Goal: Task Accomplishment & Management: Manage account settings

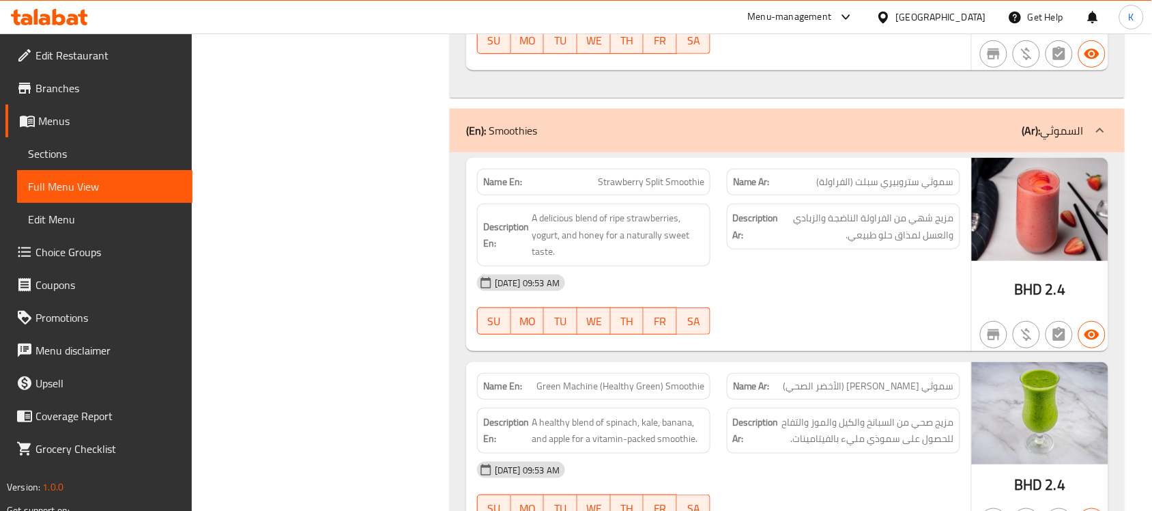
scroll to position [12466, 0]
click at [69, 16] on icon at bounding box center [73, 20] width 12 height 12
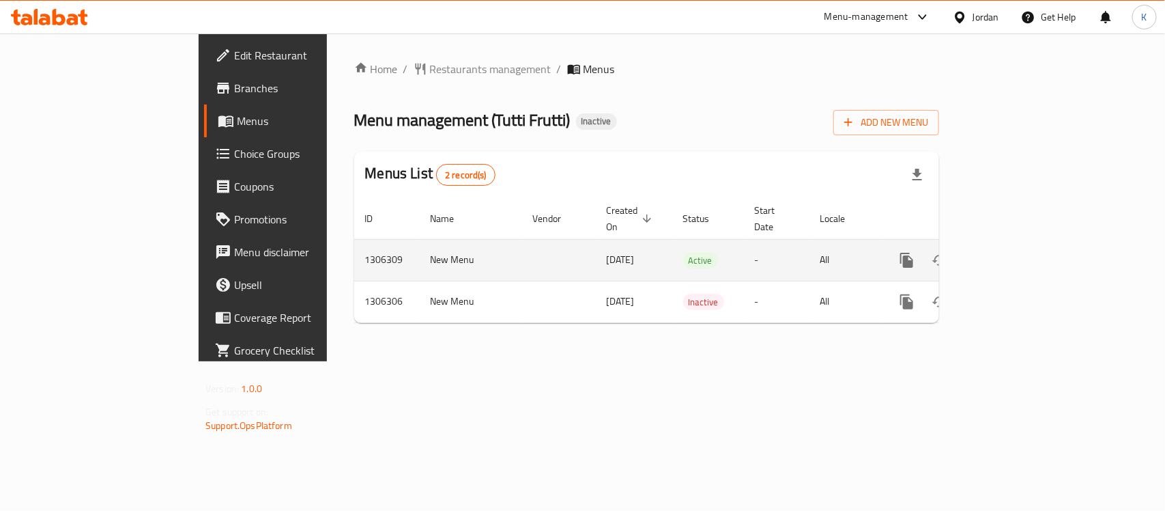
click at [1022, 244] on link "enhanced table" at bounding box center [1005, 260] width 33 height 33
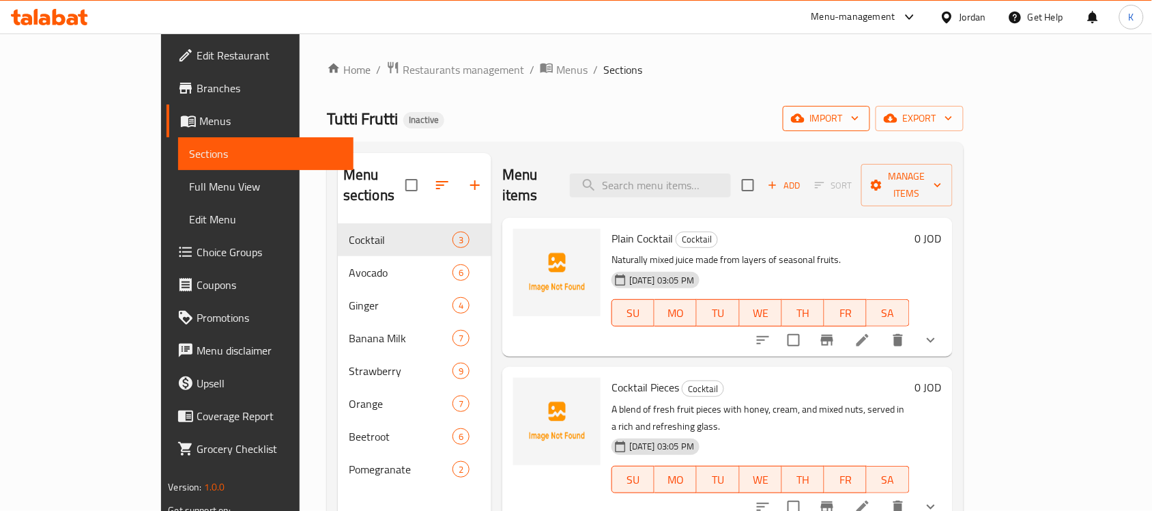
click at [870, 109] on button "import" at bounding box center [826, 118] width 87 height 25
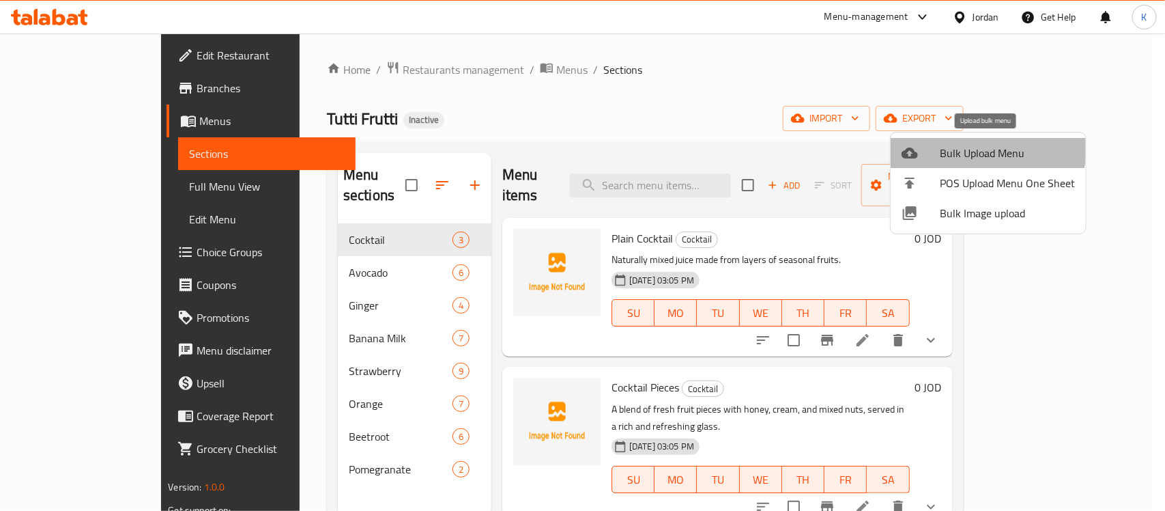
click at [983, 145] on span "Bulk Upload Menu" at bounding box center [1007, 153] width 135 height 16
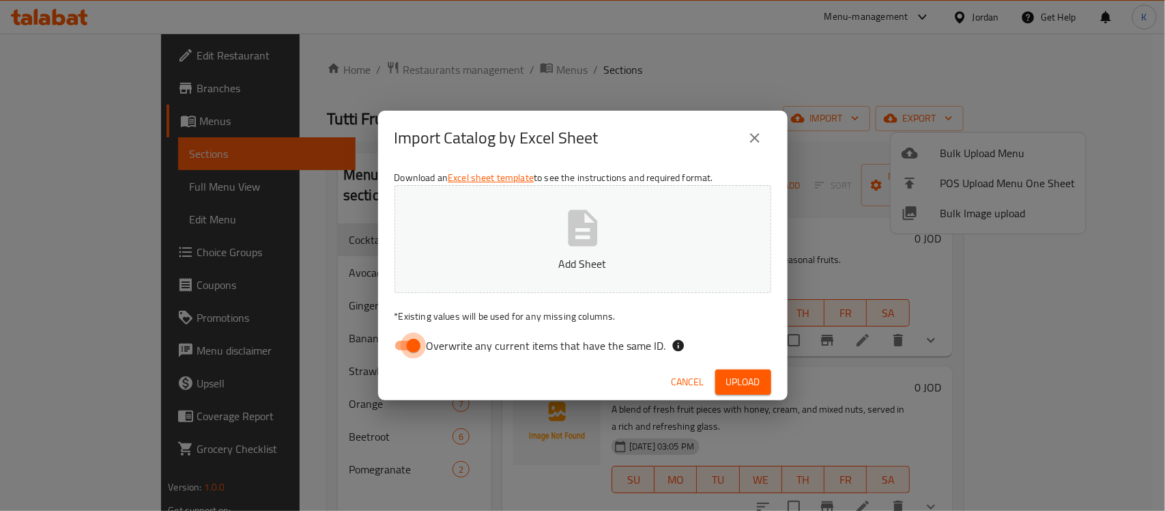
click at [395, 343] on input "Overwrite any current items that have the same ID." at bounding box center [414, 345] width 78 height 26
checkbox input "false"
click at [422, 233] on button "Add Sheet" at bounding box center [583, 239] width 377 height 108
click at [779, 391] on div "Cancel Upload" at bounding box center [583, 382] width 410 height 36
click at [768, 390] on button "Upload" at bounding box center [743, 381] width 56 height 25
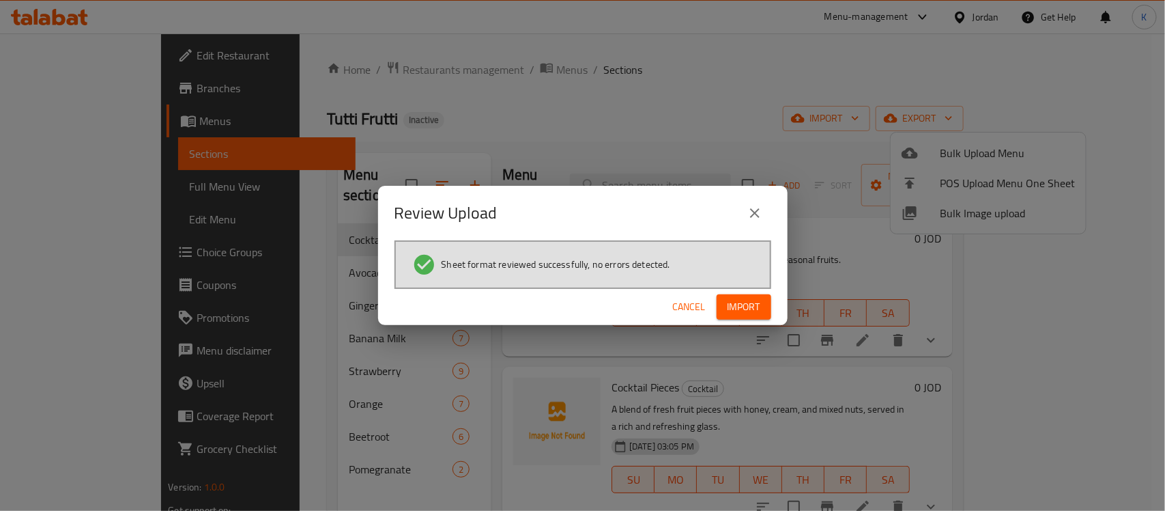
click at [793, 284] on div "Review Upload Sheet format reviewed successfully, no errors detected. Cancel Im…" at bounding box center [582, 255] width 1165 height 511
click at [787, 297] on div "Review Upload Sheet format reviewed successfully, no errors detected. Cancel Im…" at bounding box center [582, 255] width 1165 height 511
click at [767, 301] on button "Import" at bounding box center [744, 306] width 55 height 25
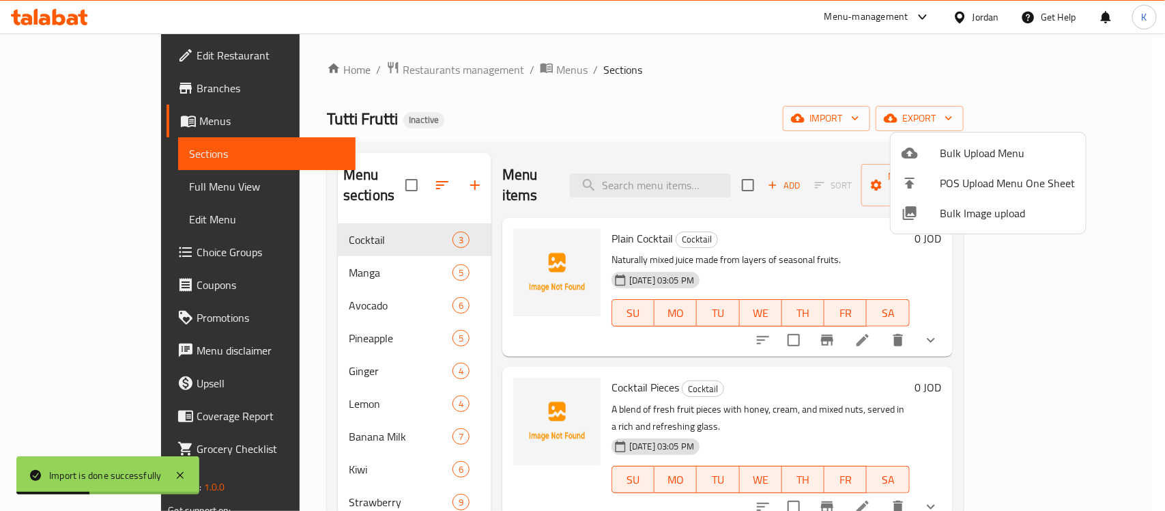
click at [127, 199] on div at bounding box center [582, 255] width 1165 height 511
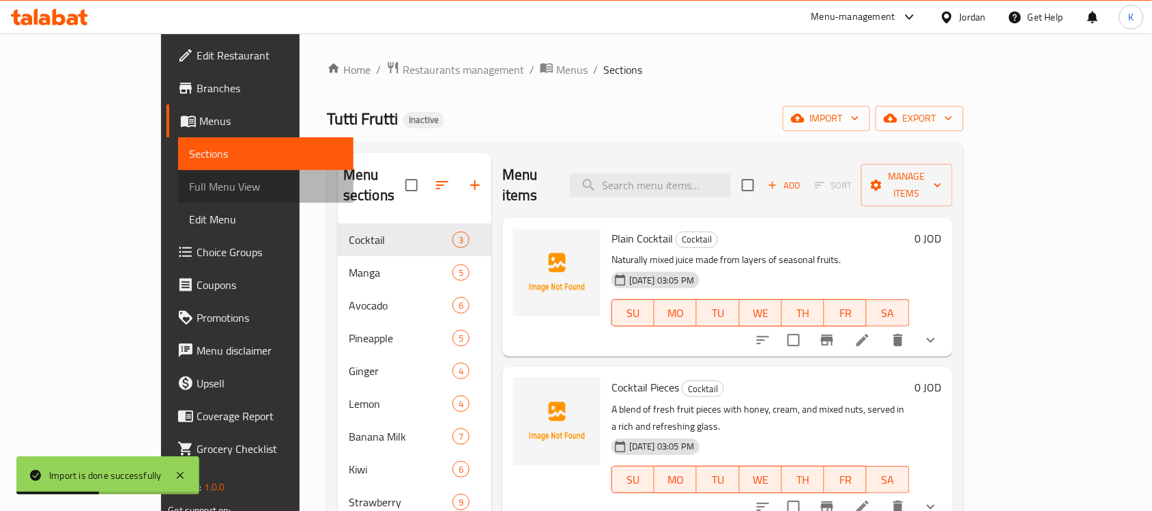
click at [178, 196] on link "Full Menu View" at bounding box center [265, 186] width 175 height 33
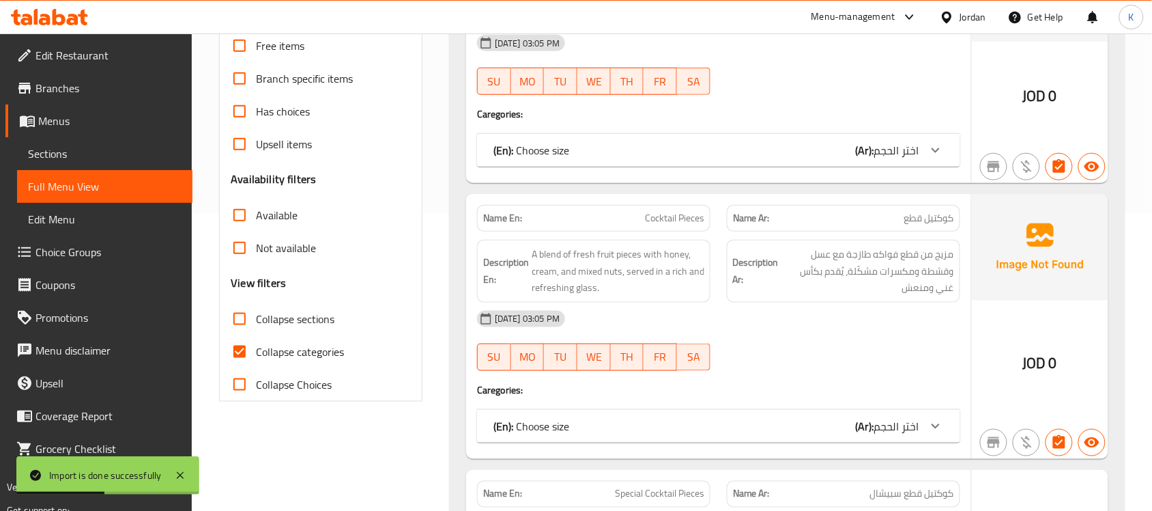
scroll to position [398, 0]
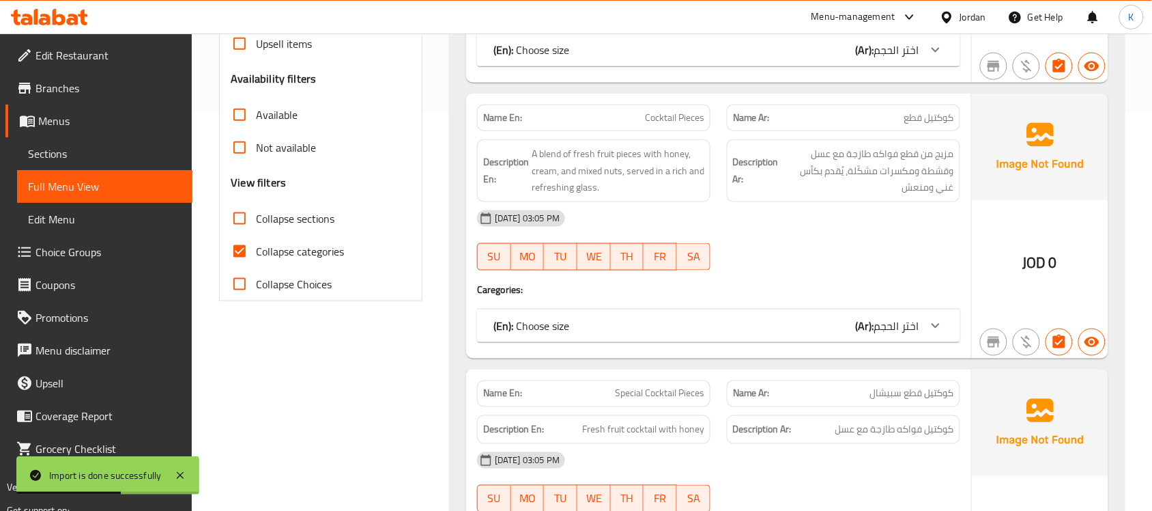
click at [309, 212] on span "Collapse sections" at bounding box center [295, 218] width 79 height 16
click at [256, 212] on input "Collapse sections" at bounding box center [239, 218] width 33 height 33
checkbox input "true"
click at [314, 236] on label "Collapse categories" at bounding box center [283, 251] width 121 height 33
click at [256, 236] on input "Collapse categories" at bounding box center [239, 251] width 33 height 33
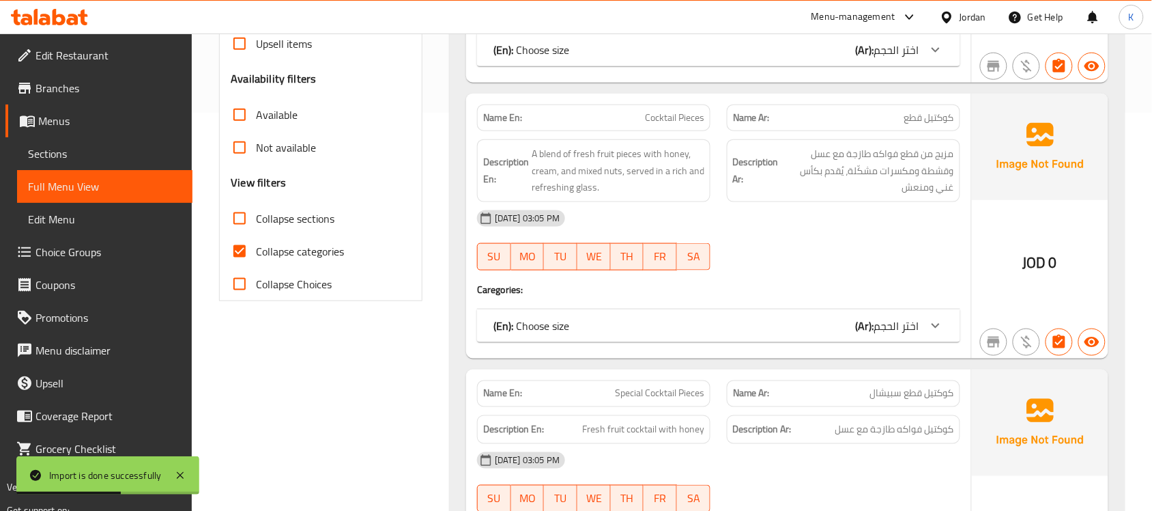
checkbox input "false"
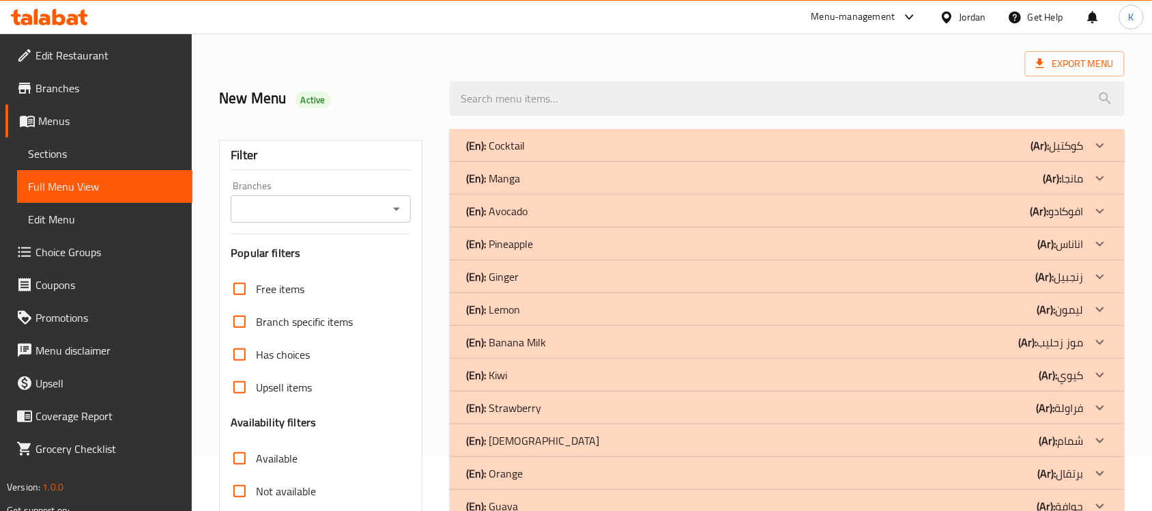
scroll to position [17, 0]
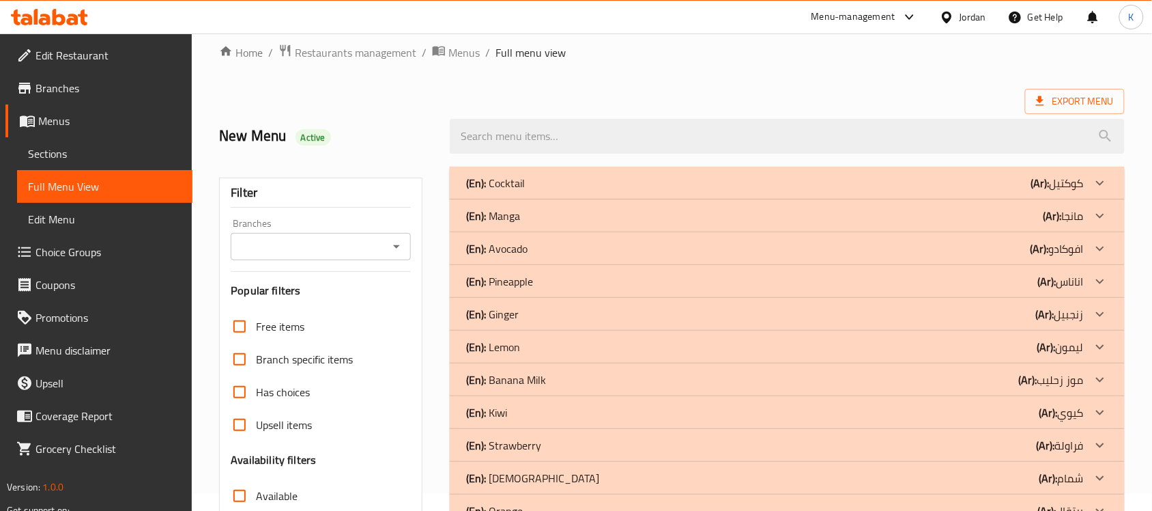
click at [527, 191] on div "(En): Manga (Ar): مانجا" at bounding box center [775, 183] width 618 height 16
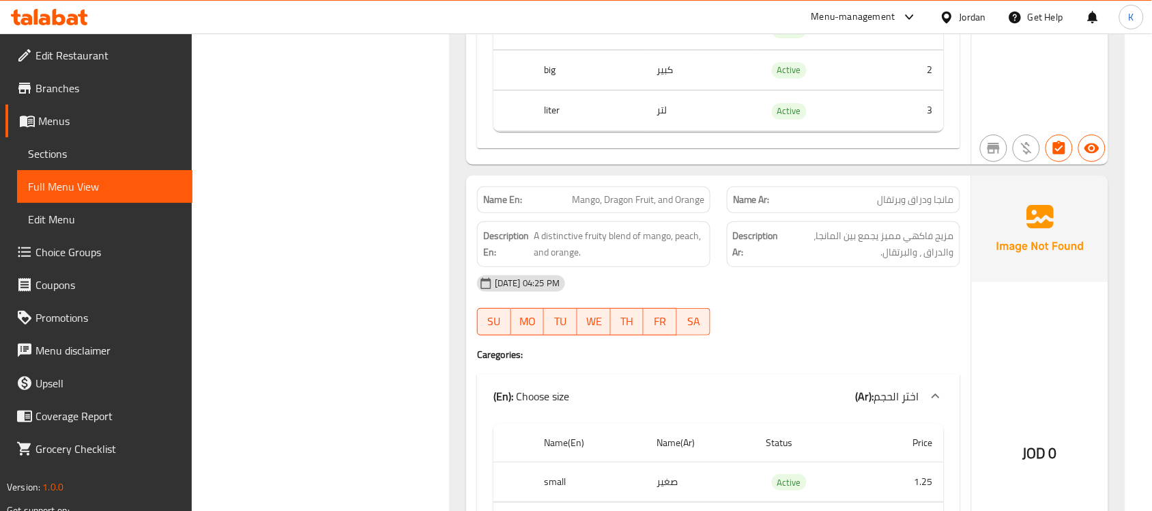
scroll to position [1609, 0]
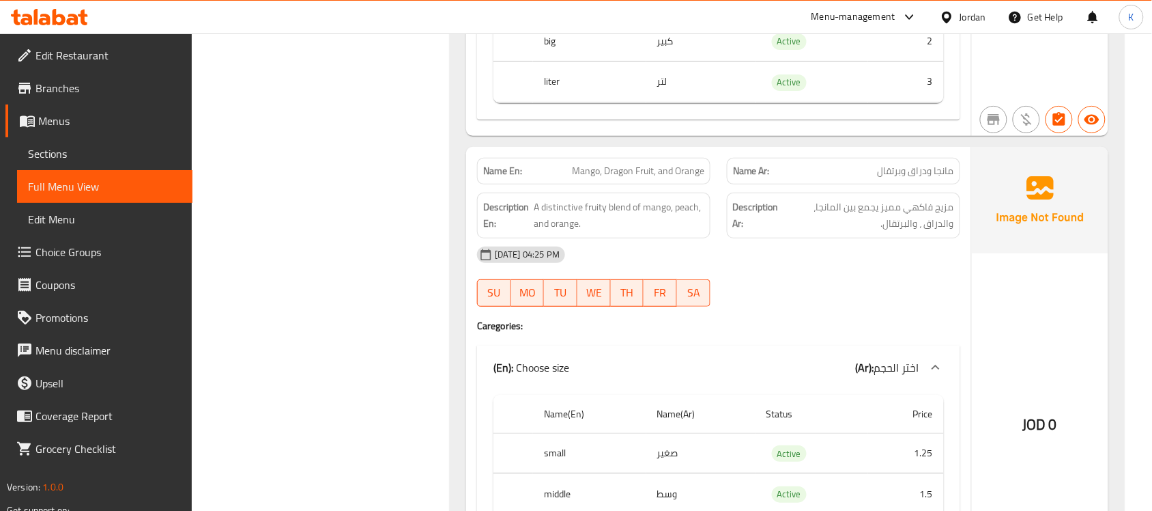
click at [667, 205] on div "Description En: A distinctive fruity blend of mango, peach, and orange." at bounding box center [593, 216] width 233 height 46
click at [625, 174] on span "Mango, Dragon Fruit, and Orange" at bounding box center [638, 171] width 132 height 14
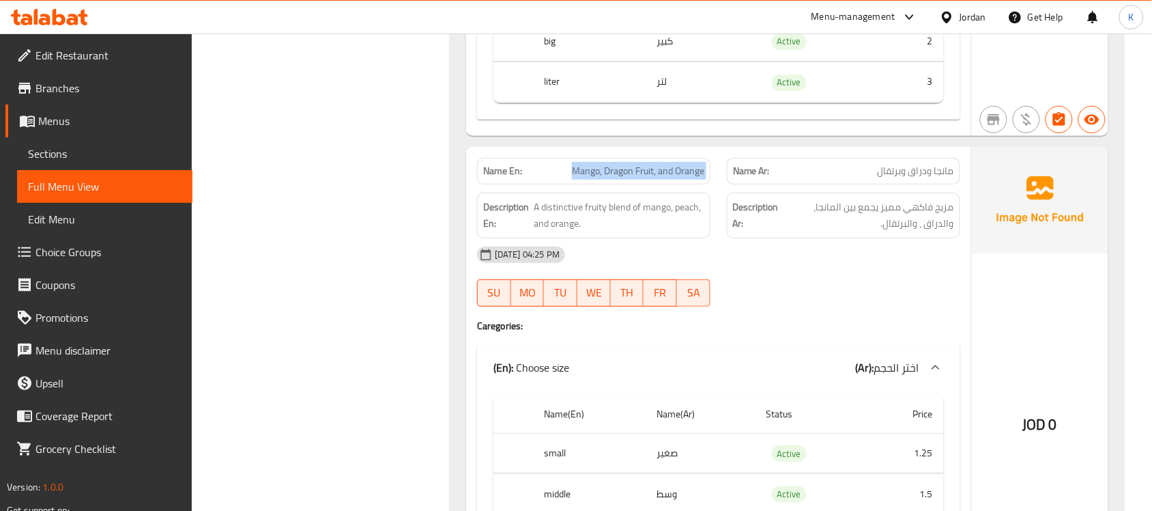
click at [625, 174] on span "Mango, Dragon Fruit, and Orange" at bounding box center [638, 171] width 132 height 14
copy span "Mango, Dragon Fruit, and Orange"
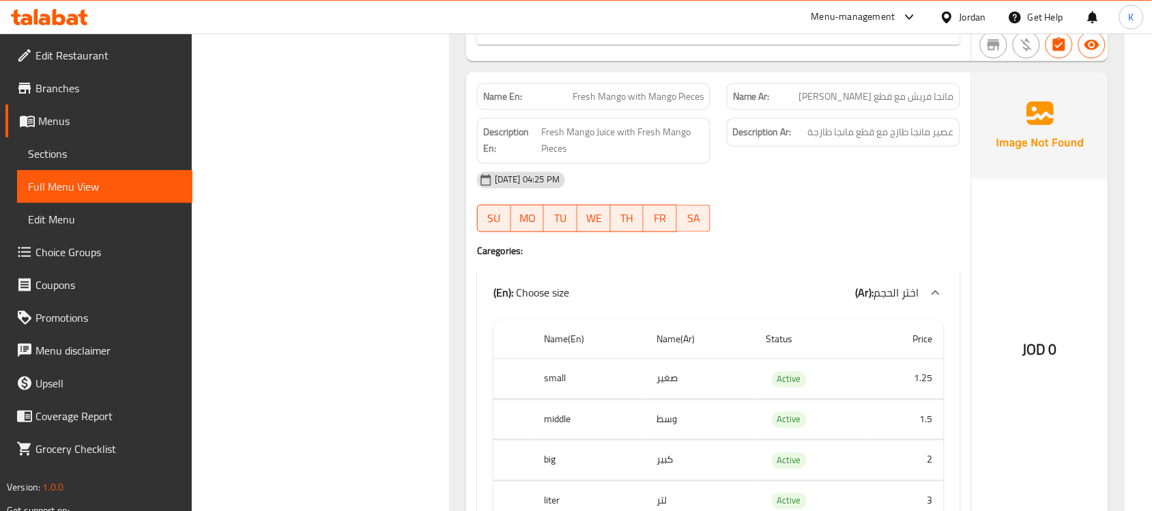
scroll to position [2206, 0]
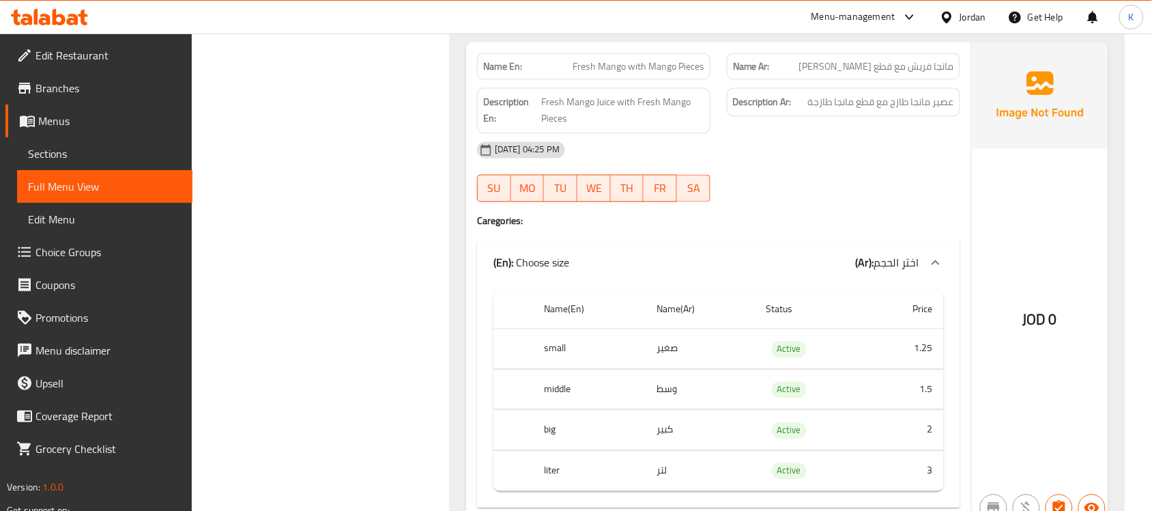
click at [621, 101] on div "Description En: Fresh Mango Juice with Fresh Mango Pieces" at bounding box center [593, 111] width 233 height 46
click at [619, 100] on div "Description En: Fresh Mango Juice with Fresh Mango Pieces" at bounding box center [594, 111] width 250 height 62
click at [638, 72] on span "Fresh Mango with Mango Pieces" at bounding box center [639, 66] width 132 height 14
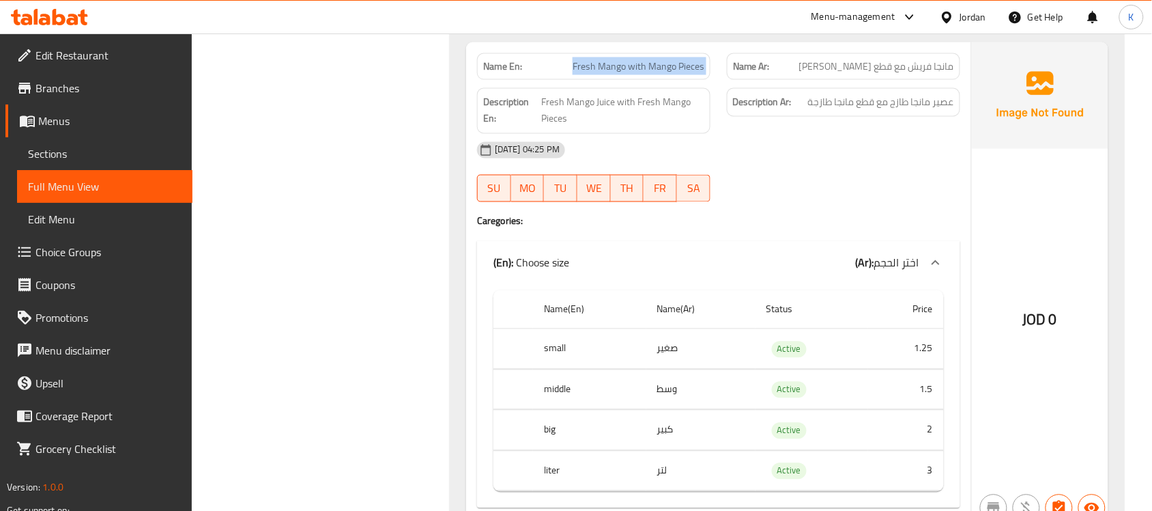
click at [639, 72] on span "Fresh Mango with Mango Pieces" at bounding box center [639, 66] width 132 height 14
copy span "Fresh Mango with Mango Pieces"
click at [630, 74] on span "Fresh Mango with Mango Pieces" at bounding box center [639, 66] width 132 height 14
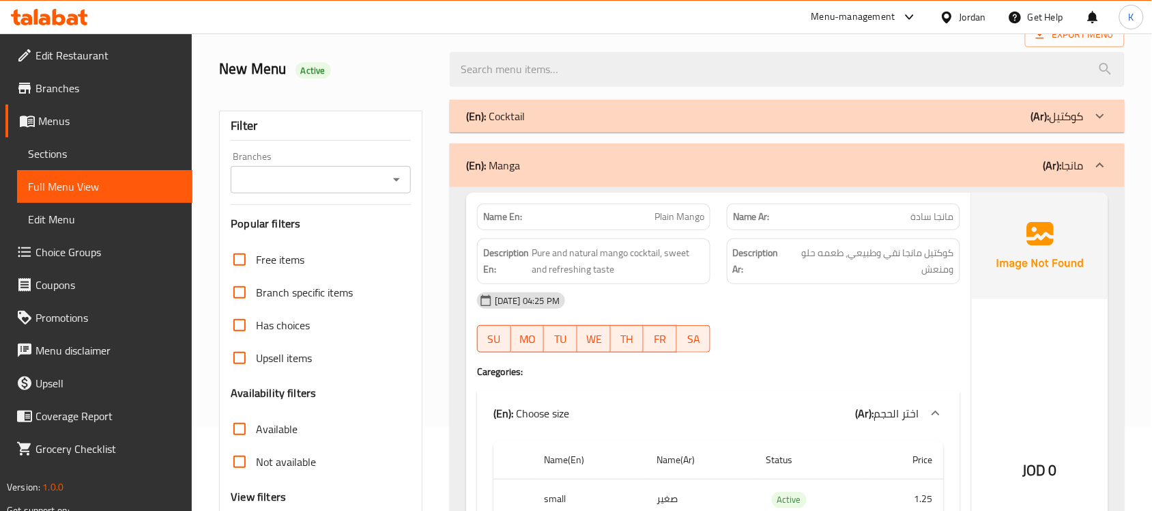
scroll to position [0, 0]
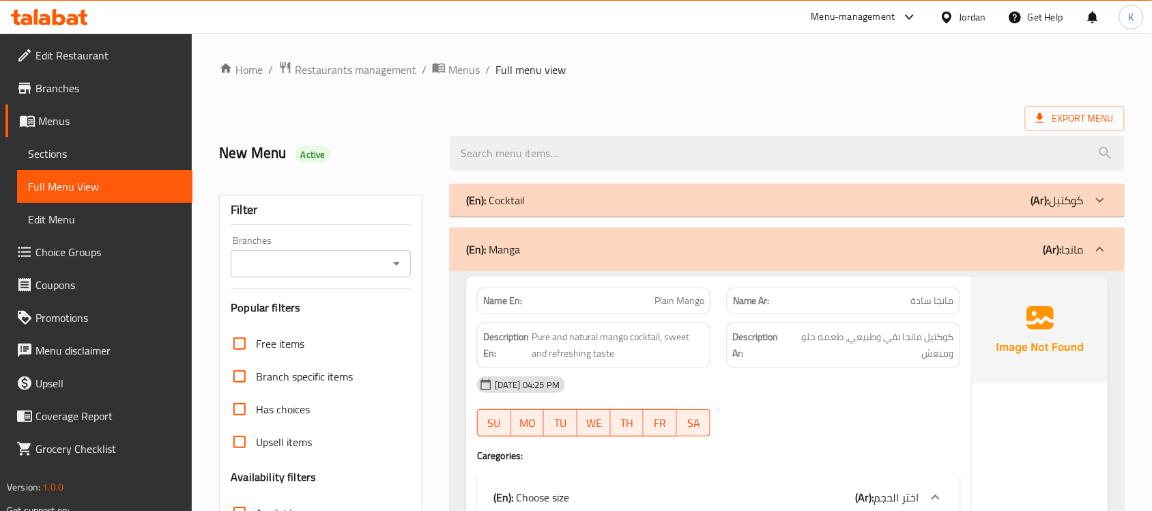
click at [744, 266] on div "(En): Manga (Ar): مانجا" at bounding box center [787, 249] width 675 height 44
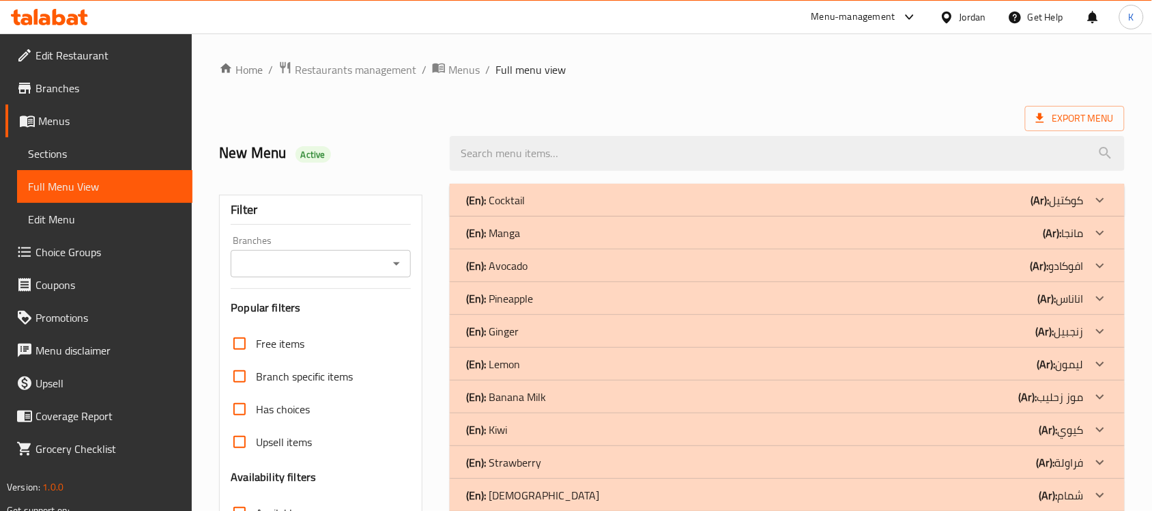
click at [616, 208] on div "(En): Pineapple (Ar): اناناس" at bounding box center [775, 200] width 618 height 16
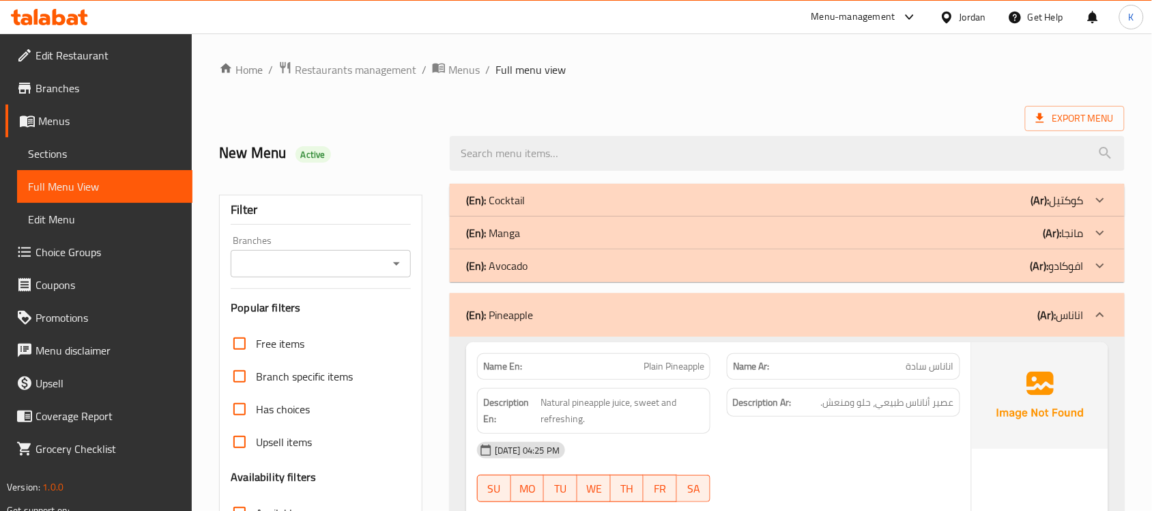
click at [844, 422] on div "Description Ar: عصير أناناس طبيعي، حلو ومنعش." at bounding box center [844, 411] width 250 height 62
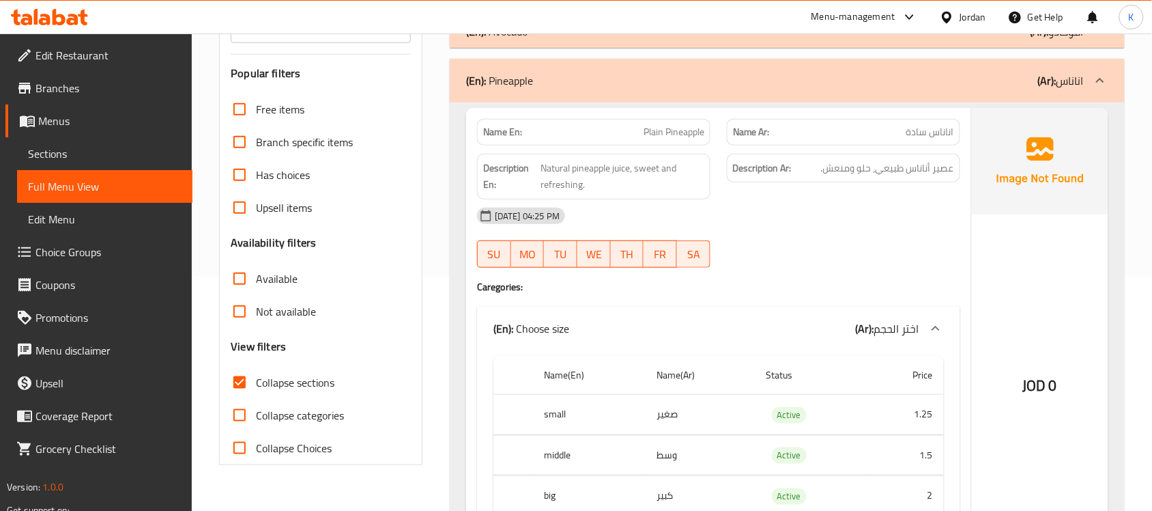
scroll to position [199, 0]
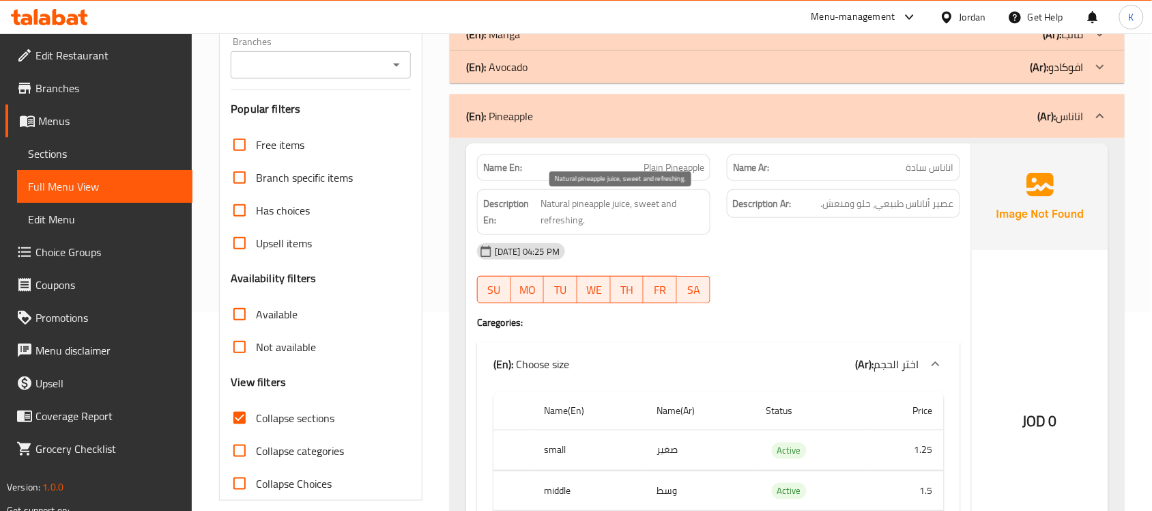
click at [640, 188] on div "Description En: Natural pineapple juice, sweet and refreshing." at bounding box center [594, 212] width 250 height 62
copy span "Natural pineapple juice, sweet and refreshing."
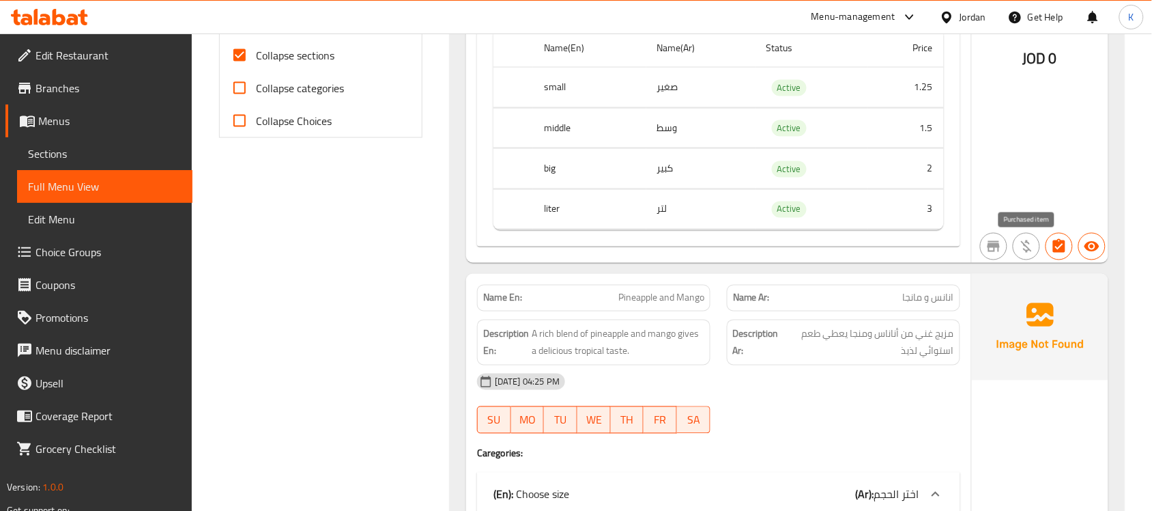
scroll to position [597, 0]
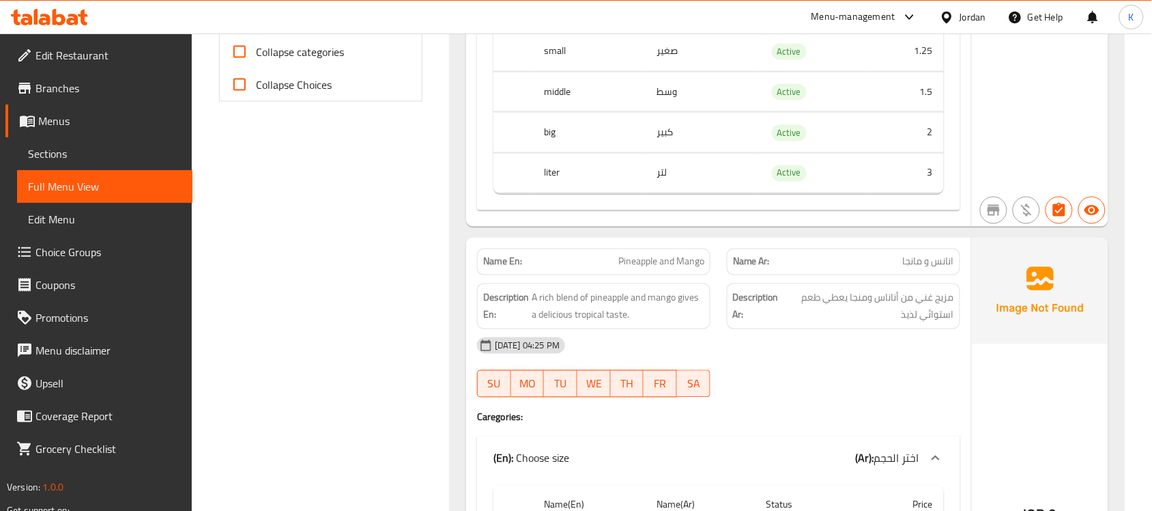
click at [664, 268] on span "Pineapple and Mango" at bounding box center [662, 262] width 86 height 14
click at [662, 268] on span "Pineapple and Mango" at bounding box center [662, 262] width 86 height 14
copy span "Pineapple and Mango"
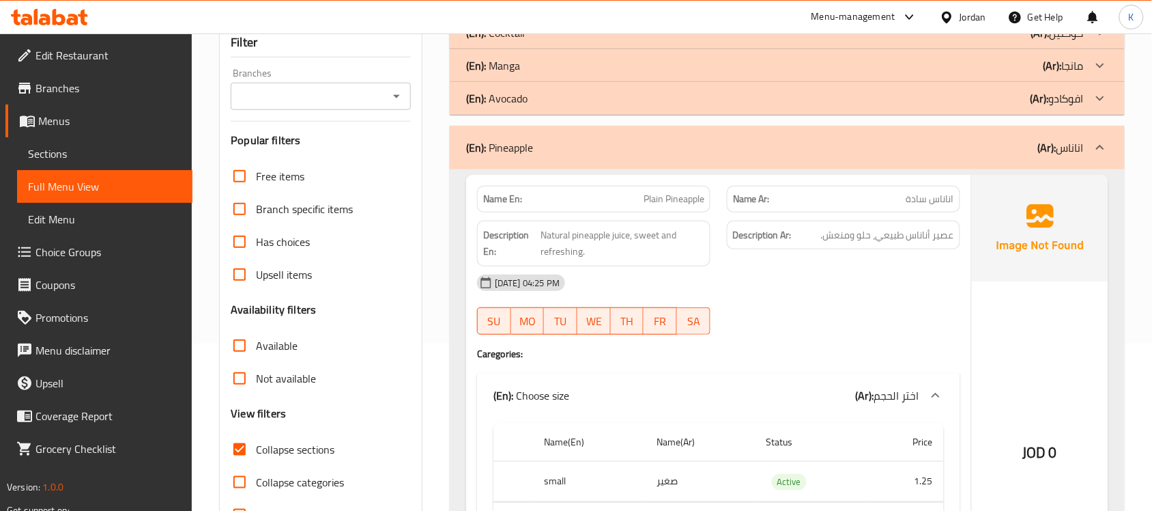
scroll to position [0, 0]
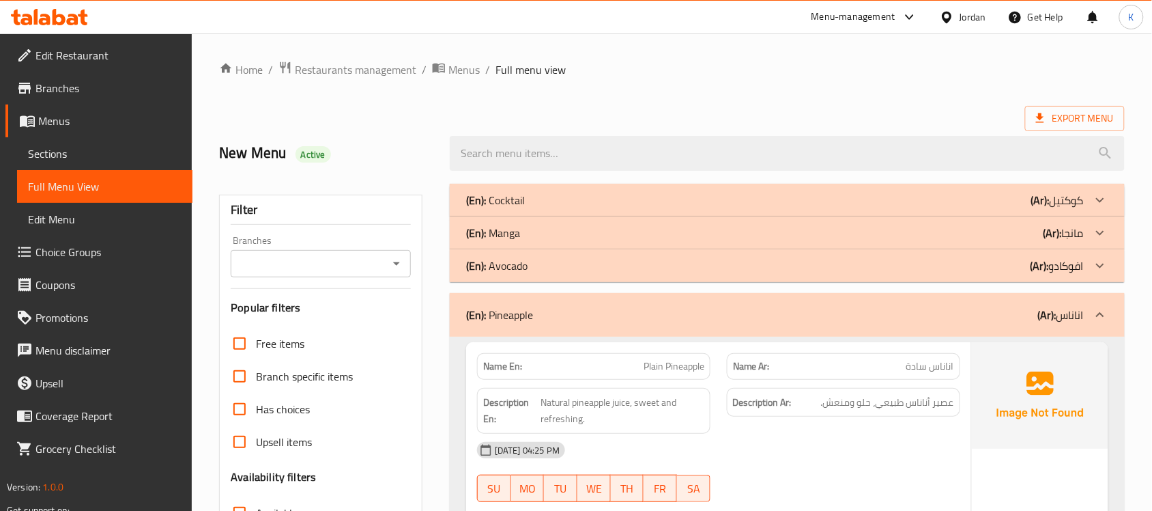
click at [672, 311] on div "(En): Pineapple (Ar): اناناس" at bounding box center [775, 315] width 618 height 16
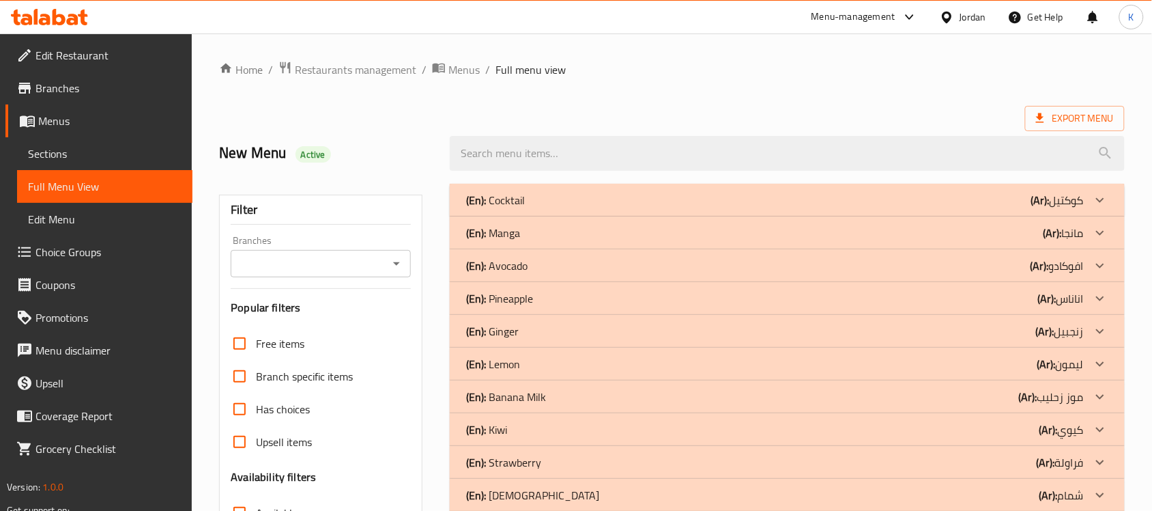
click at [630, 216] on div "(En): Lemon (Ar): ليمون" at bounding box center [787, 200] width 675 height 33
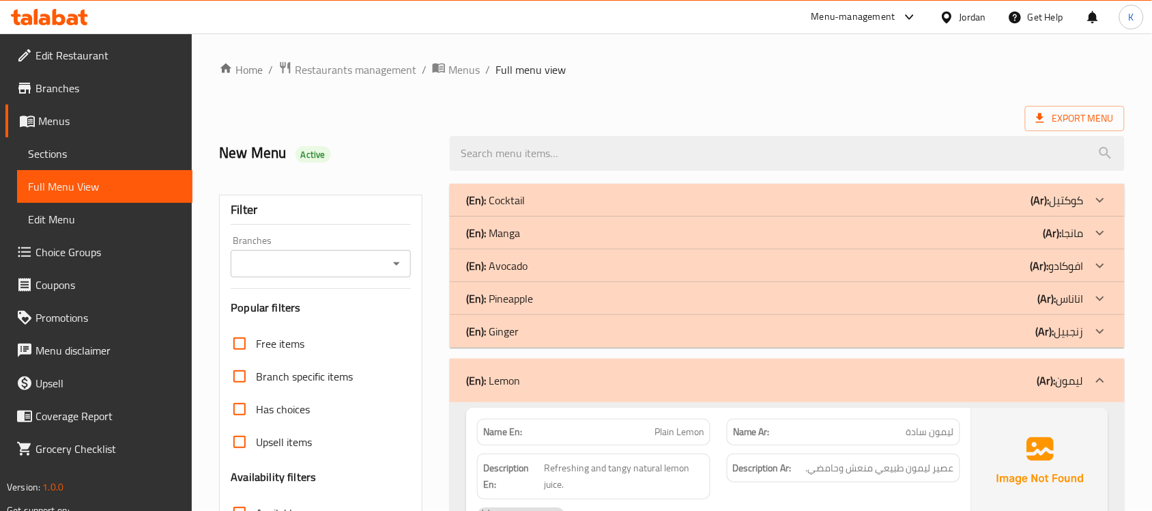
scroll to position [199, 0]
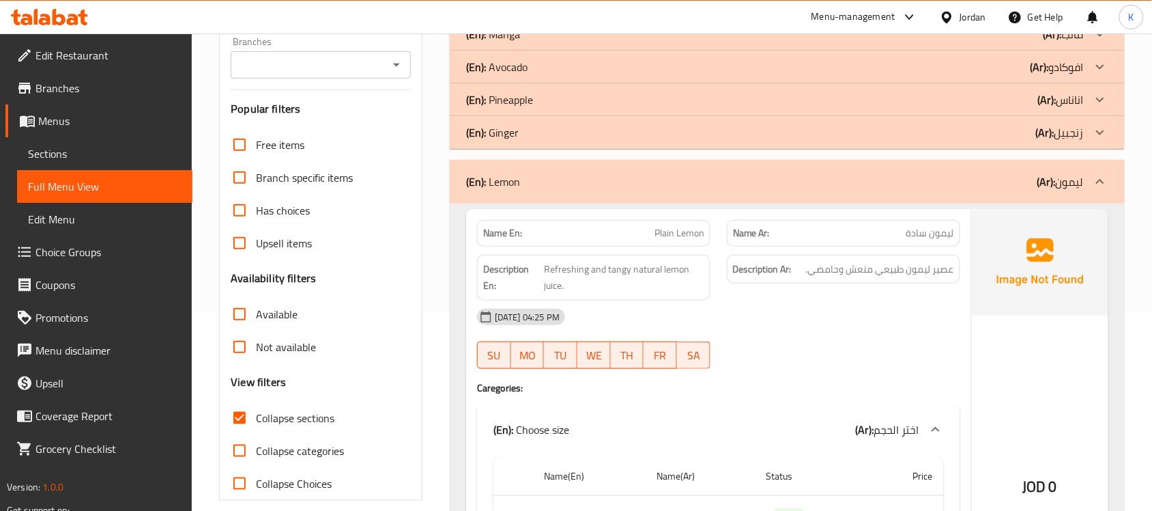
click at [683, 256] on div "Description En: Refreshing and tangy natural lemon juice." at bounding box center [593, 278] width 233 height 46
click at [680, 246] on div "Name En: Plain Lemon" at bounding box center [593, 233] width 233 height 27
click at [679, 229] on span "Plain Lemon" at bounding box center [680, 233] width 50 height 14
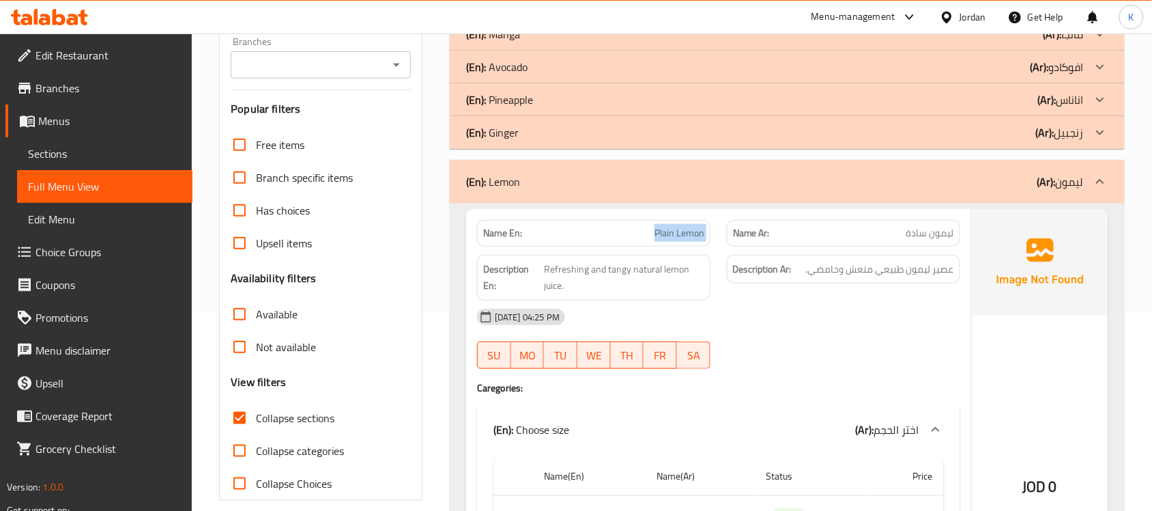
copy span "Plain Lemon"
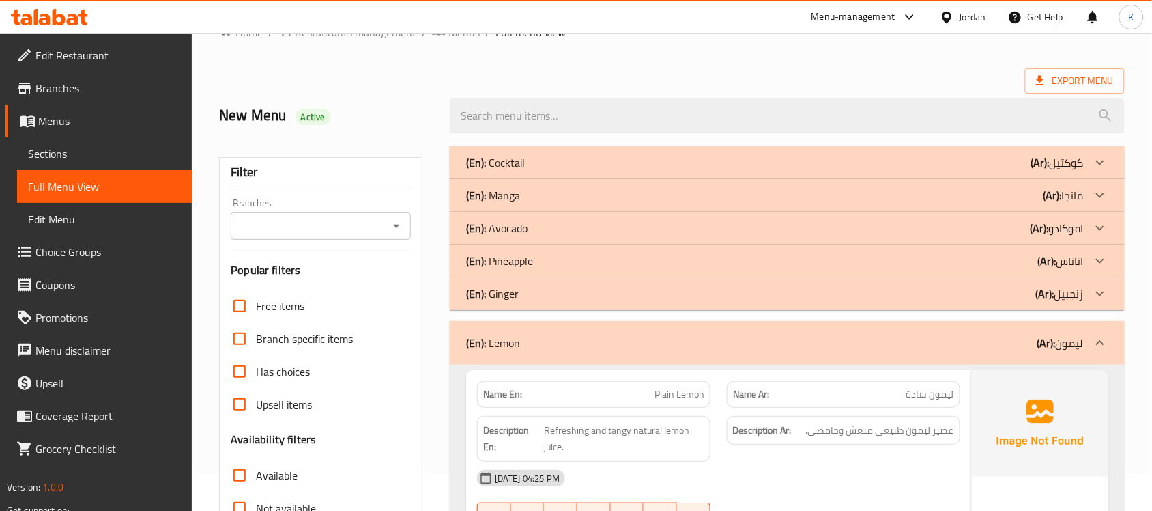
scroll to position [0, 0]
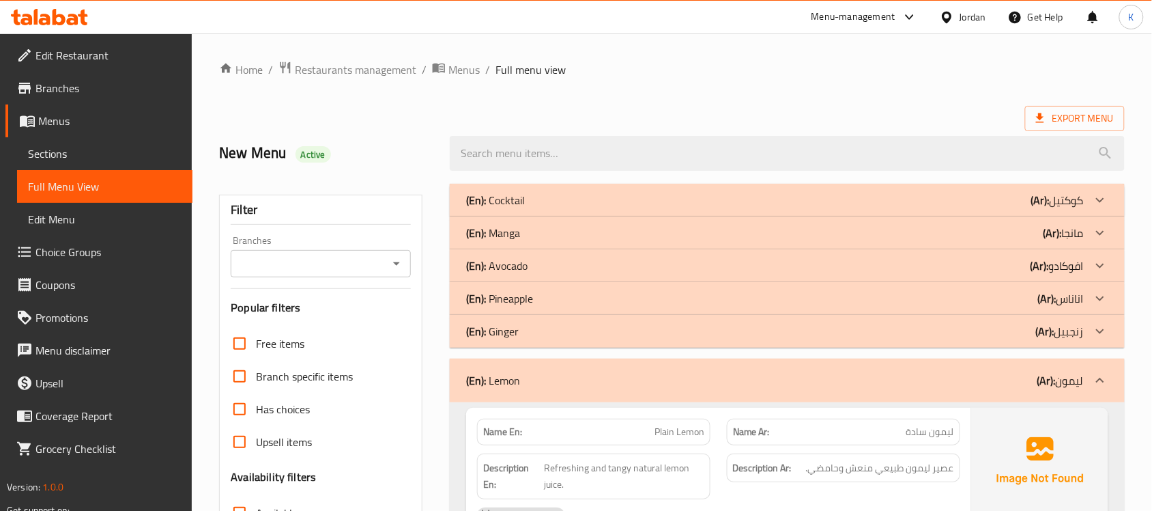
click at [591, 383] on div "(En): Lemon (Ar): ليمون" at bounding box center [775, 380] width 618 height 16
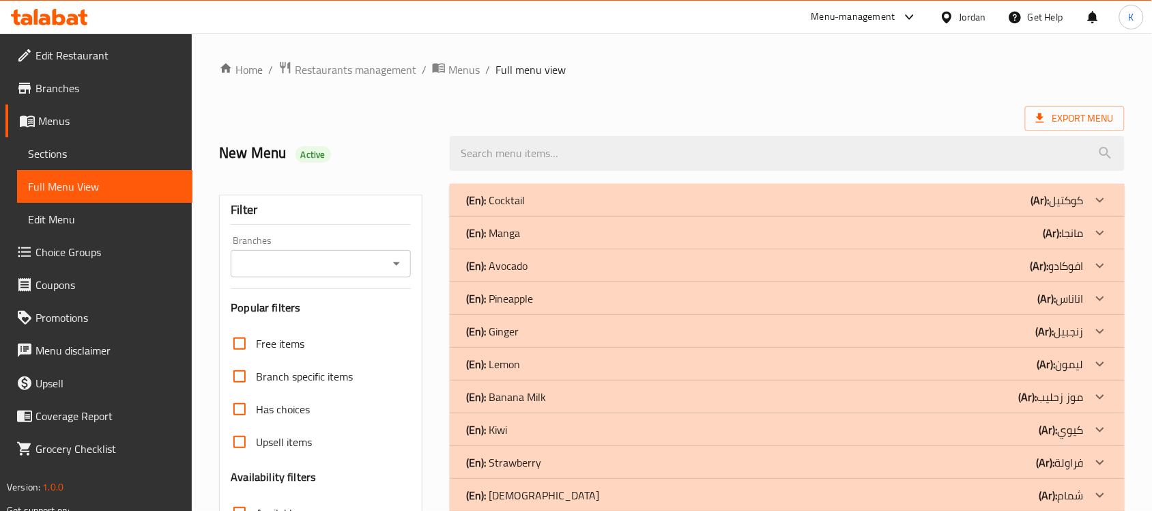
click at [547, 208] on div "(En): Kiwi (Ar): كيوي" at bounding box center [775, 200] width 618 height 16
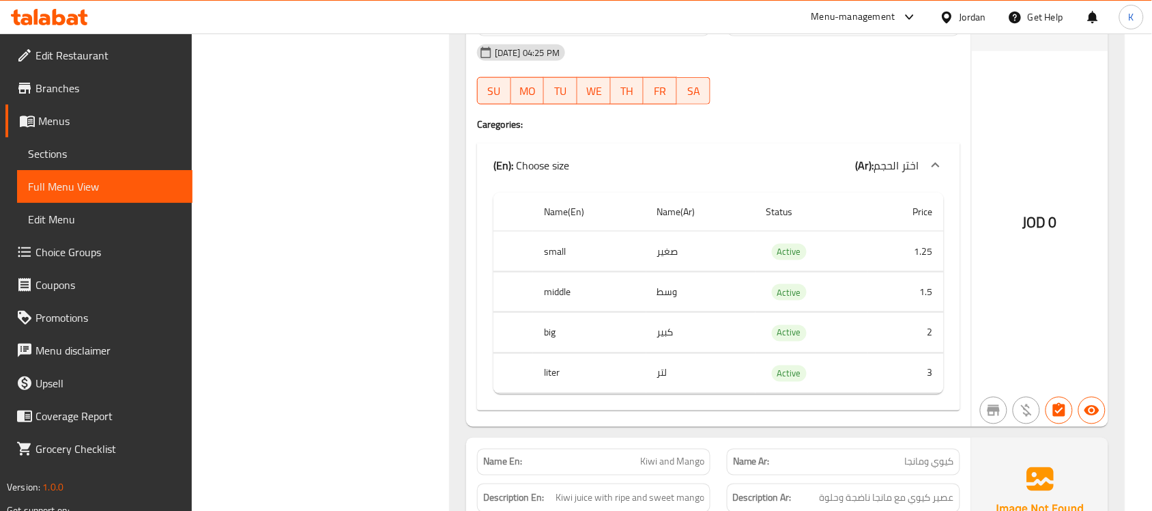
scroll to position [1792, 0]
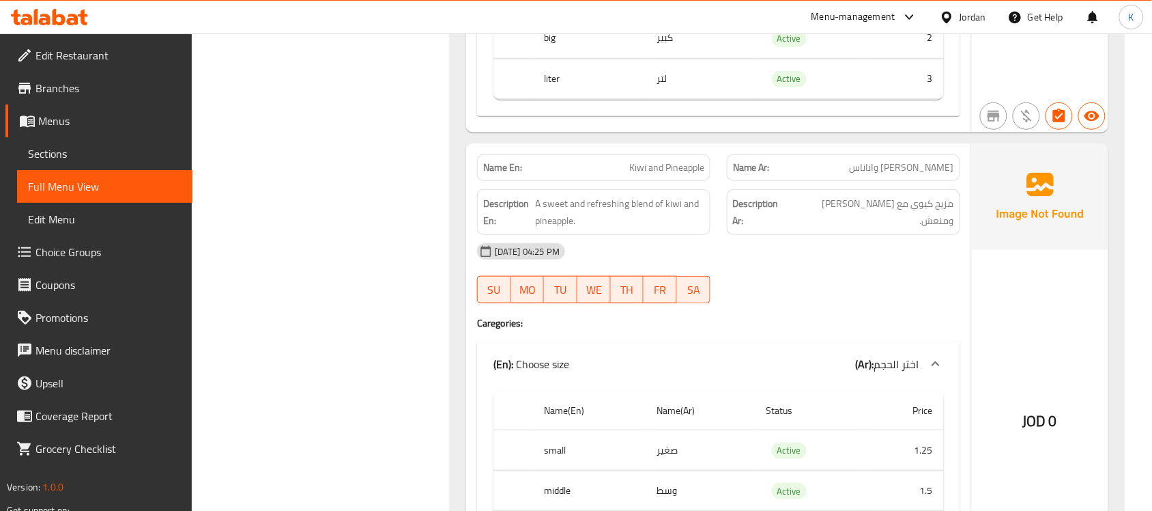
click at [661, 175] on span "Kiwi and Pineapple" at bounding box center [666, 167] width 75 height 14
copy span "Kiwi and Pineapple"
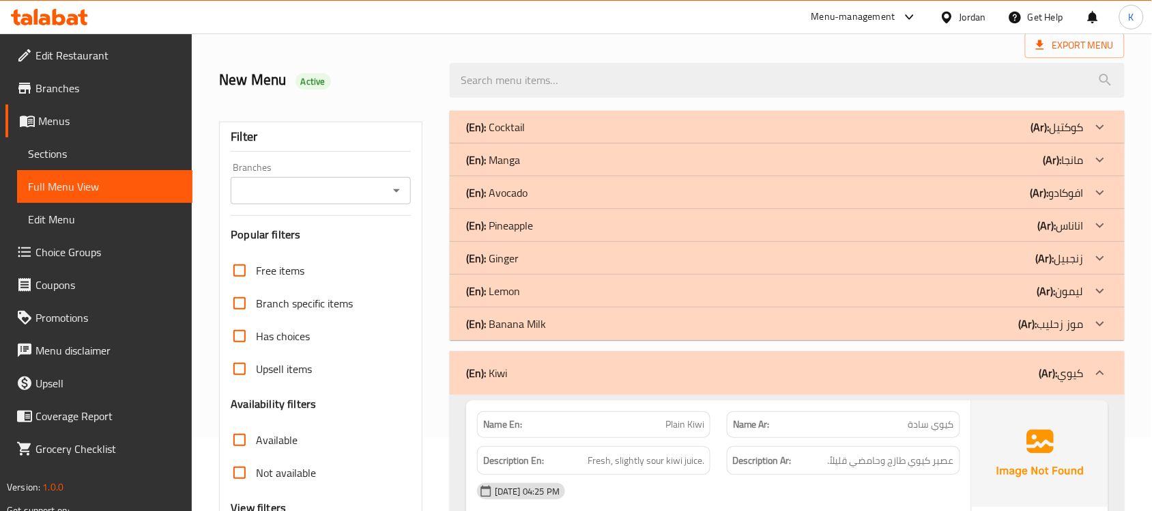
scroll to position [57, 0]
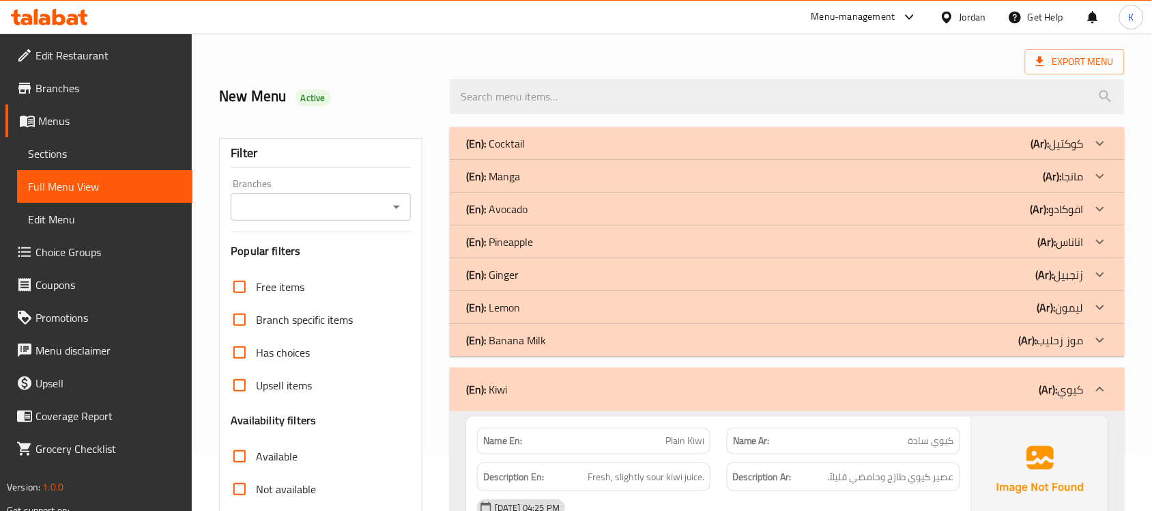
click at [597, 397] on div "(En): Kiwi (Ar): كيوي" at bounding box center [775, 389] width 618 height 16
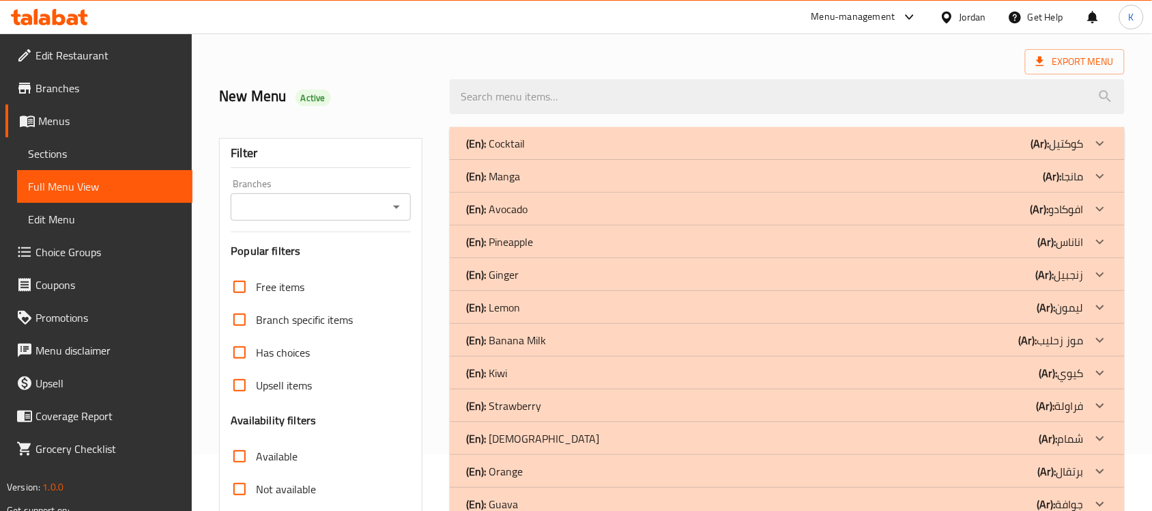
scroll to position [216, 0]
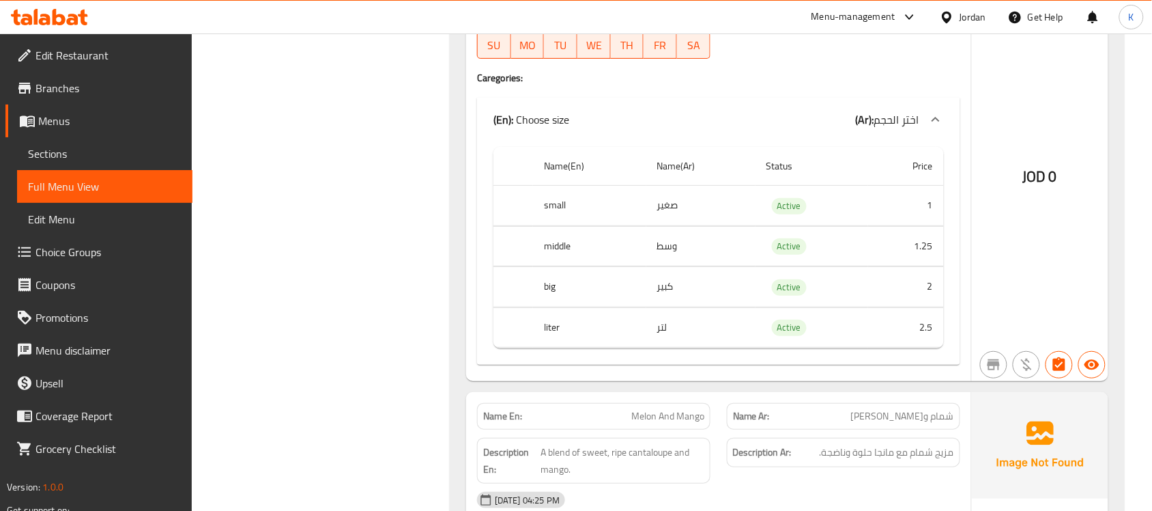
scroll to position [1809, 0]
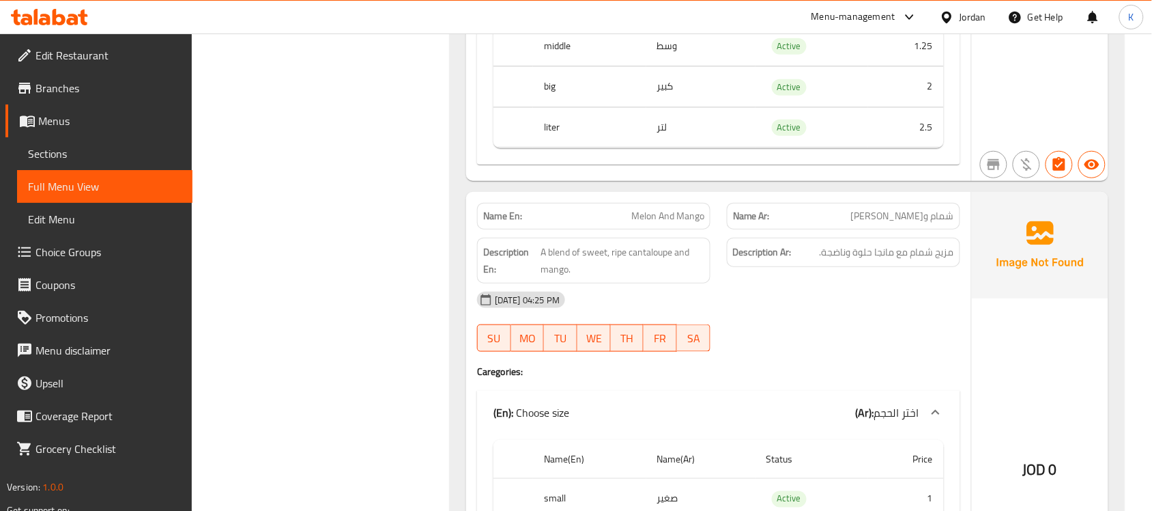
click at [654, 223] on span "Melon And Mango" at bounding box center [667, 216] width 73 height 14
click at [655, 223] on span "Melon And Mango" at bounding box center [667, 216] width 73 height 14
copy span "Melon And Mango"
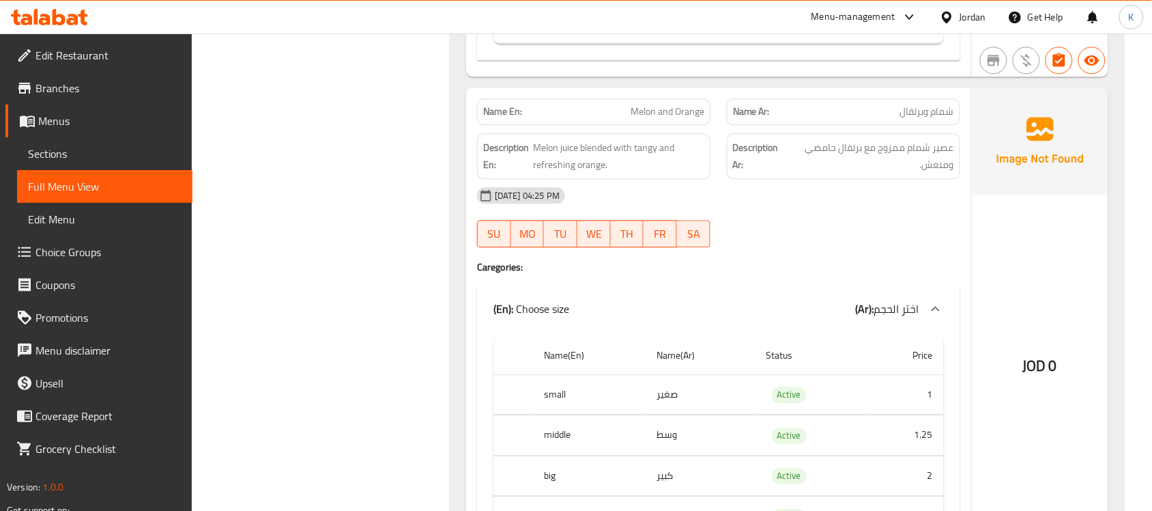
scroll to position [2605, 0]
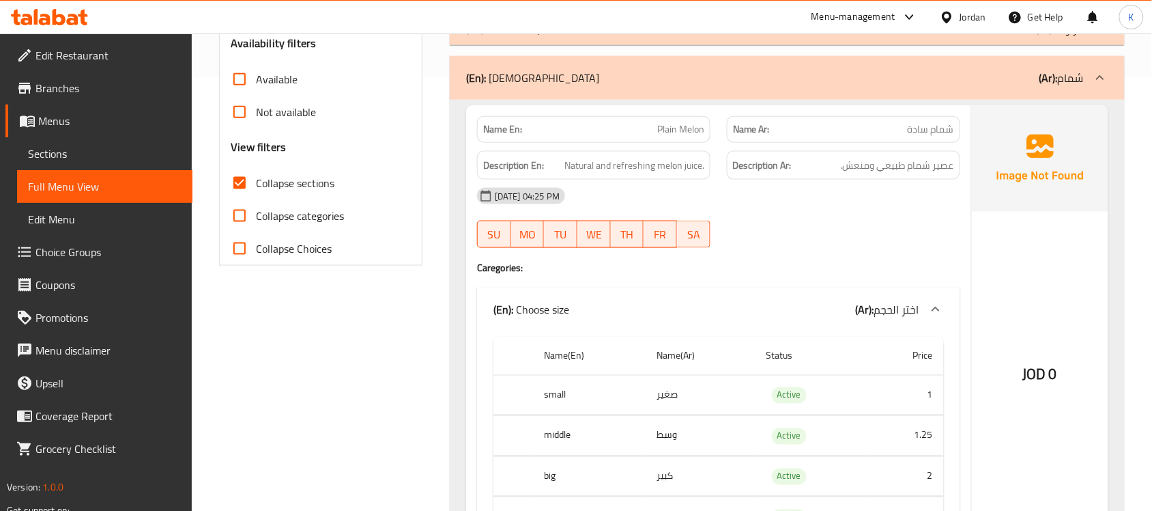
scroll to position [94, 0]
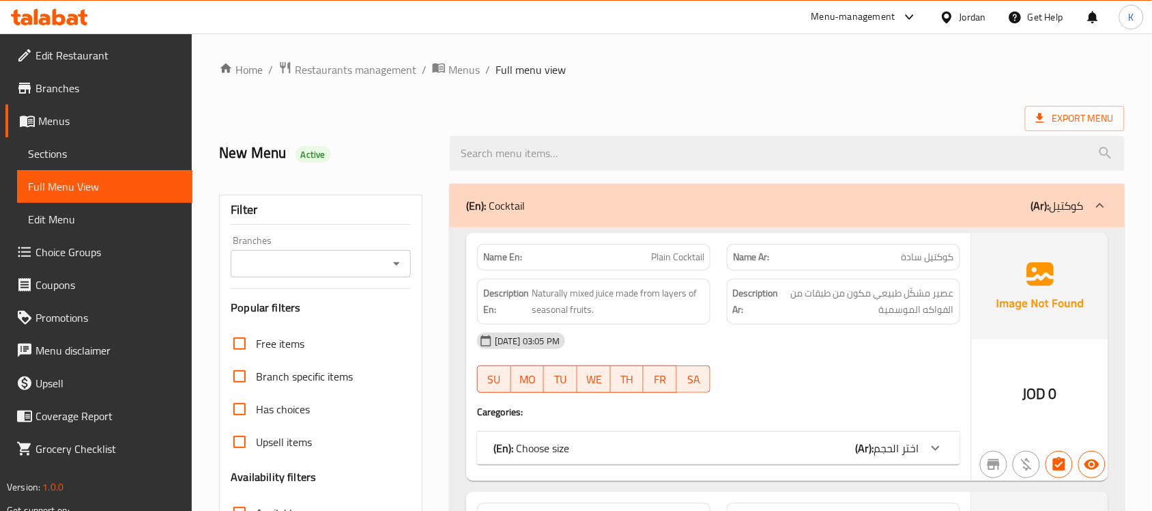
click at [124, 138] on link "Sections" at bounding box center [104, 153] width 175 height 33
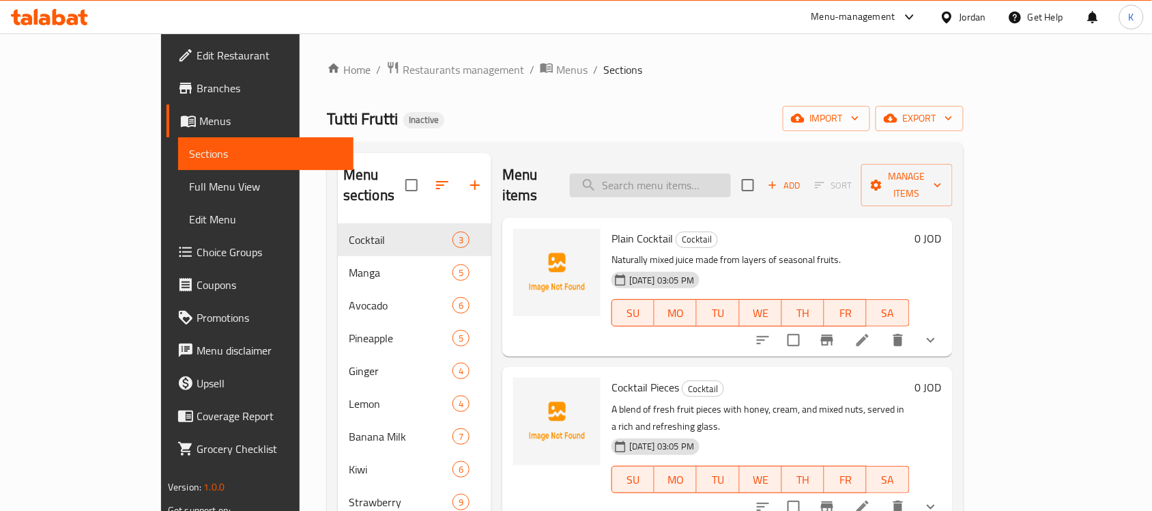
click at [731, 185] on input "search" at bounding box center [650, 185] width 161 height 24
paste input "Mango, Dragon Fruit, and Orange"
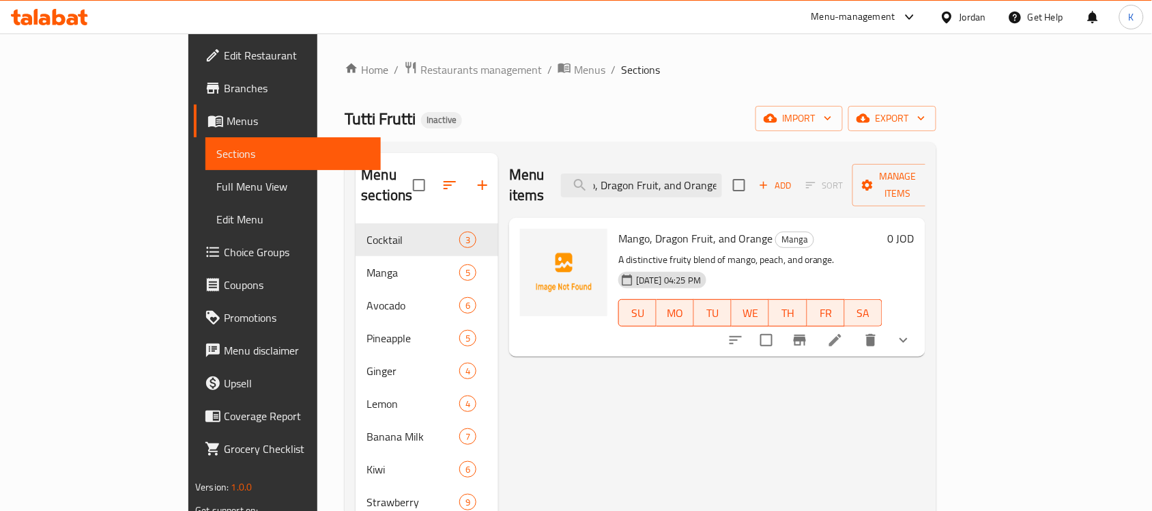
type input "Mango, Dragon Fruit, and Orange"
click at [844, 332] on icon at bounding box center [835, 340] width 16 height 16
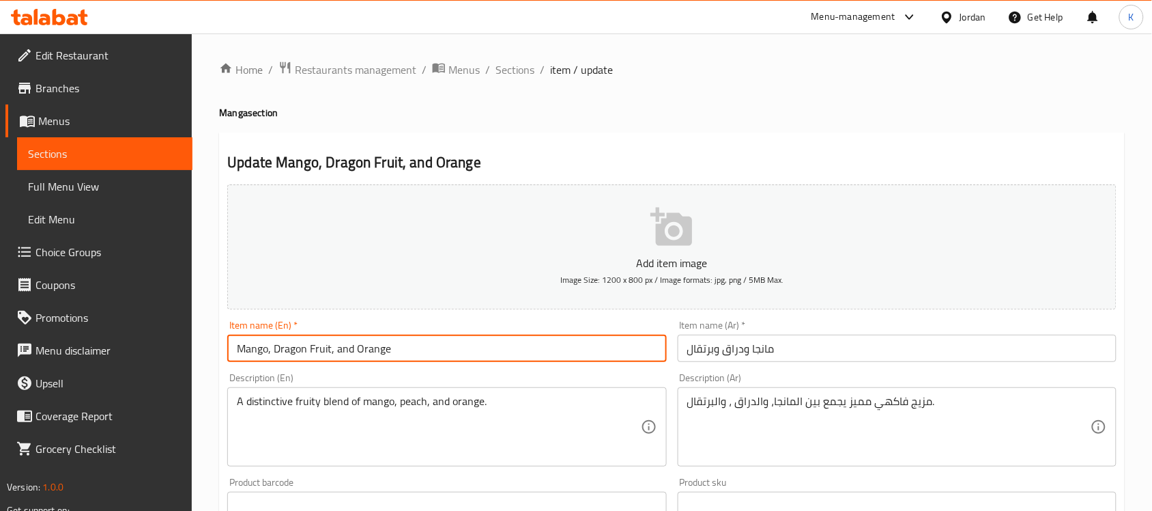
drag, startPoint x: 330, startPoint y: 356, endPoint x: 274, endPoint y: 358, distance: 56.0
click at [274, 358] on input "Mango, Dragon Fruit, and Orange" at bounding box center [446, 348] width 439 height 27
type input "Mango, Peach, and Orange"
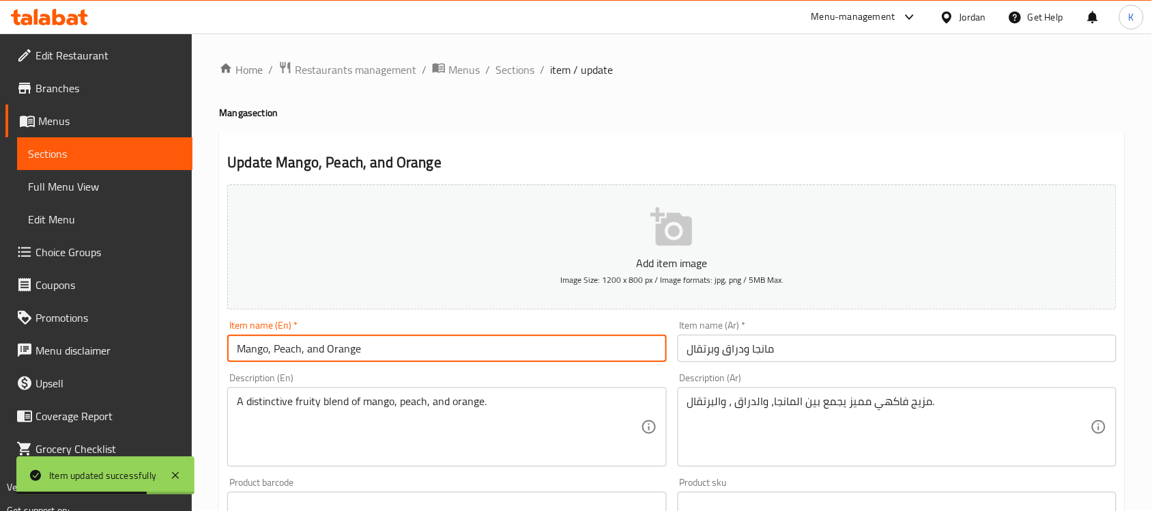
click at [524, 72] on span "Sections" at bounding box center [515, 69] width 39 height 16
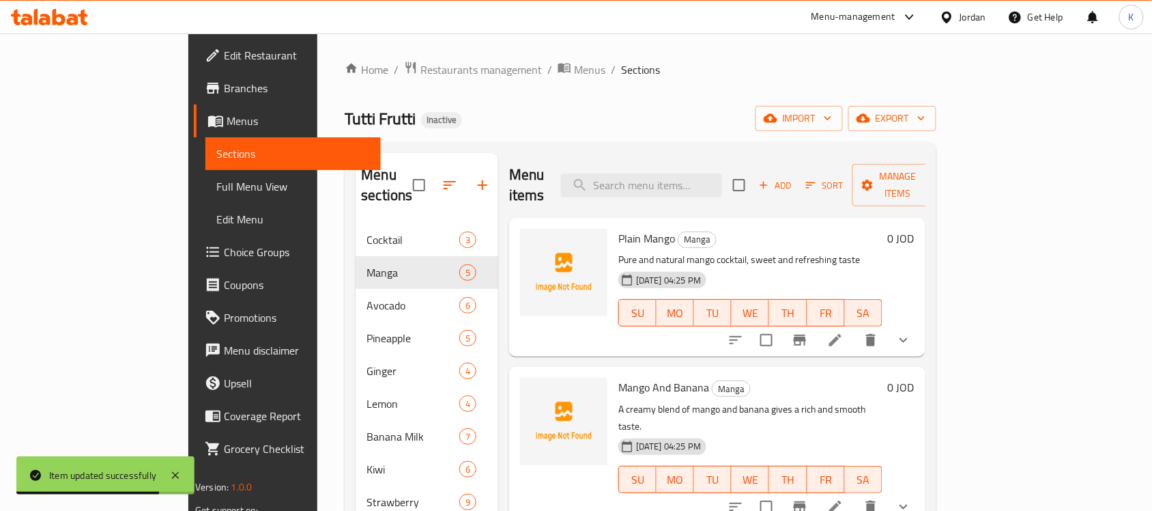
click at [724, 188] on div "Menu items Add Sort Manage items" at bounding box center [717, 185] width 416 height 65
click at [721, 177] on input "search" at bounding box center [641, 185] width 161 height 24
paste input "Fresh Mango with Mango Pieces"
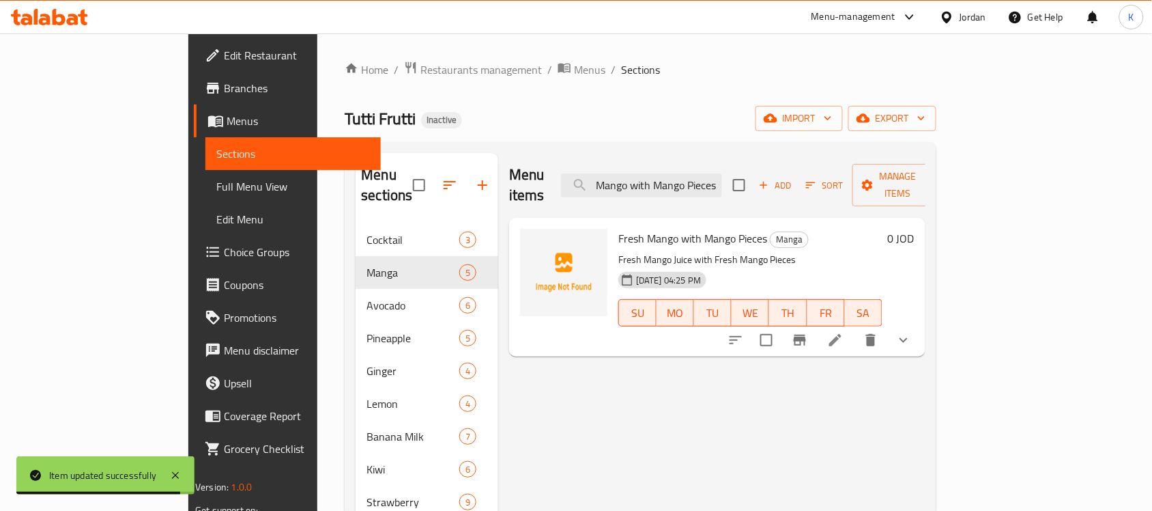
type input "Fresh Mango with Mango Pieces"
click at [855, 328] on li at bounding box center [835, 340] width 38 height 25
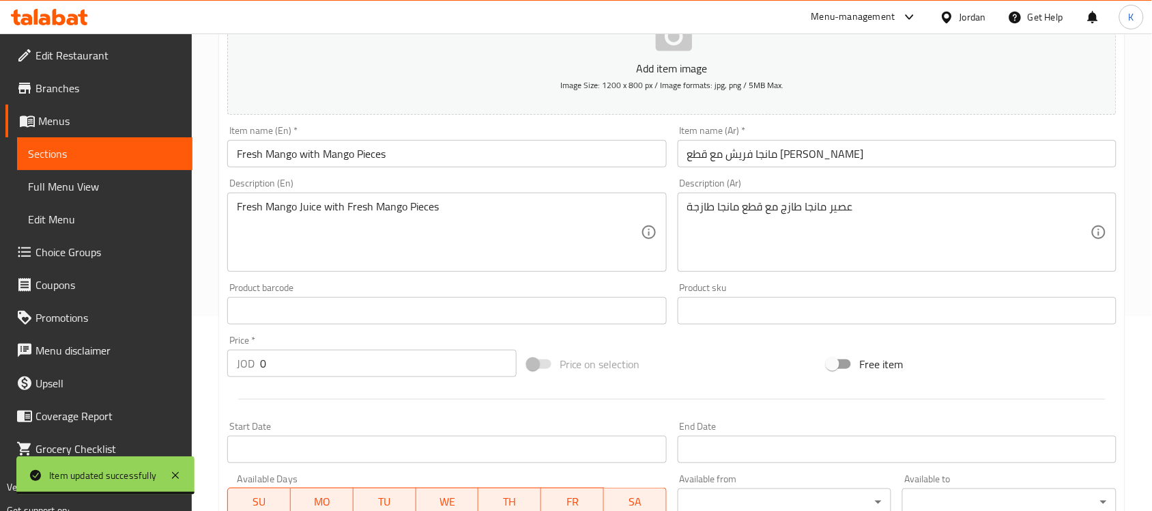
scroll to position [199, 0]
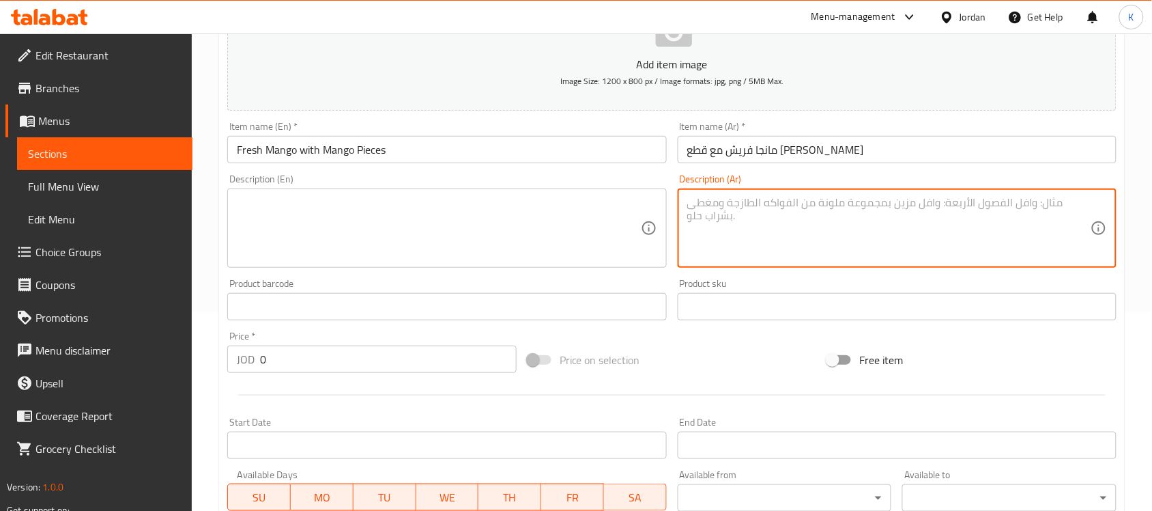
click at [291, 132] on div "Item name (En)   * Fresh Mango with Mango Pieces Item name (En) *" at bounding box center [446, 143] width 439 height 42
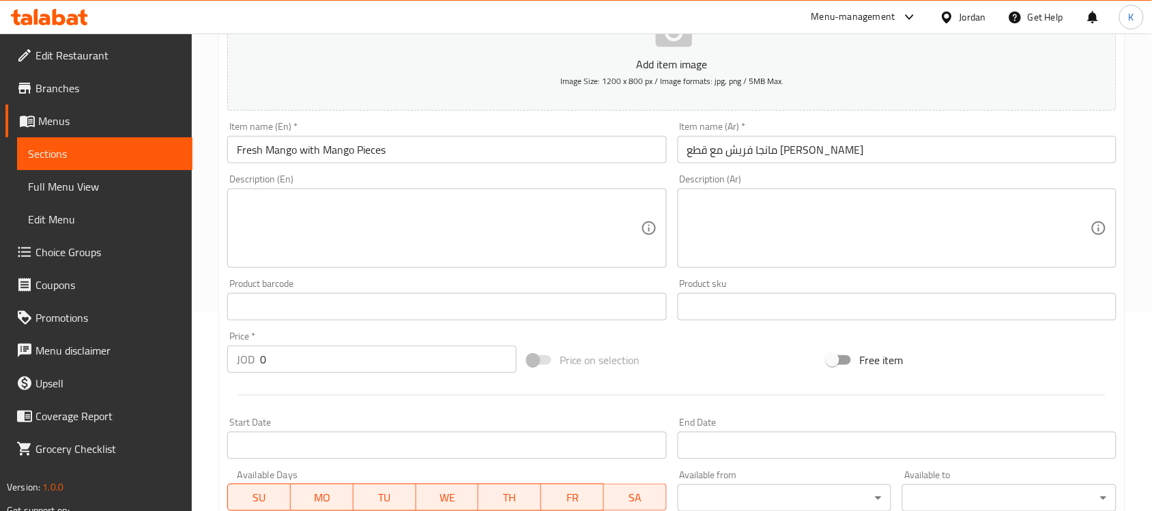
click at [346, 151] on input "Fresh Mango with Mango Pieces" at bounding box center [446, 149] width 439 height 27
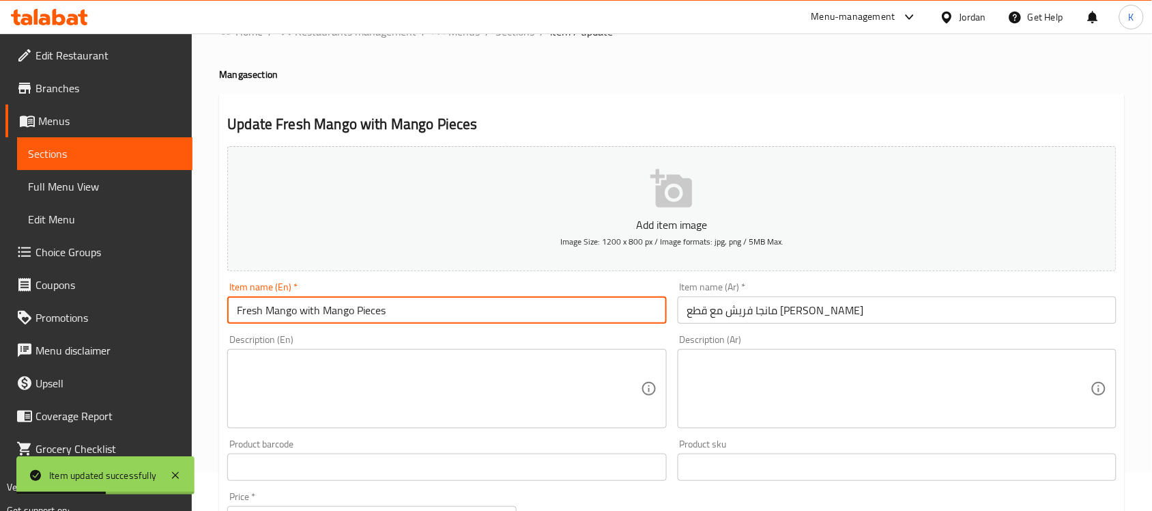
scroll to position [0, 0]
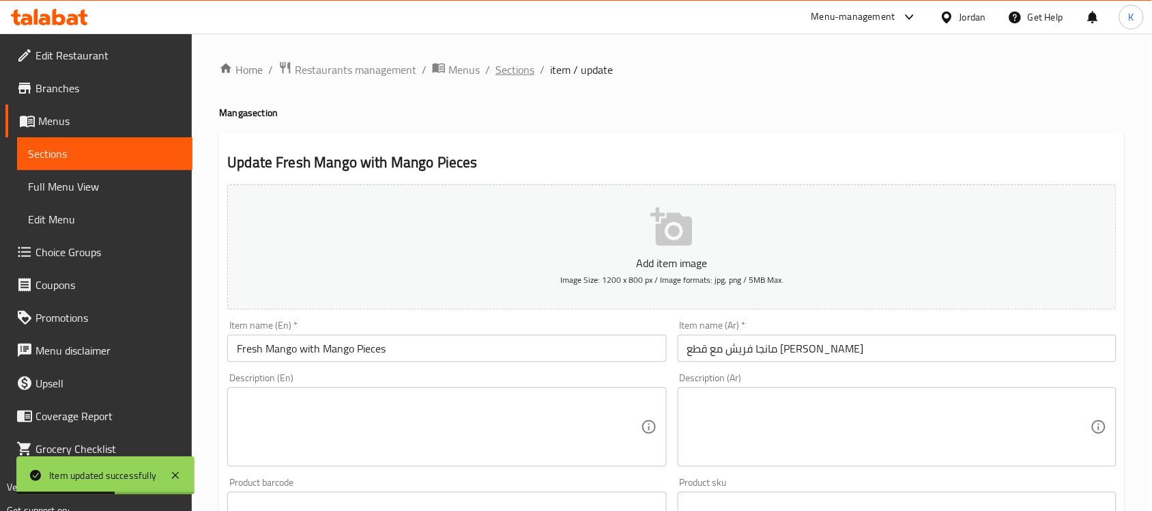
click at [526, 61] on span "Sections" at bounding box center [515, 69] width 39 height 16
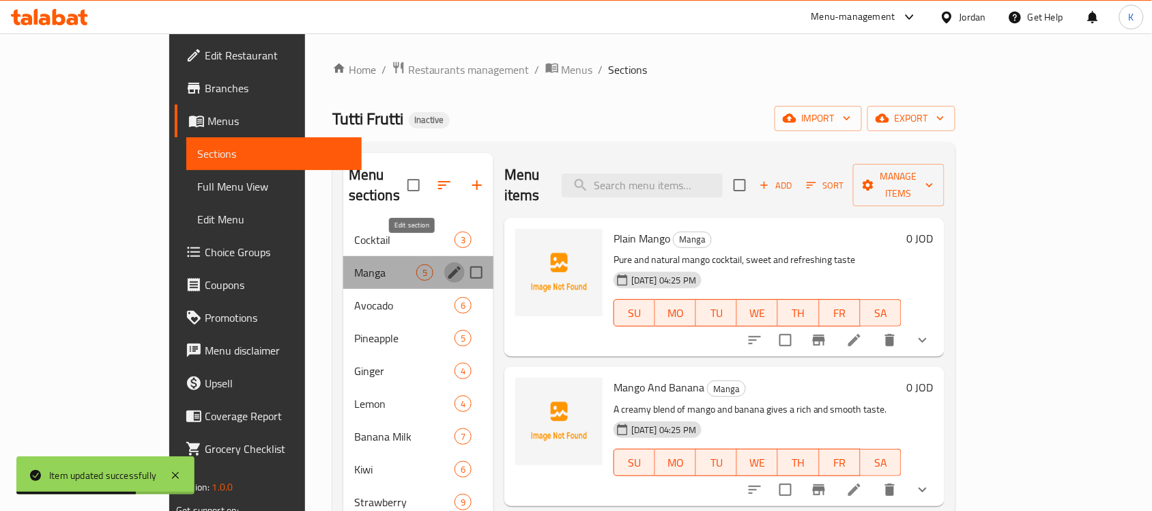
click at [449, 266] on icon "edit" at bounding box center [455, 272] width 12 height 12
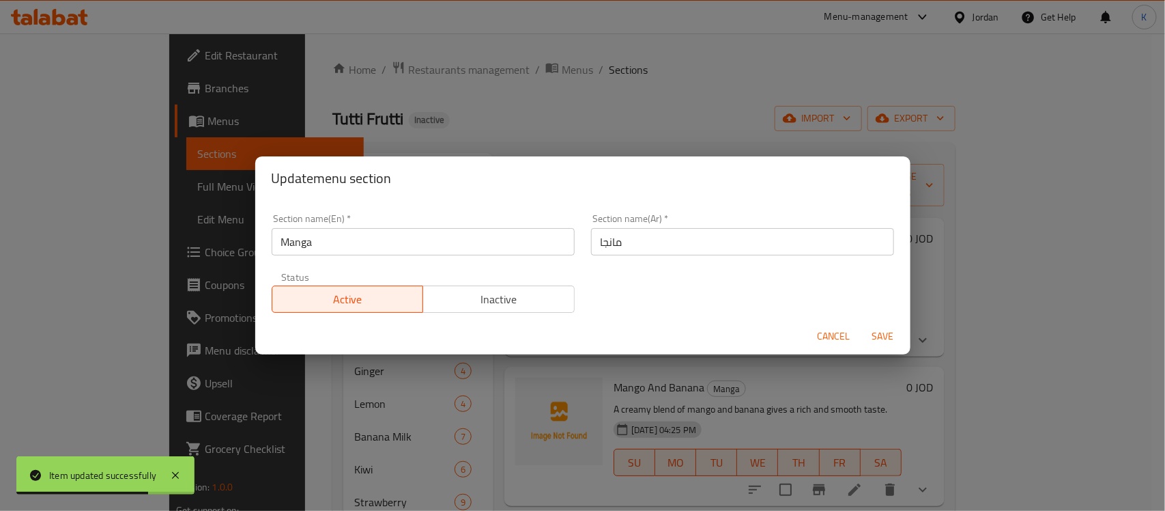
drag, startPoint x: 332, startPoint y: 260, endPoint x: 318, endPoint y: 254, distance: 15.0
click at [318, 254] on div "Section name(En)   * Manga Section name(En) *" at bounding box center [423, 234] width 319 height 58
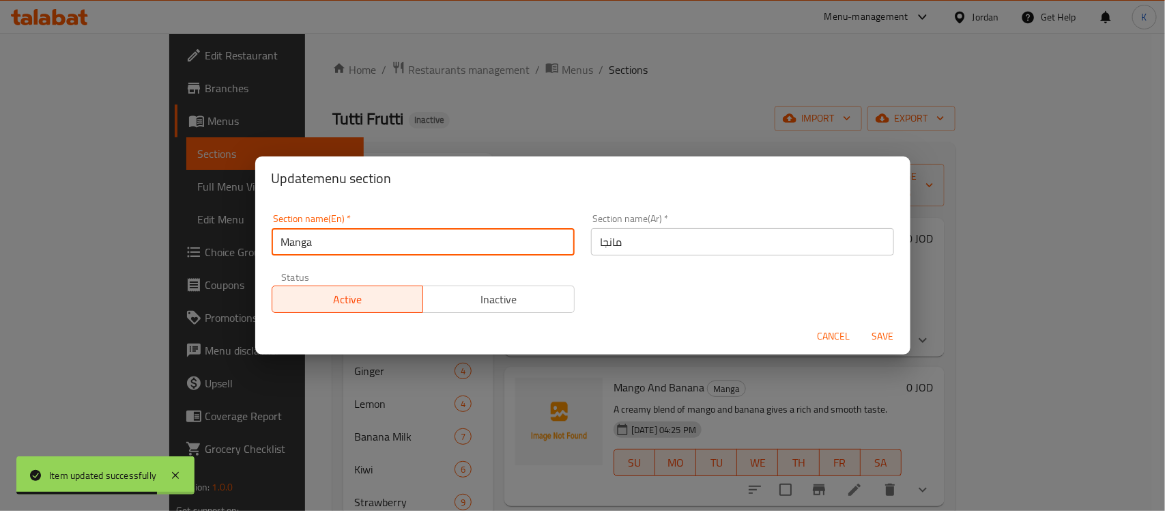
drag, startPoint x: 318, startPoint y: 249, endPoint x: 307, endPoint y: 249, distance: 10.9
click at [307, 249] on input "Manga" at bounding box center [423, 241] width 303 height 27
type input "Mango"
click at [862, 324] on button "Save" at bounding box center [884, 336] width 44 height 25
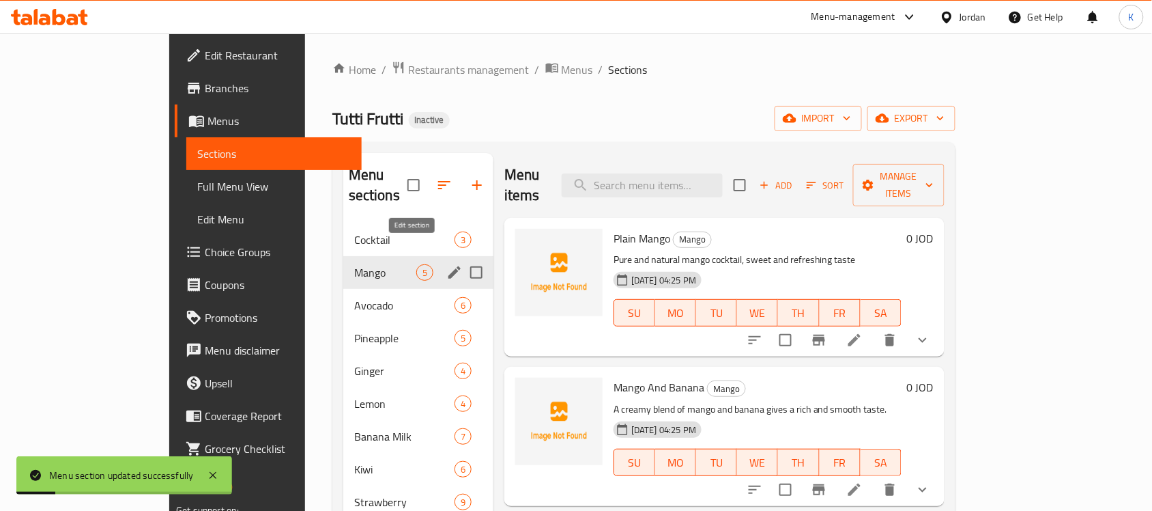
click at [449, 266] on icon "edit" at bounding box center [455, 272] width 12 height 12
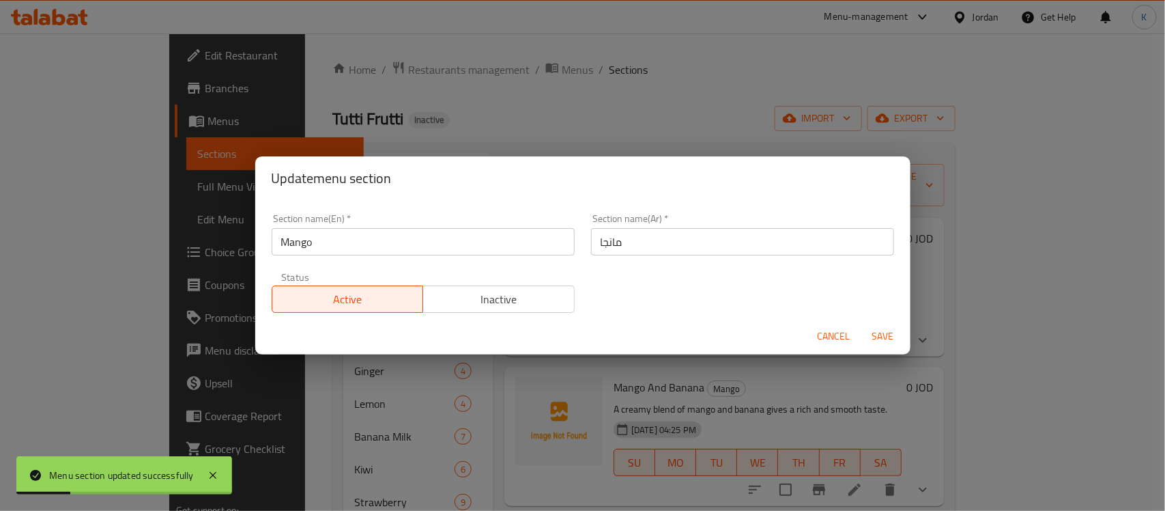
click at [680, 241] on input "مانجا" at bounding box center [742, 241] width 303 height 27
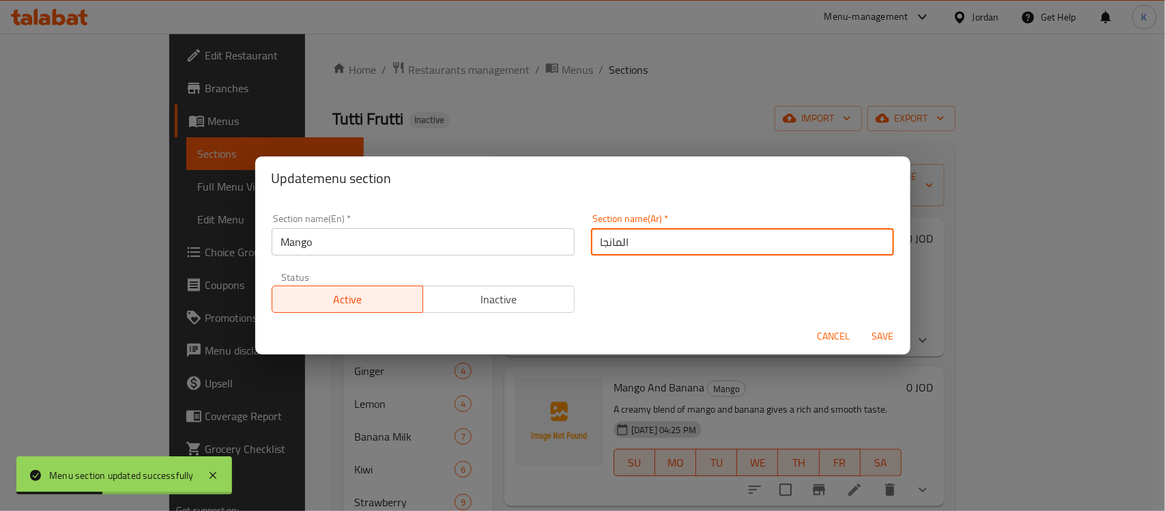
type input "المانجا"
click at [862, 324] on button "Save" at bounding box center [884, 336] width 44 height 25
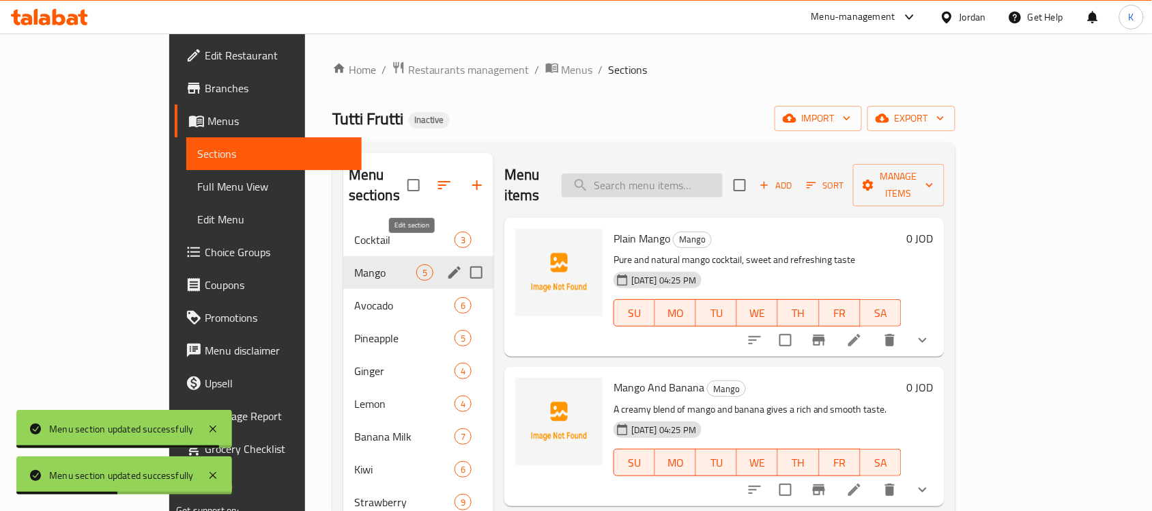
click at [687, 182] on input "search" at bounding box center [642, 185] width 161 height 24
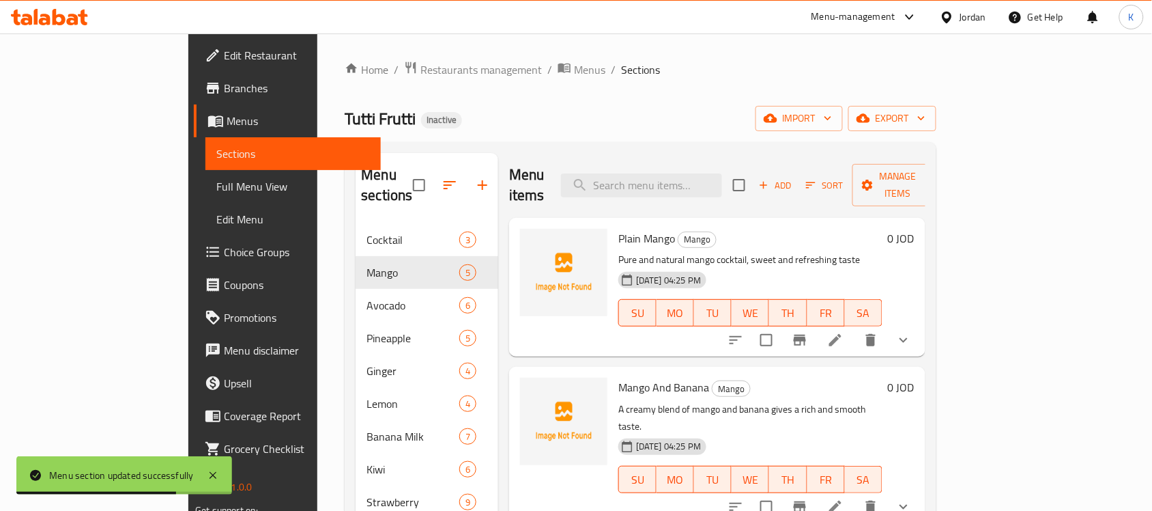
paste input "عصير أناناس طبيعي، حلو ومنعش."
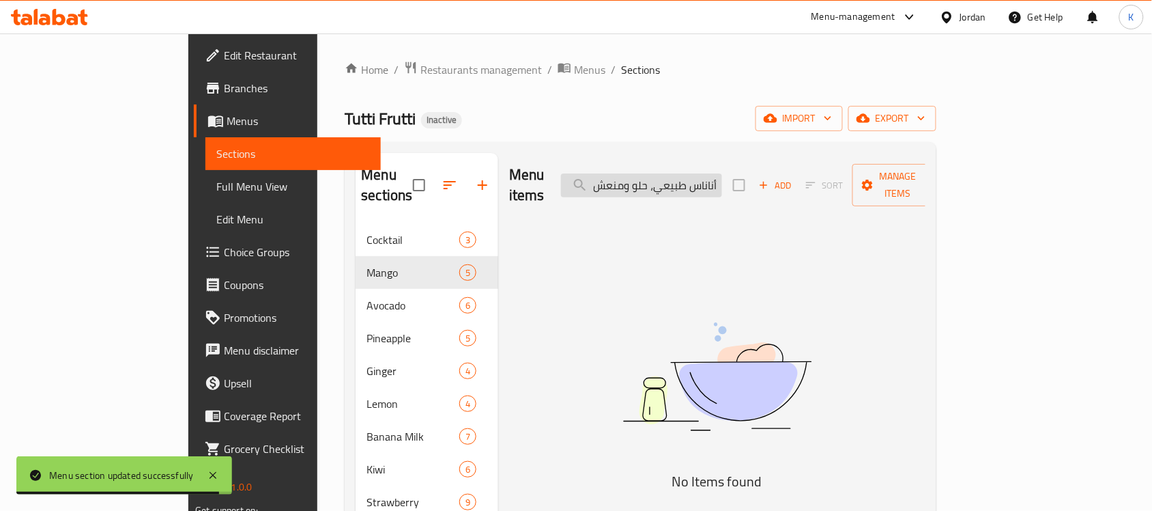
drag, startPoint x: 758, startPoint y: 193, endPoint x: 755, endPoint y: 175, distance: 18.0
click at [759, 193] on div "Menu items عصير أناناس طبيعي، حلو ومنعش. Add Sort Manage items" at bounding box center [717, 185] width 416 height 65
click at [722, 175] on input "عصير أناناس طبيعي، حلو ومنعش." at bounding box center [641, 185] width 161 height 24
paste input "Natural pineapple juice, sweet and refreshing"
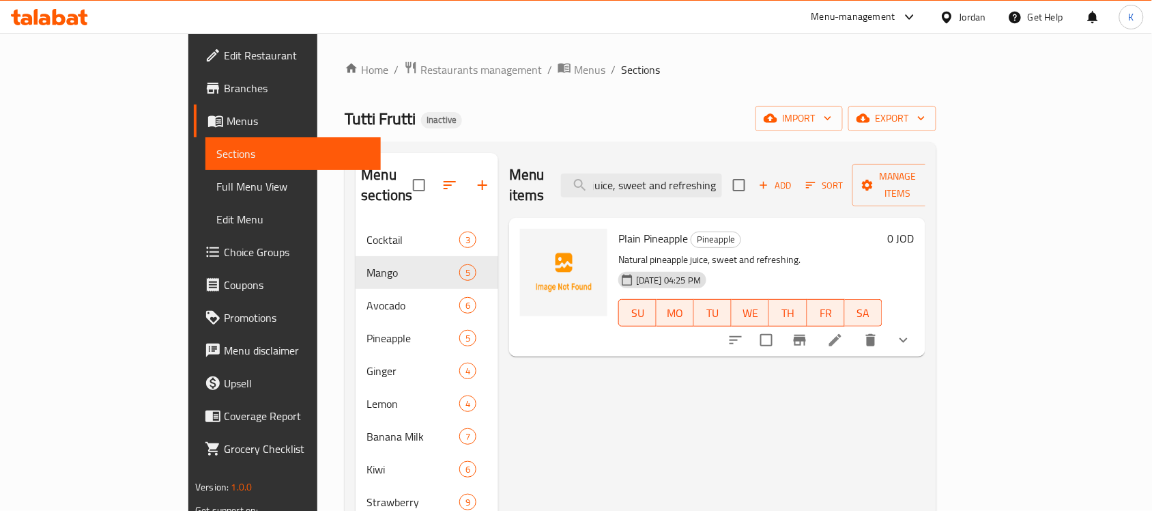
type input "Natural pineapple juice, sweet and refreshing."
click at [844, 332] on icon at bounding box center [835, 340] width 16 height 16
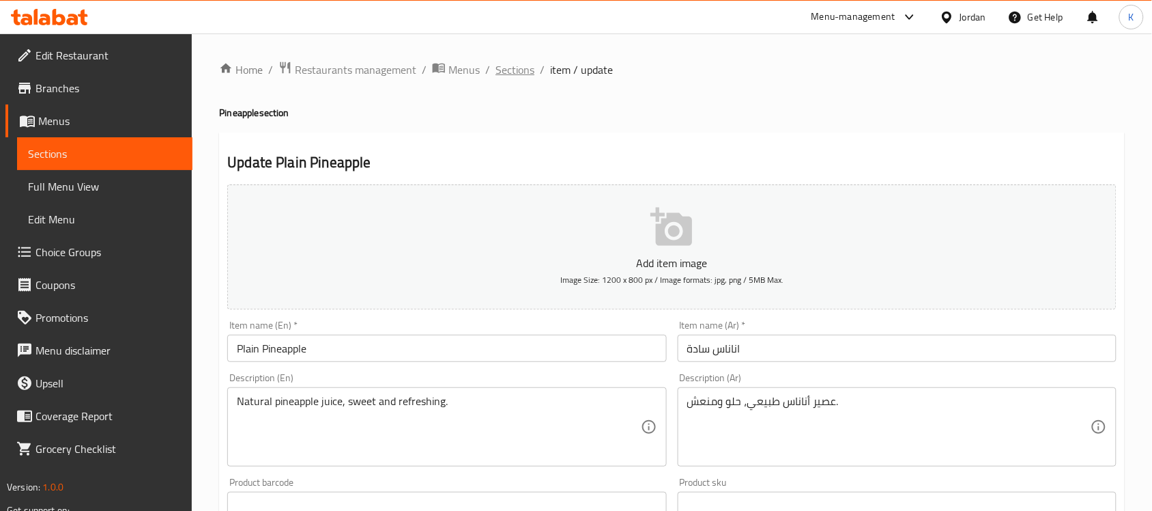
click at [519, 66] on span "Sections" at bounding box center [515, 69] width 39 height 16
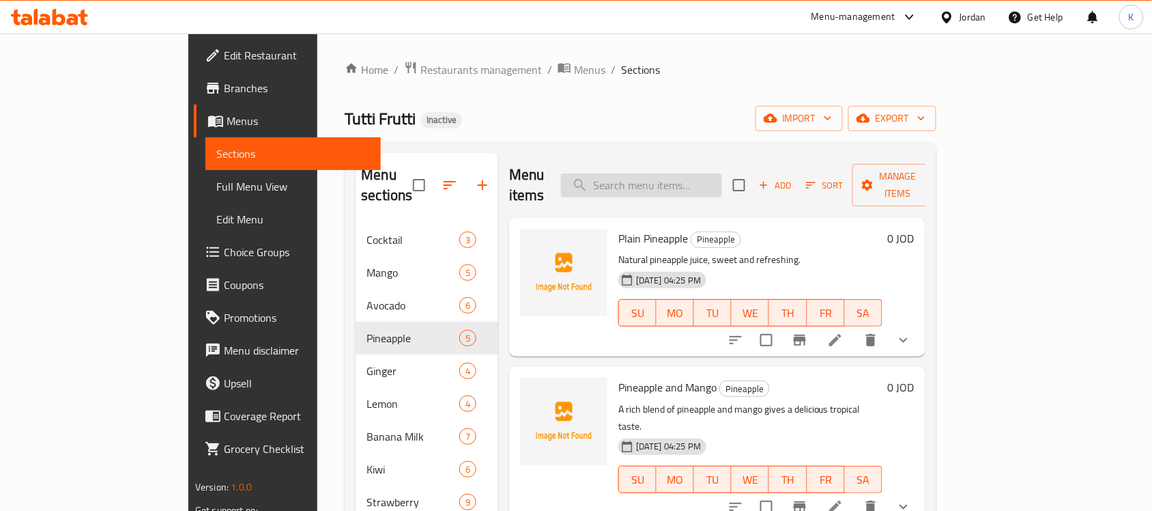
click at [708, 173] on input "search" at bounding box center [641, 185] width 161 height 24
paste input "Pineapple and Mango"
type input "Pineapple and Mango"
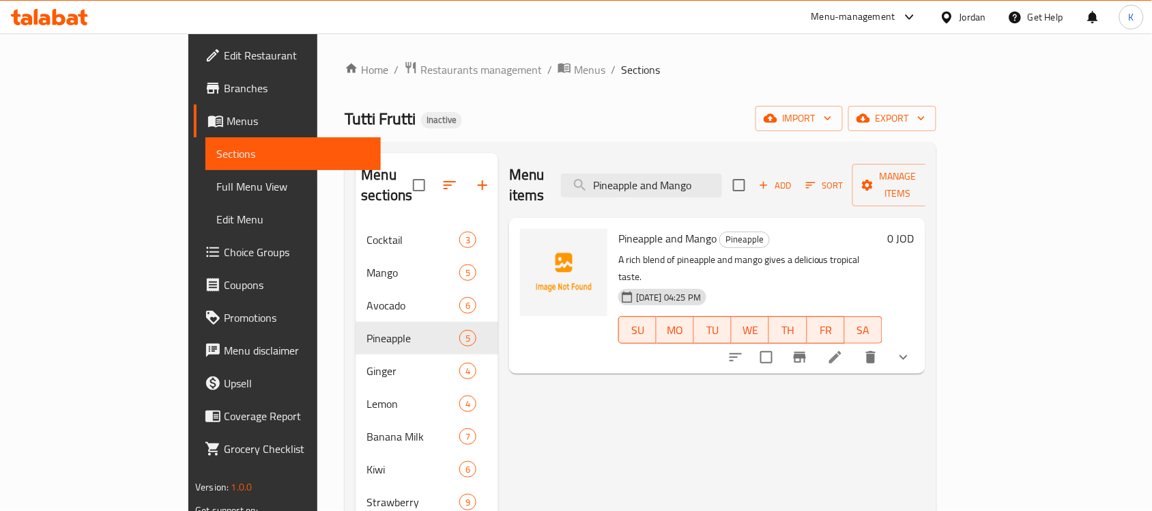
click at [844, 349] on icon at bounding box center [835, 357] width 16 height 16
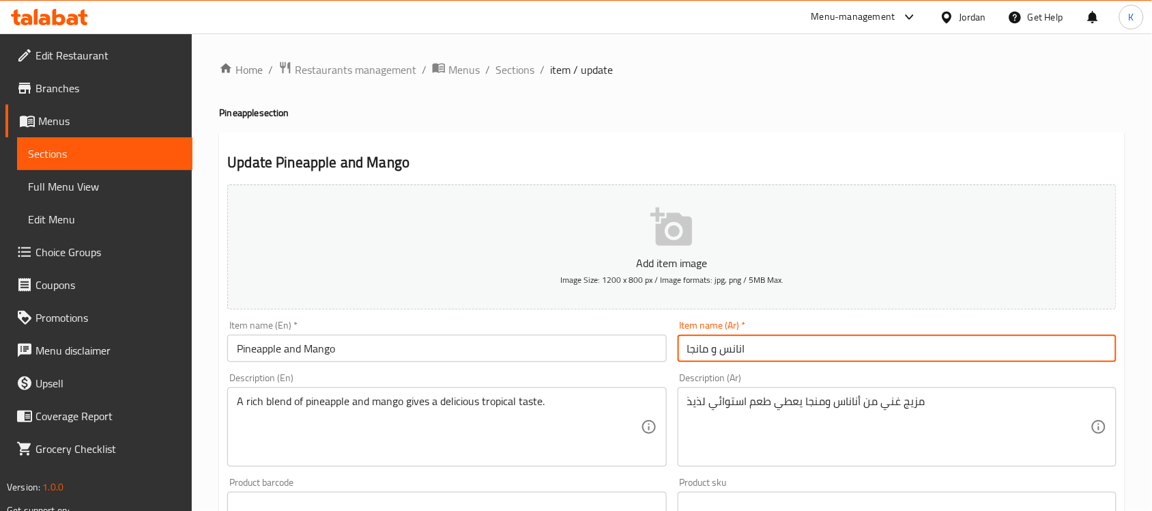
click at [744, 356] on input "انانس و مانجا" at bounding box center [897, 348] width 439 height 27
click at [733, 355] on input "أنانس و مانجا" at bounding box center [897, 348] width 439 height 27
type input "أناناس و [PERSON_NAME]"
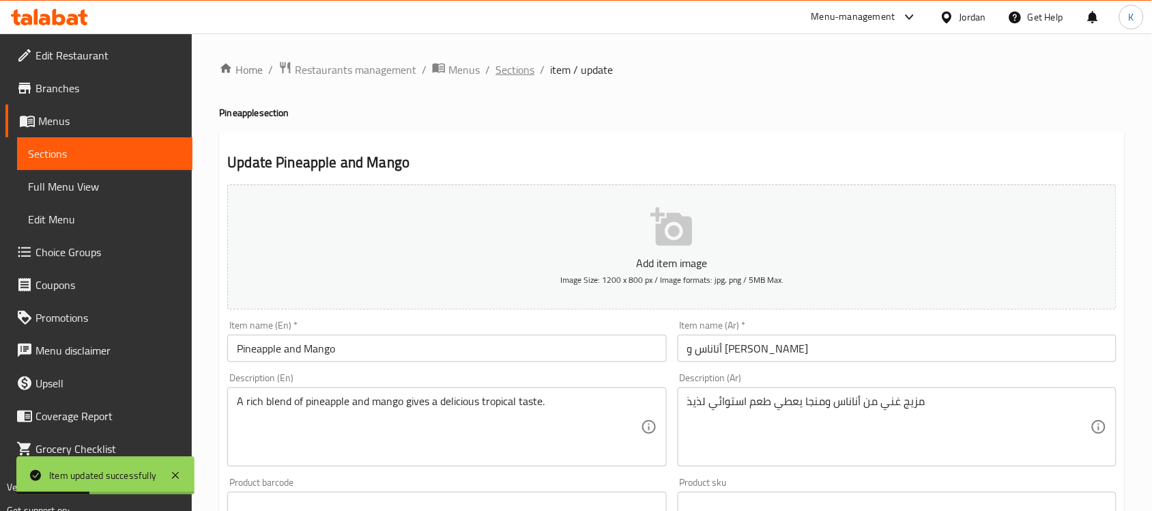
click at [520, 67] on span "Sections" at bounding box center [515, 69] width 39 height 16
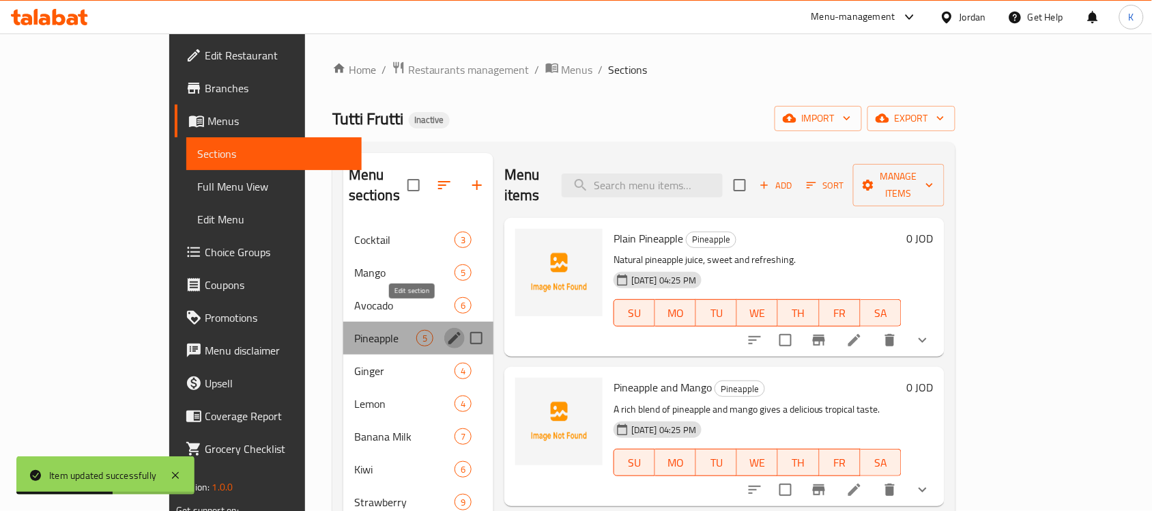
click at [446, 330] on icon "edit" at bounding box center [454, 338] width 16 height 16
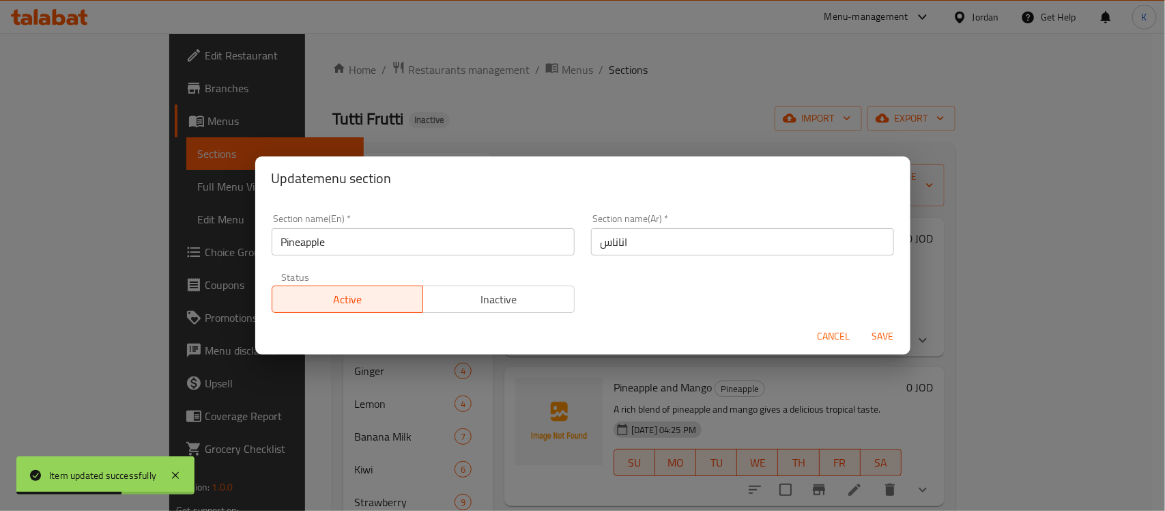
click at [719, 253] on input "اناناس" at bounding box center [742, 241] width 303 height 27
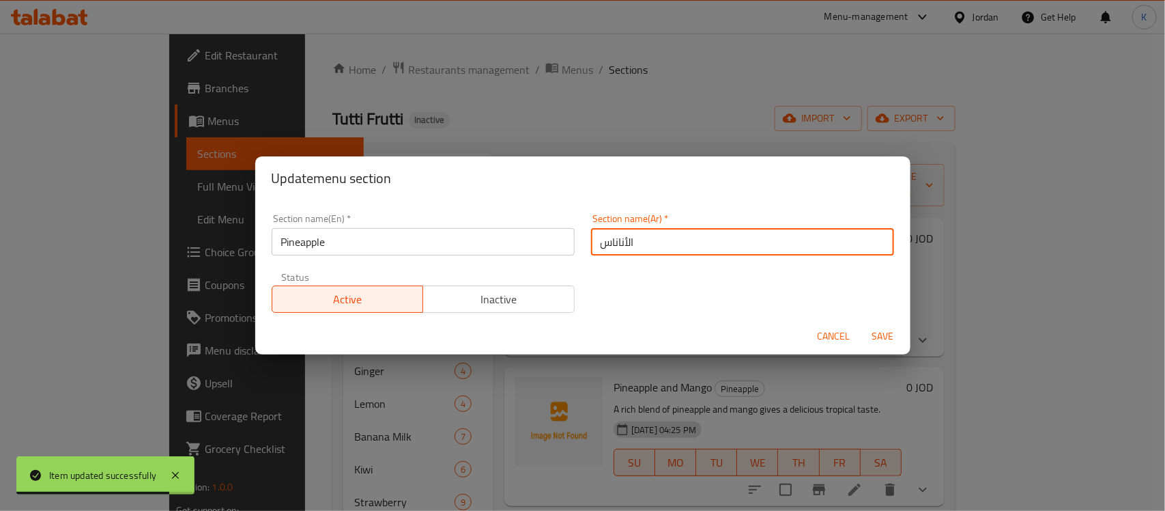
type input "الأناناس"
click at [862, 324] on button "Save" at bounding box center [884, 336] width 44 height 25
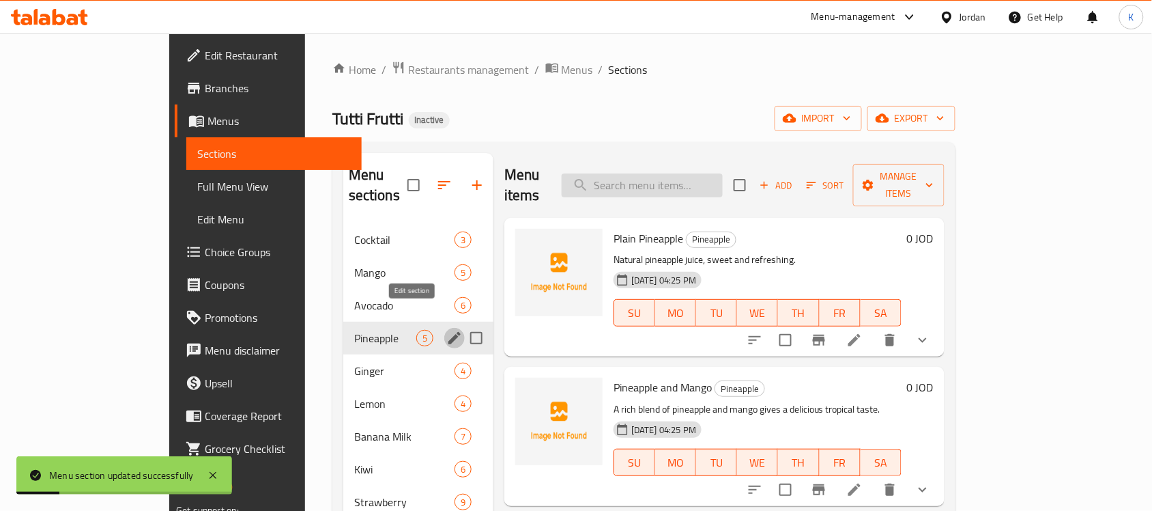
click at [674, 181] on input "search" at bounding box center [642, 185] width 161 height 24
paste input "Plain Lemon"
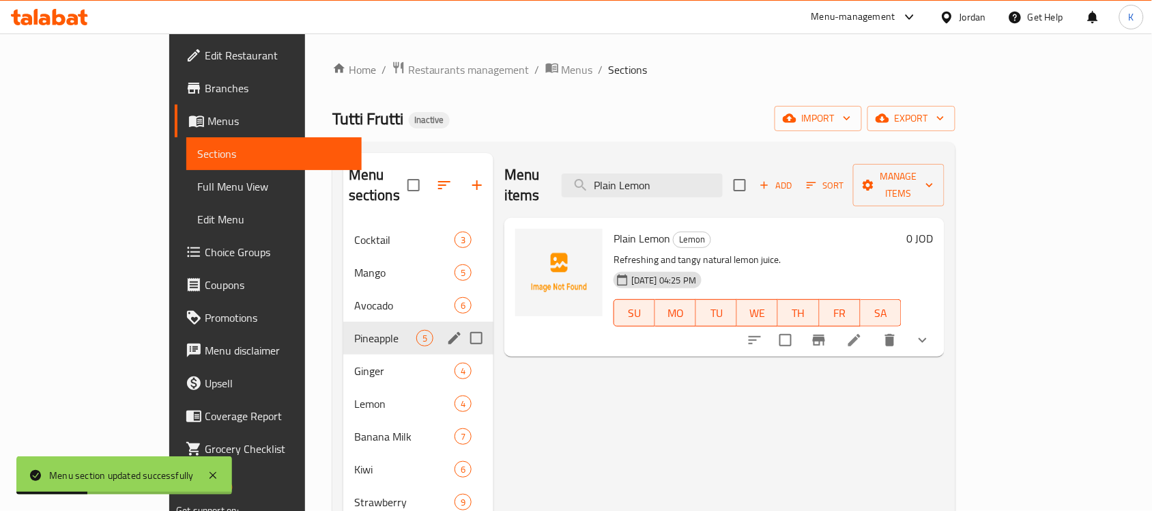
type input "Plain Lemon"
click at [863, 332] on icon at bounding box center [855, 340] width 16 height 16
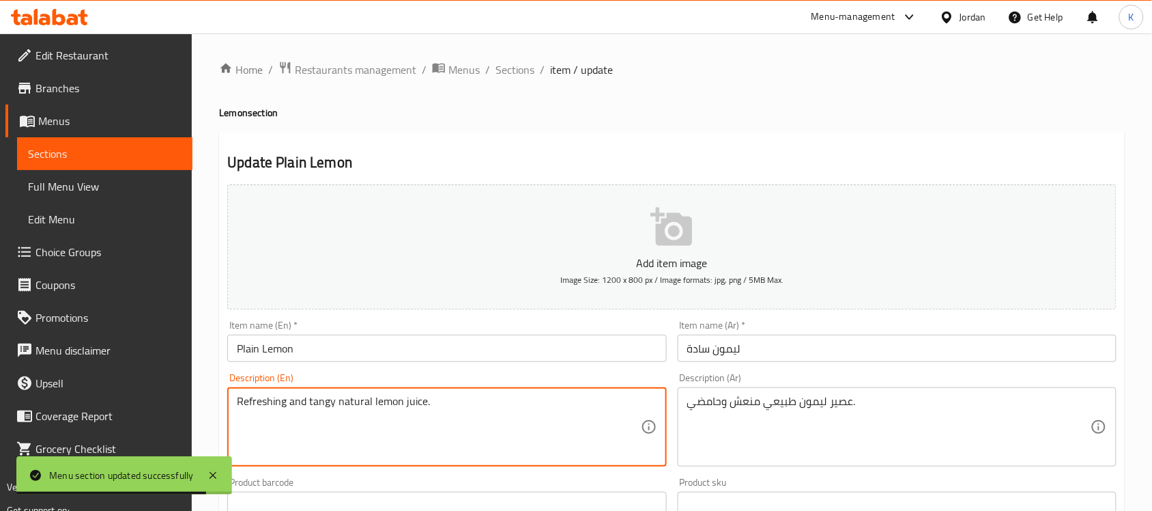
click at [271, 405] on textarea "Refreshing and tangy natural lemon juice." at bounding box center [438, 427] width 403 height 65
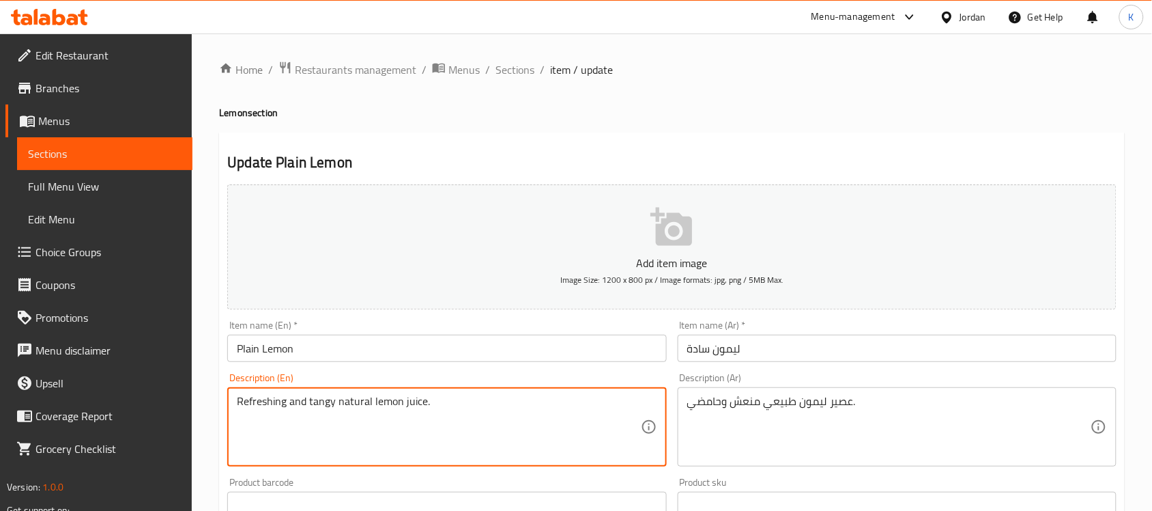
click at [309, 407] on textarea "Refreshing and tangy natural lemon juice." at bounding box center [438, 427] width 403 height 65
click at [307, 408] on textarea "Refreshing and tangy natural lemon juice." at bounding box center [438, 427] width 403 height 65
drag, startPoint x: 311, startPoint y: 407, endPoint x: 120, endPoint y: 401, distance: 190.6
drag, startPoint x: 241, startPoint y: 404, endPoint x: 232, endPoint y: 404, distance: 8.9
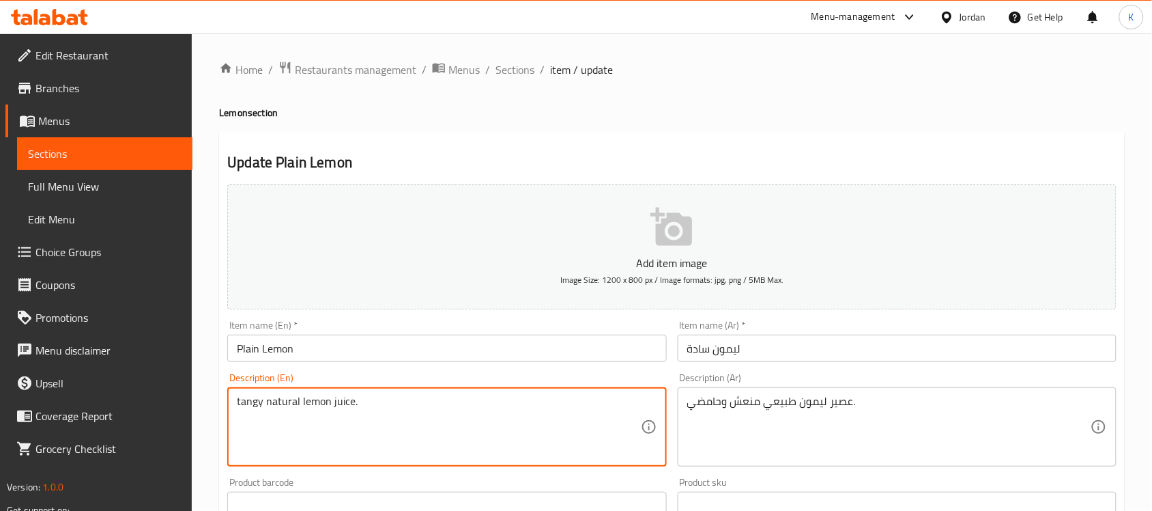
click at [232, 404] on div "tangy natural lemon juice. Description (En)" at bounding box center [446, 426] width 439 height 79
click at [302, 404] on textarea "Tangy natural lemon juice." at bounding box center [438, 427] width 403 height 65
type textarea "Tangy natural and citrusy lemon juice."
click at [495, 353] on input "Plain Lemon" at bounding box center [446, 348] width 439 height 27
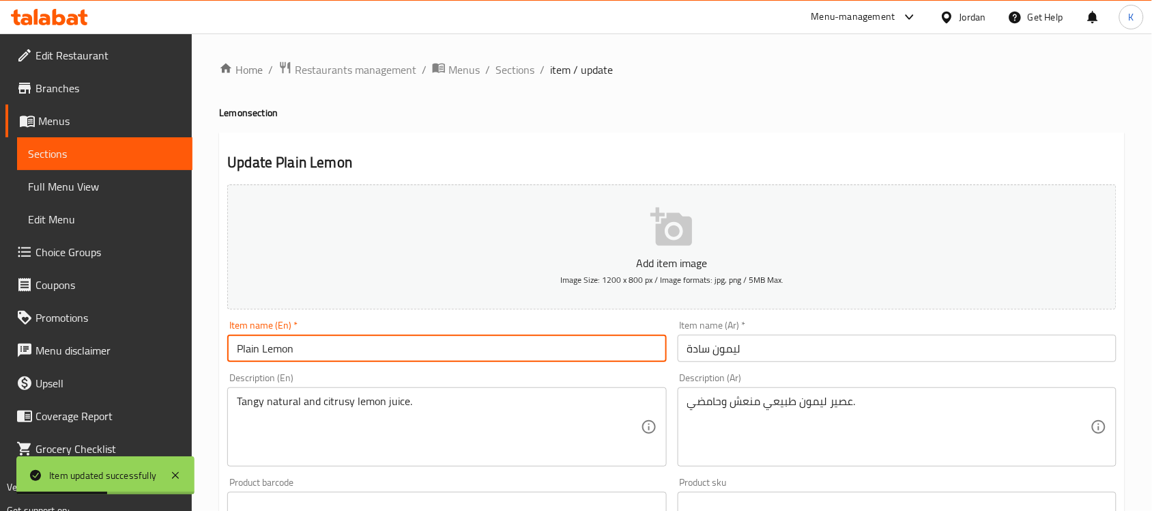
click at [517, 63] on span "Sections" at bounding box center [515, 69] width 39 height 16
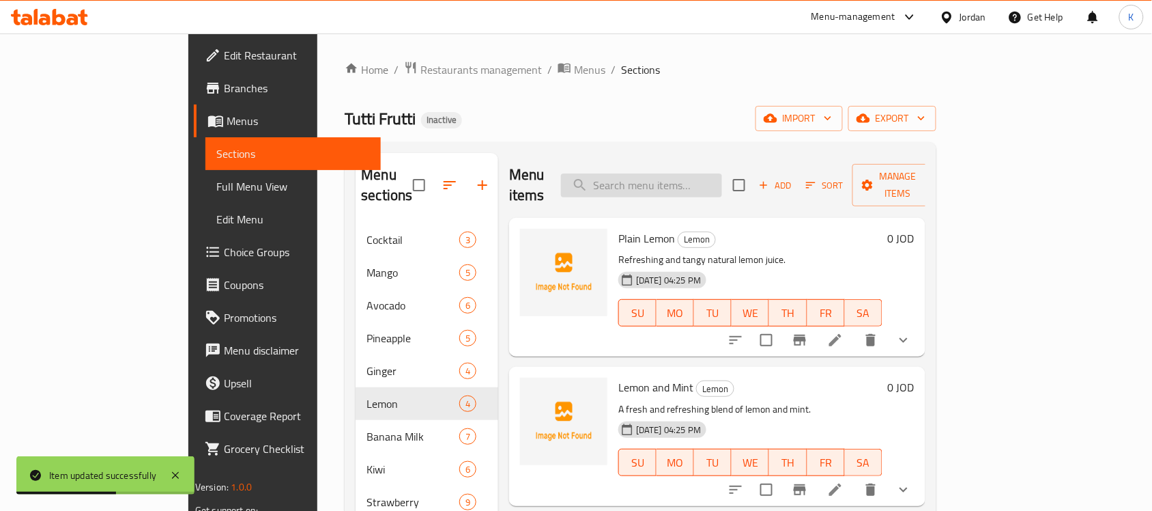
click at [700, 174] on input "search" at bounding box center [641, 185] width 161 height 24
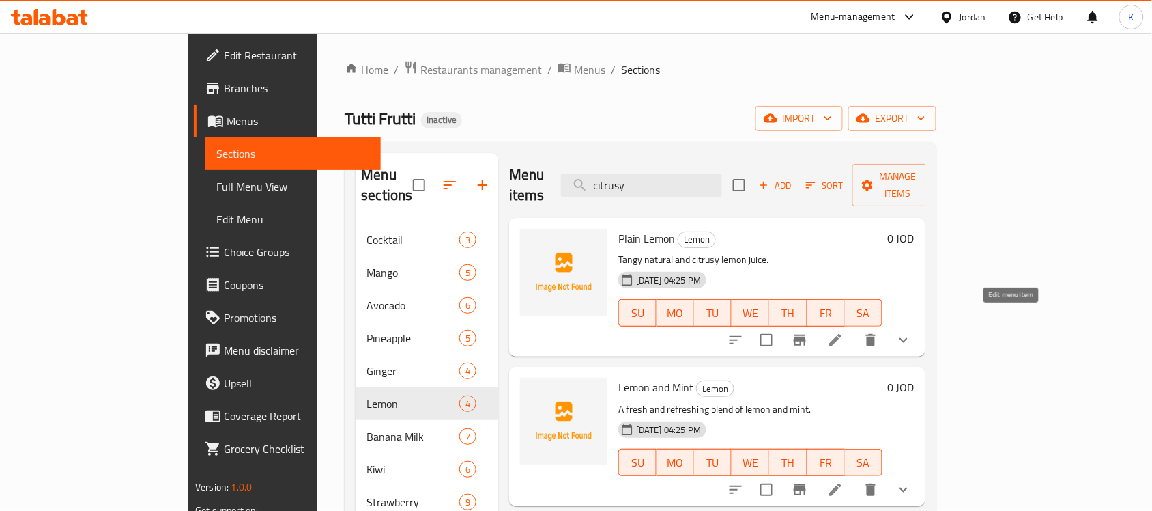
type input "citrusy"
click at [842, 334] on icon at bounding box center [835, 340] width 12 height 12
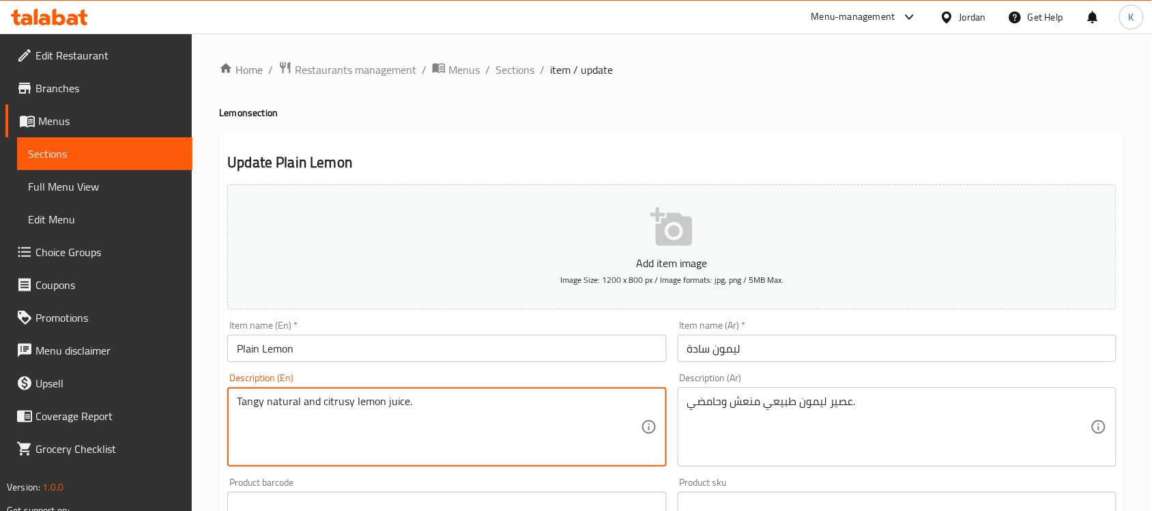
click at [339, 403] on textarea "Tangy natural and citrusy lemon juice." at bounding box center [438, 427] width 403 height 65
type textarea "Tangy natural and sour lemon juice."
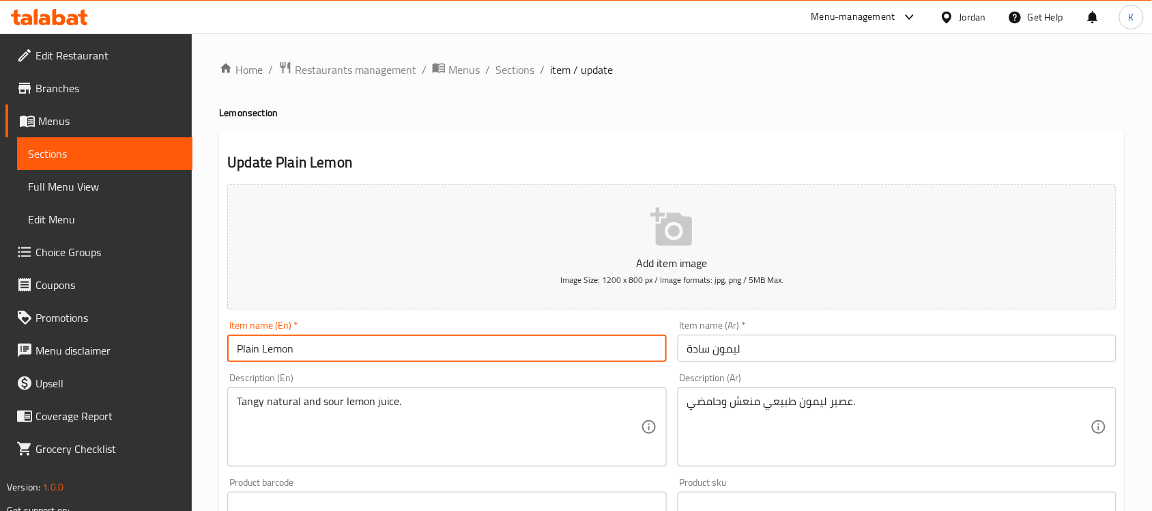
click at [332, 345] on input "Plain Lemon" at bounding box center [446, 348] width 439 height 27
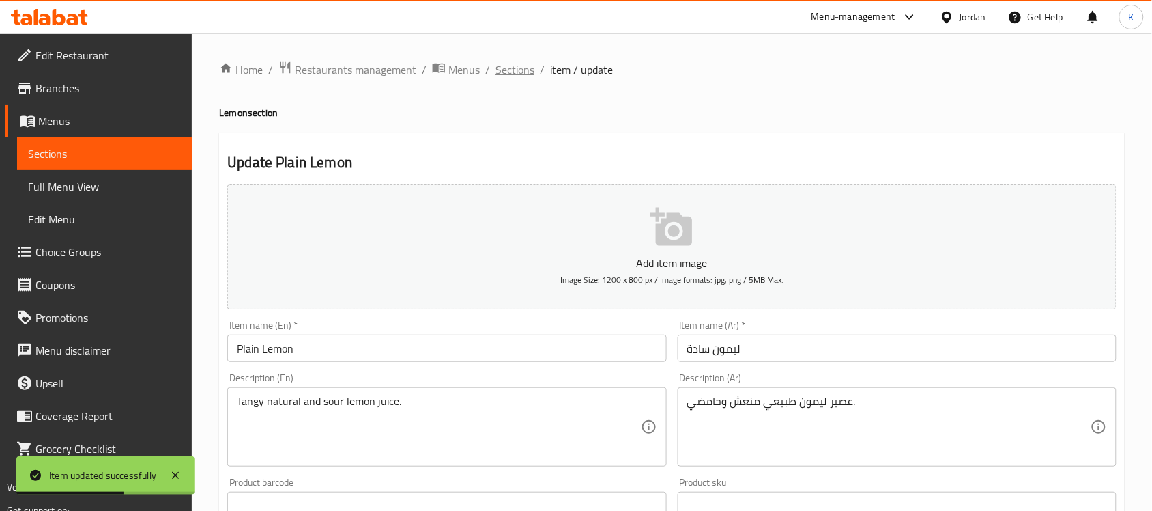
click at [505, 67] on span "Sections" at bounding box center [515, 69] width 39 height 16
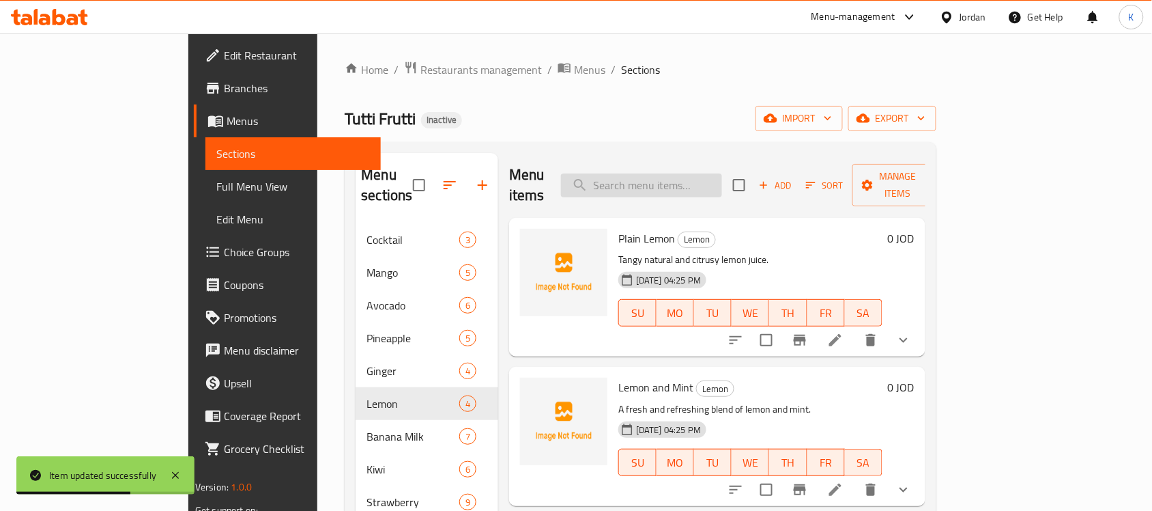
click at [711, 174] on input "search" at bounding box center [641, 185] width 161 height 24
paste input "Kiwi and Pineapple"
type input "Kiwi and Pineapple"
paste input "Kiwi and Pineapple"
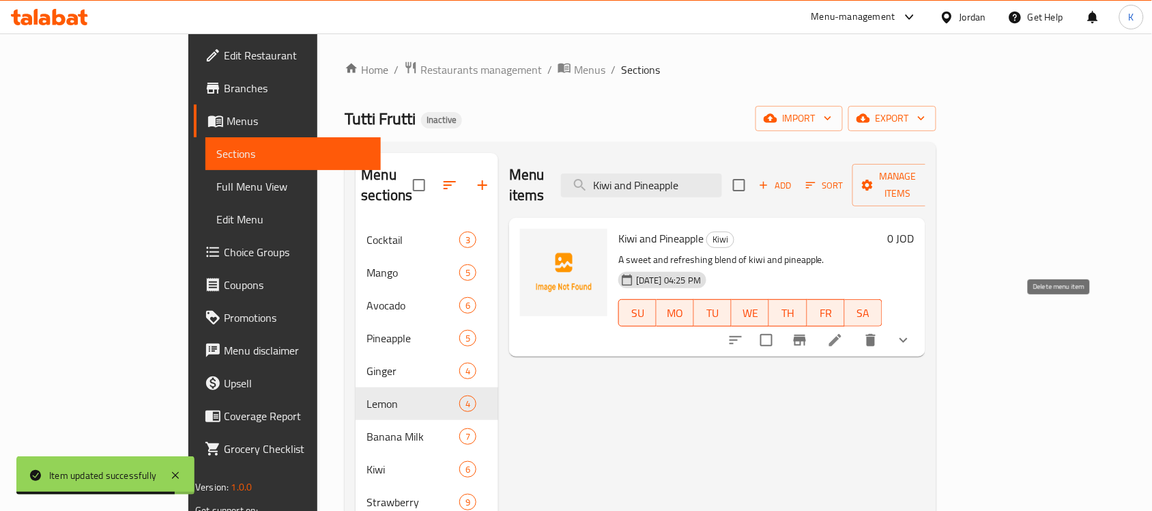
type input "Kiwi and Pineapple"
click at [879, 332] on icon "delete" at bounding box center [871, 340] width 16 height 16
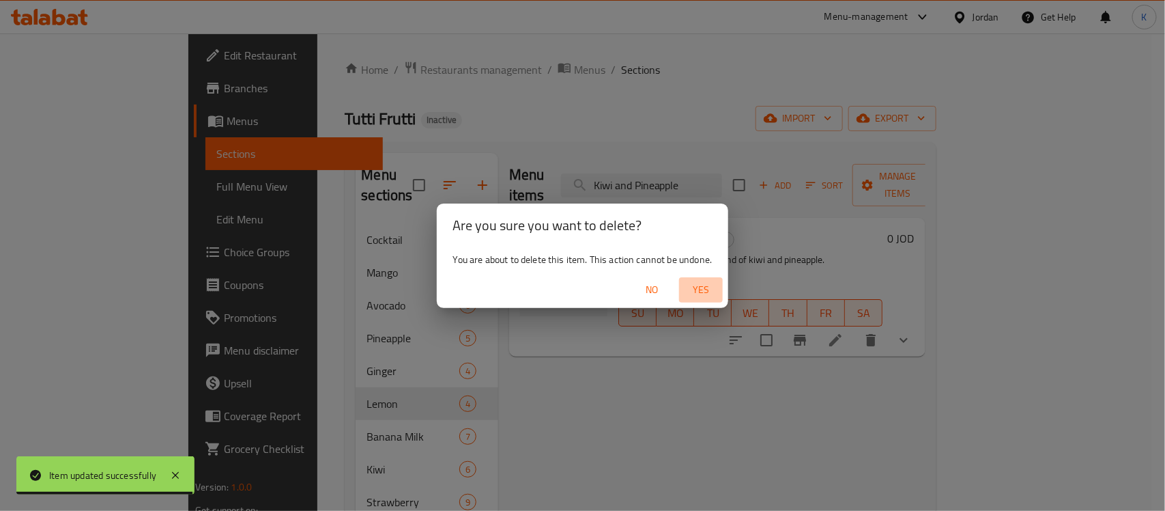
click at [717, 281] on span "Yes" at bounding box center [701, 289] width 33 height 17
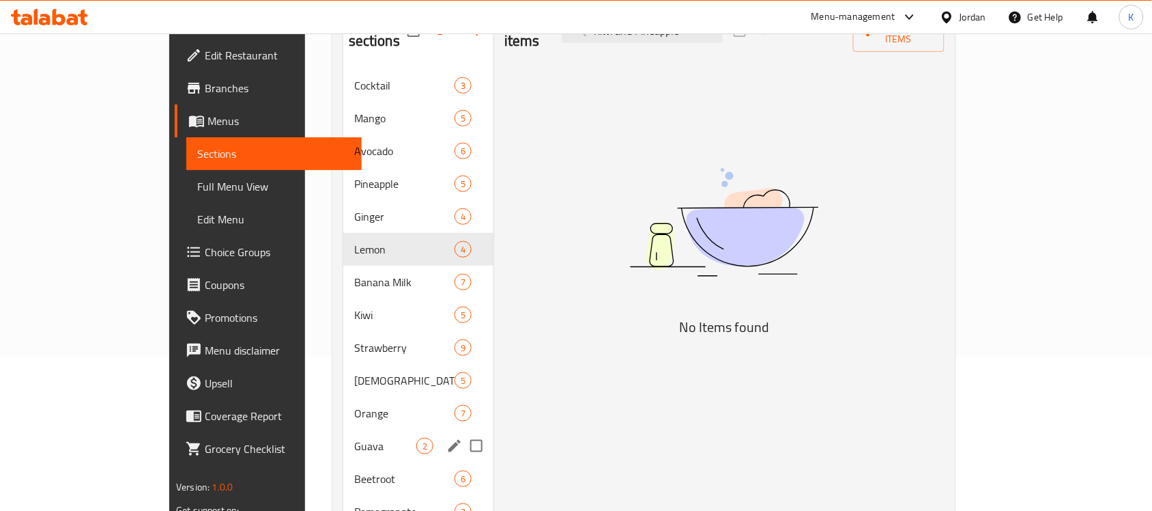
scroll to position [193, 0]
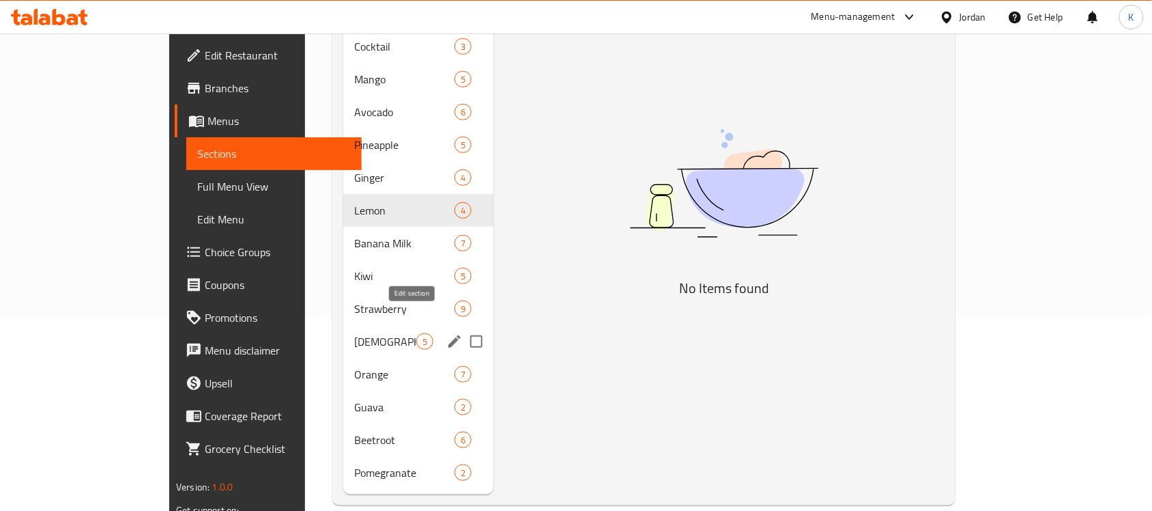
click at [446, 333] on icon "edit" at bounding box center [454, 341] width 16 height 16
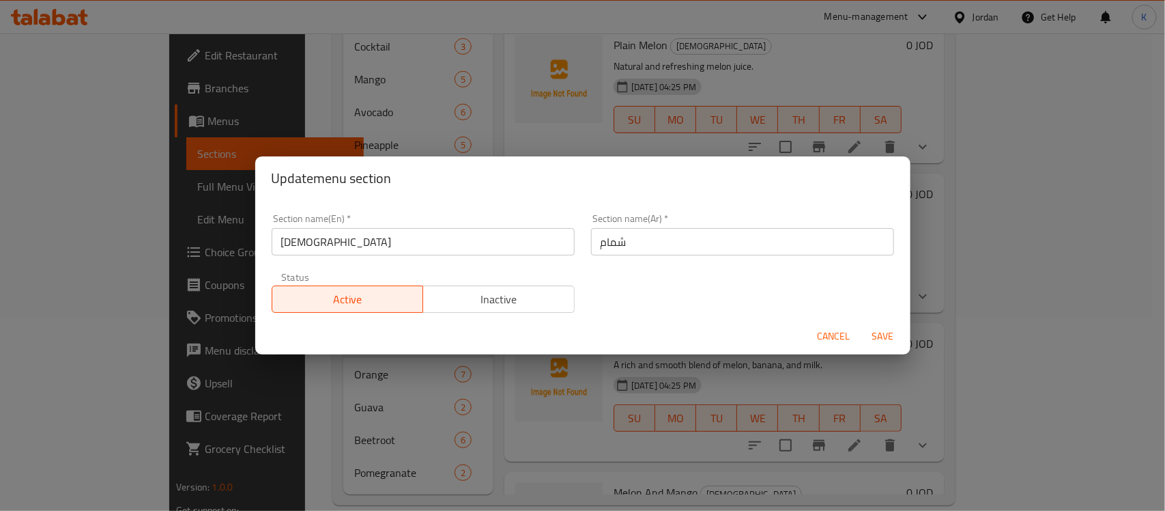
click at [442, 258] on div "Section name(En)   * Shamam Section name(En) *" at bounding box center [423, 234] width 319 height 58
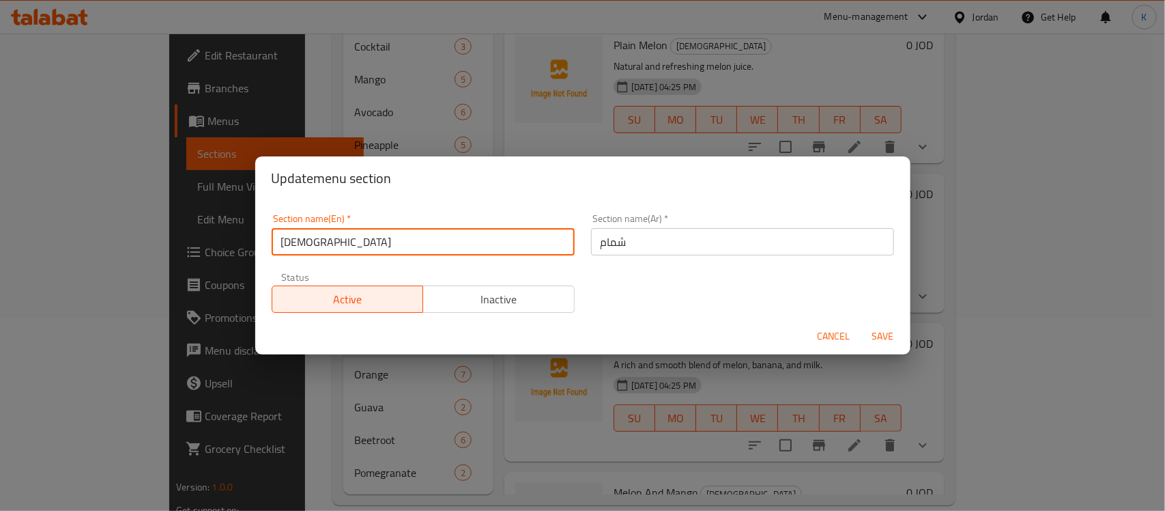
click at [449, 240] on input "Shamam" at bounding box center [423, 241] width 303 height 27
type input "Melon"
click at [862, 324] on button "Save" at bounding box center [884, 336] width 44 height 25
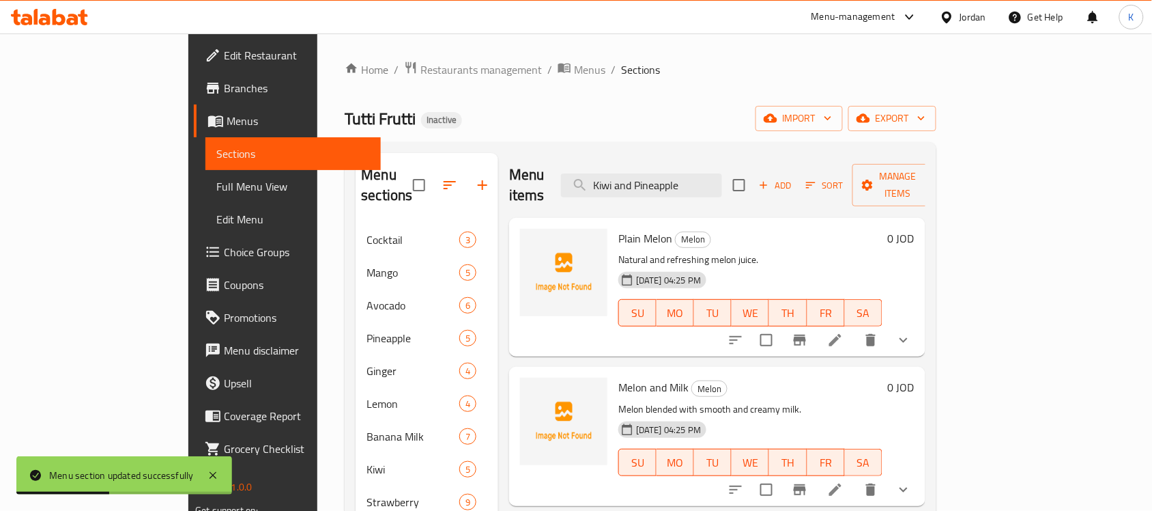
drag, startPoint x: 704, startPoint y: 157, endPoint x: 702, endPoint y: 167, distance: 10.4
click at [702, 164] on div "Menu sections Cocktail 3 Mango 5 Avocado 6 Pineapple 5 Ginger 4 Lemon 4 Banana …" at bounding box center [640, 420] width 591 height 556
click at [707, 176] on input "Kiwi and Pineapple" at bounding box center [641, 185] width 161 height 24
paste input "Melon And Mango"
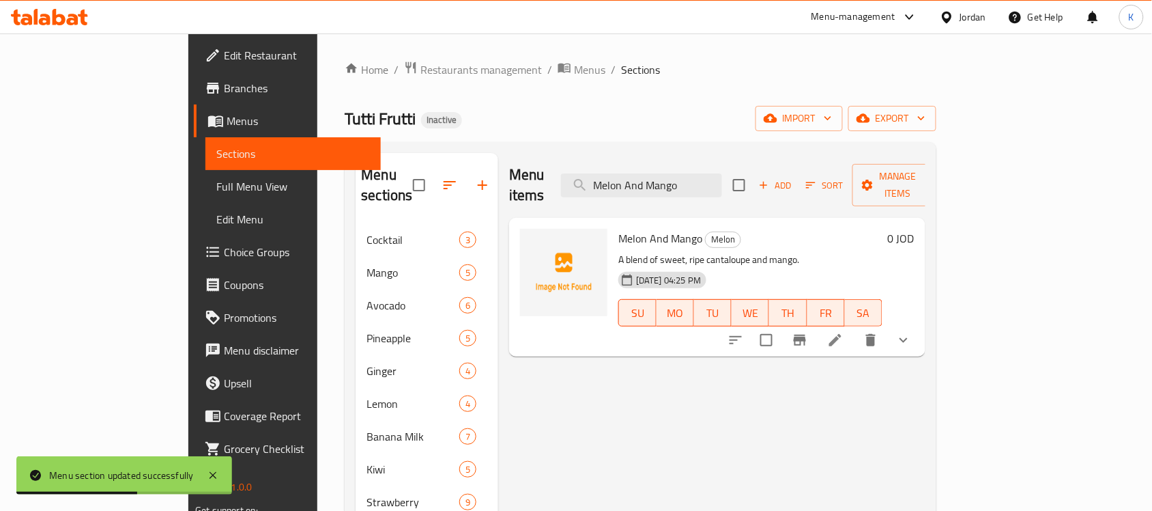
type input "Melon And Mango"
click at [844, 332] on icon at bounding box center [835, 340] width 16 height 16
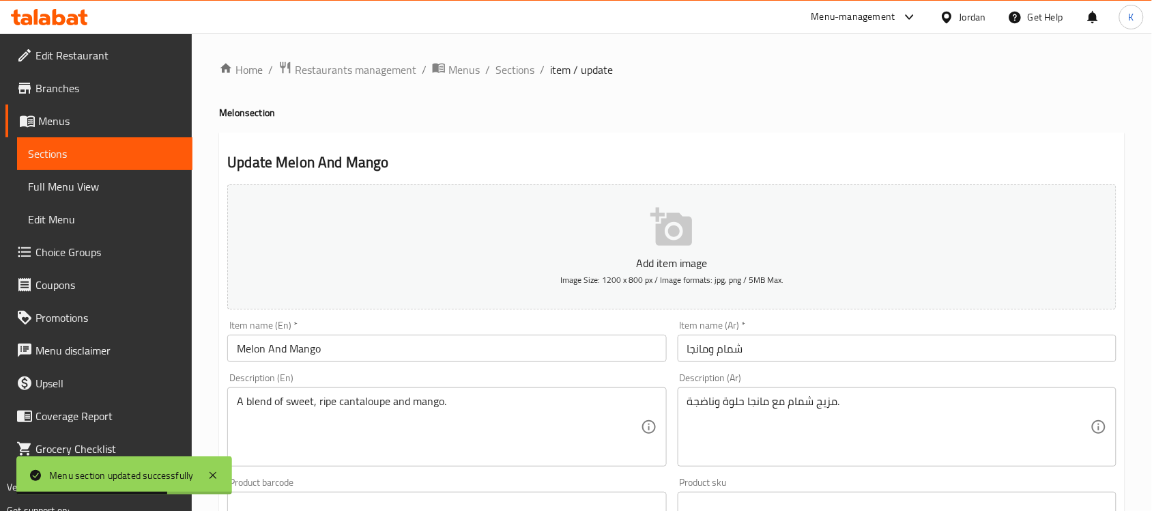
click at [233, 352] on input "Melon And Mango" at bounding box center [446, 348] width 439 height 27
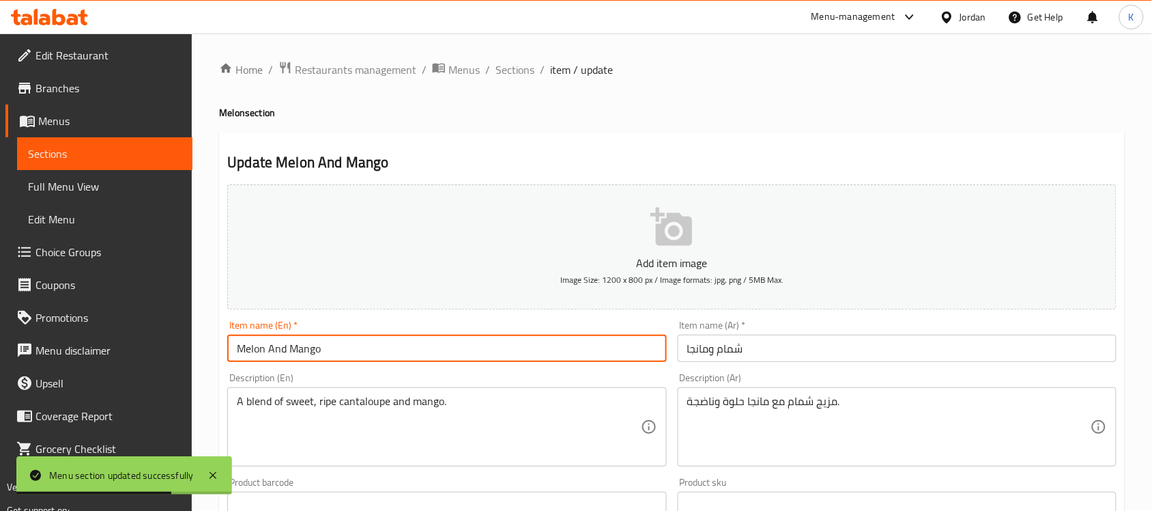
click at [257, 353] on input "Melon And Mango" at bounding box center [446, 348] width 439 height 27
click at [254, 353] on input "Melon And Mango" at bounding box center [446, 348] width 439 height 27
click at [257, 350] on input "Melon And Mango" at bounding box center [446, 348] width 439 height 27
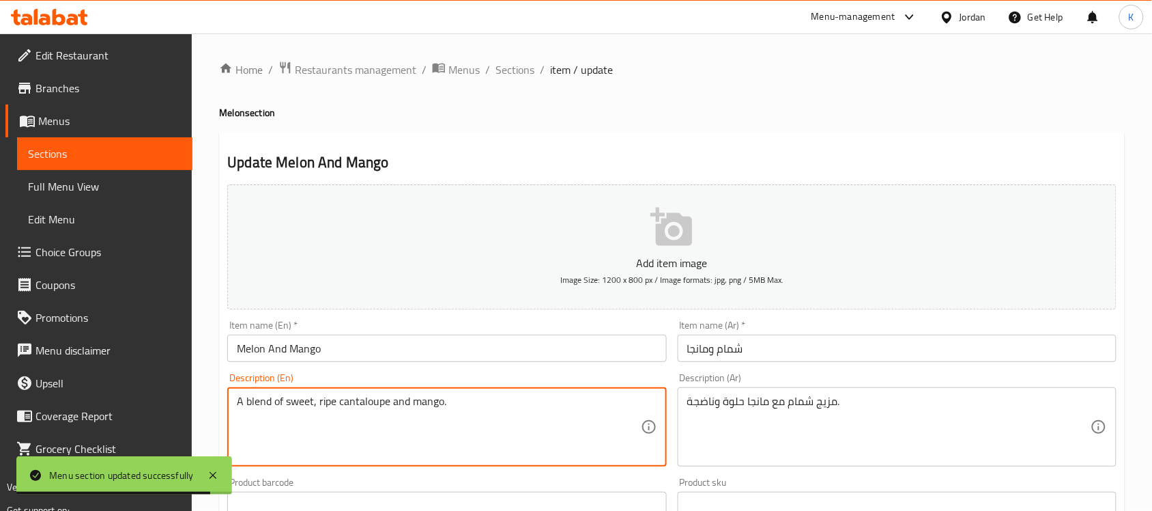
click at [365, 403] on textarea "A blend of sweet, ripe cantaloupe and mango." at bounding box center [438, 427] width 403 height 65
paste textarea "Melon"
click at [410, 352] on input "Melon And Mango" at bounding box center [446, 348] width 439 height 27
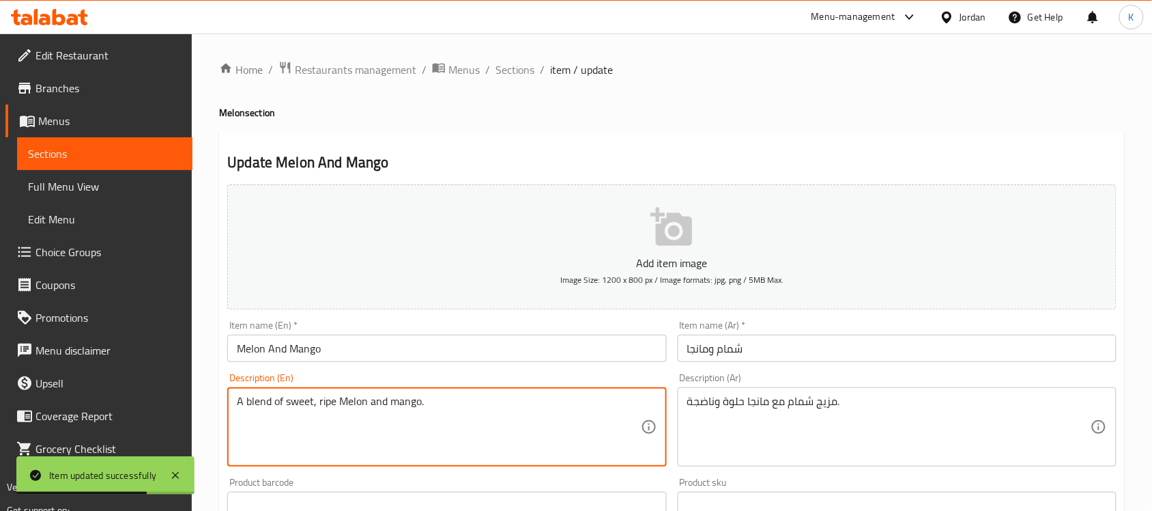
click at [350, 408] on textarea "A blend of sweet, ripe Melon and mango." at bounding box center [438, 427] width 403 height 65
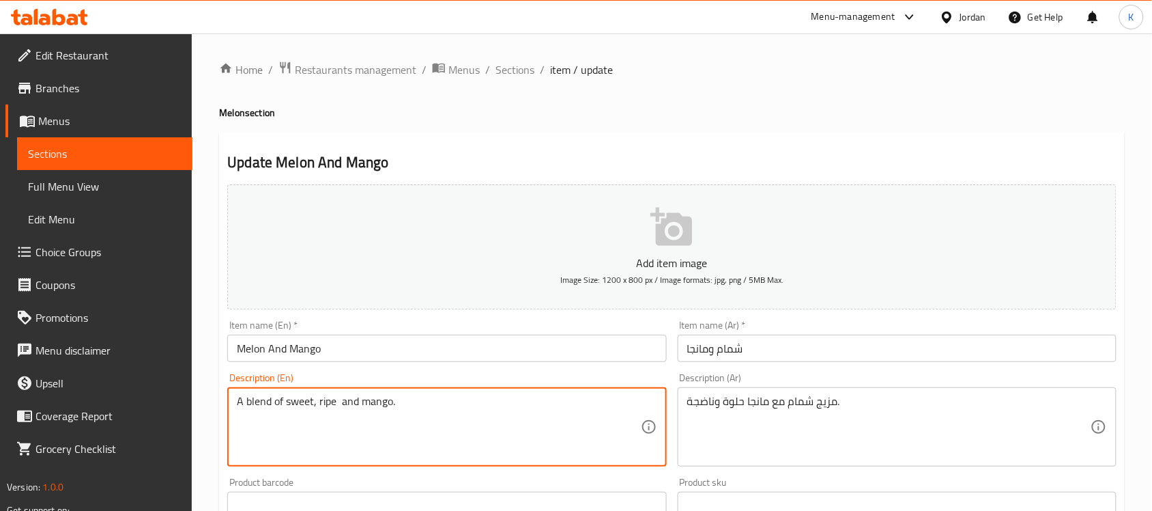
click at [288, 408] on textarea "A blend of sweet, ripe and mango." at bounding box center [438, 427] width 403 height 65
click at [283, 410] on textarea "A blend of sweet, ripe and mango." at bounding box center [438, 427] width 403 height 65
paste textarea "Melon"
click at [281, 408] on textarea "A blend ofMelon sweet, ripe and mango." at bounding box center [438, 427] width 403 height 65
click at [315, 407] on textarea "A blend of Melon sweet, ripe and mango." at bounding box center [438, 427] width 403 height 65
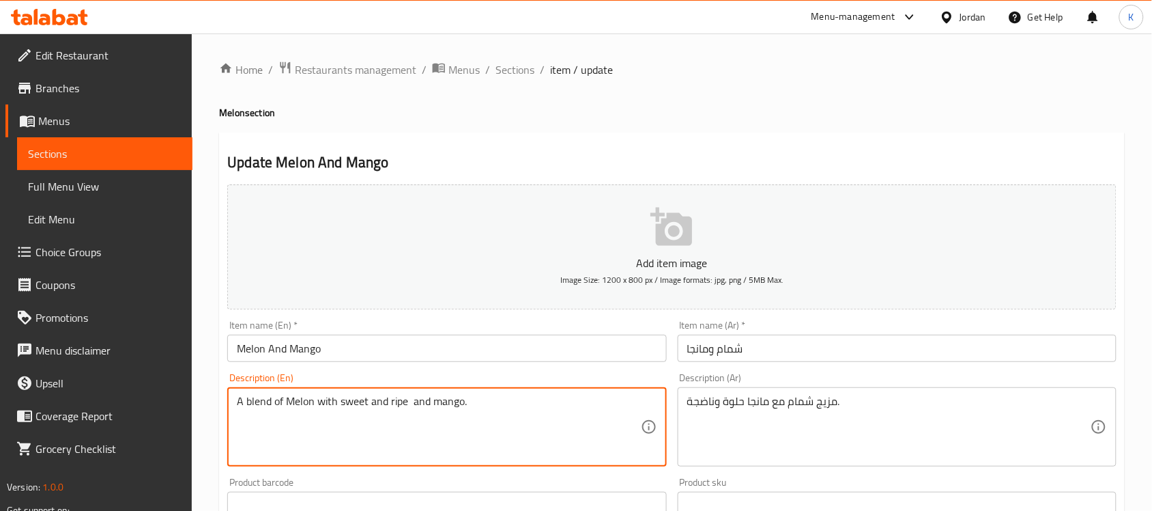
click at [410, 399] on textarea "A blend of Melon with sweet and ripe and mango." at bounding box center [438, 427] width 403 height 65
click at [416, 406] on textarea "A blend of Melon with sweet and ripe and mango." at bounding box center [438, 427] width 403 height 65
type textarea "A blend of Melon with sweet and ripe mango."
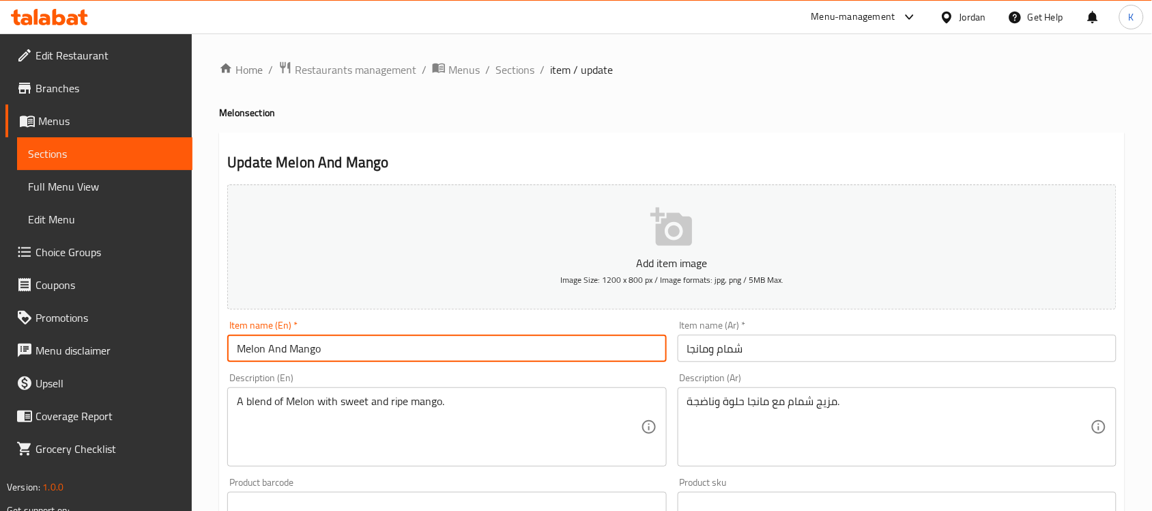
click at [393, 341] on input "Melon And Mango" at bounding box center [446, 348] width 439 height 27
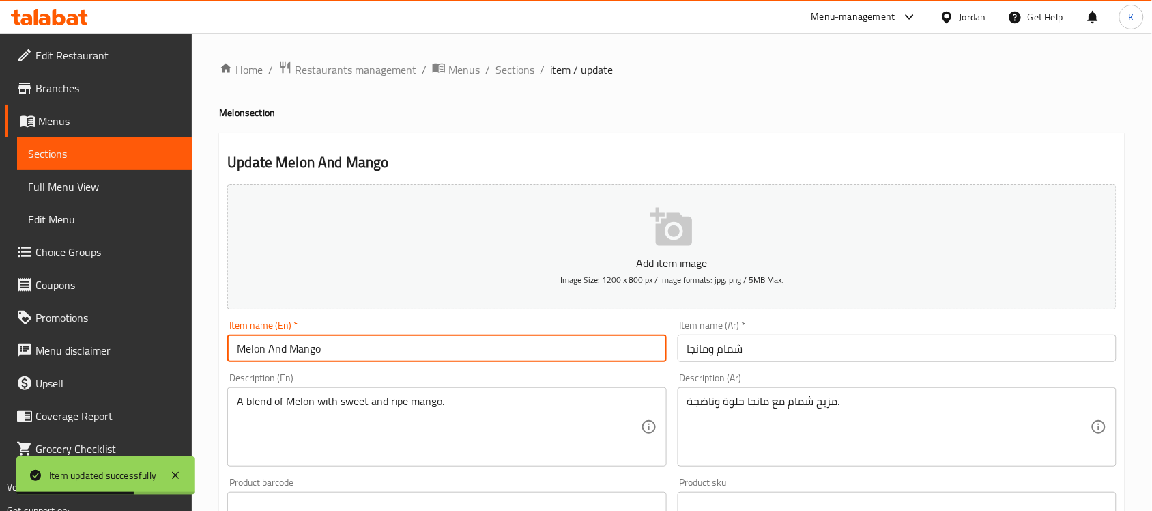
click at [517, 77] on span "Sections" at bounding box center [515, 69] width 39 height 16
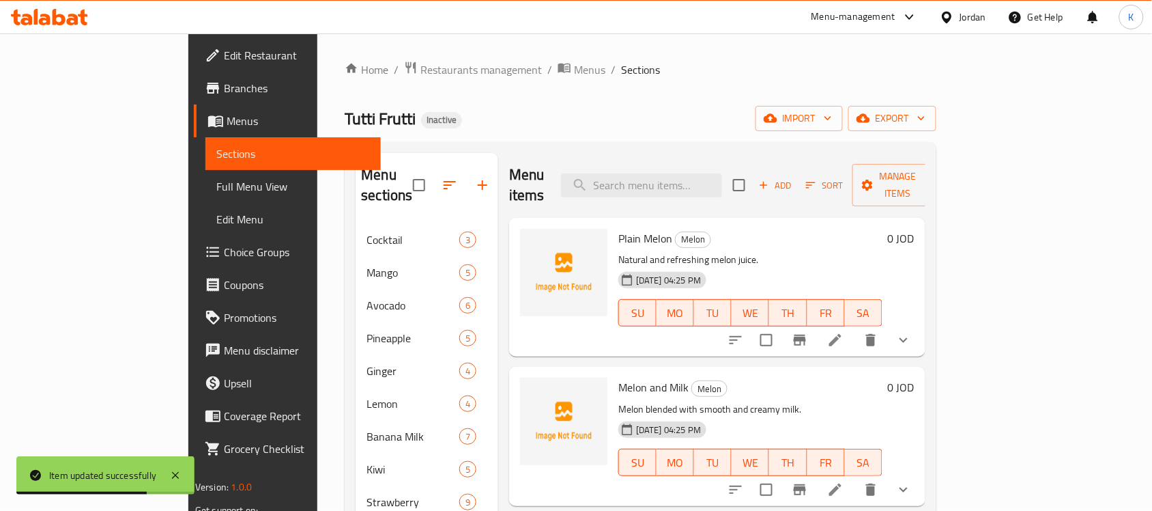
click at [683, 188] on div "Menu items Add Sort Manage items" at bounding box center [717, 185] width 416 height 65
click at [687, 175] on input "search" at bounding box center [641, 185] width 161 height 24
paste input "Pineapple And Orange"
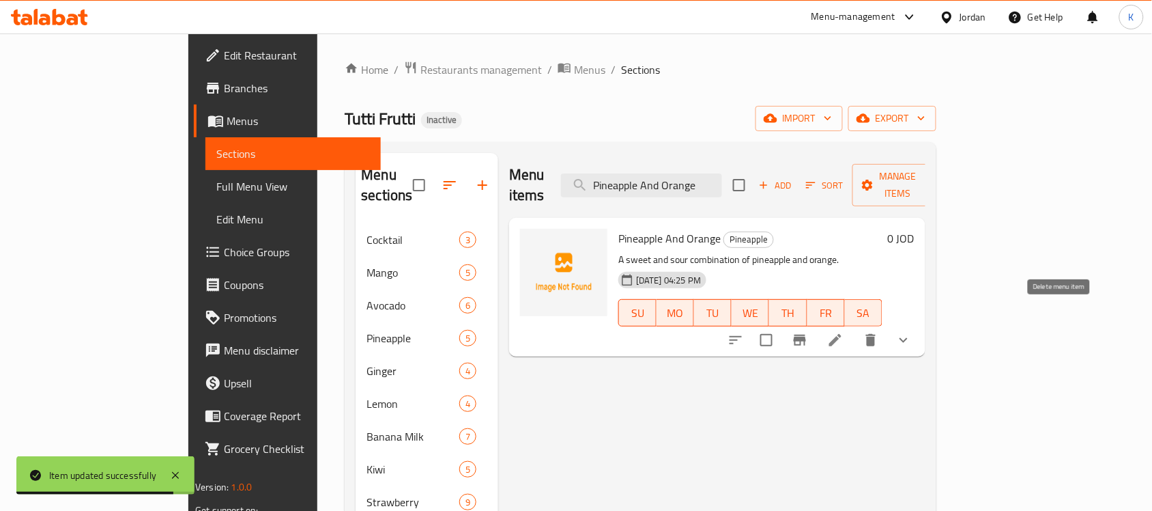
click at [879, 332] on icon "delete" at bounding box center [871, 340] width 16 height 16
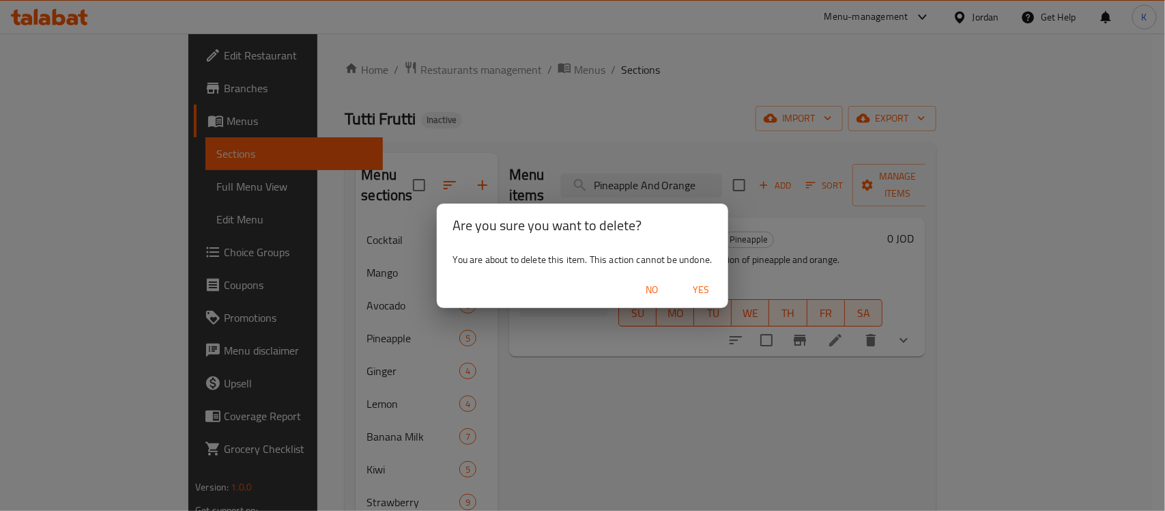
click at [704, 290] on span "Yes" at bounding box center [701, 289] width 33 height 17
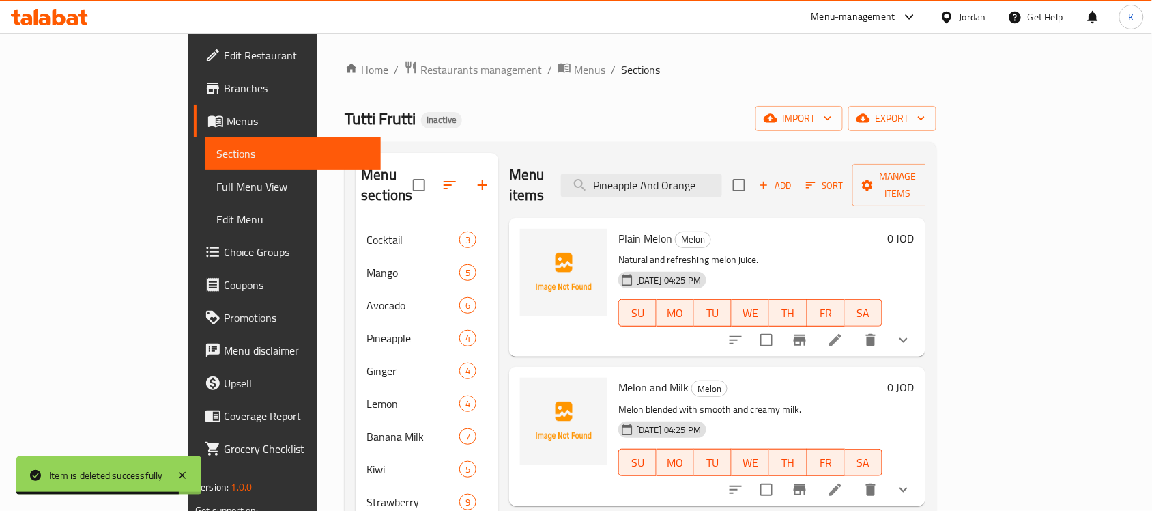
click at [722, 190] on div "Menu items Pineapple And Orange Add Sort Manage items" at bounding box center [717, 185] width 416 height 65
click at [722, 173] on input "Pineapple And Orange" at bounding box center [641, 185] width 161 height 24
click at [722, 174] on input "Pineapple And Orange" at bounding box center [641, 185] width 161 height 24
paste input "Orange"
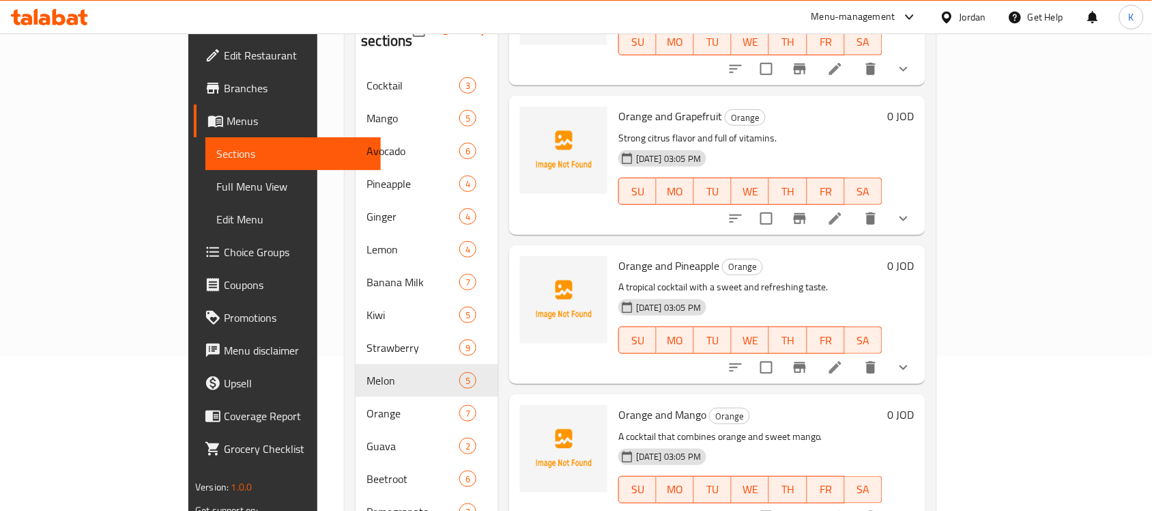
scroll to position [193, 0]
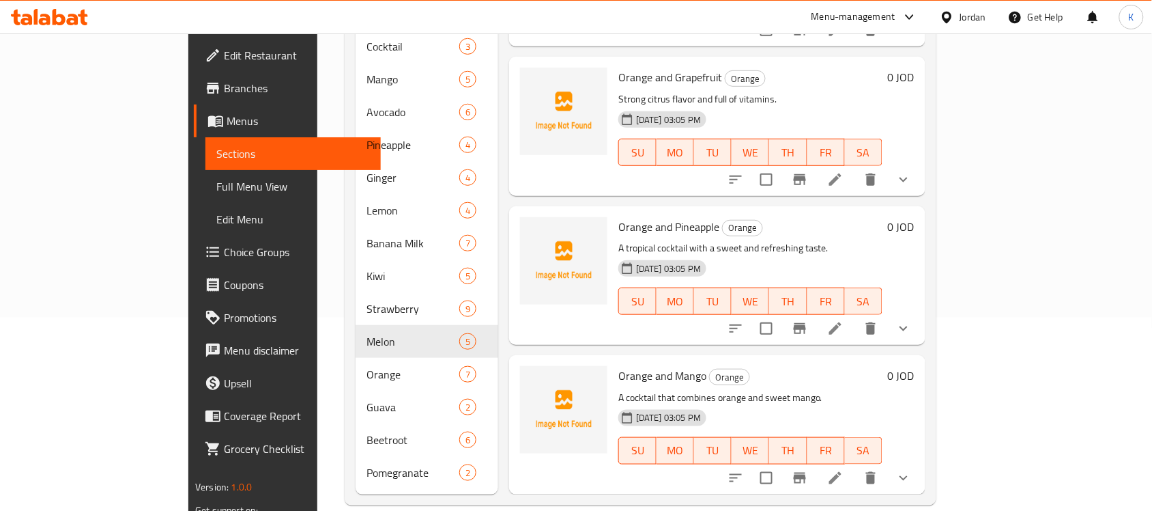
click at [876, 322] on icon "delete" at bounding box center [871, 328] width 10 height 12
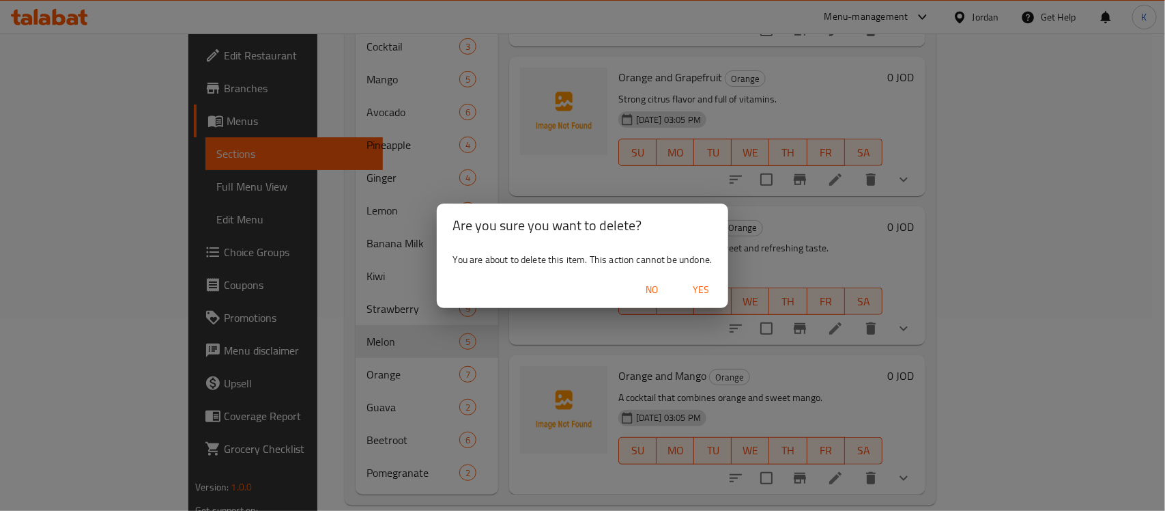
click at [700, 292] on span "Yes" at bounding box center [701, 289] width 33 height 17
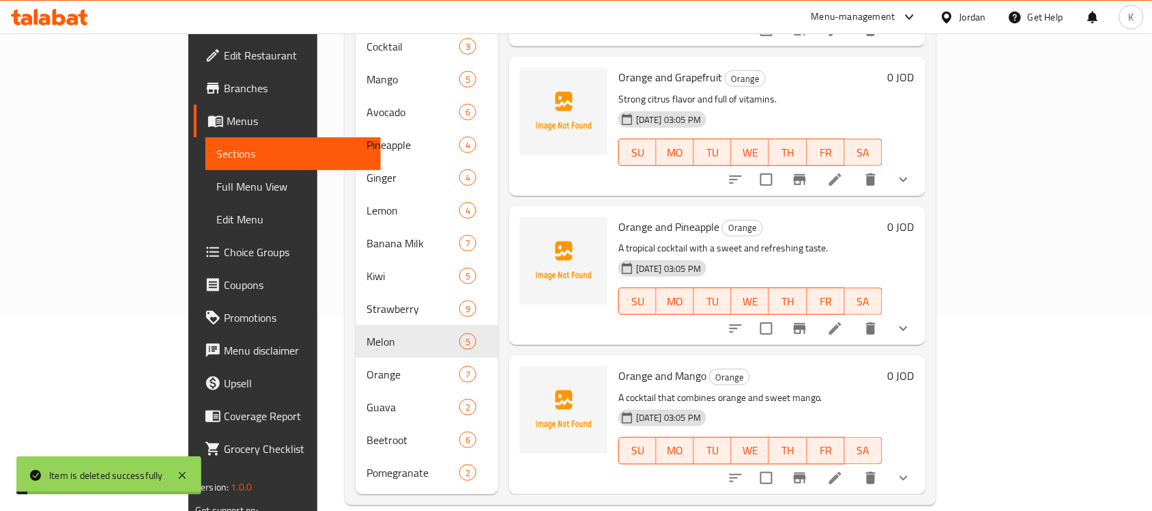
click at [638, 216] on span "Orange and Pineapple" at bounding box center [669, 226] width 101 height 20
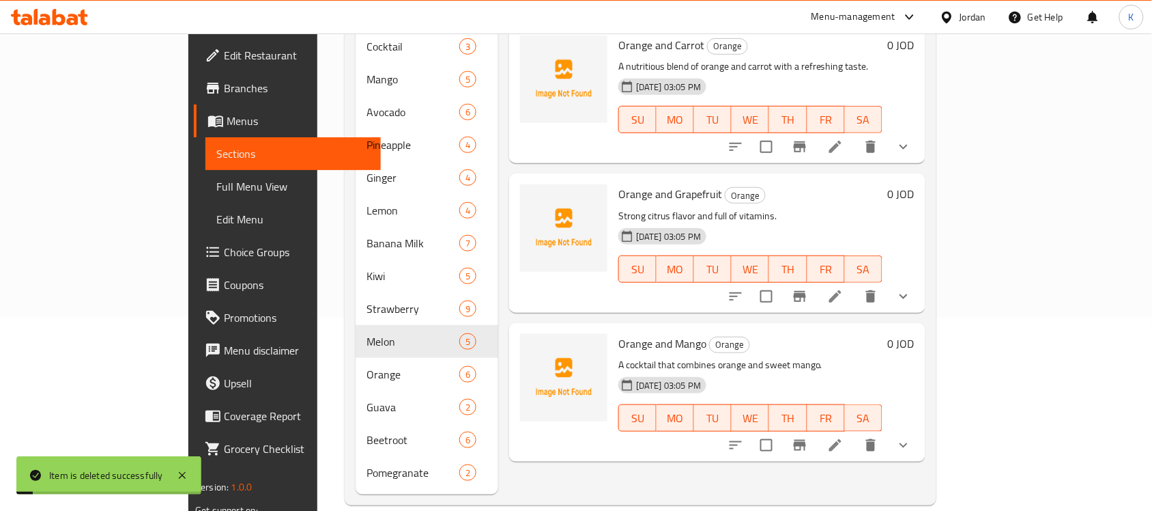
scroll to position [0, 0]
click at [638, 208] on p "Strong citrus flavor and full of vitamins." at bounding box center [751, 216] width 264 height 17
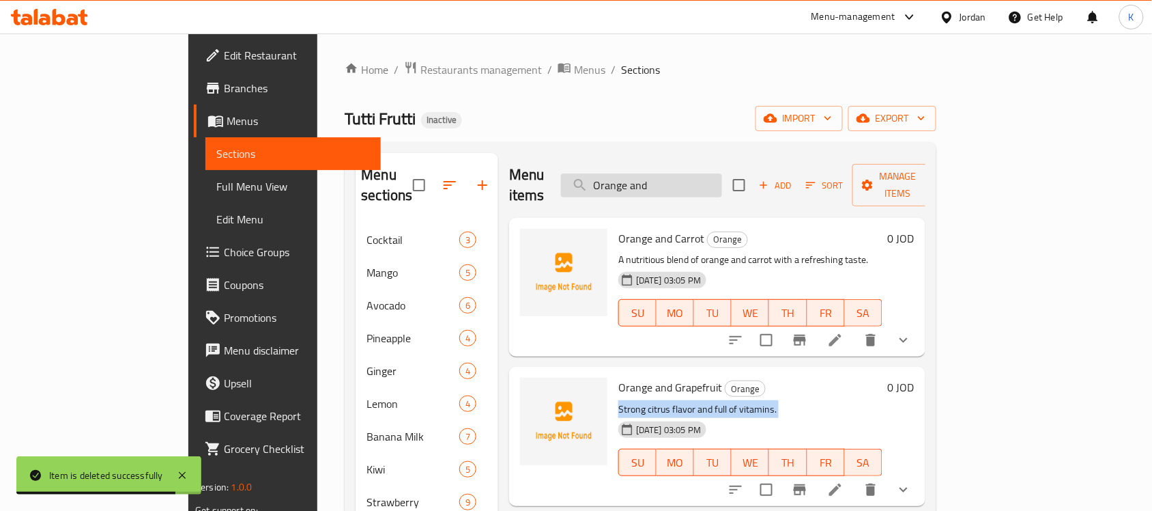
click at [711, 175] on input "Orange and" at bounding box center [641, 185] width 161 height 24
paste input "Pineapple and Strawberry"
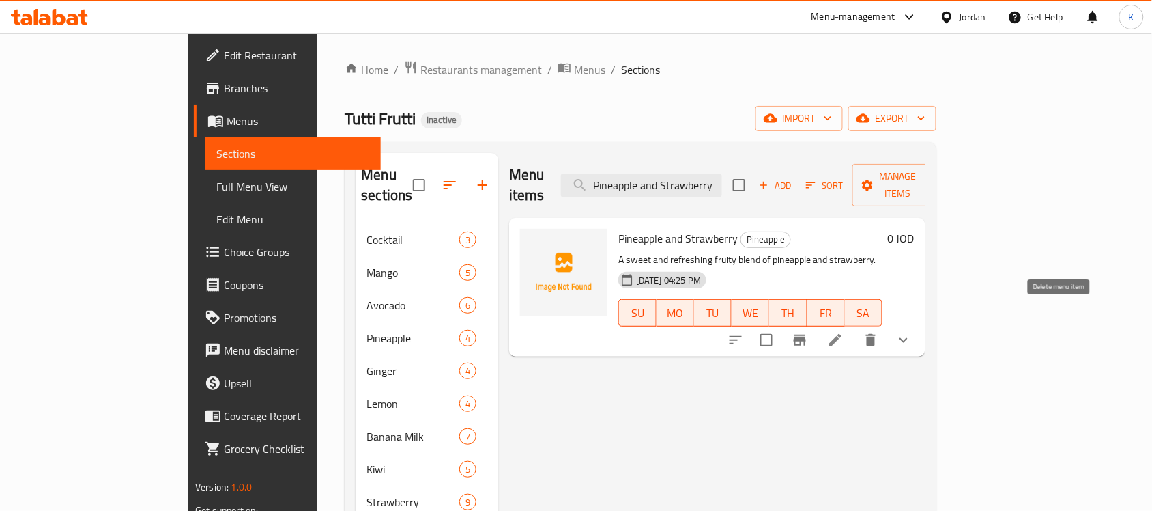
click at [887, 328] on button "delete" at bounding box center [871, 340] width 33 height 33
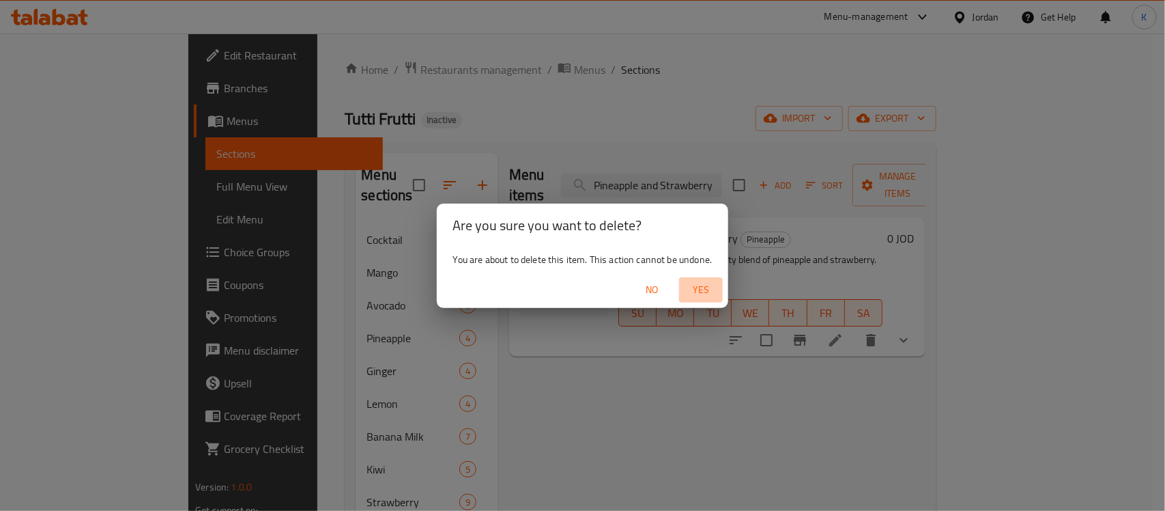
click at [698, 294] on span "Yes" at bounding box center [701, 289] width 33 height 17
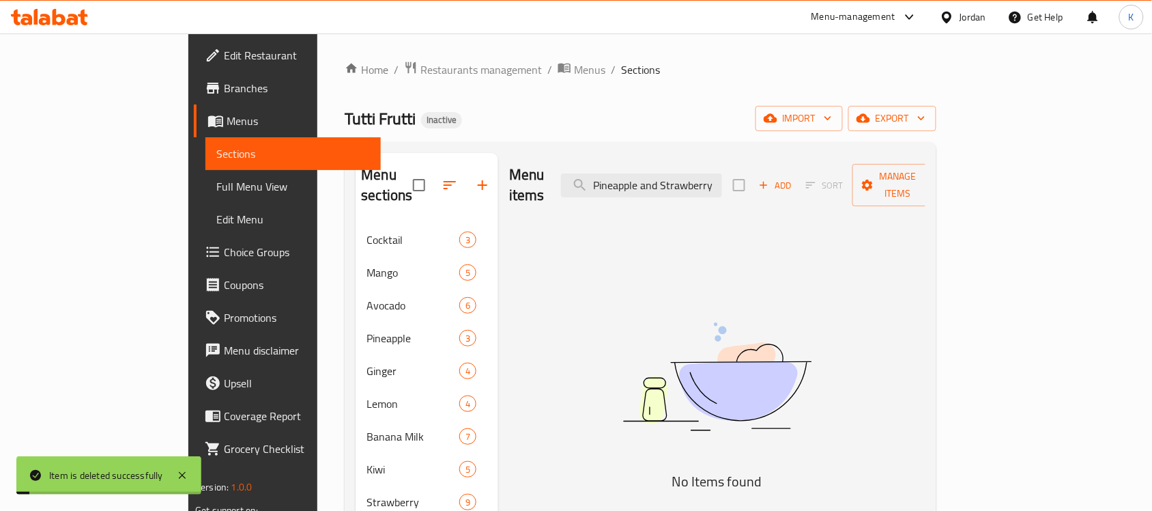
click at [717, 162] on div "Menu items Pineapple and Strawberry Add Sort Manage items" at bounding box center [717, 185] width 416 height 65
click at [756, 192] on div "Menu items Pineapple and Strawberry Add Sort Manage items" at bounding box center [717, 185] width 416 height 65
click at [722, 181] on input "Pineapple and Strawberry" at bounding box center [641, 185] width 161 height 24
paste input "Strawberry and Pineapple"
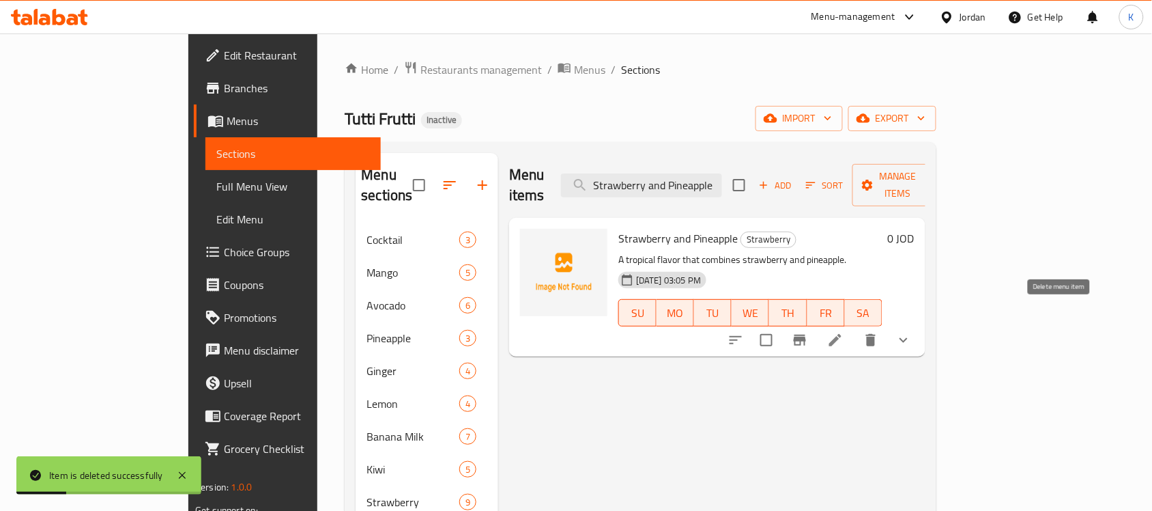
click at [876, 334] on icon "delete" at bounding box center [871, 340] width 10 height 12
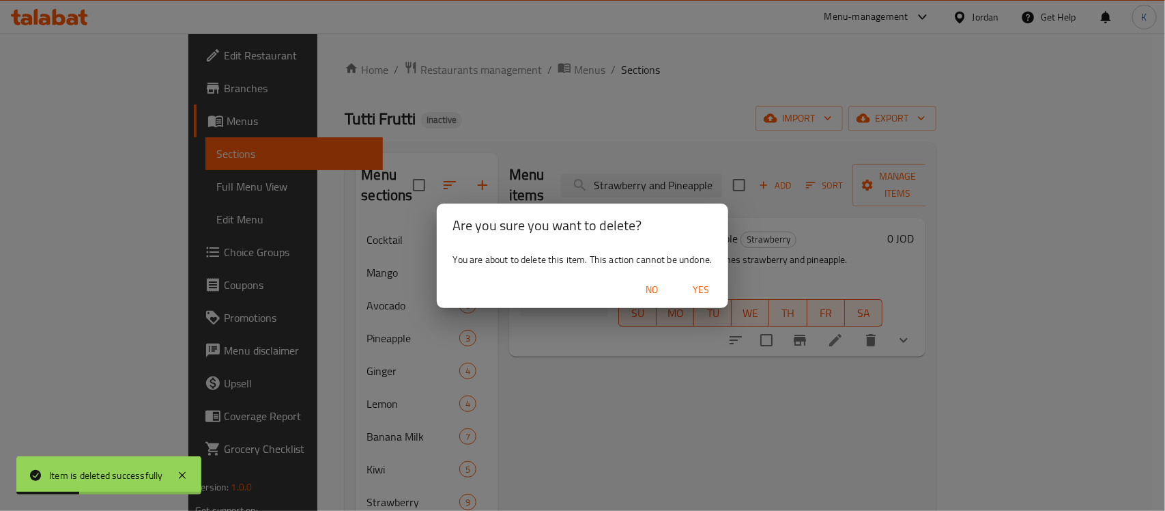
click at [711, 291] on span "Yes" at bounding box center [701, 289] width 33 height 17
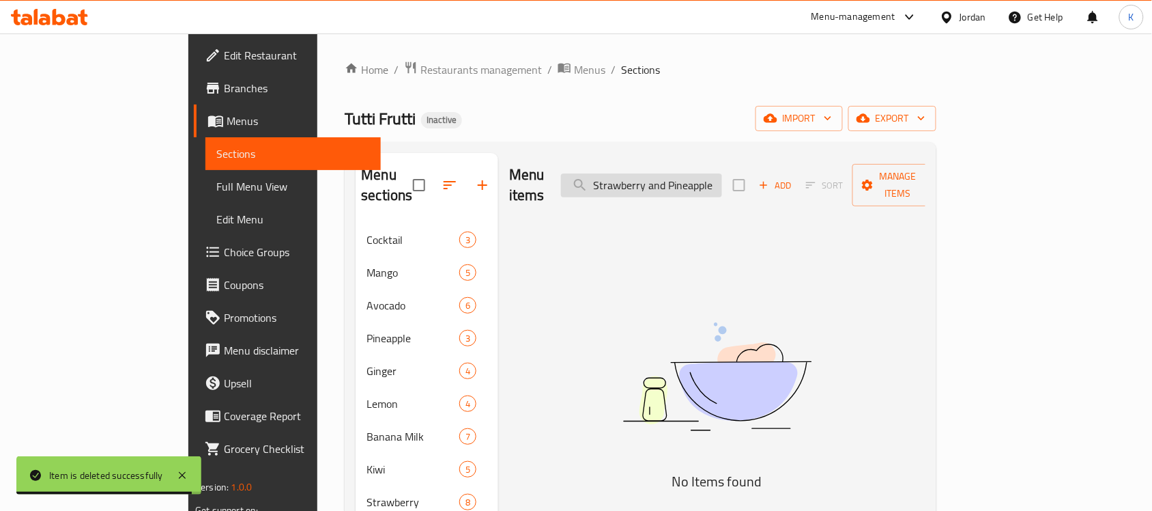
click at [722, 180] on input "Strawberry and Pineapple" at bounding box center [641, 185] width 161 height 24
paste input "Banana, milk and cantaloup"
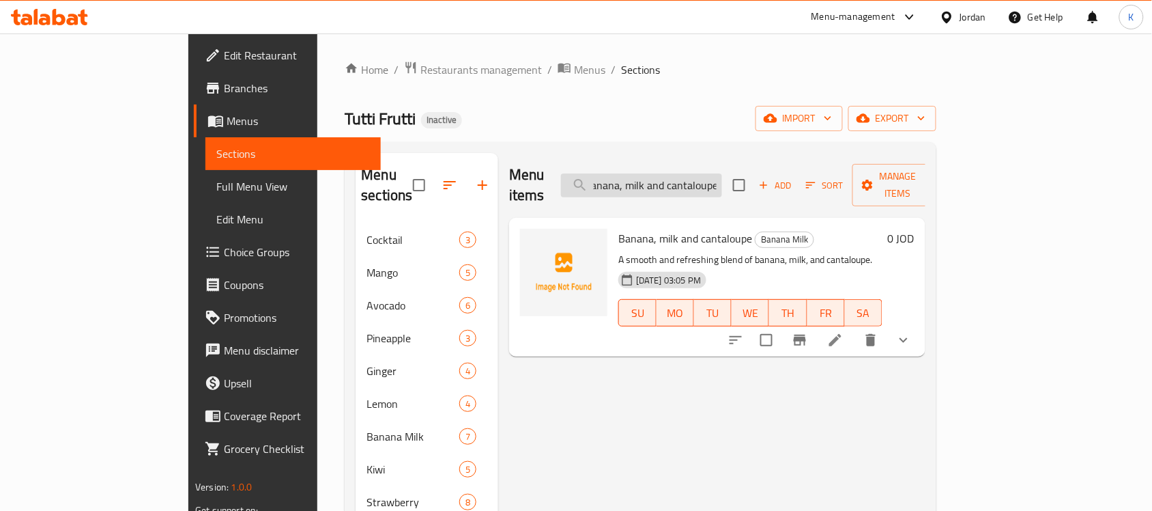
click at [722, 176] on input "Banana, milk and cantaloupe" at bounding box center [641, 185] width 161 height 24
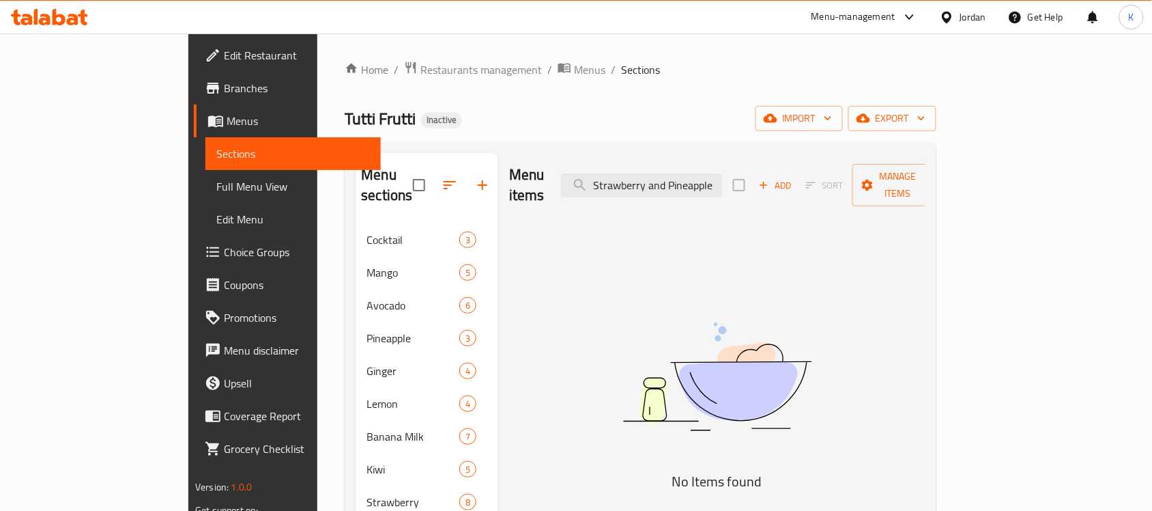
paste input "Banana, milk and cantaloup"
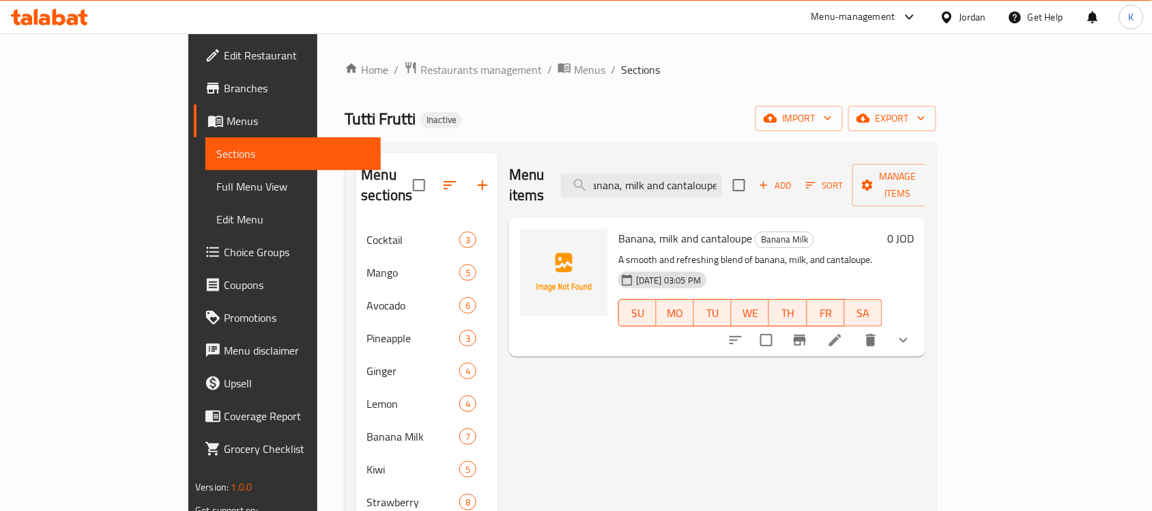
type input "Banana, milk and cantaloupe"
click at [876, 334] on icon "delete" at bounding box center [871, 340] width 10 height 12
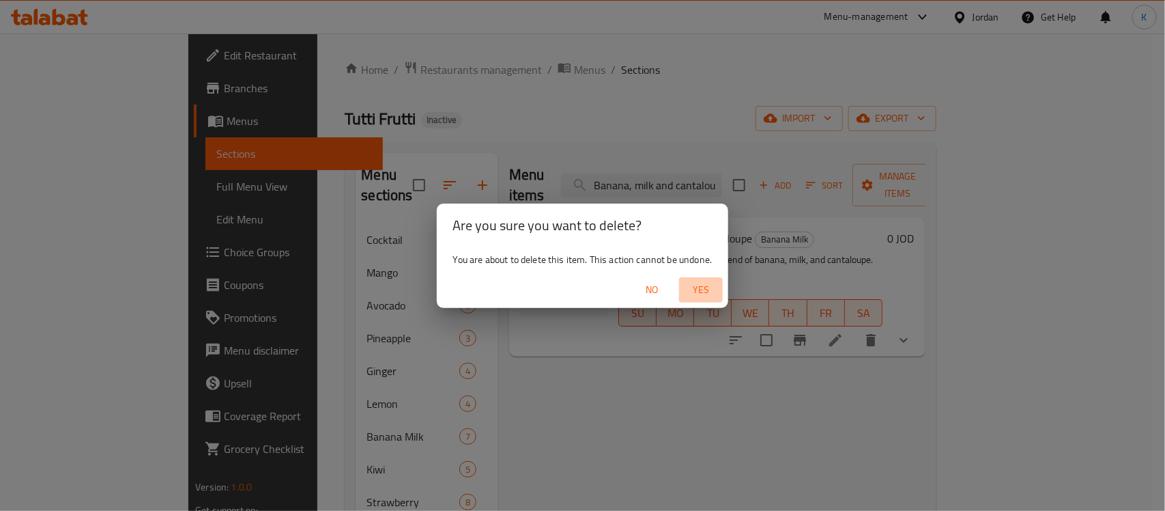
click at [703, 285] on span "Yes" at bounding box center [701, 289] width 33 height 17
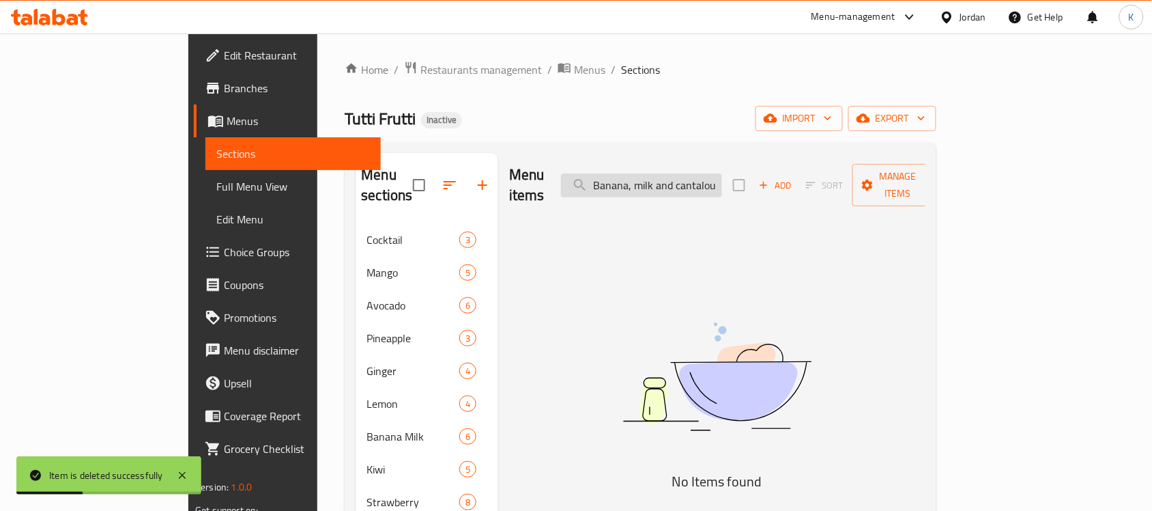
click at [722, 174] on input "Banana, milk and cantaloupe" at bounding box center [641, 185] width 161 height 24
paste input "Melon, Banana and Milk"
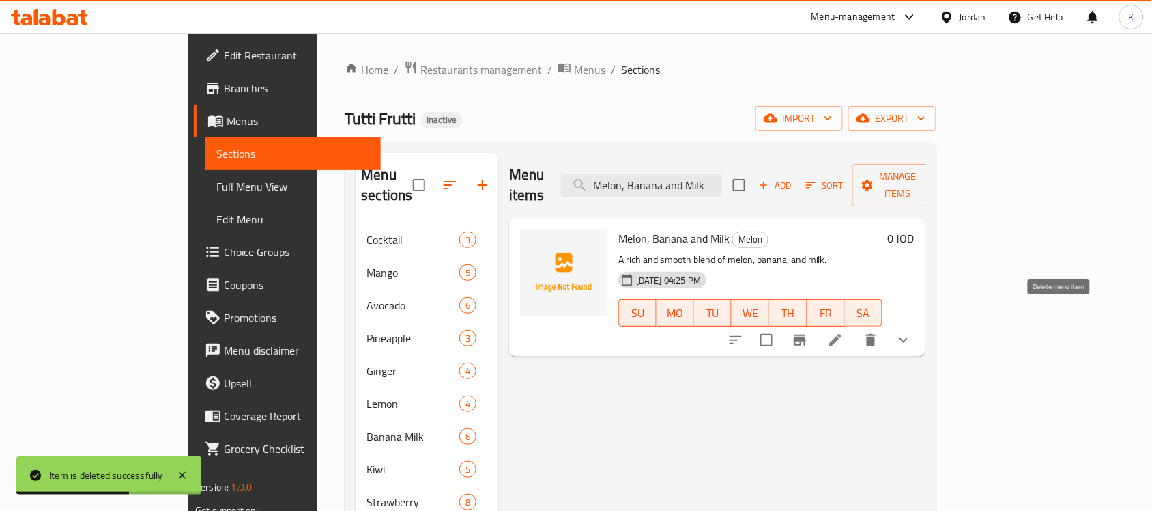
click at [876, 334] on icon "delete" at bounding box center [871, 340] width 10 height 12
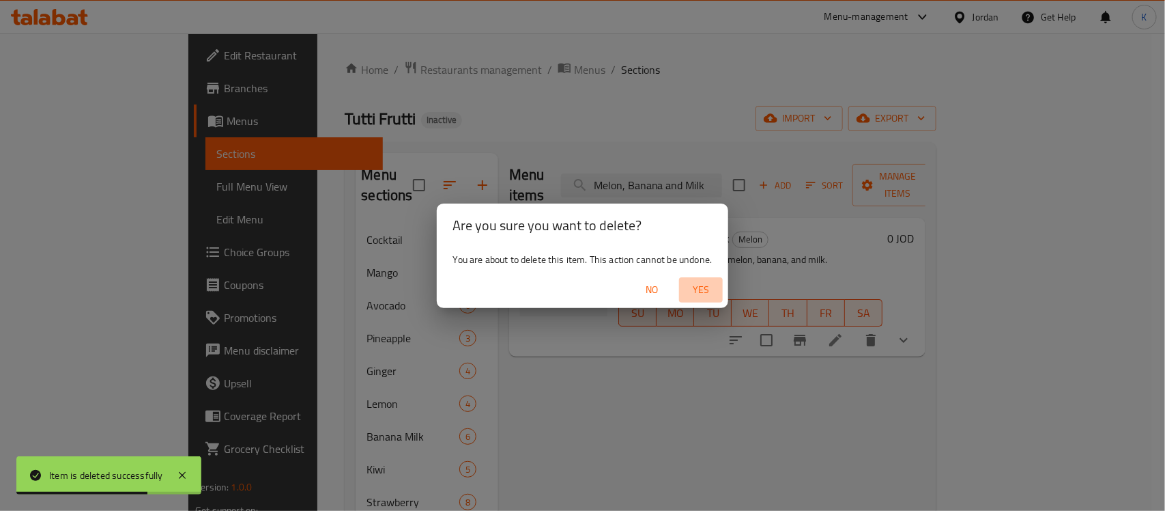
click at [708, 295] on span "Yes" at bounding box center [701, 289] width 33 height 17
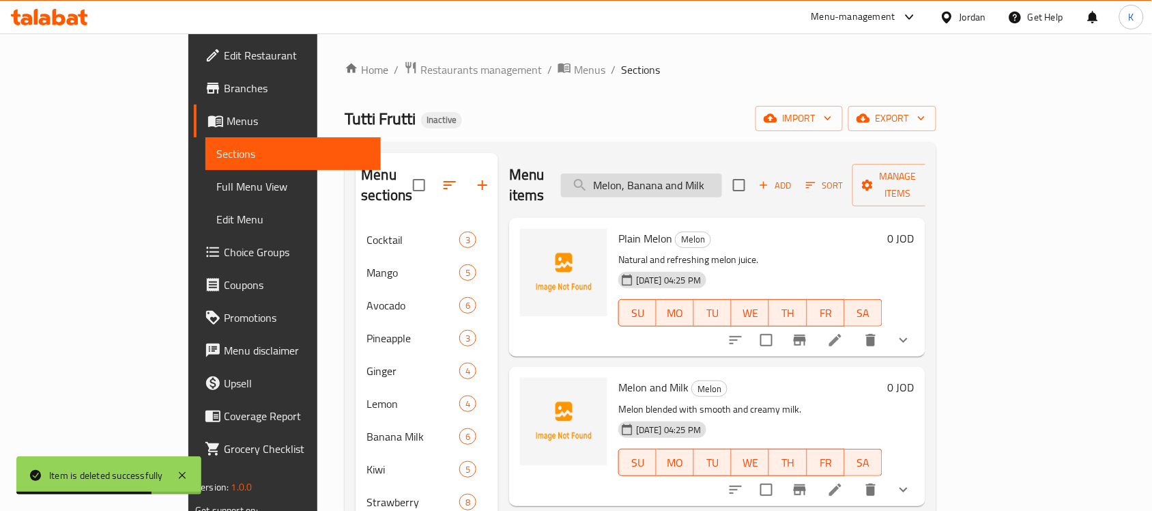
click at [722, 173] on input "Melon, Banana and Milk" at bounding box center [641, 185] width 161 height 24
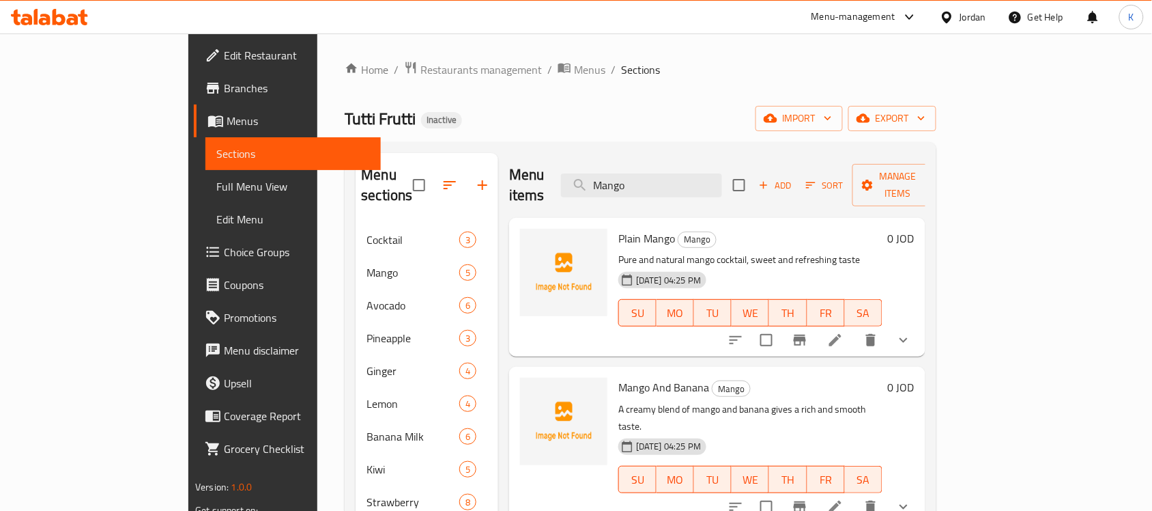
click at [619, 228] on span "Plain Mango" at bounding box center [647, 238] width 57 height 20
copy h6 "Plain Mango"
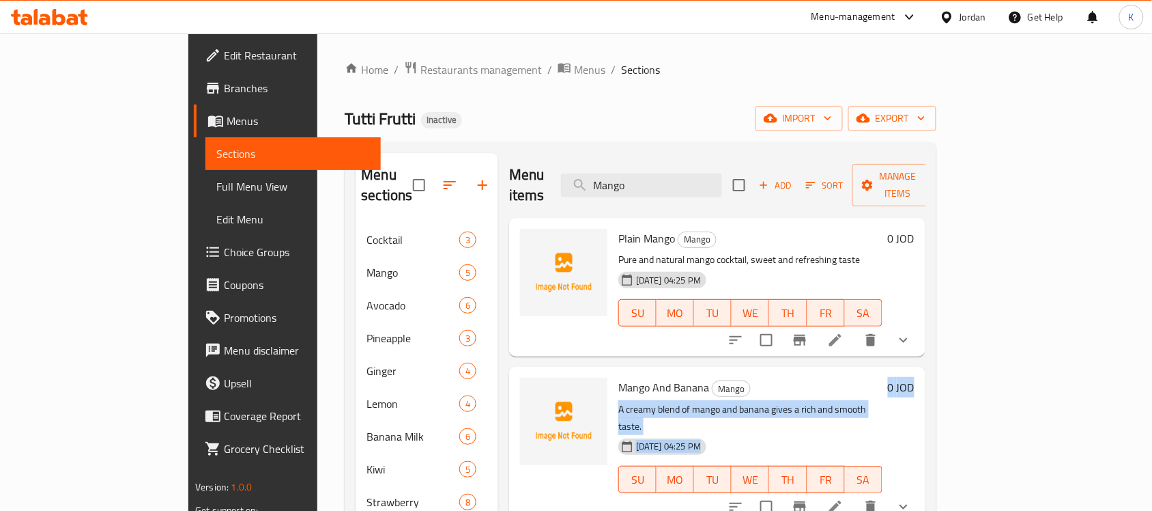
drag, startPoint x: 1066, startPoint y: 370, endPoint x: 1092, endPoint y: 365, distance: 26.4
click at [920, 372] on div "Mango And Banana Mango A creamy blend of mango and banana gives a rich and smoo…" at bounding box center [766, 444] width 307 height 145
copy div "A creamy blend of mango and banana gives a rich and smooth taste. 18-08-2025 04…"
drag, startPoint x: 997, startPoint y: 363, endPoint x: 1049, endPoint y: 366, distance: 52.0
click at [883, 378] on h6 "Mango And Banana Mango" at bounding box center [751, 387] width 264 height 19
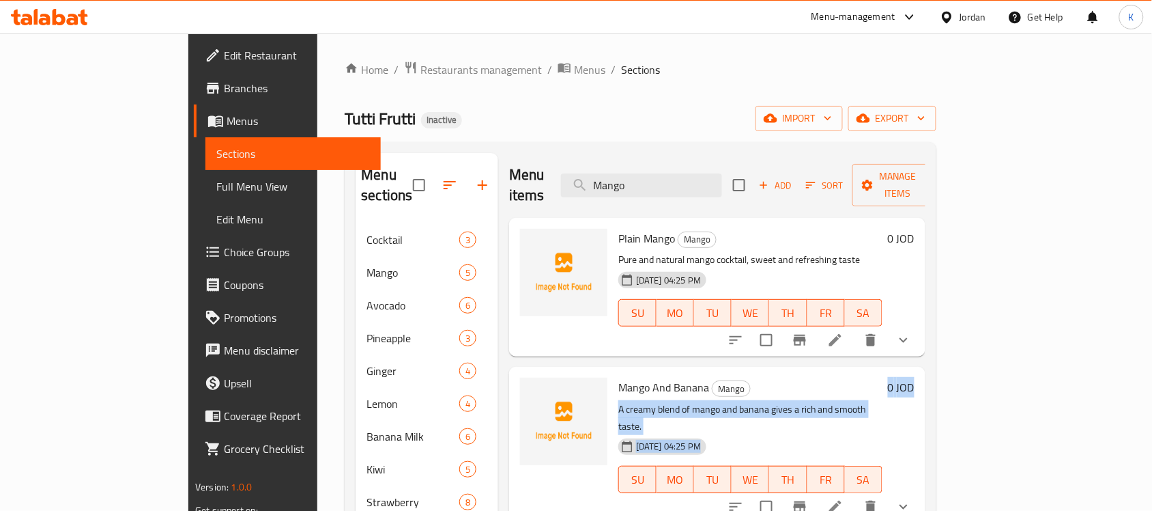
click at [883, 378] on h6 "Mango And Banana Mango" at bounding box center [751, 387] width 264 height 19
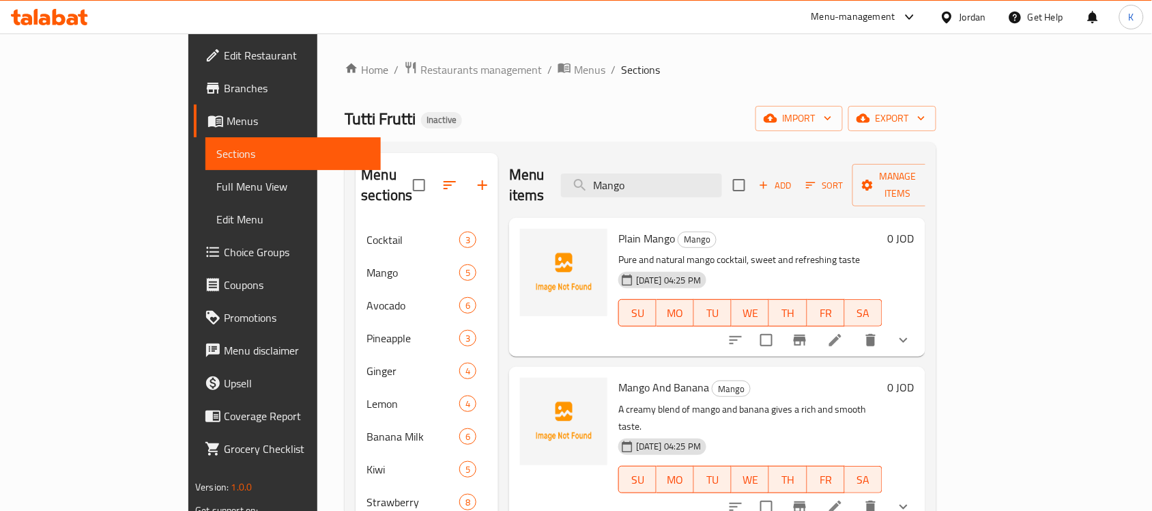
click at [915, 378] on h6 "0 JOD" at bounding box center [901, 387] width 27 height 19
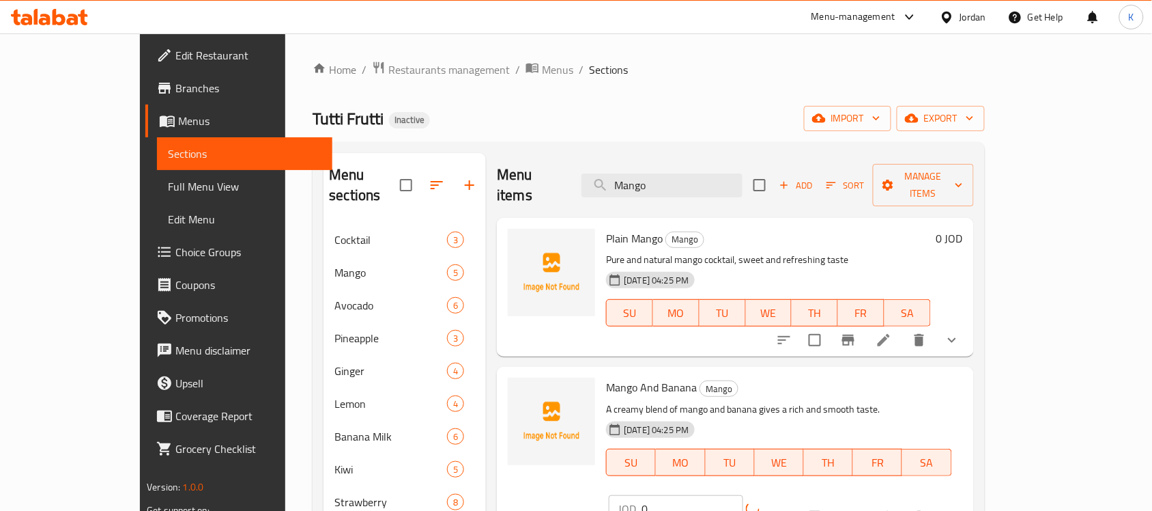
click at [810, 495] on div "JOD 0 ​" at bounding box center [709, 508] width 201 height 27
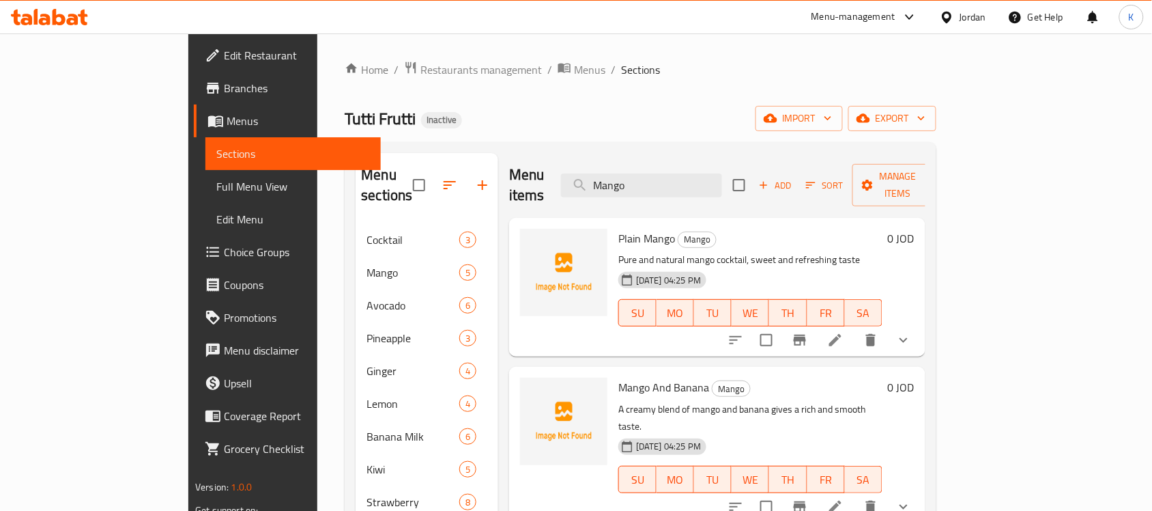
click at [619, 228] on span "Plain Mango" at bounding box center [647, 238] width 57 height 20
copy h6 "Plain Mango"
click at [619, 377] on span "Mango And Banana" at bounding box center [664, 387] width 91 height 20
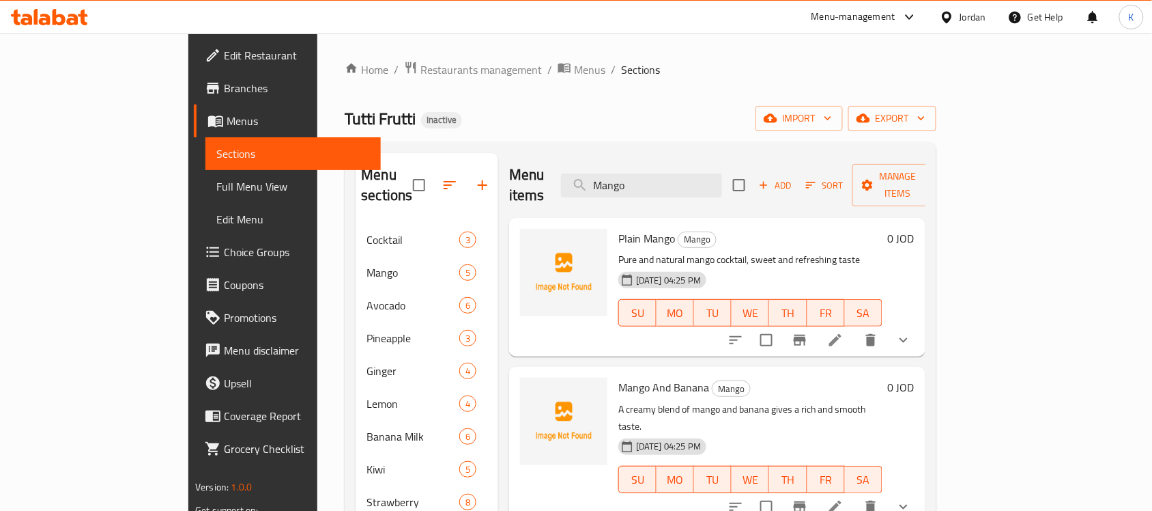
click at [619, 377] on span "Mango And Banana" at bounding box center [664, 387] width 91 height 20
copy span "Mango"
click at [619, 377] on span "Mango And Banana" at bounding box center [664, 387] width 91 height 20
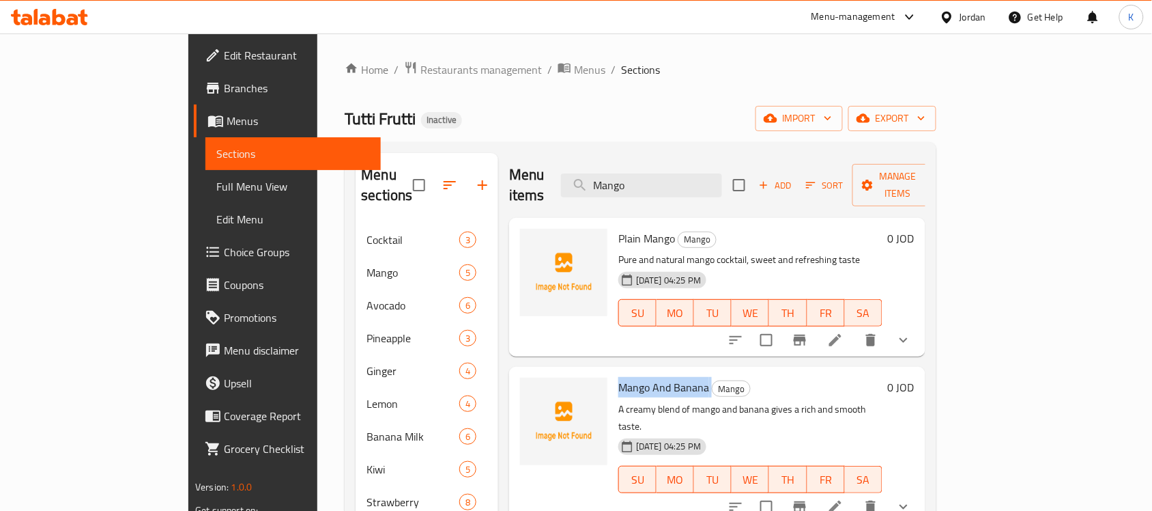
click at [619, 377] on span "Mango And Banana" at bounding box center [664, 387] width 91 height 20
copy h6 "Mango And Banana"
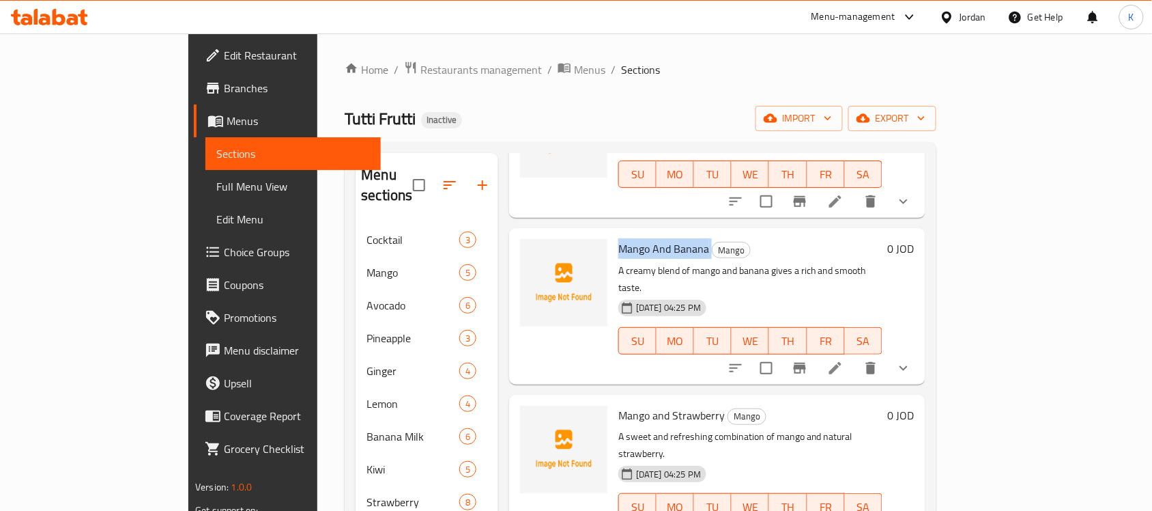
scroll to position [199, 0]
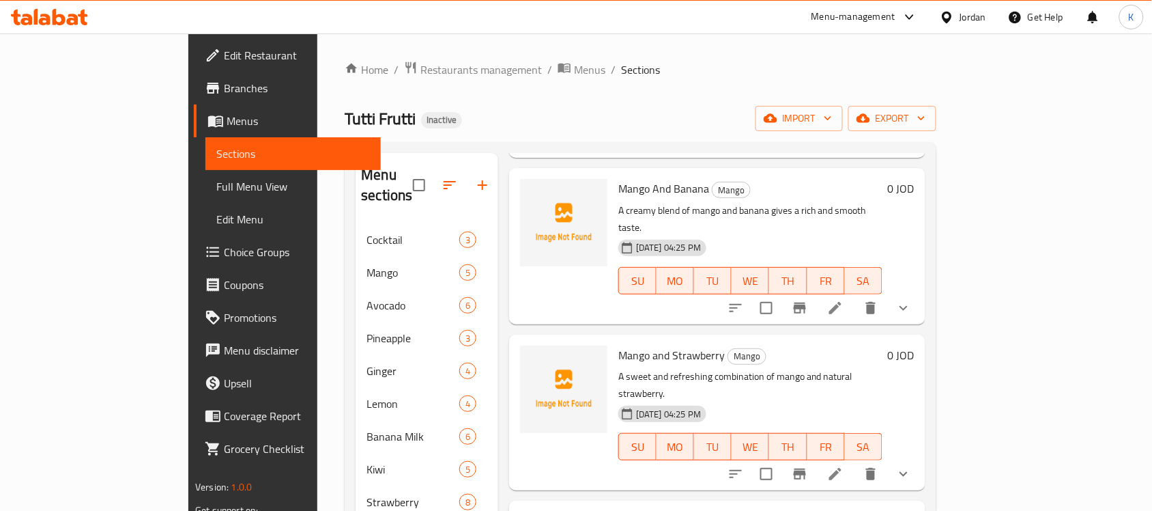
click at [619, 345] on span "Mango and Strawberry" at bounding box center [672, 355] width 106 height 20
copy h6 "Mango and Strawberry"
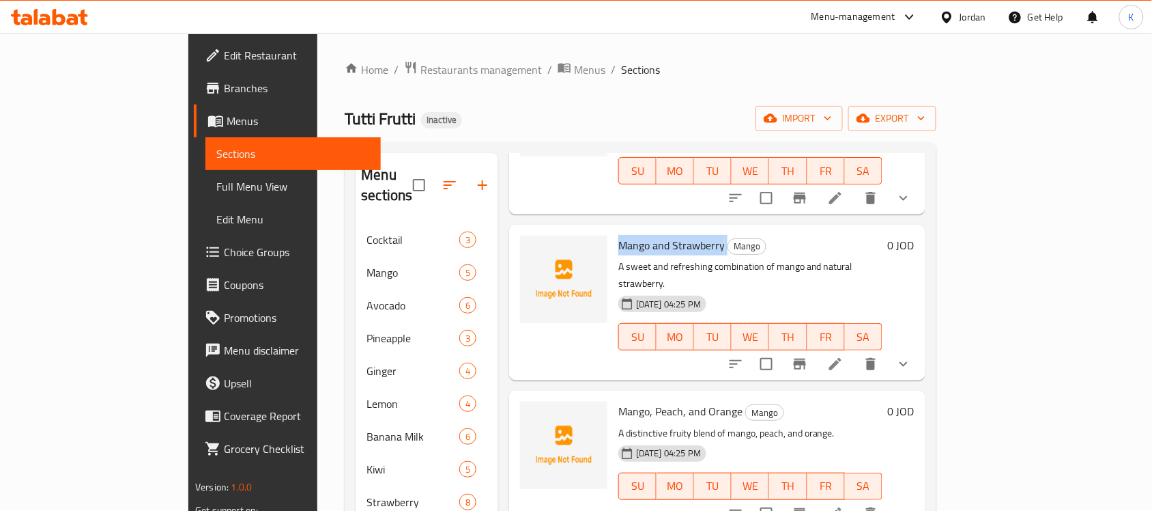
scroll to position [398, 0]
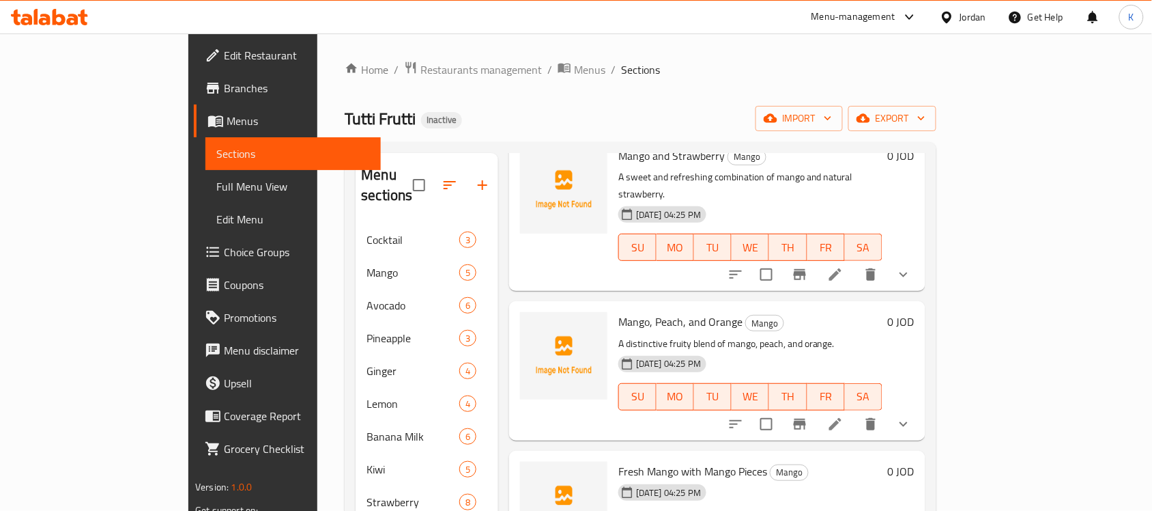
click at [633, 311] on span "Mango, Peach, and Orange" at bounding box center [681, 321] width 124 height 20
copy h6 "Mango, Peach, and Orange"
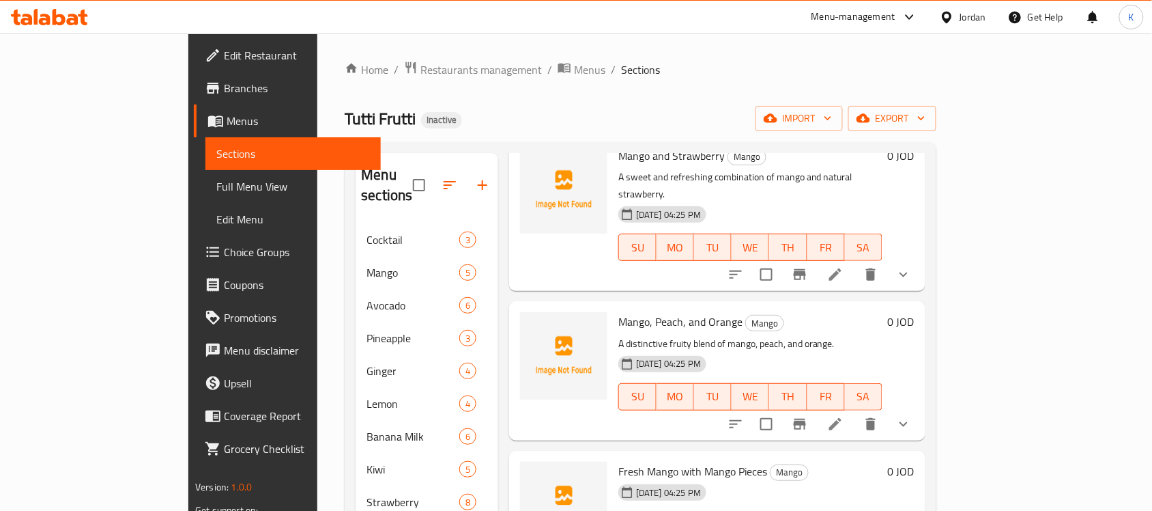
click at [621, 456] on div "Fresh Mango with Mango Pieces Mango 18-08-2025 04:25 PM SU MO TU WE TH FR SA" at bounding box center [750, 510] width 275 height 108
click at [620, 456] on div "Fresh Mango with Mango Pieces Mango 18-08-2025 04:25 PM SU MO TU WE TH FR SA" at bounding box center [750, 510] width 275 height 108
copy h6 "Fresh Mango with Mango Pieces"
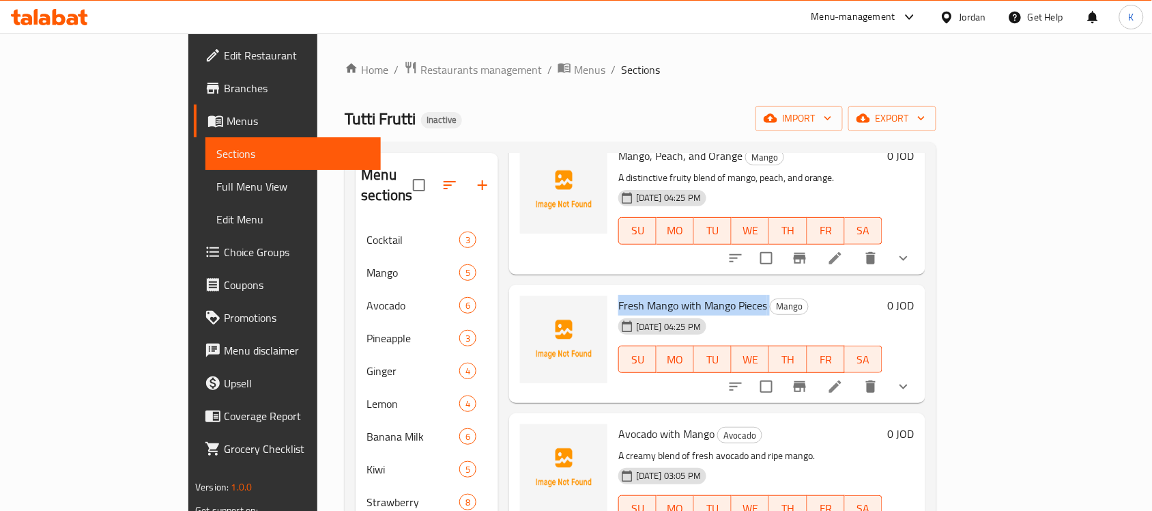
scroll to position [597, 0]
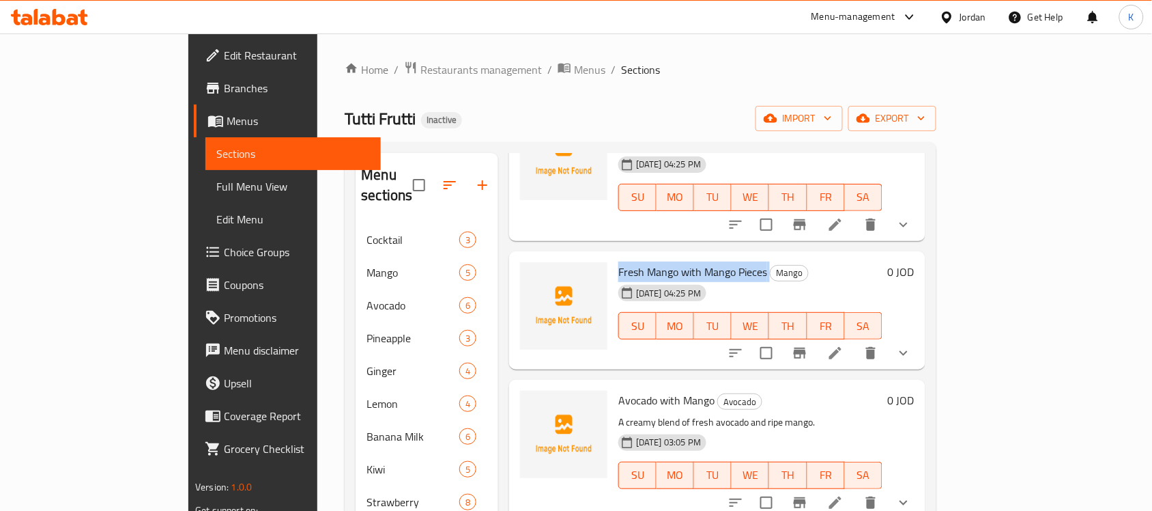
click at [653, 390] on span "Avocado with Mango" at bounding box center [667, 400] width 96 height 20
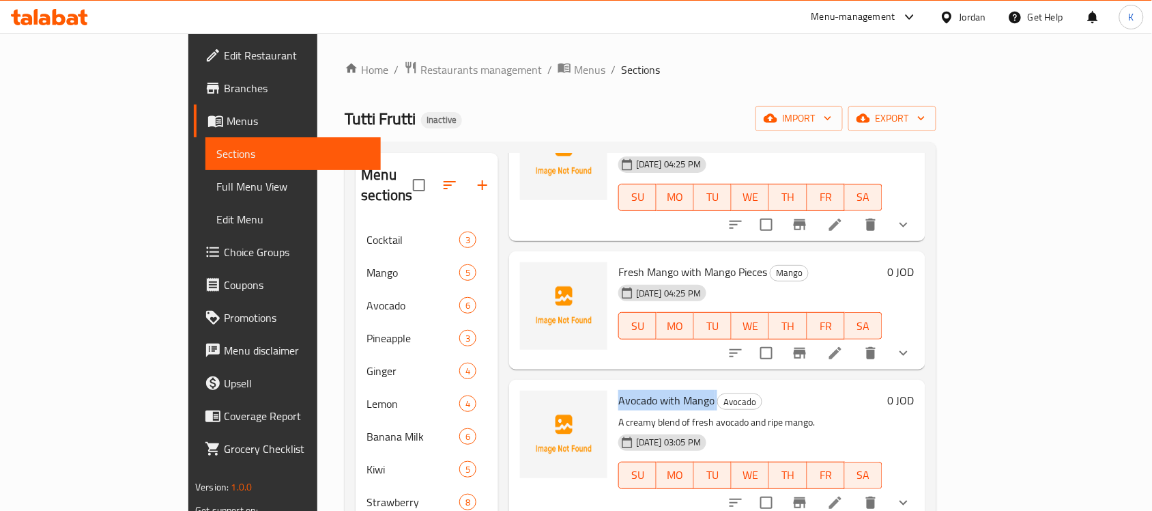
click at [653, 390] on span "Avocado with Mango" at bounding box center [667, 400] width 96 height 20
copy h6 "Avocado with Mango"
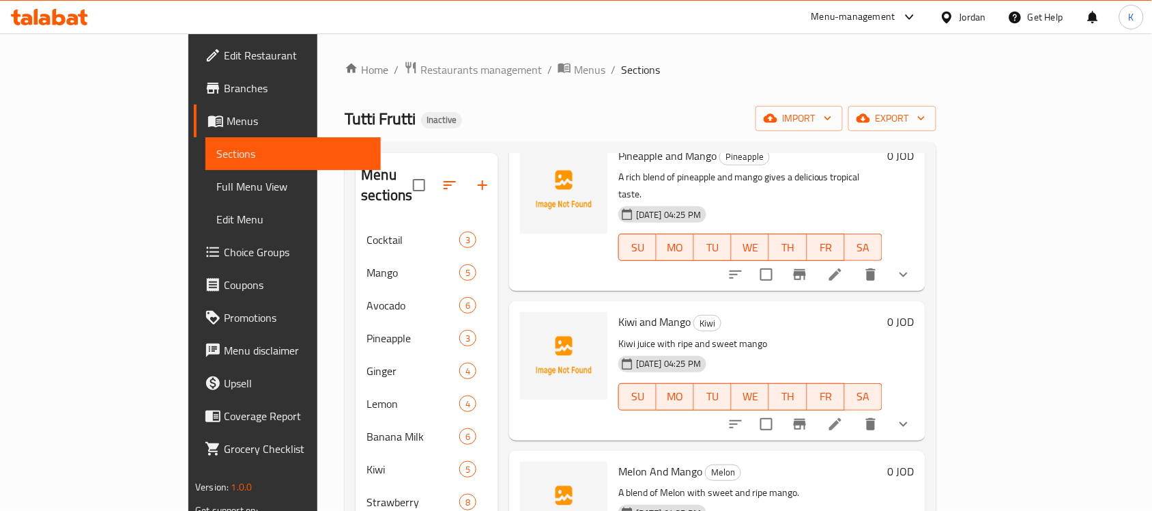
scroll to position [793, 0]
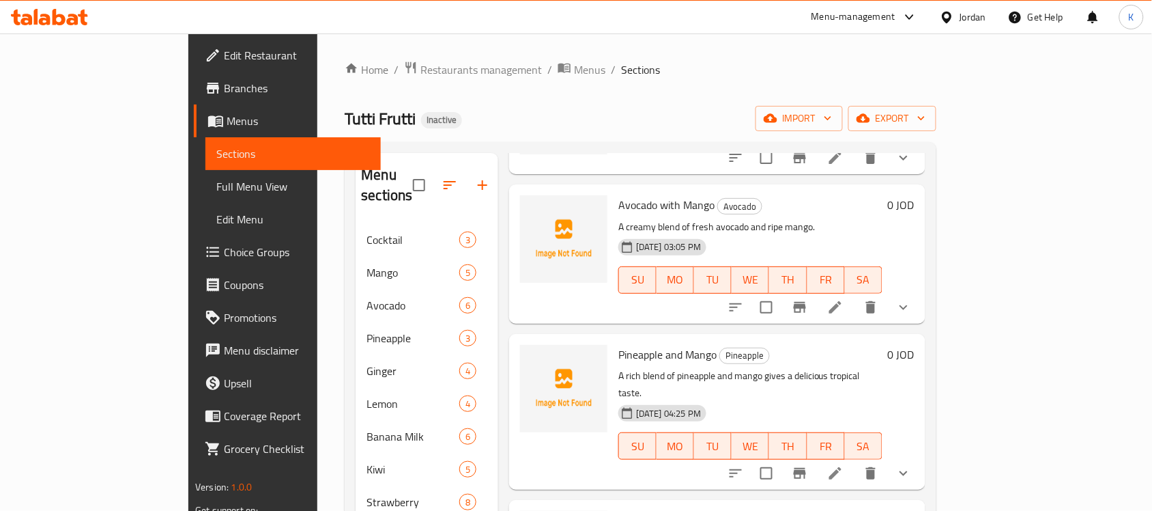
click at [636, 344] on span "Pineapple and Mango" at bounding box center [668, 354] width 98 height 20
copy h6 "Pineapple and Mango"
click at [515, 401] on div at bounding box center [564, 411] width 98 height 145
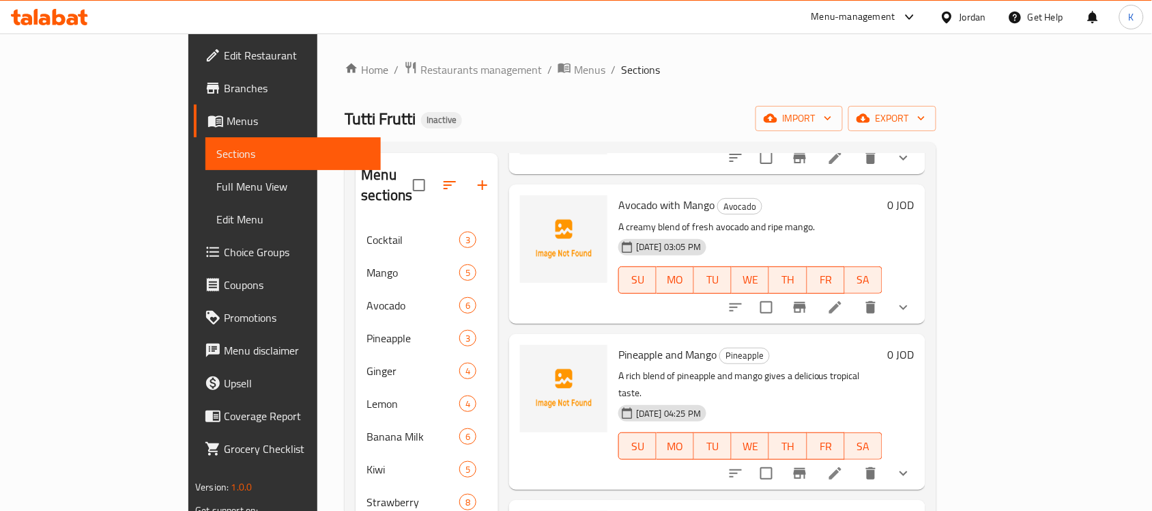
click at [619, 510] on span "Kiwi and Mango" at bounding box center [655, 520] width 72 height 20
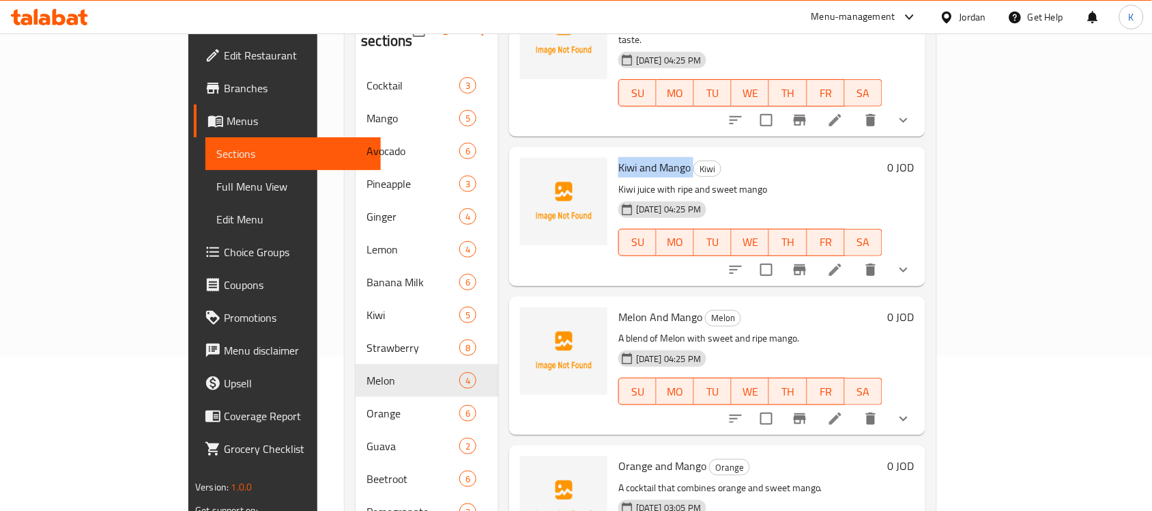
scroll to position [193, 0]
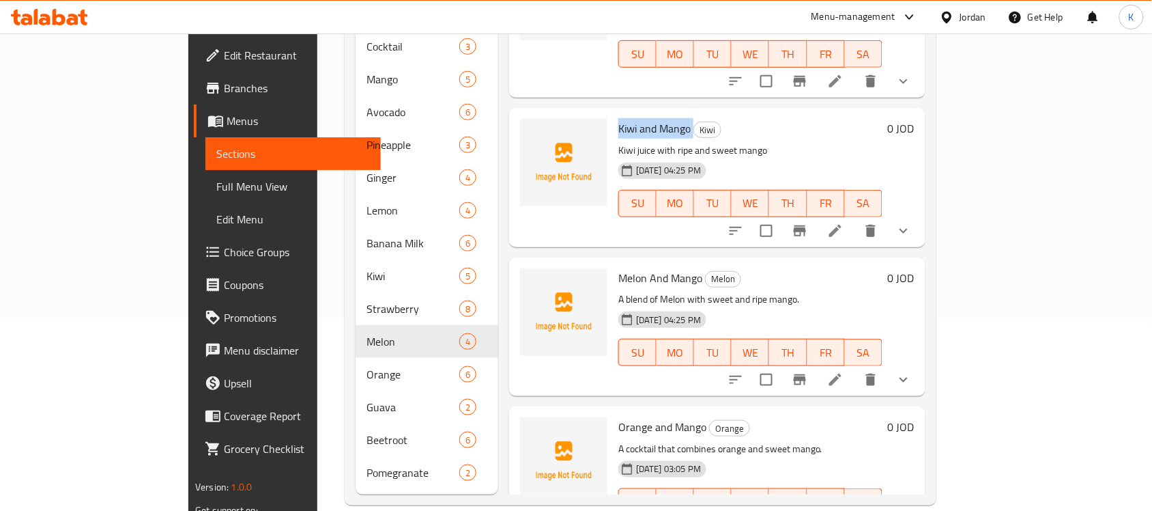
click at [619, 268] on span "Melon And Mango" at bounding box center [661, 278] width 84 height 20
click at [629, 416] on span "Orange and Mango" at bounding box center [663, 426] width 88 height 20
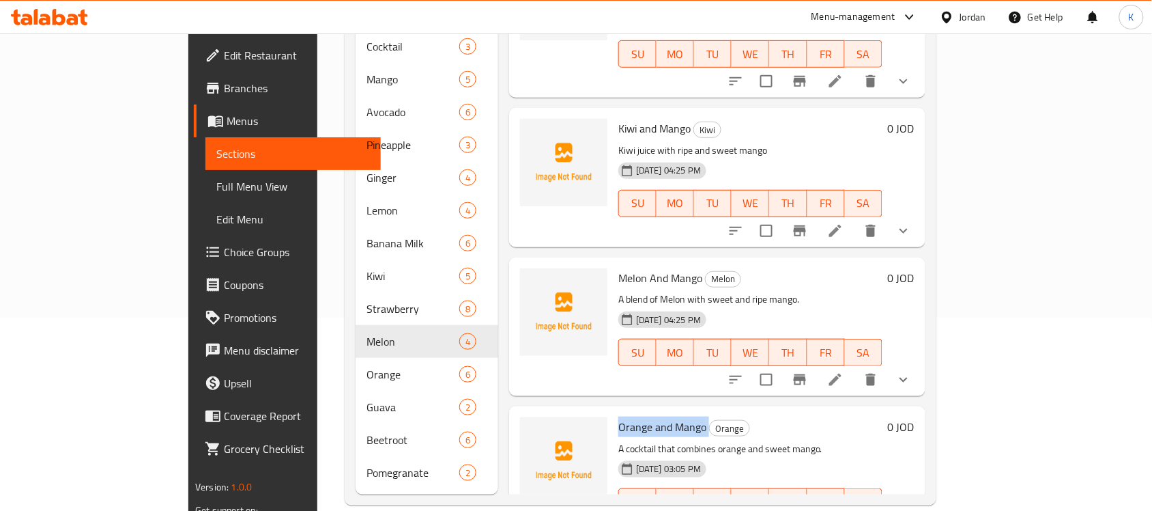
click at [629, 416] on span "Orange and Mango" at bounding box center [663, 426] width 88 height 20
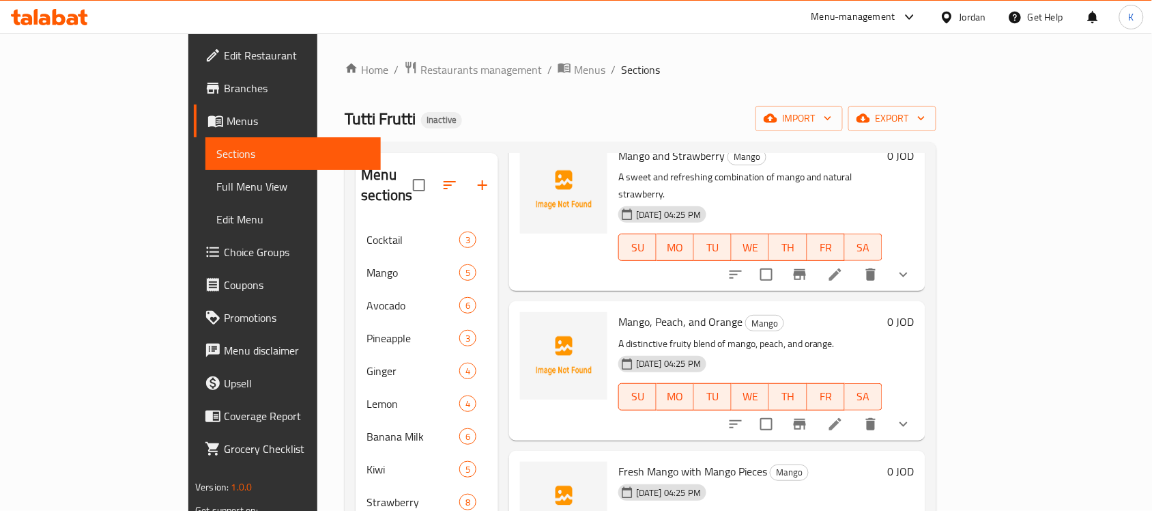
scroll to position [0, 0]
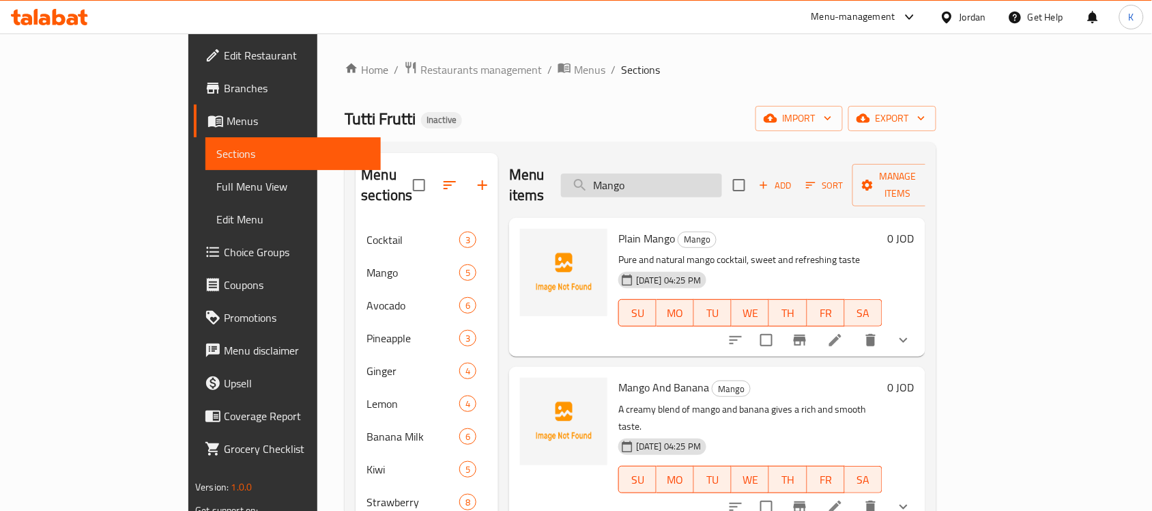
click at [718, 176] on input "Mango" at bounding box center [641, 185] width 161 height 24
paste input "Avocad"
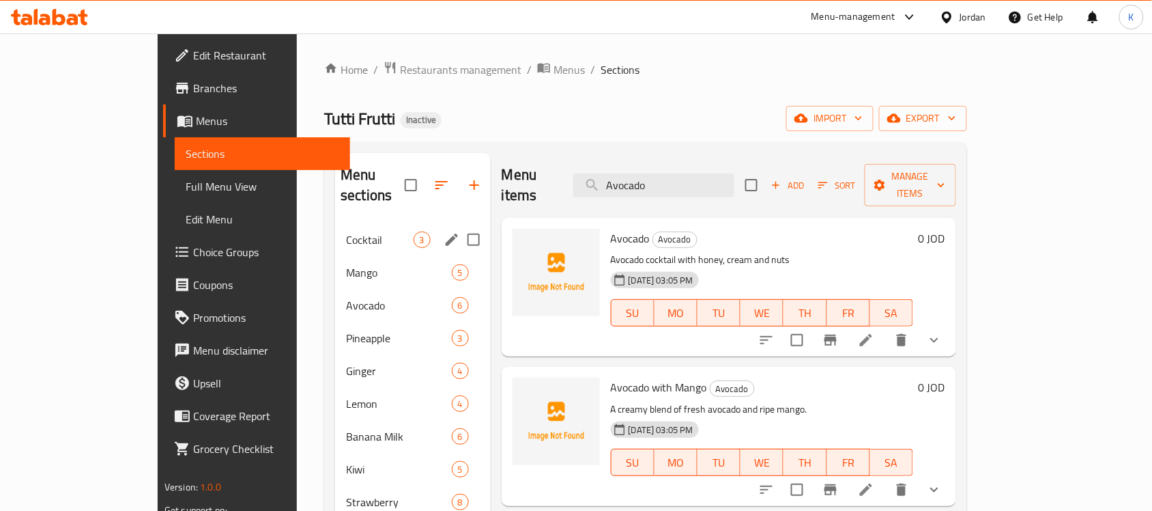
type input "Avocado"
click at [335, 229] on div "Cocktail 3" at bounding box center [412, 239] width 155 height 33
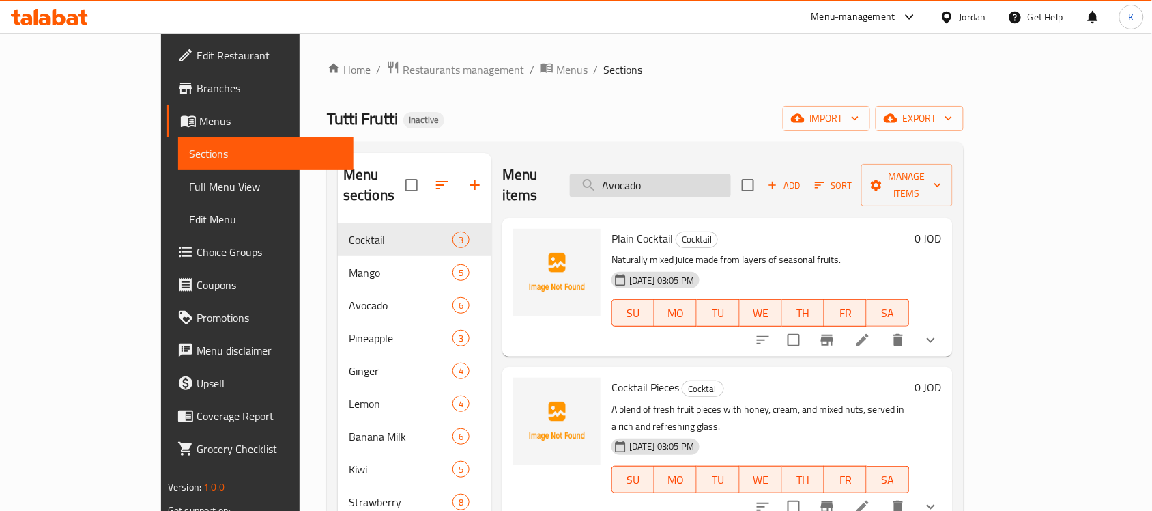
click at [700, 179] on input "Avocado" at bounding box center [650, 185] width 161 height 24
paste input "search"
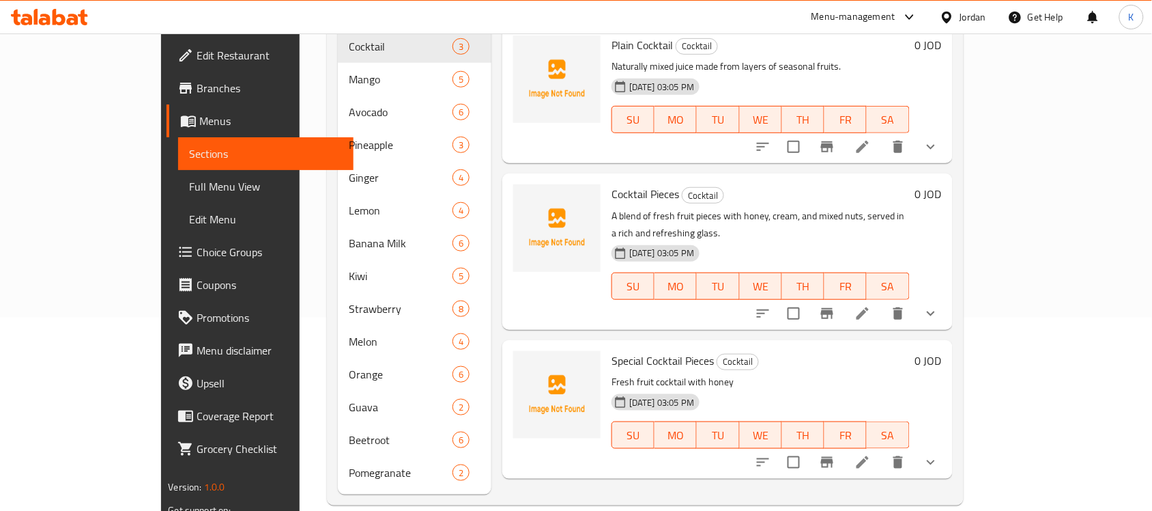
paste input "Avocado"
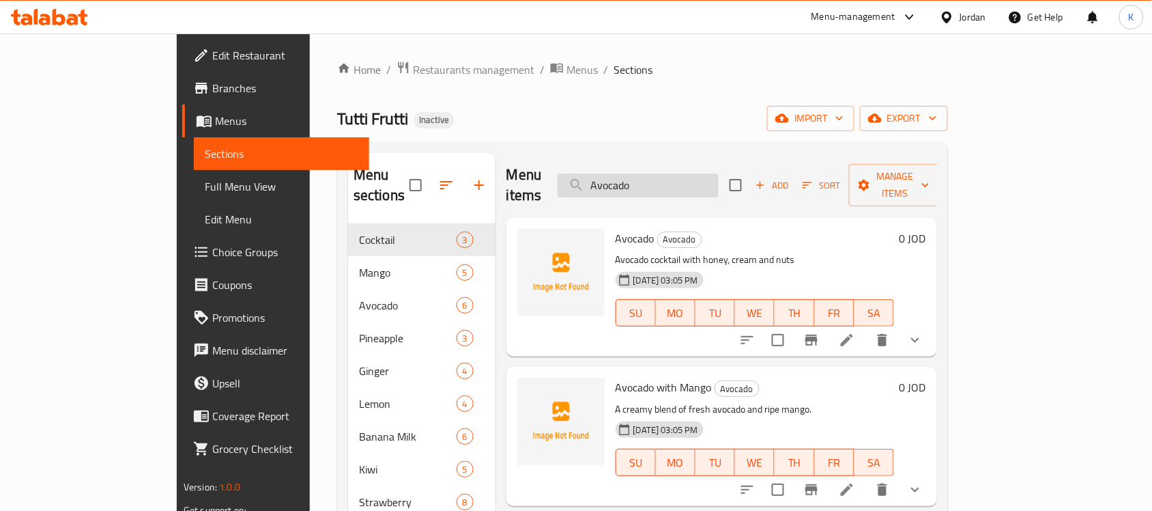
click at [719, 183] on input "Avocado" at bounding box center [638, 185] width 161 height 24
paste input "Melon"
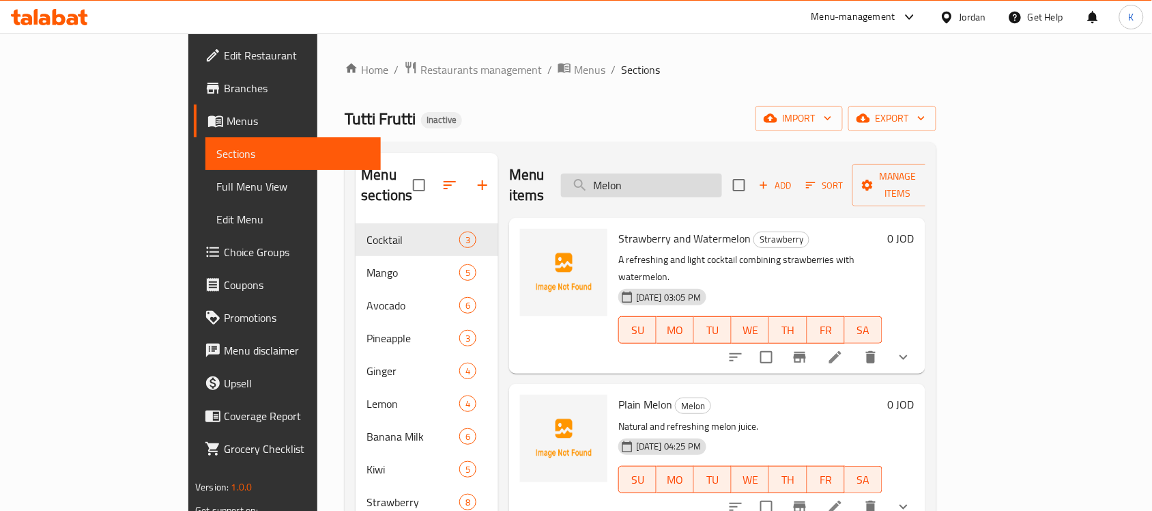
click at [717, 173] on input "Melon" at bounding box center [641, 185] width 161 height 24
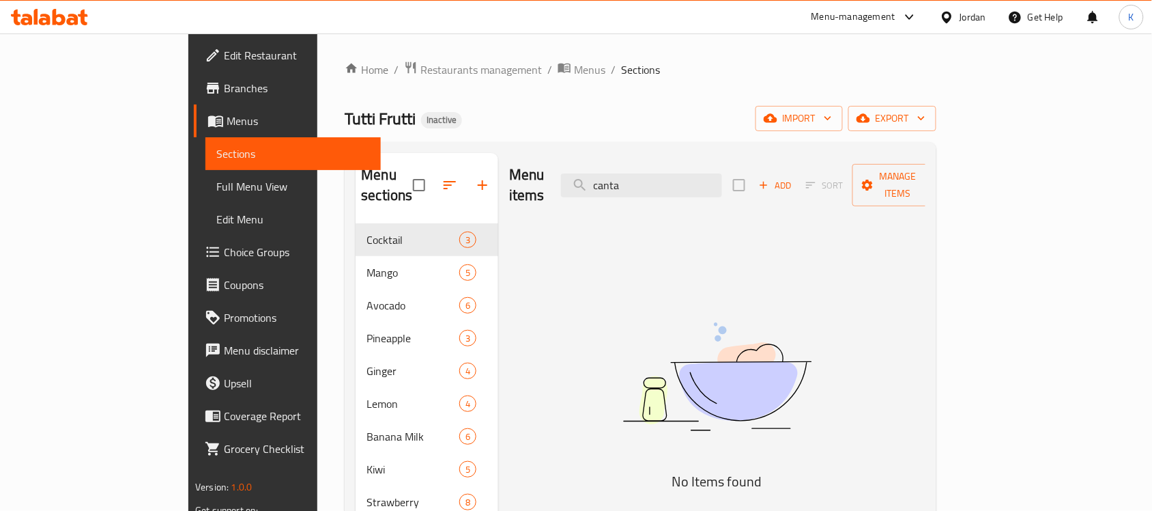
paste input "kiwi"
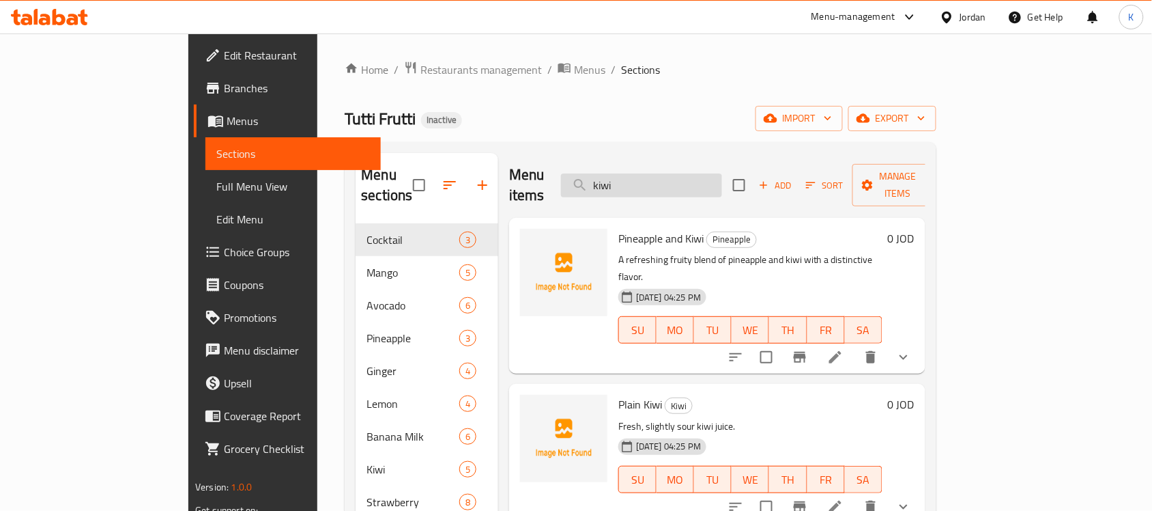
click at [709, 179] on input "kiwi" at bounding box center [641, 185] width 161 height 24
click at [697, 156] on div "Menu items kiwi Add Sort Manage items" at bounding box center [717, 185] width 416 height 65
click at [702, 173] on input "kiwi" at bounding box center [641, 185] width 161 height 24
paste input "Lemon"
click at [701, 173] on input "Lemon" at bounding box center [641, 185] width 161 height 24
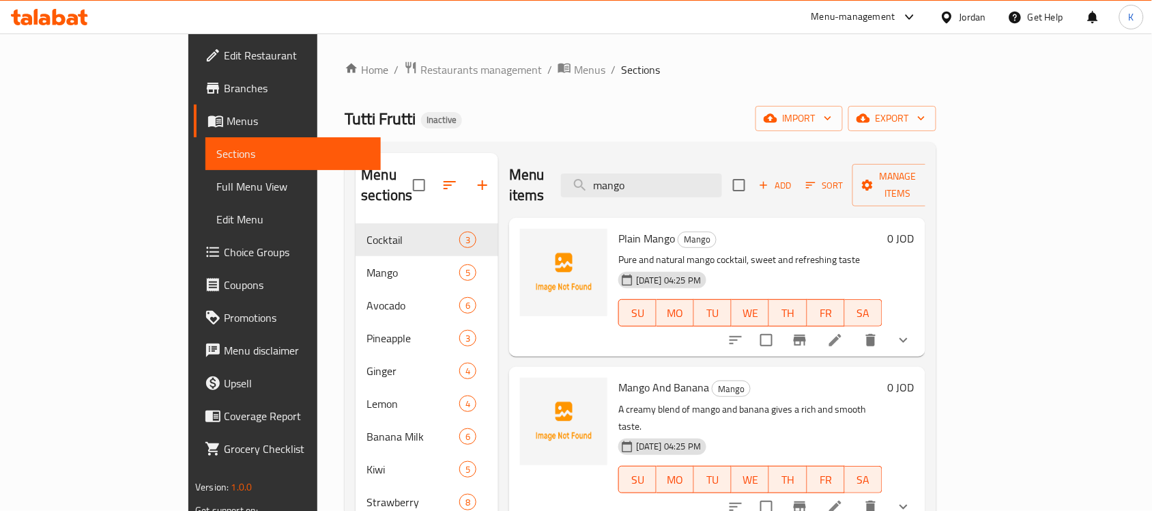
type input "mango"
click at [926, 110] on span "export" at bounding box center [892, 118] width 66 height 17
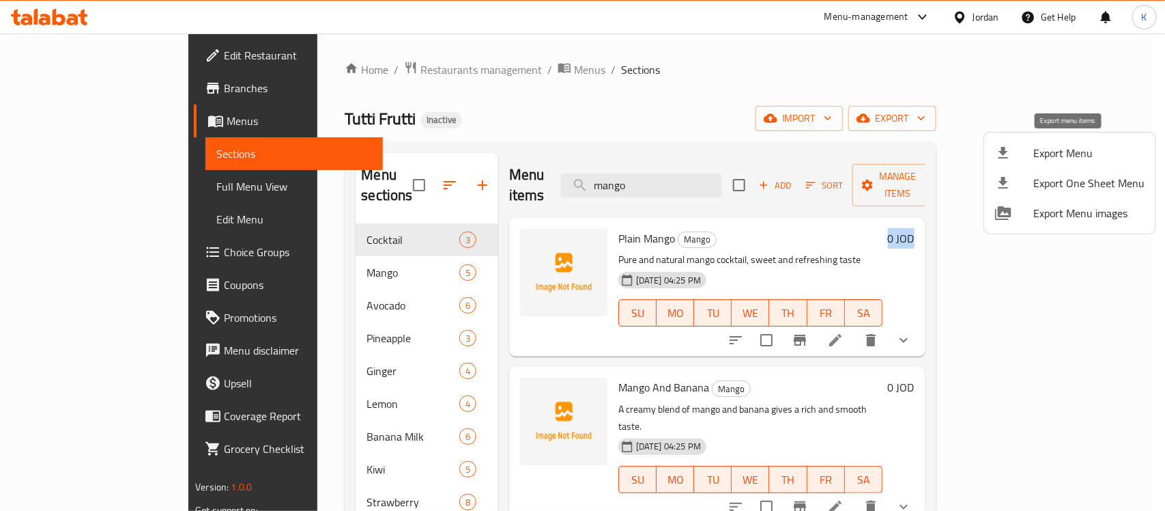
click at [1060, 152] on span "Export Menu" at bounding box center [1089, 153] width 111 height 16
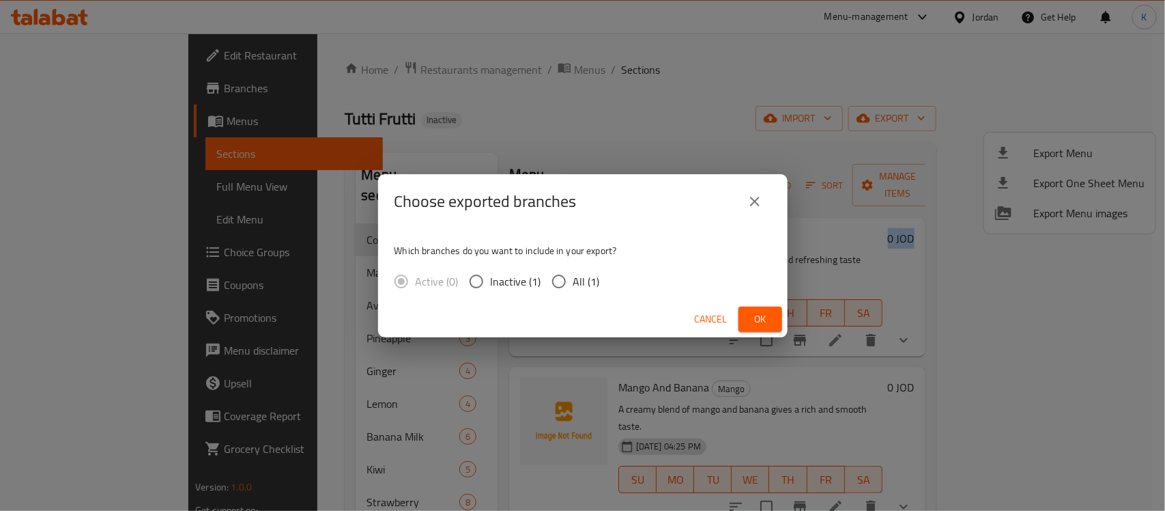
click at [582, 285] on span "All (1)" at bounding box center [586, 281] width 27 height 16
click at [573, 285] on input "All (1)" at bounding box center [559, 281] width 29 height 29
radio input "true"
click at [761, 311] on span "Ok" at bounding box center [761, 319] width 22 height 17
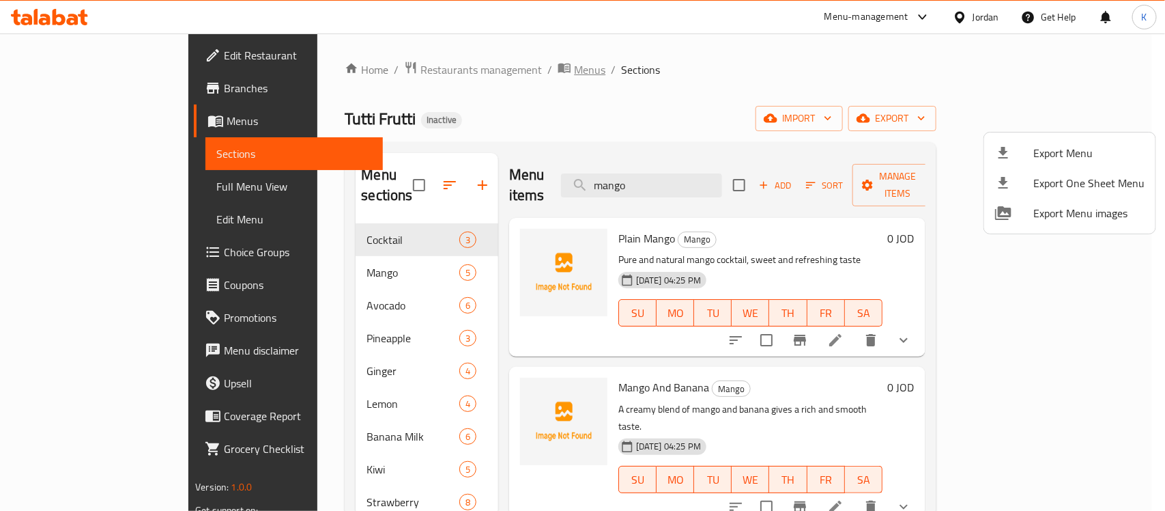
click at [472, 79] on div at bounding box center [582, 255] width 1165 height 511
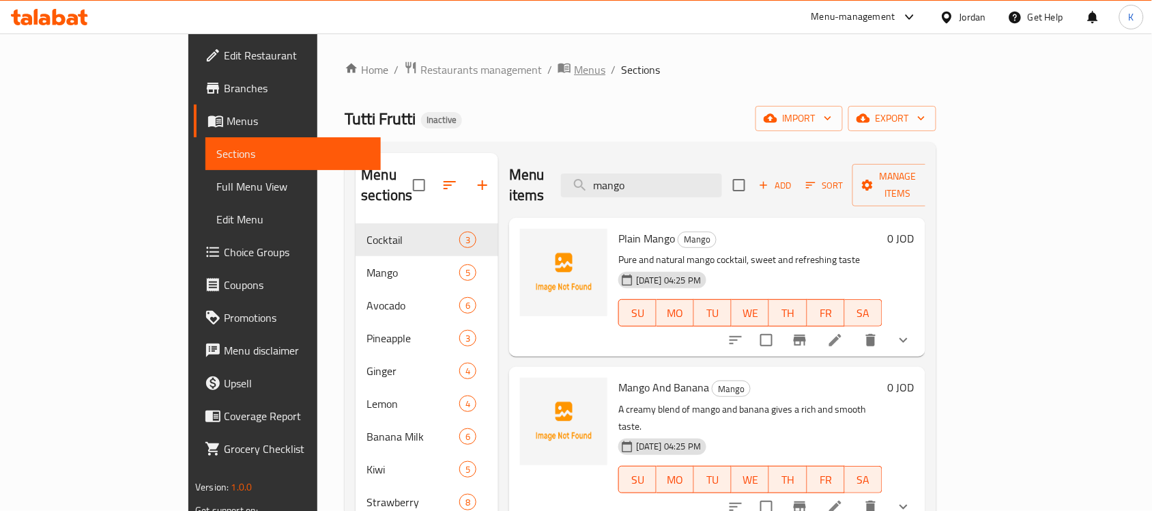
click at [574, 74] on span "Menus" at bounding box center [589, 69] width 31 height 16
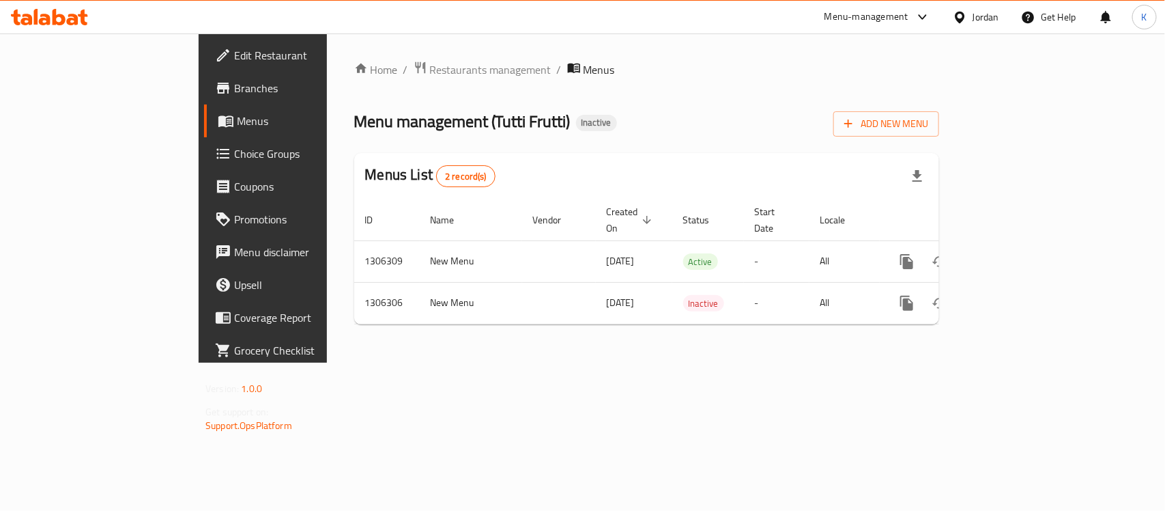
click at [541, 156] on div "Menus List 2 record(s)" at bounding box center [646, 176] width 585 height 46
drag, startPoint x: 367, startPoint y: 124, endPoint x: 436, endPoint y: 123, distance: 69.0
click at [436, 123] on span "Menu management ( Tutti Frutti )" at bounding box center [462, 121] width 216 height 31
click at [939, 106] on div "Add New Menu" at bounding box center [887, 121] width 106 height 31
click at [928, 120] on span "Add New Menu" at bounding box center [886, 123] width 84 height 17
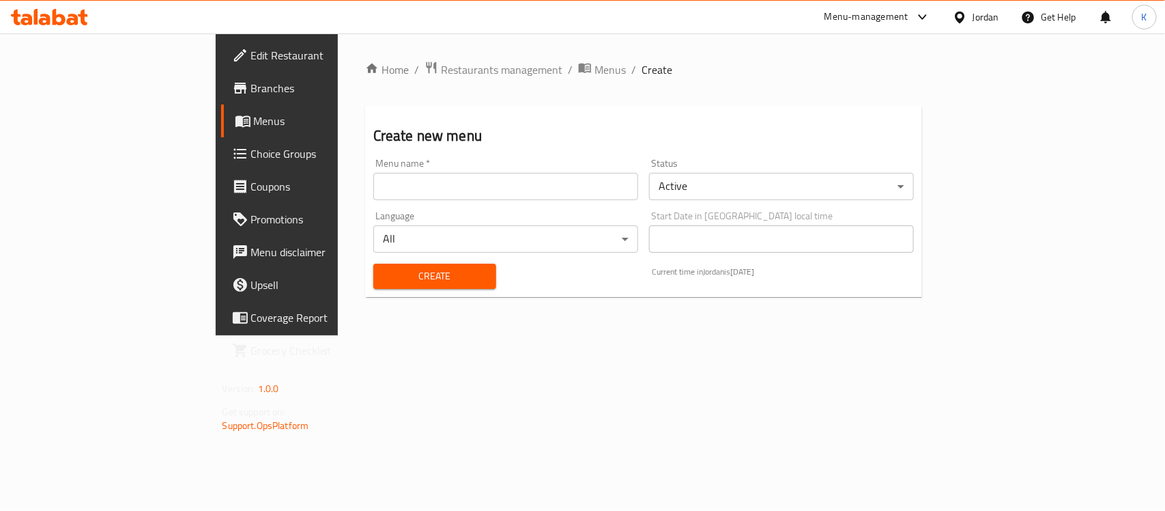
click at [447, 195] on input "text" at bounding box center [505, 186] width 265 height 27
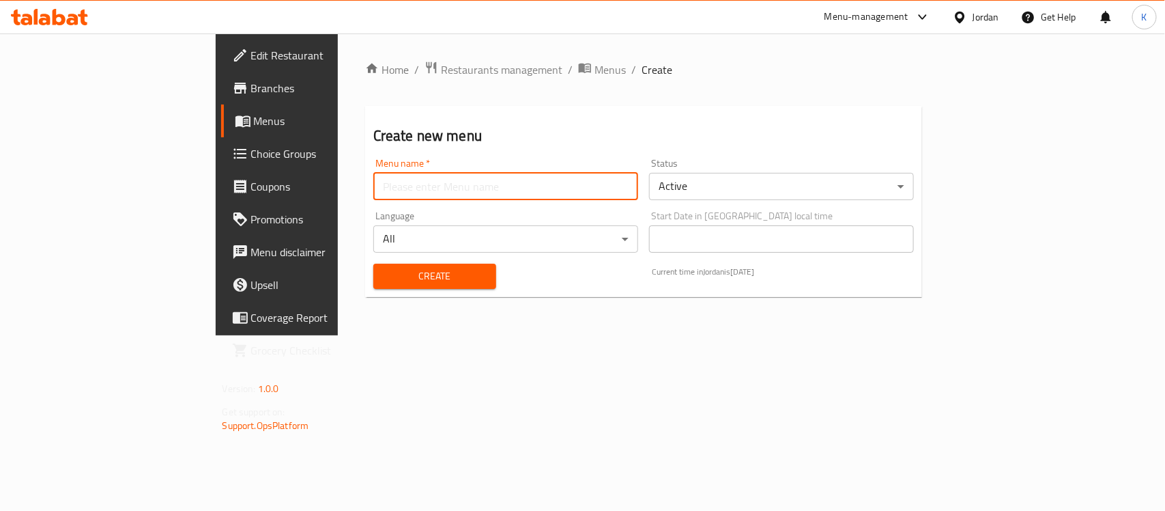
paste input "Tutti Frutti"
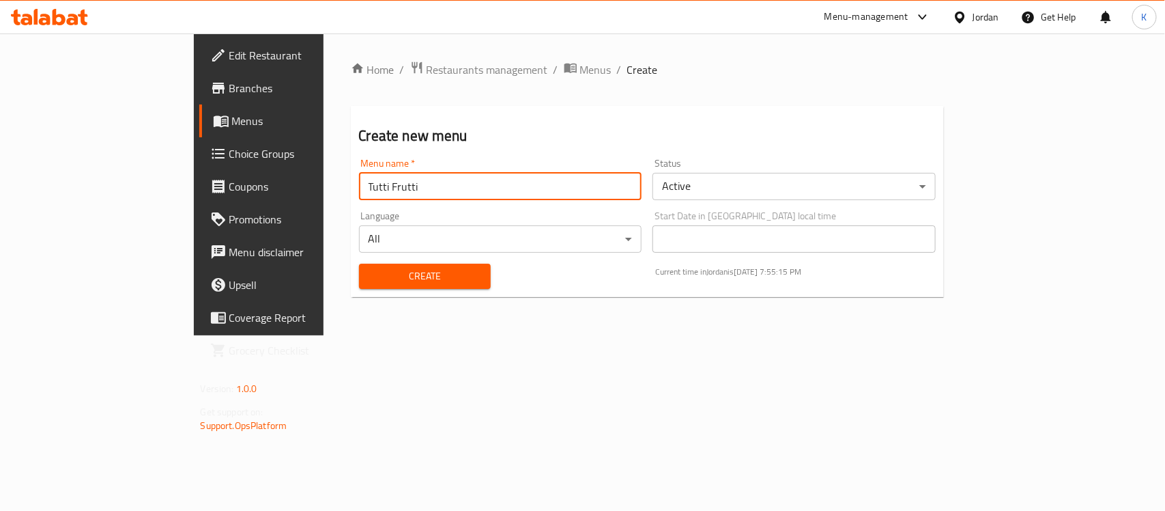
type input "Tutti Frutti"
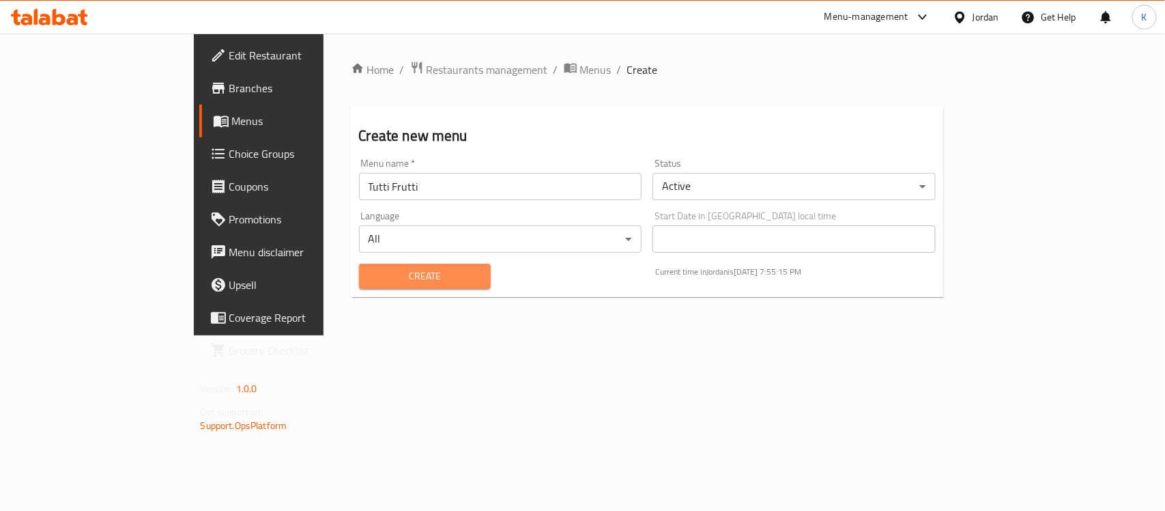
click at [370, 280] on span "Create" at bounding box center [425, 276] width 110 height 17
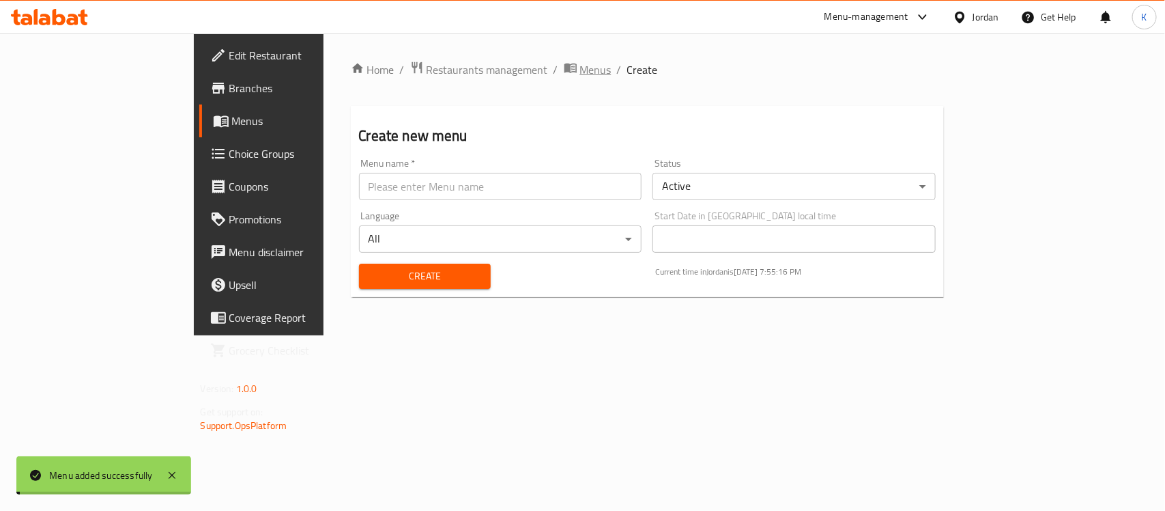
click at [580, 70] on span "Menus" at bounding box center [595, 69] width 31 height 16
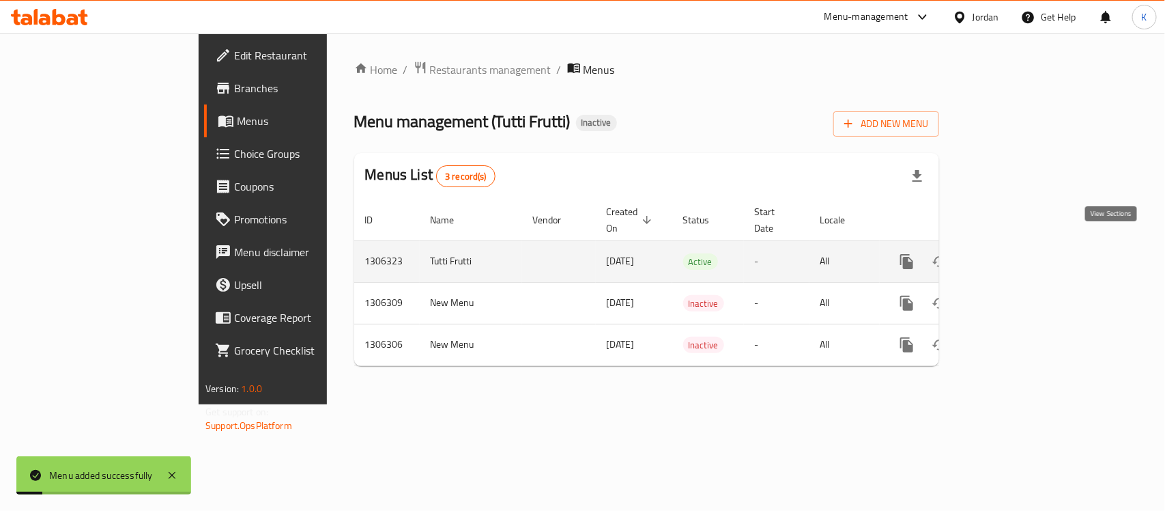
click at [1022, 247] on link "enhanced table" at bounding box center [1005, 261] width 33 height 33
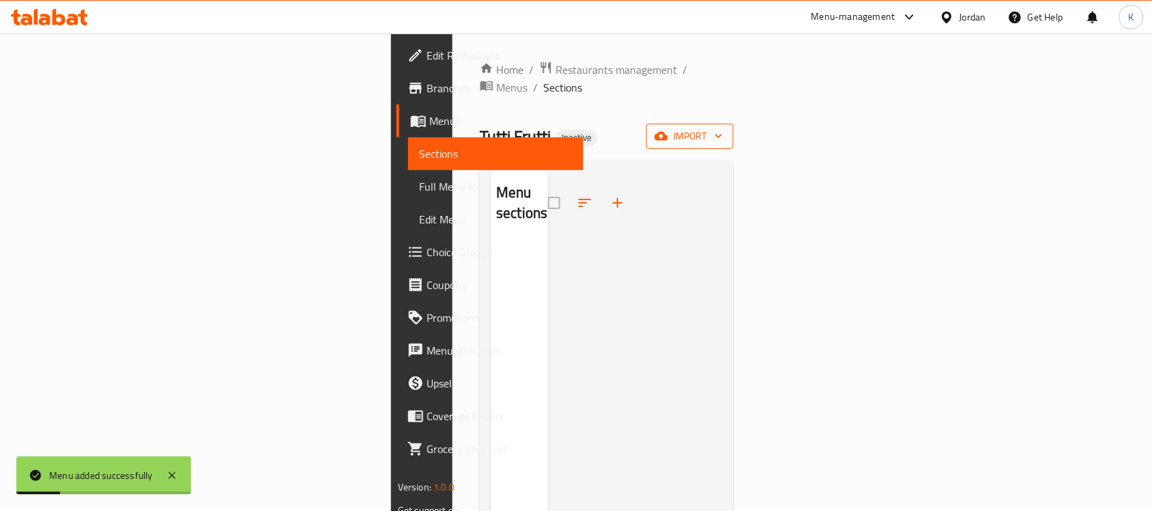
click at [723, 128] on span "import" at bounding box center [690, 136] width 66 height 17
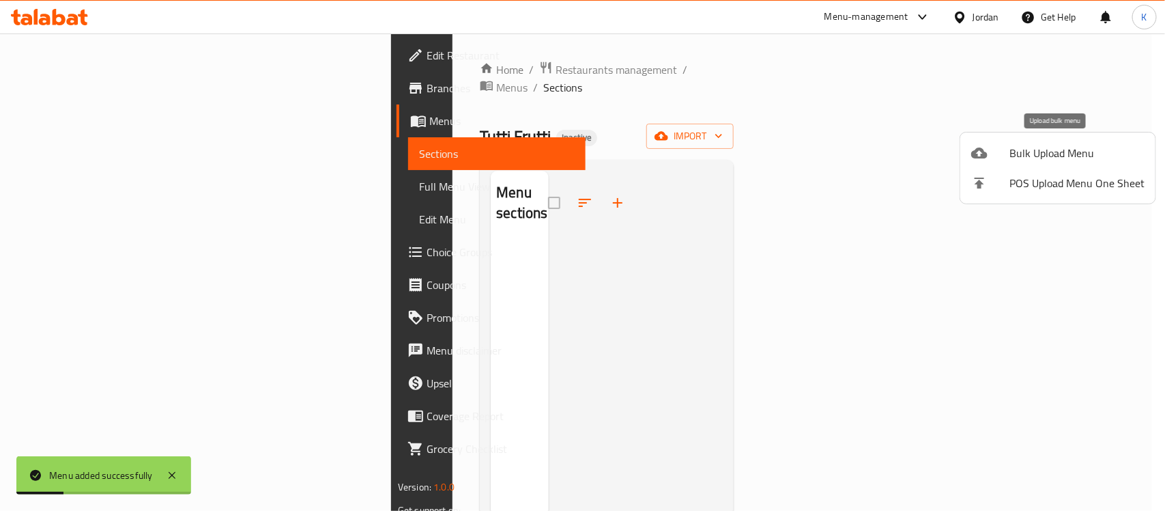
click at [1050, 139] on li "Bulk Upload Menu" at bounding box center [1058, 153] width 195 height 30
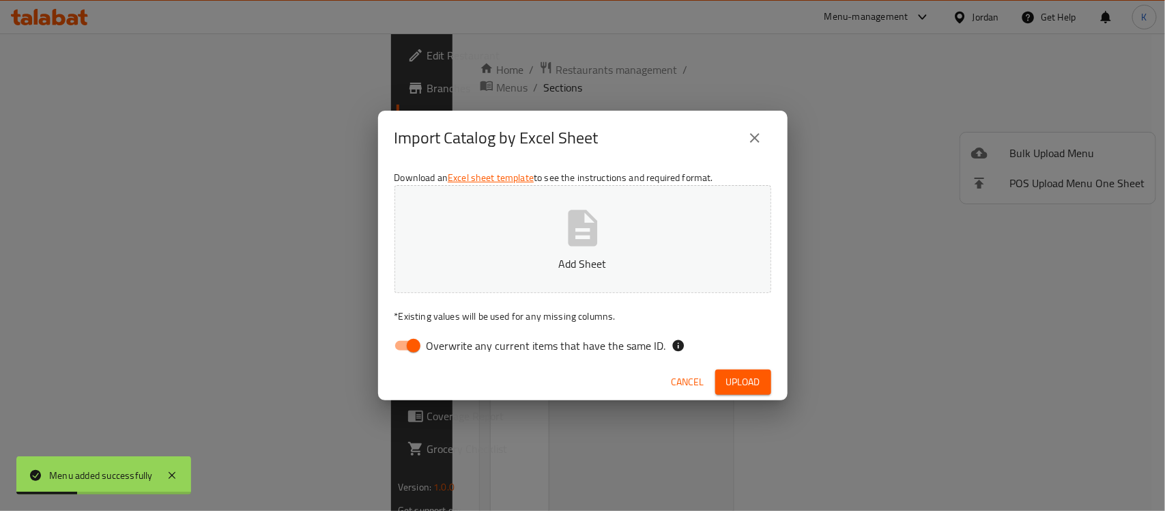
click at [412, 340] on input "Overwrite any current items that have the same ID." at bounding box center [414, 345] width 78 height 26
checkbox input "false"
click at [512, 253] on button "Add Sheet" at bounding box center [583, 239] width 377 height 108
click at [750, 373] on span "Upload" at bounding box center [743, 381] width 34 height 17
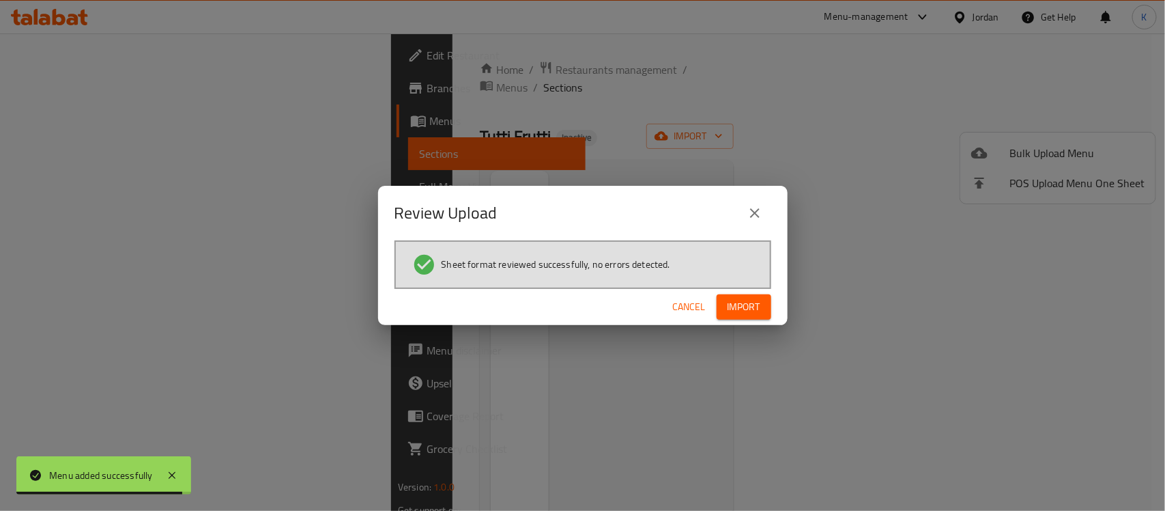
drag, startPoint x: 741, startPoint y: 298, endPoint x: 734, endPoint y: 317, distance: 20.9
click at [743, 298] on span "Import" at bounding box center [744, 306] width 33 height 17
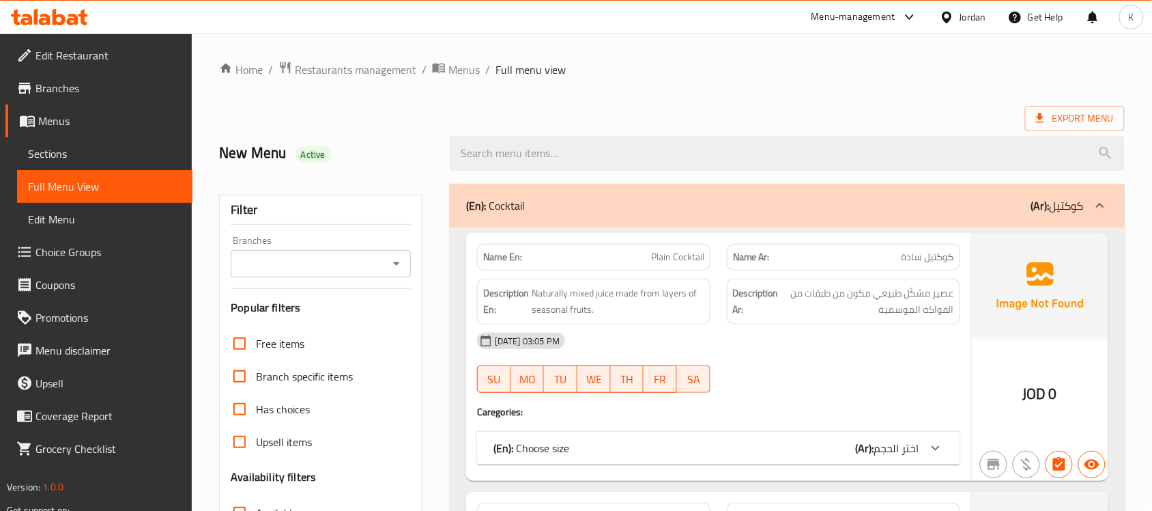
scroll to position [199, 0]
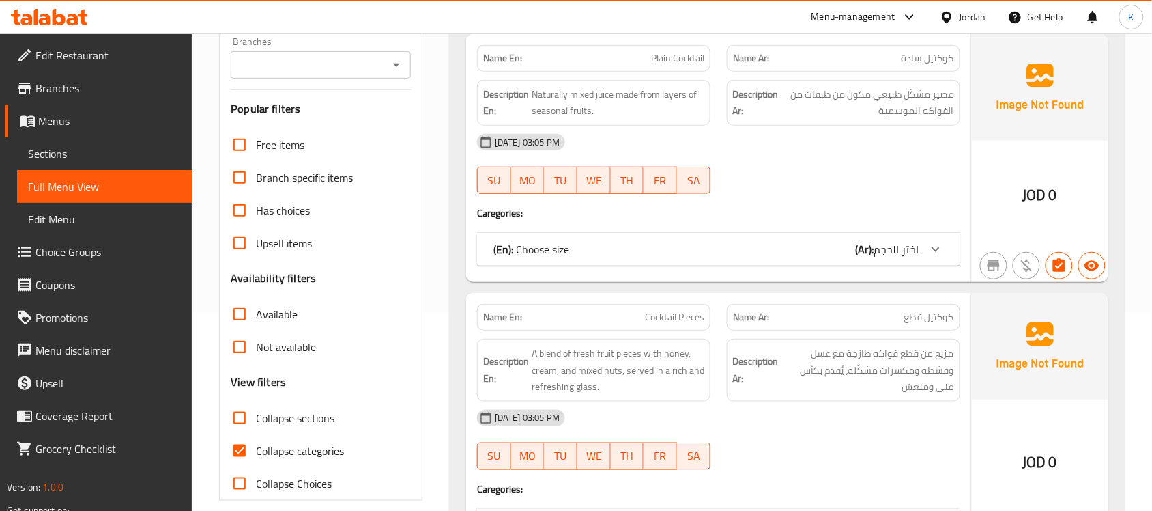
click at [280, 455] on span "Collapse categories" at bounding box center [300, 450] width 88 height 16
click at [256, 455] on input "Collapse categories" at bounding box center [239, 450] width 33 height 33
checkbox input "false"
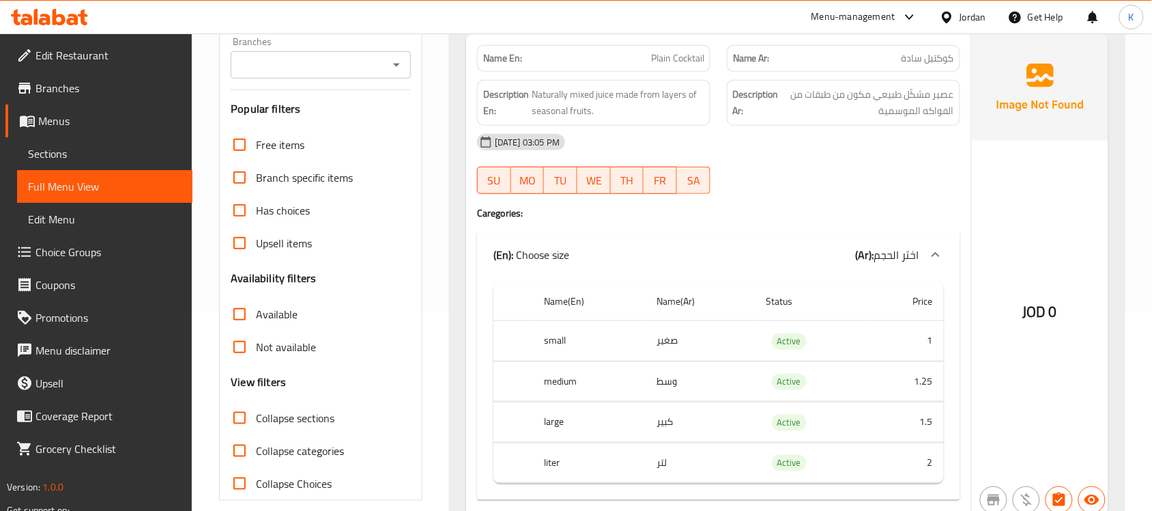
scroll to position [0, 0]
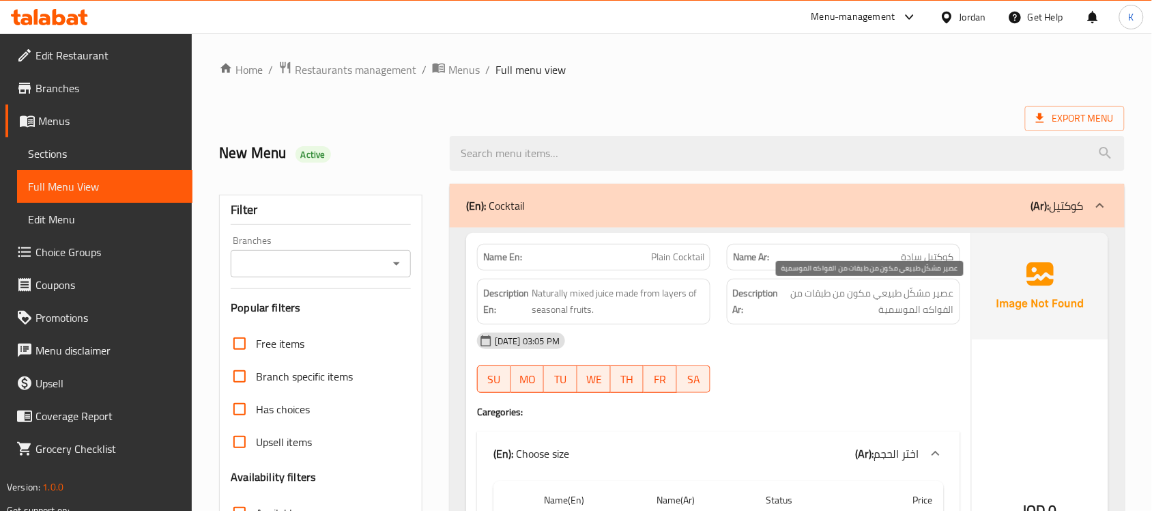
click at [816, 287] on span "عصير مشكّل طبيعي مكون من طبقات من الفواكه الموسمية" at bounding box center [868, 301] width 173 height 33
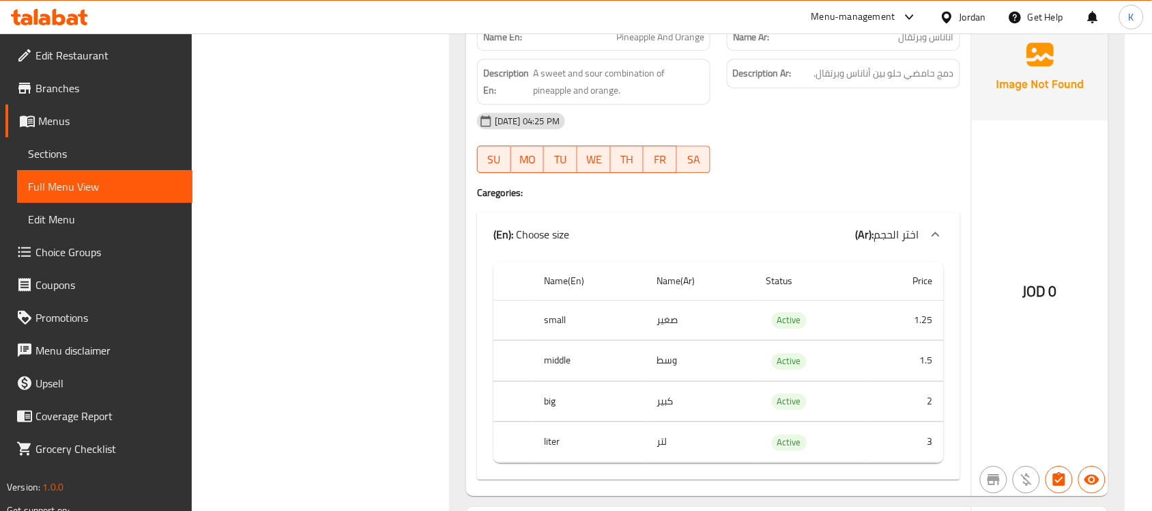
scroll to position [8804, 0]
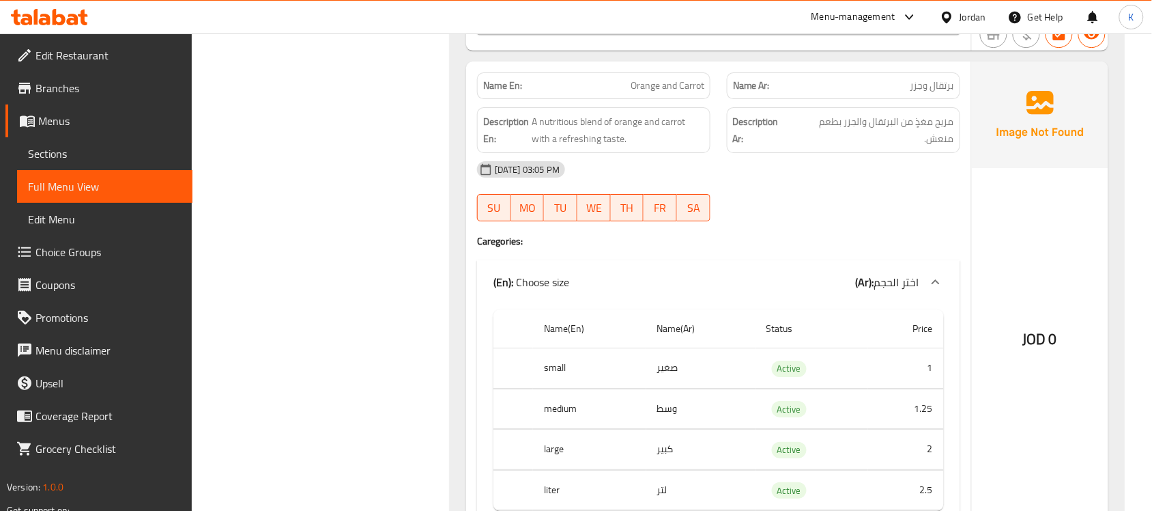
scroll to position [28916, 0]
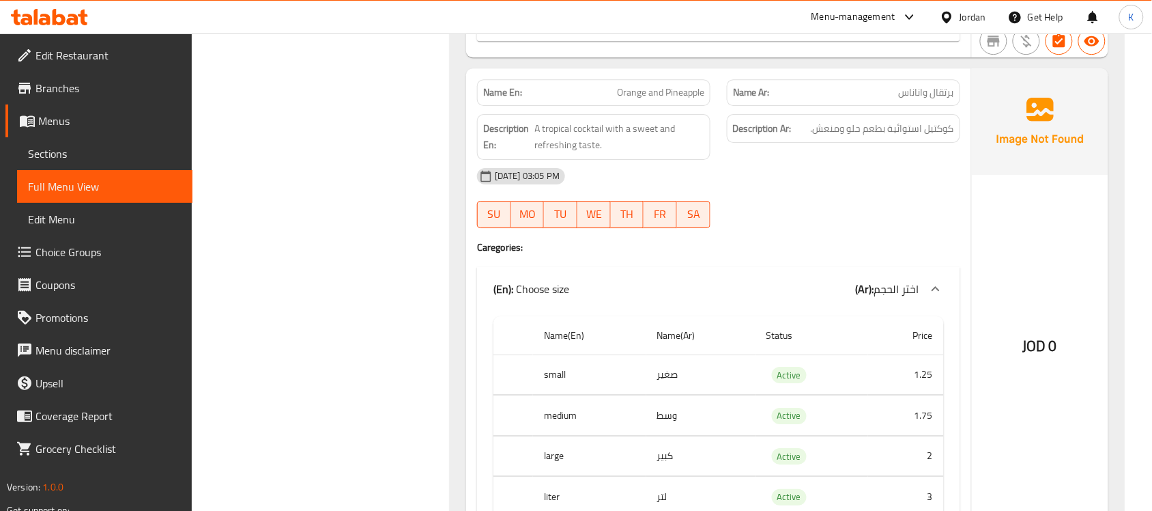
copy span "Orange and Pineapple"
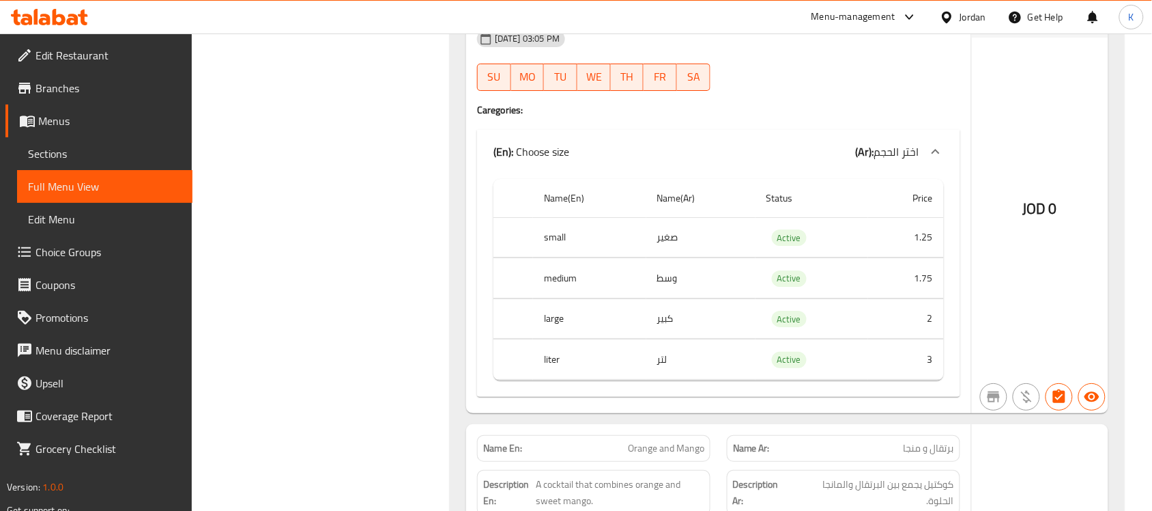
scroll to position [29116, 0]
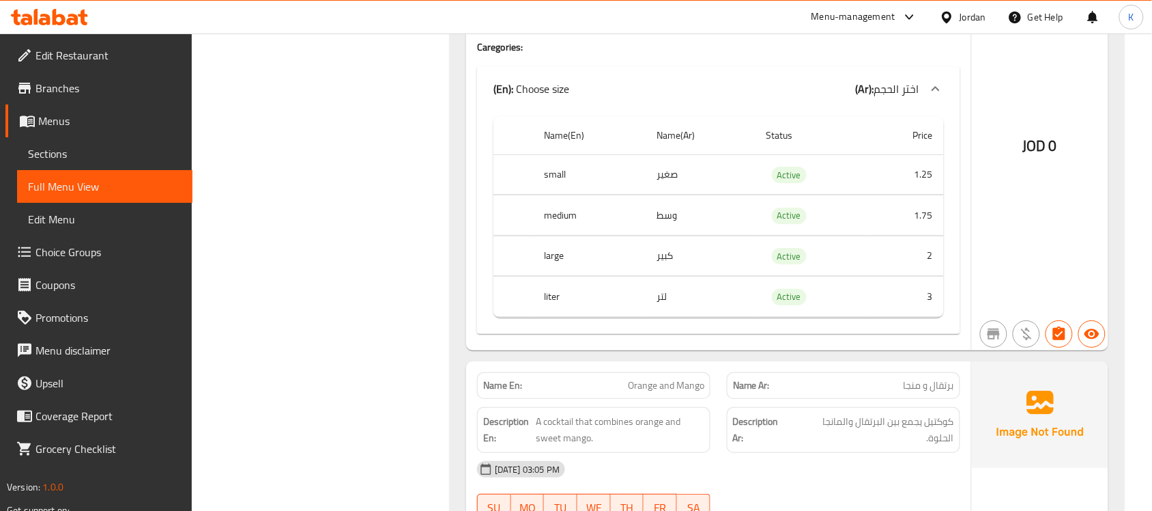
drag, startPoint x: 710, startPoint y: 261, endPoint x: 719, endPoint y: 241, distance: 21.7
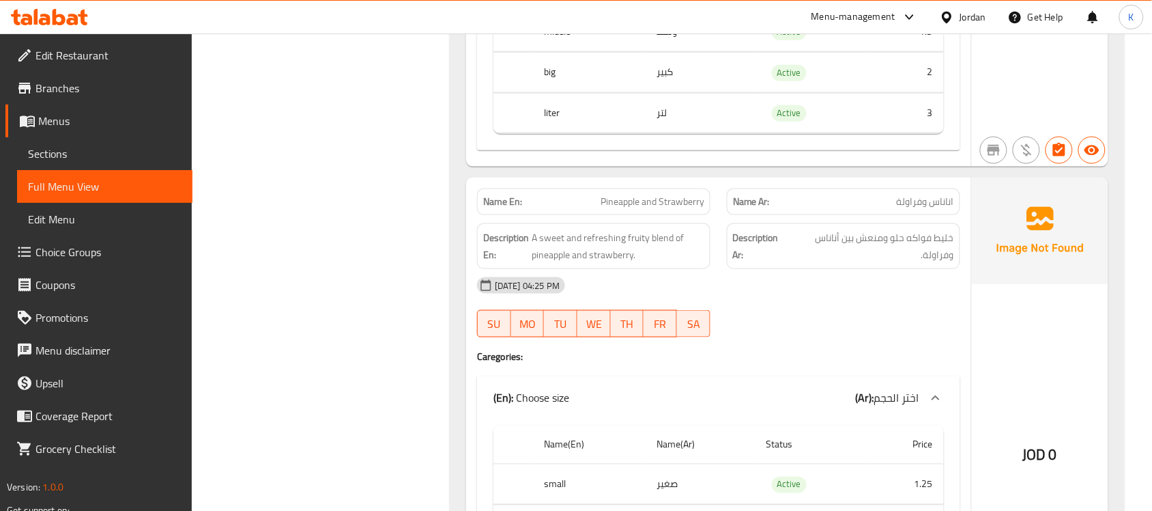
copy span "Pineapple and Strawberry"
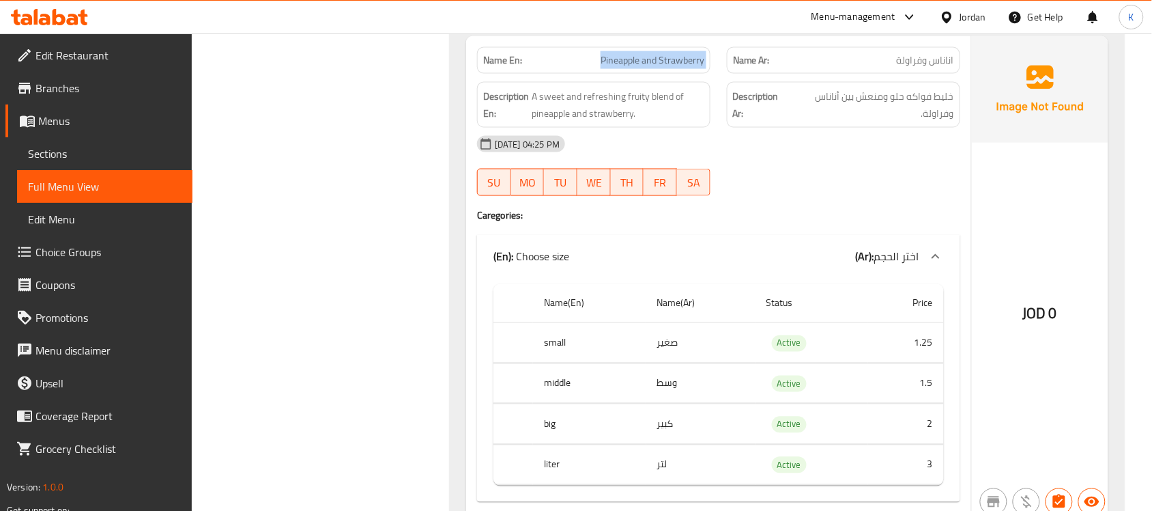
scroll to position [8308, 0]
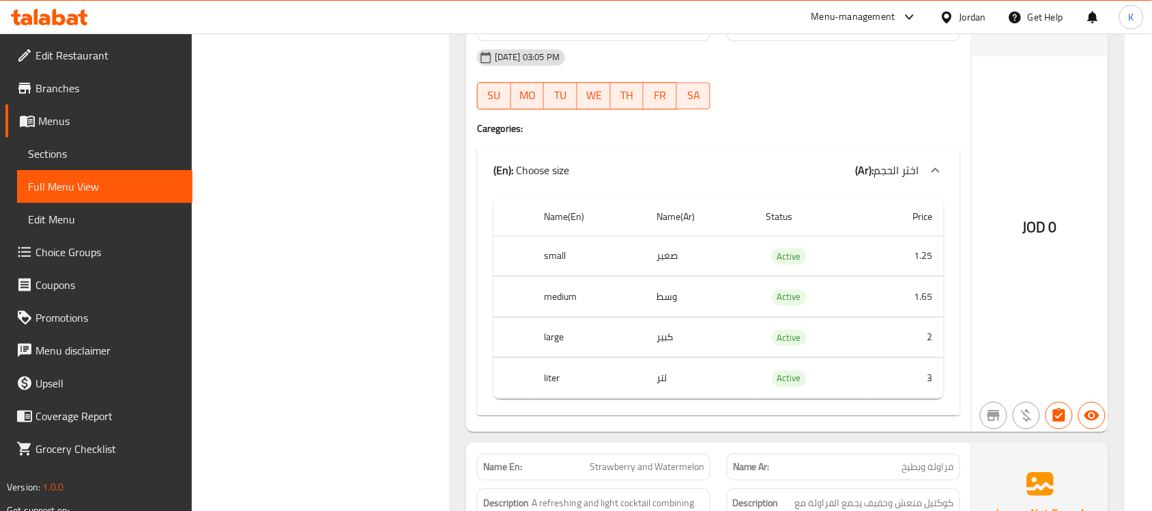
scroll to position [22530, 0]
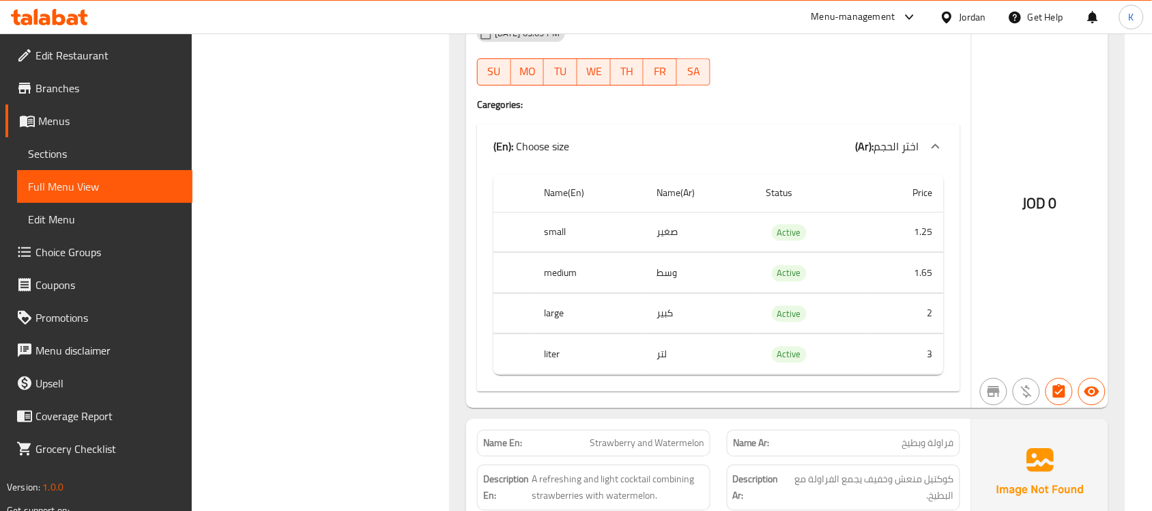
copy span "Strawberry and Pineapple"
type button "5"
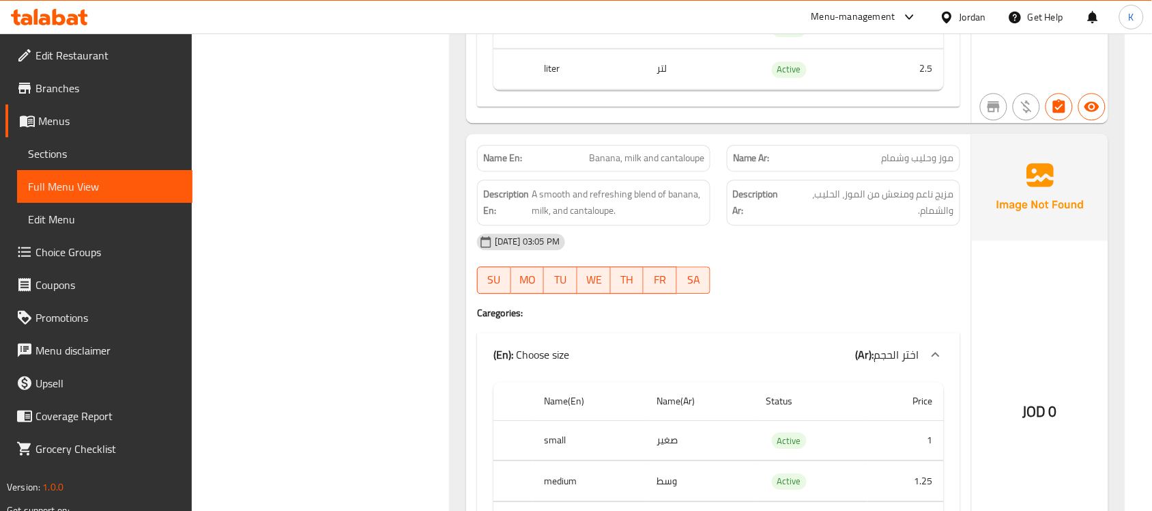
copy span "Banana, milk and cantaloupe"
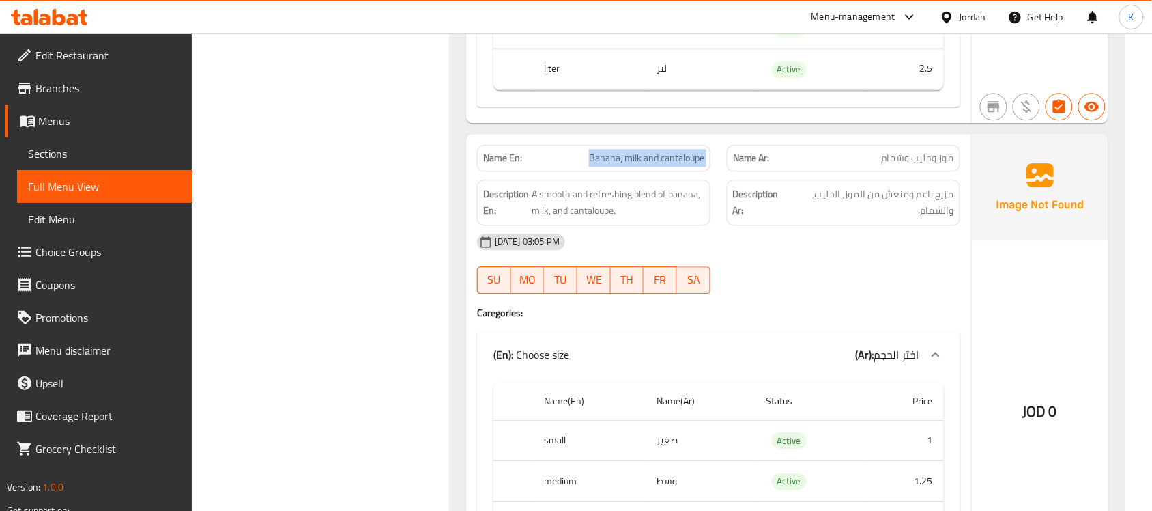
copy span "Banana, milk and cantaloupe"
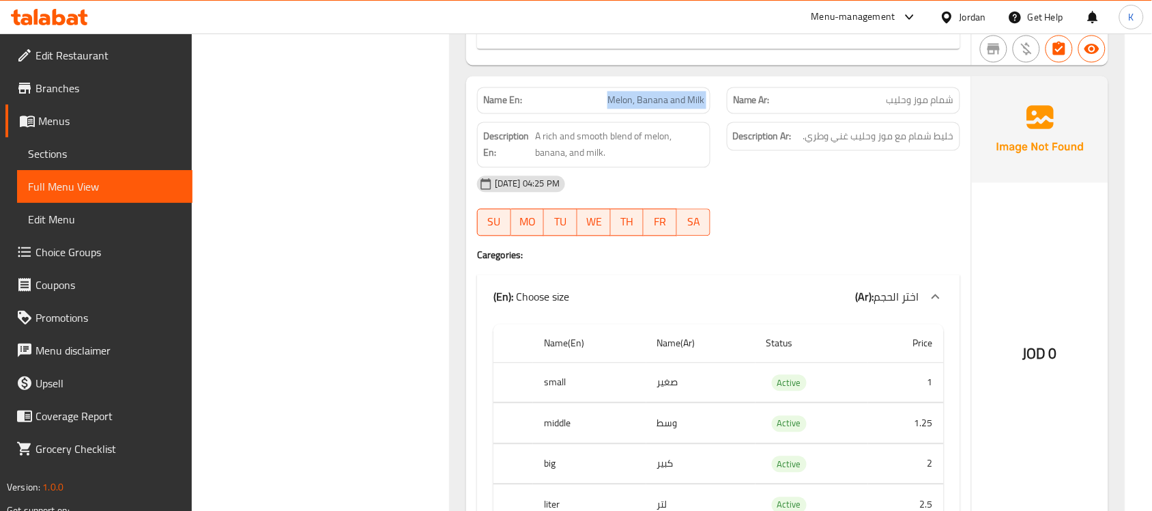
copy span "Melon, Banana and Milk"
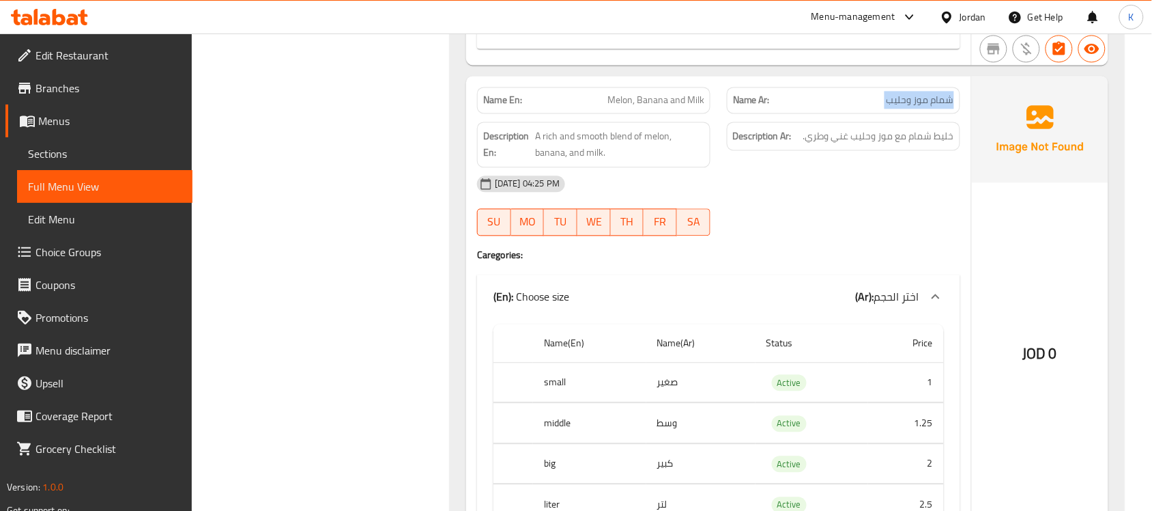
copy span "شمام موز وحليب"
click at [97, 157] on span "Sections" at bounding box center [105, 153] width 154 height 16
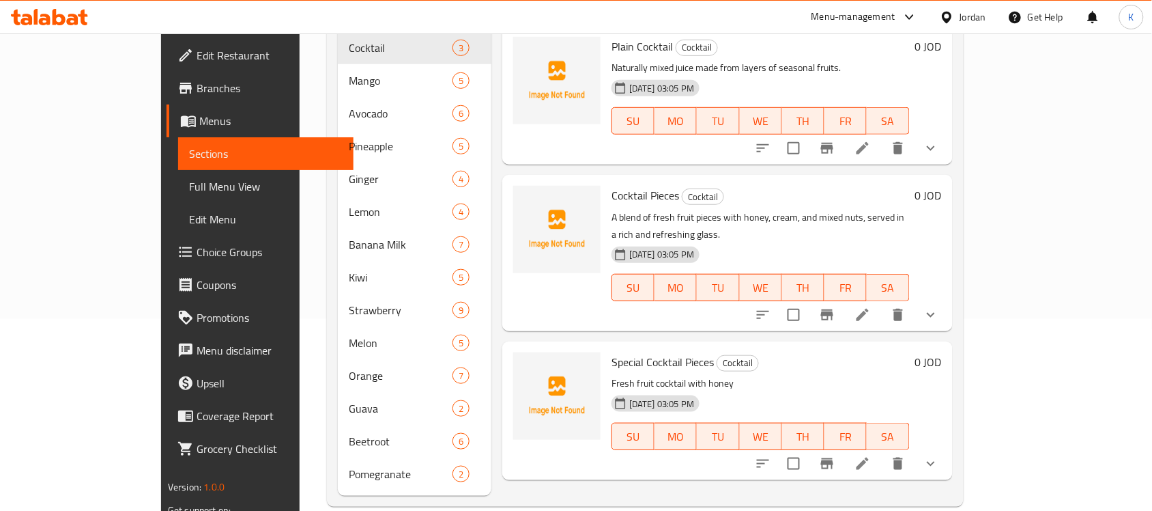
click at [189, 191] on span "Full Menu View" at bounding box center [266, 186] width 154 height 16
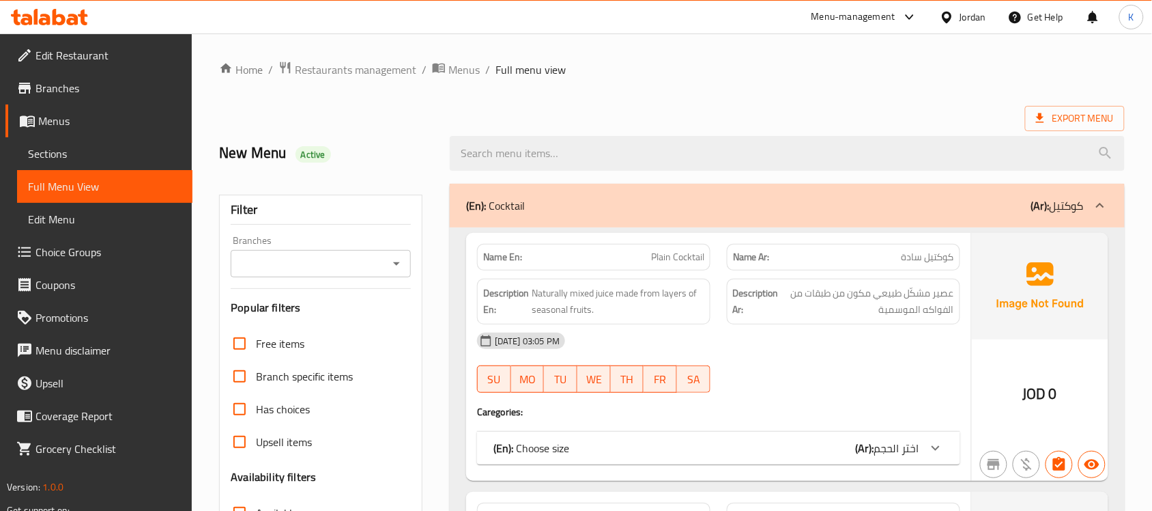
click at [867, 407] on h4 "Caregories:" at bounding box center [718, 412] width 483 height 14
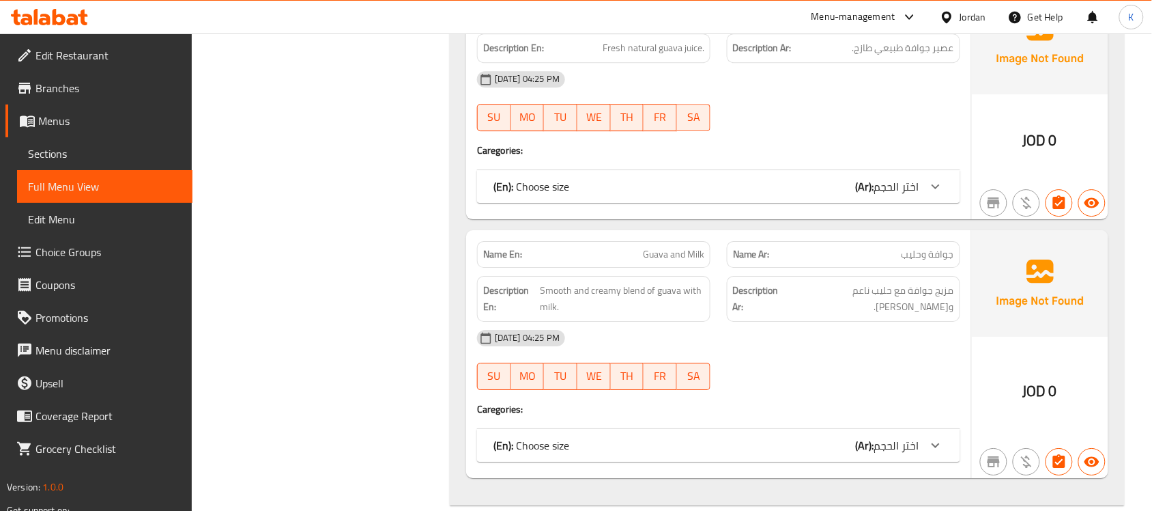
scroll to position [14736, 0]
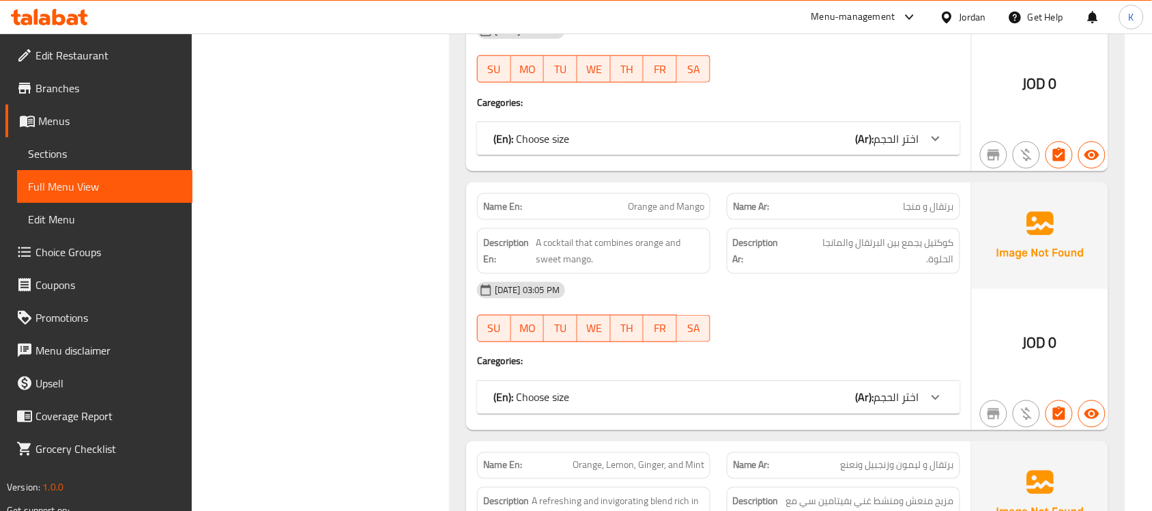
scroll to position [2162, 0]
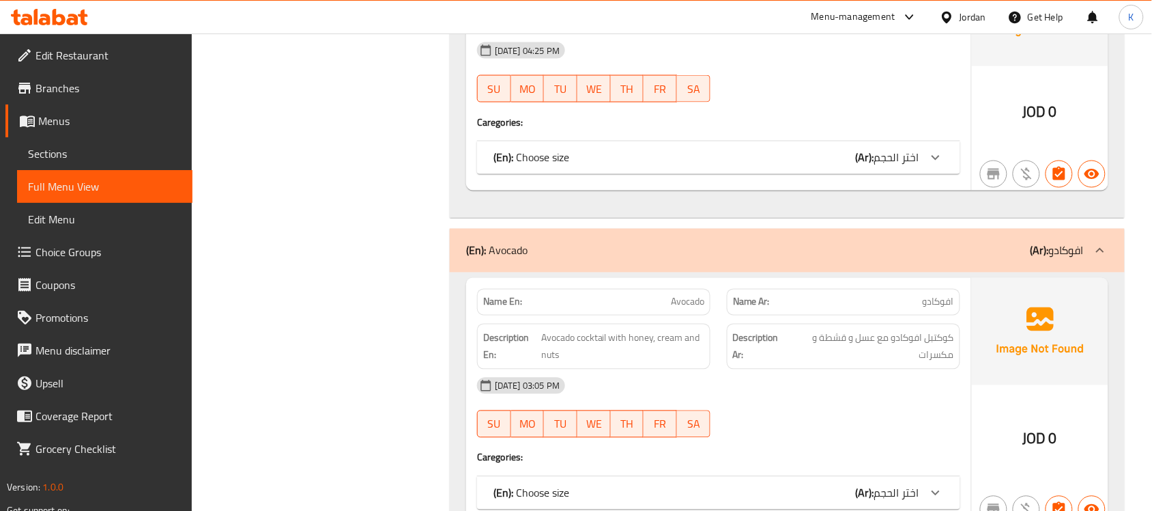
copy span "Avocado"
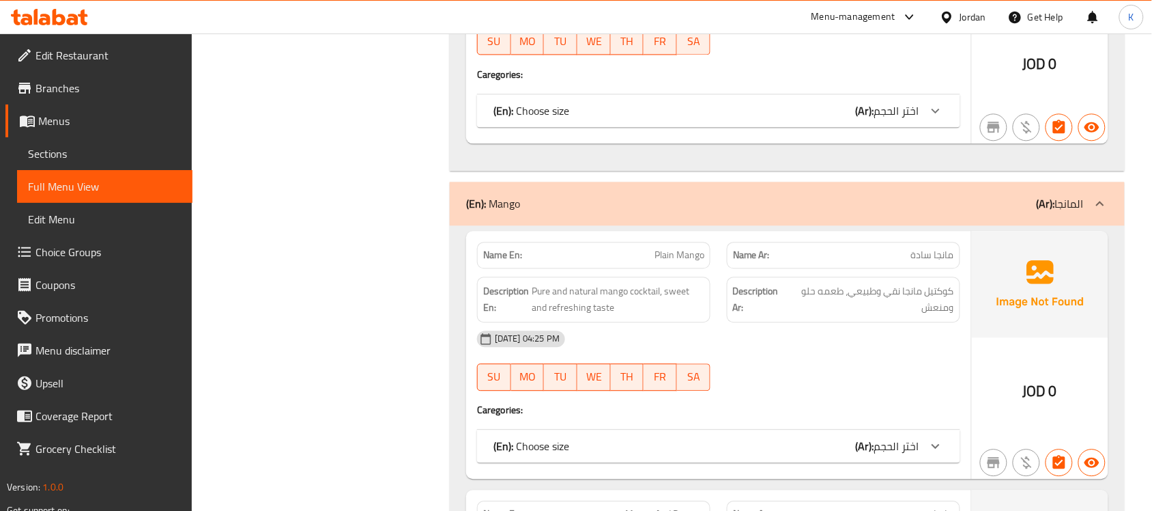
scroll to position [769, 0]
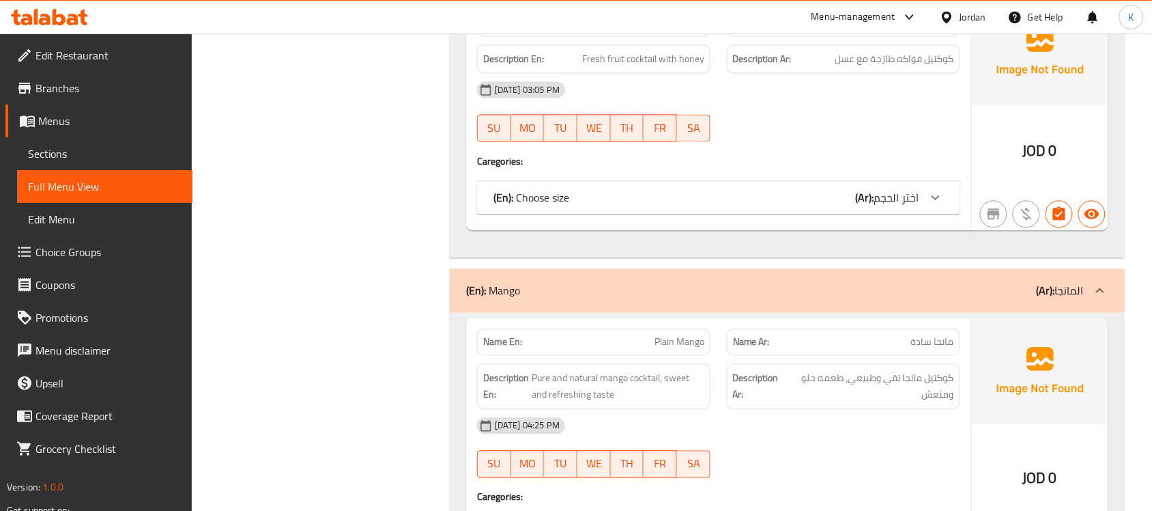
click at [616, 138] on span "TH" at bounding box center [627, 128] width 23 height 20
type button "4"
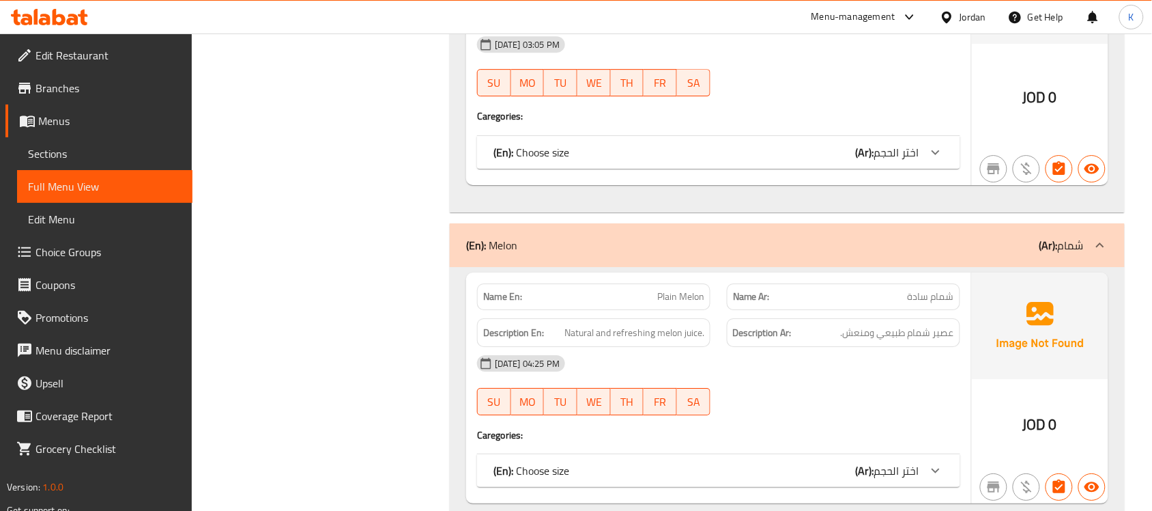
copy span "Melon"
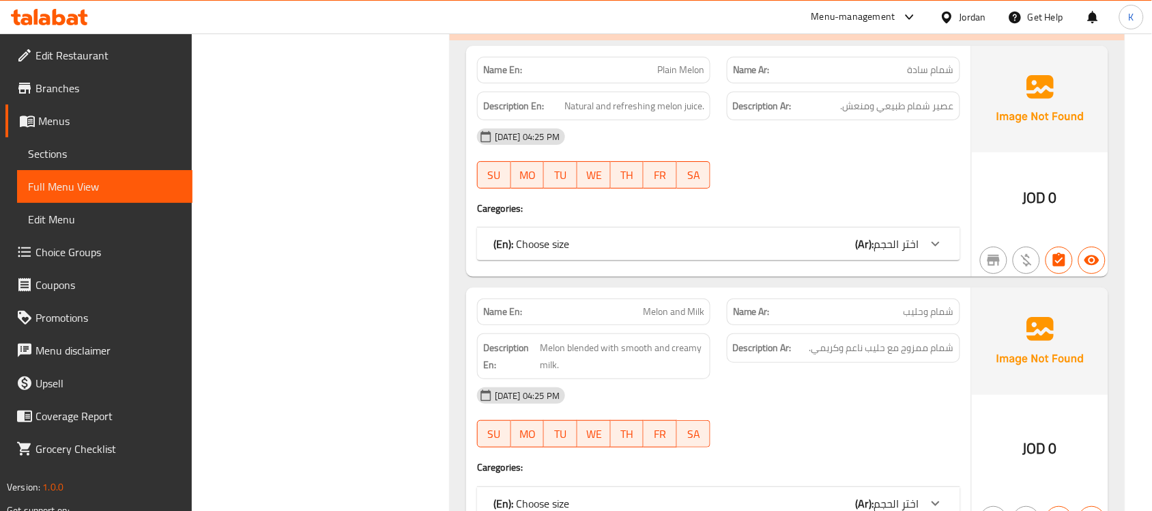
scroll to position [12237, 0]
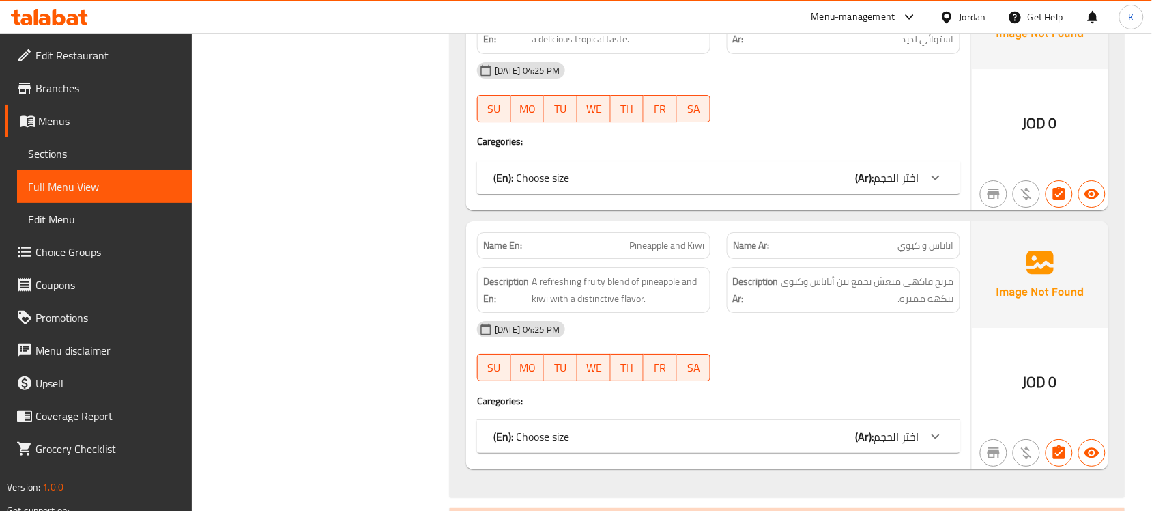
scroll to position [5012, 0]
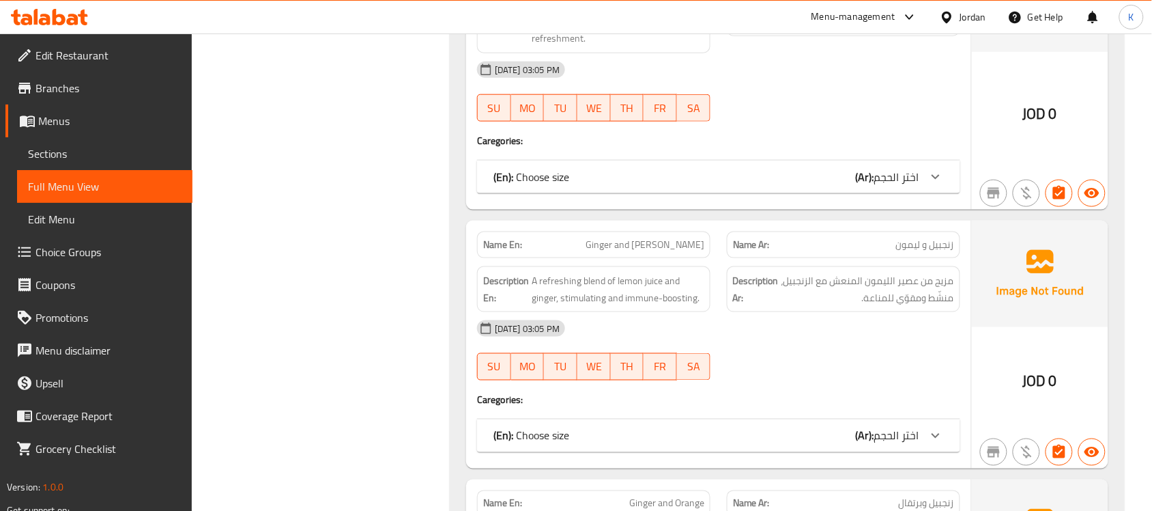
copy span "Lemon"
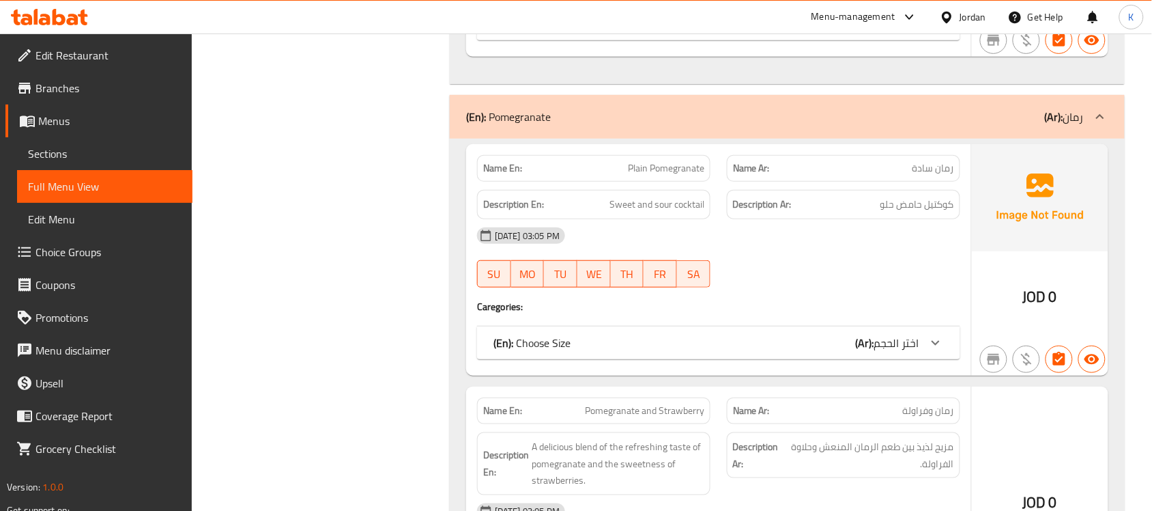
scroll to position [17283, 0]
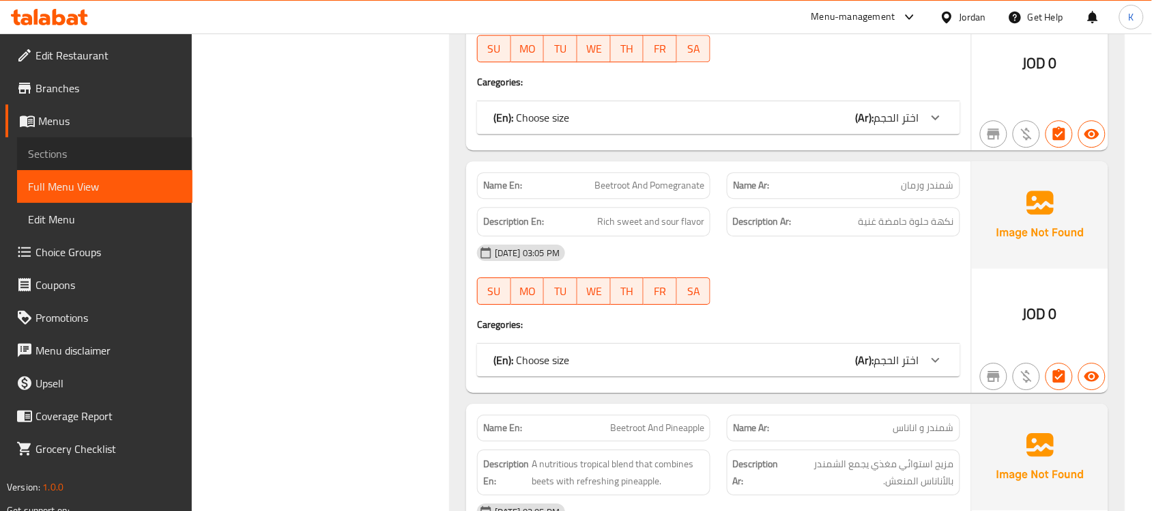
click at [56, 154] on span "Sections" at bounding box center [105, 153] width 154 height 16
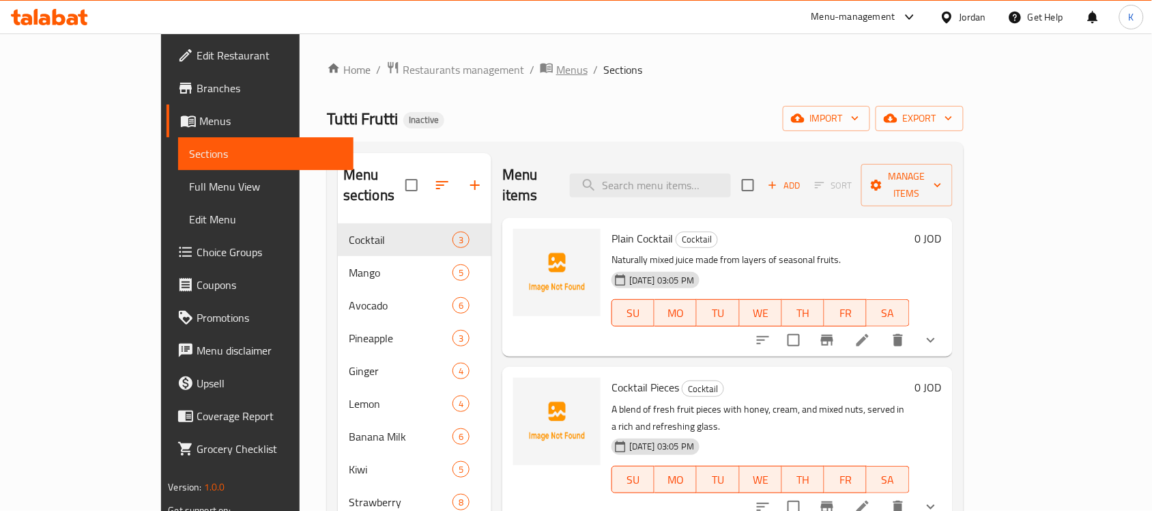
click at [556, 75] on span "Menus" at bounding box center [571, 69] width 31 height 16
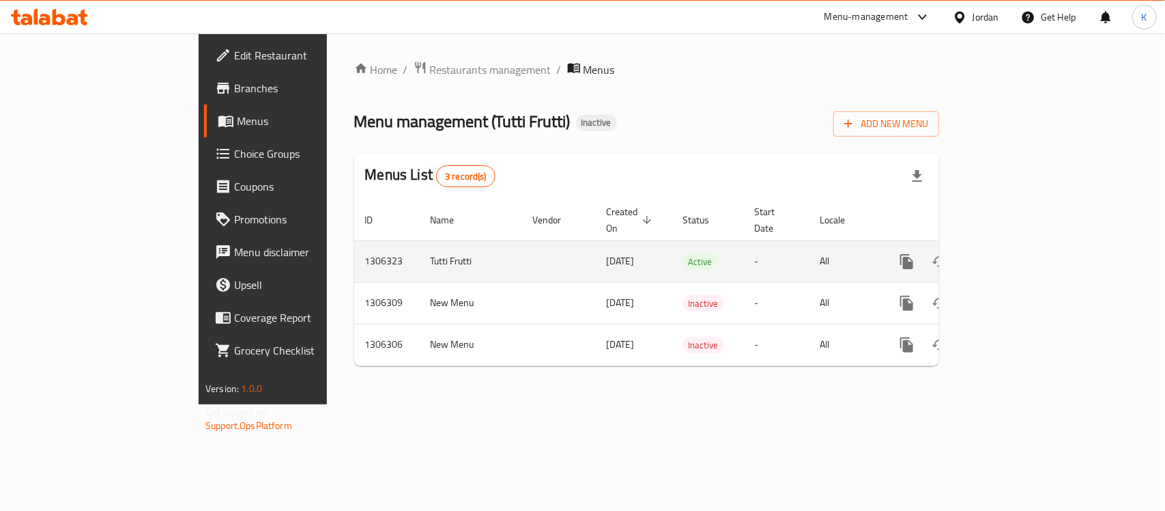
click at [1014, 253] on icon "enhanced table" at bounding box center [1005, 261] width 16 height 16
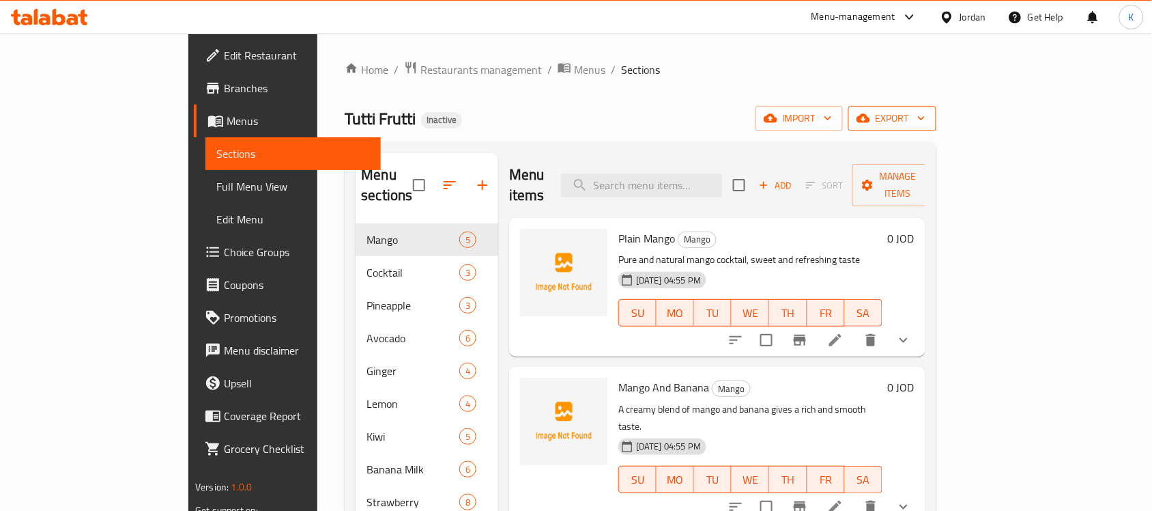
click at [928, 124] on icon "button" at bounding box center [922, 118] width 14 height 14
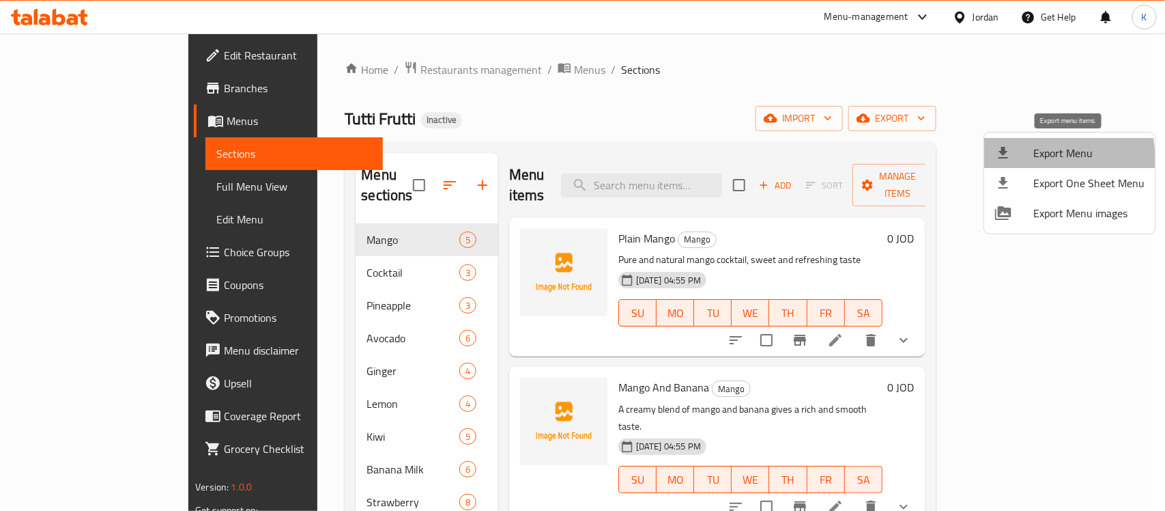
click at [1041, 158] on span "Export Menu" at bounding box center [1089, 153] width 111 height 16
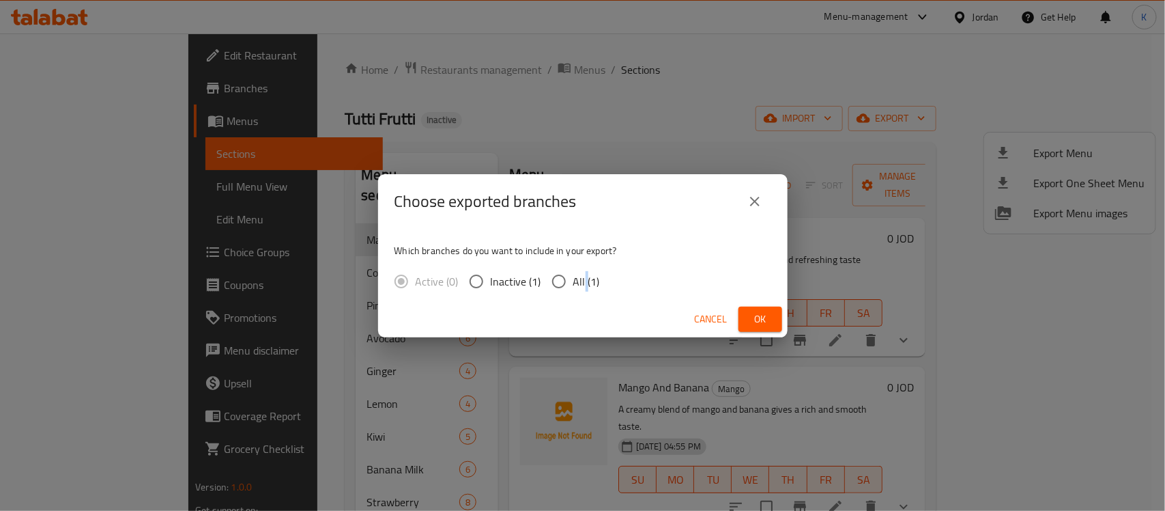
drag, startPoint x: 584, startPoint y: 281, endPoint x: 591, endPoint y: 292, distance: 12.3
click at [582, 281] on span "All (1)" at bounding box center [586, 281] width 27 height 16
click at [567, 277] on input "All (1)" at bounding box center [559, 281] width 29 height 29
radio input "true"
click at [748, 322] on button "Ok" at bounding box center [761, 319] width 44 height 25
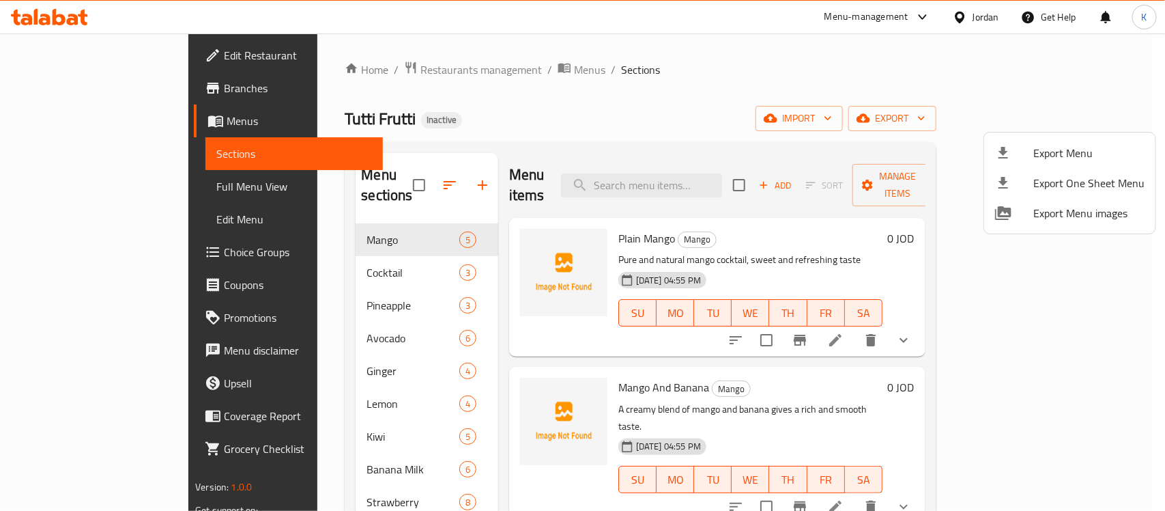
click at [169, 197] on div at bounding box center [582, 255] width 1165 height 511
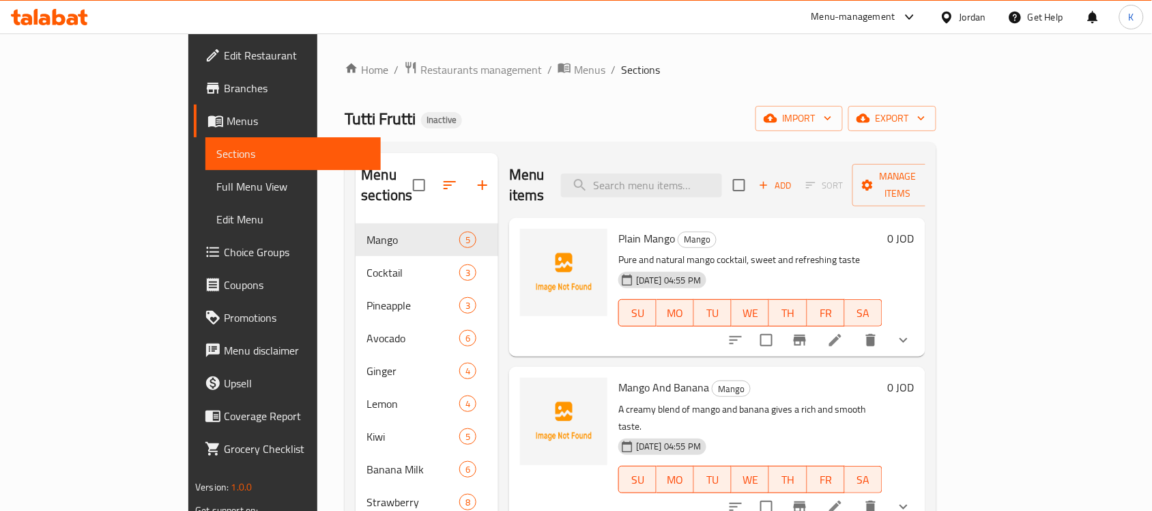
click at [205, 195] on link "Full Menu View" at bounding box center [292, 186] width 175 height 33
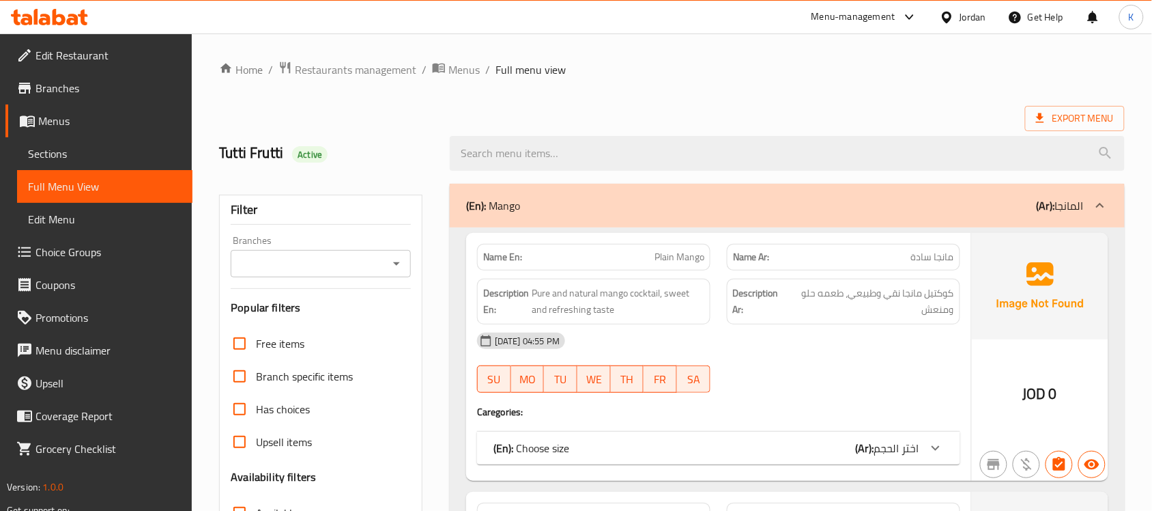
scroll to position [193, 0]
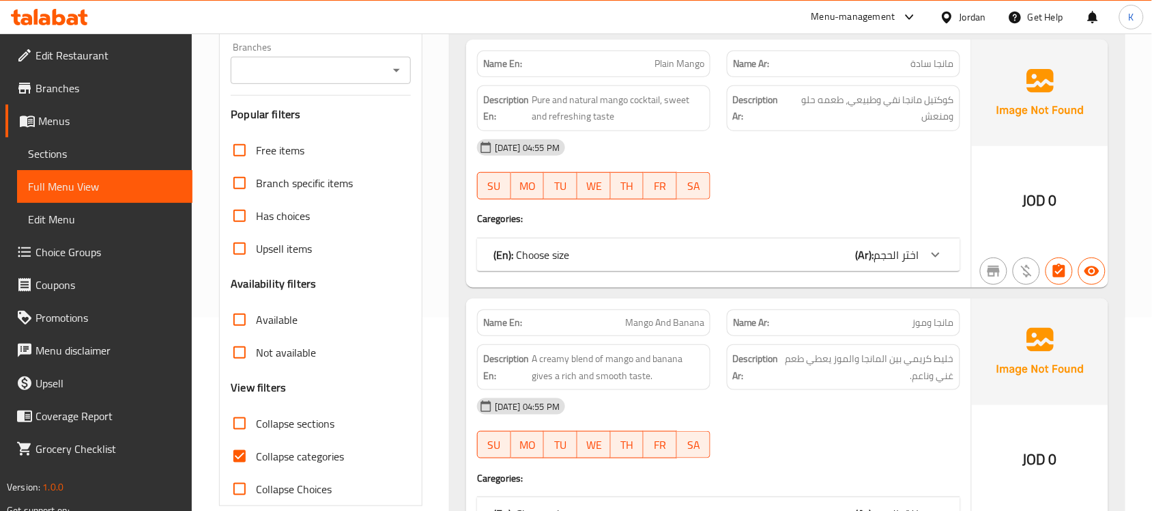
click at [240, 455] on input "Collapse categories" at bounding box center [239, 456] width 33 height 33
checkbox input "false"
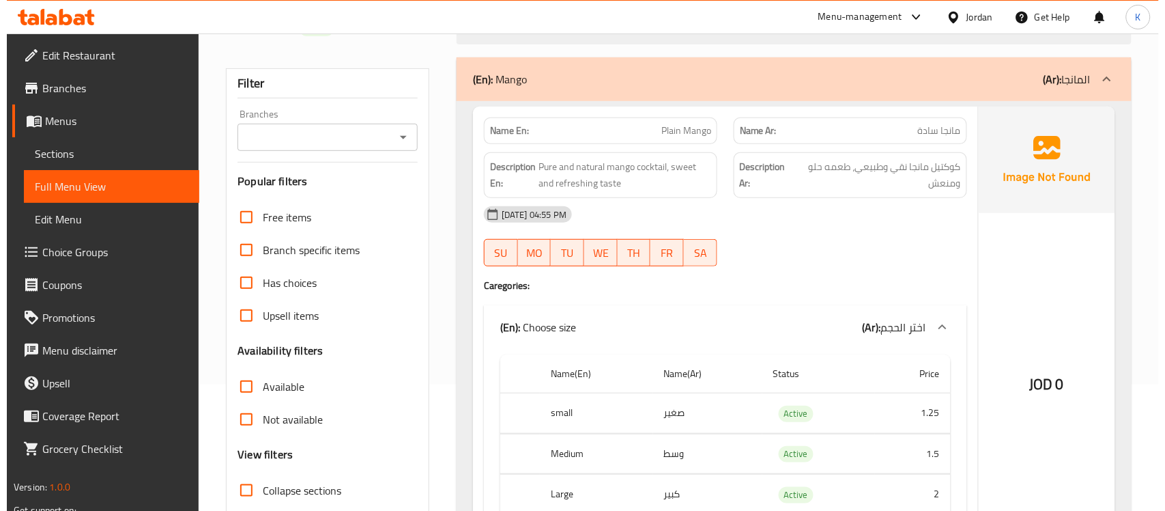
scroll to position [0, 0]
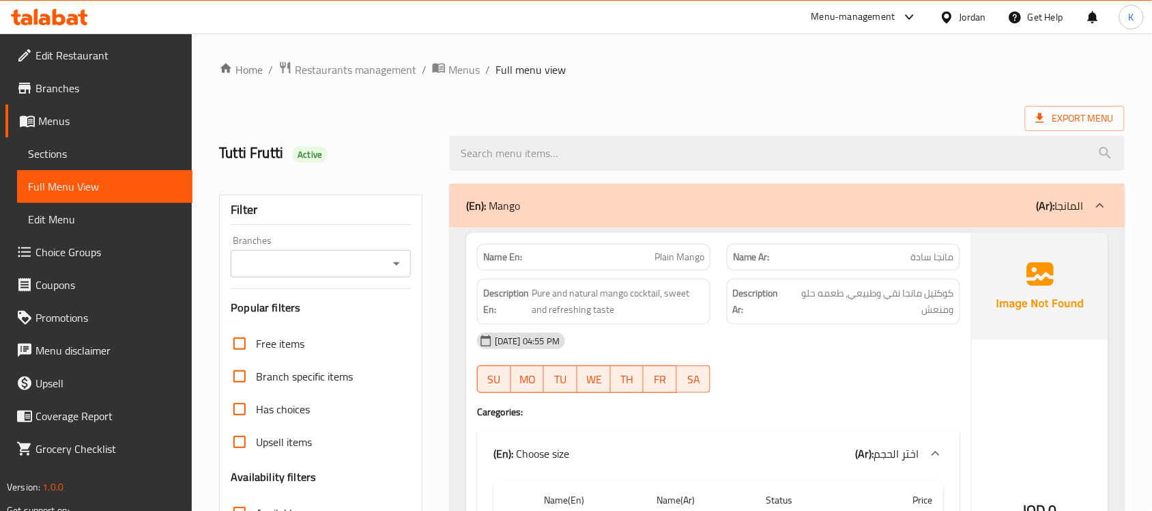
click at [113, 150] on span "Sections" at bounding box center [105, 153] width 154 height 16
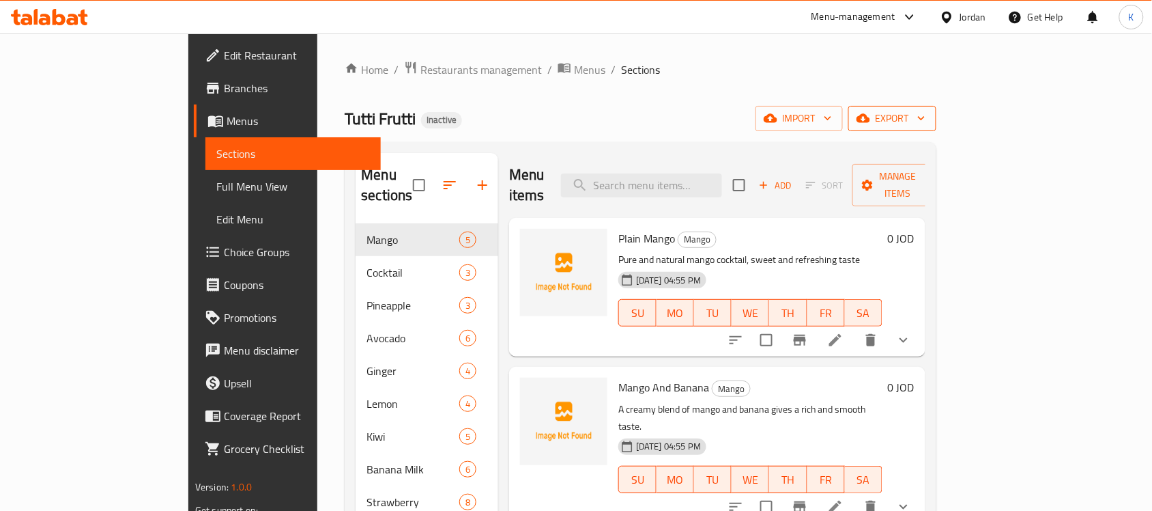
click at [937, 128] on button "export" at bounding box center [893, 118] width 88 height 25
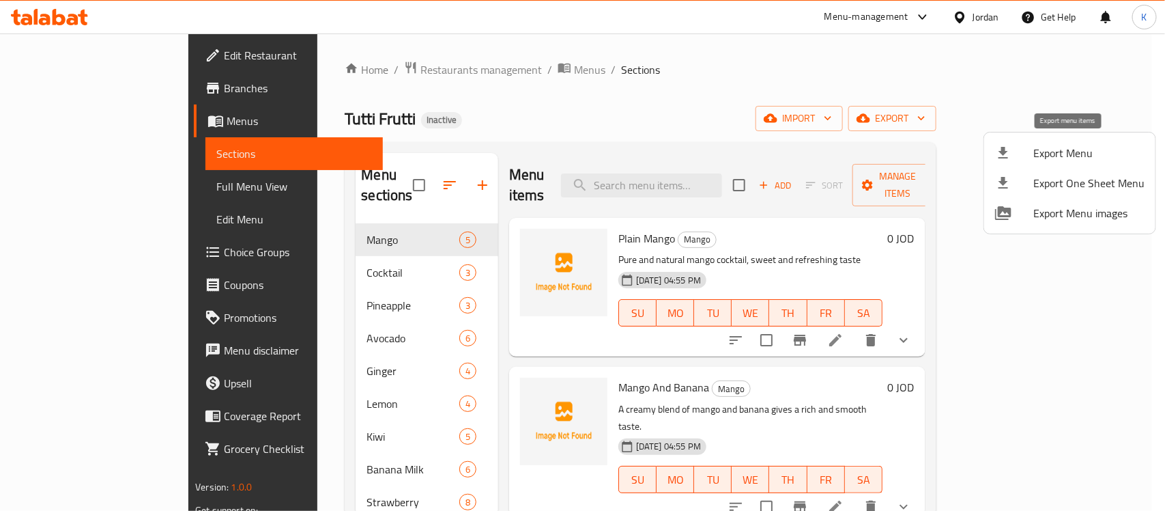
click at [1085, 149] on span "Export Menu" at bounding box center [1089, 153] width 111 height 16
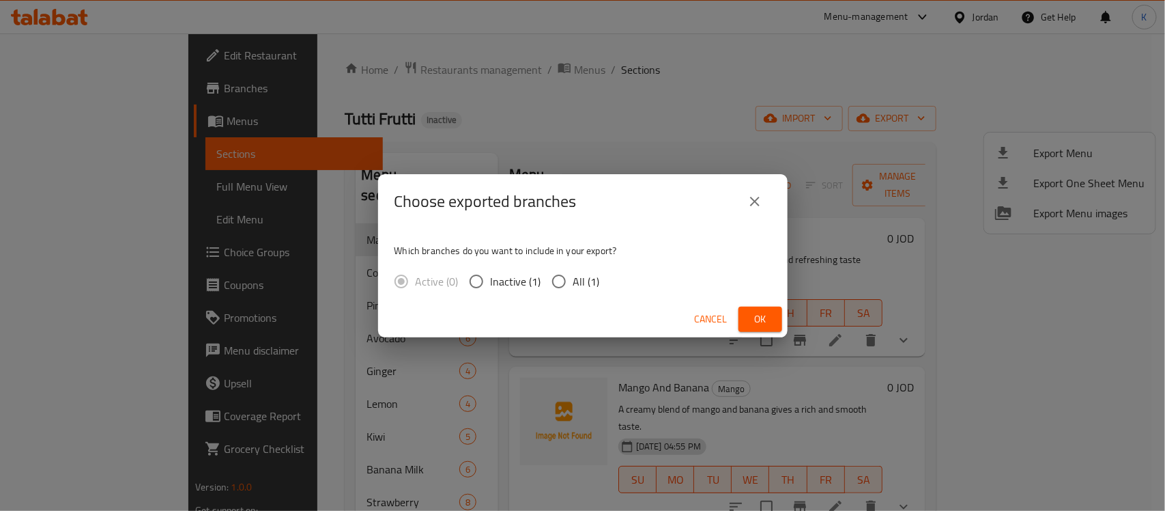
click at [571, 274] on input "All (1)" at bounding box center [559, 281] width 29 height 29
radio input "true"
click at [766, 322] on span "Ok" at bounding box center [761, 319] width 22 height 17
